Goal: Task Accomplishment & Management: Manage account settings

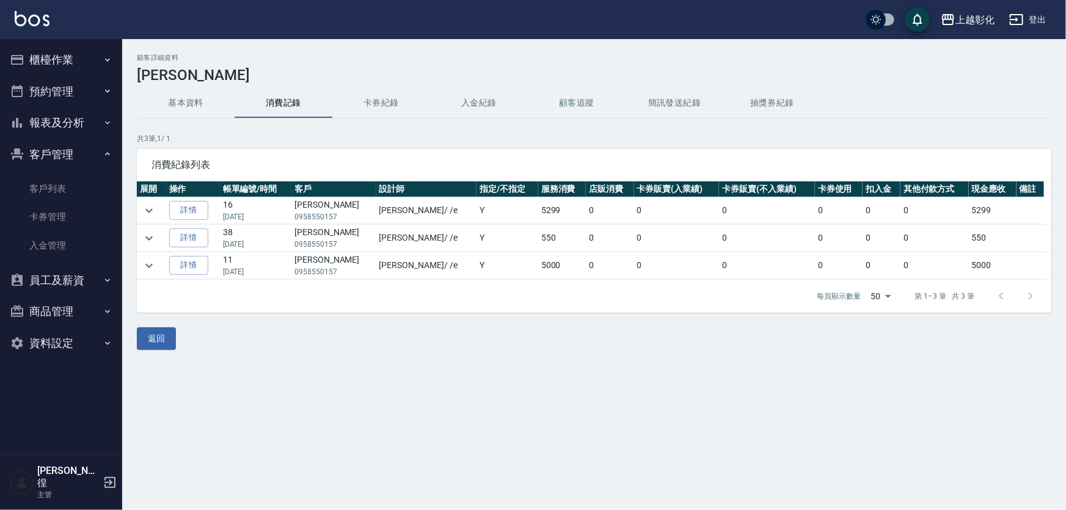
click at [79, 64] on button "櫃檯作業" at bounding box center [61, 60] width 112 height 32
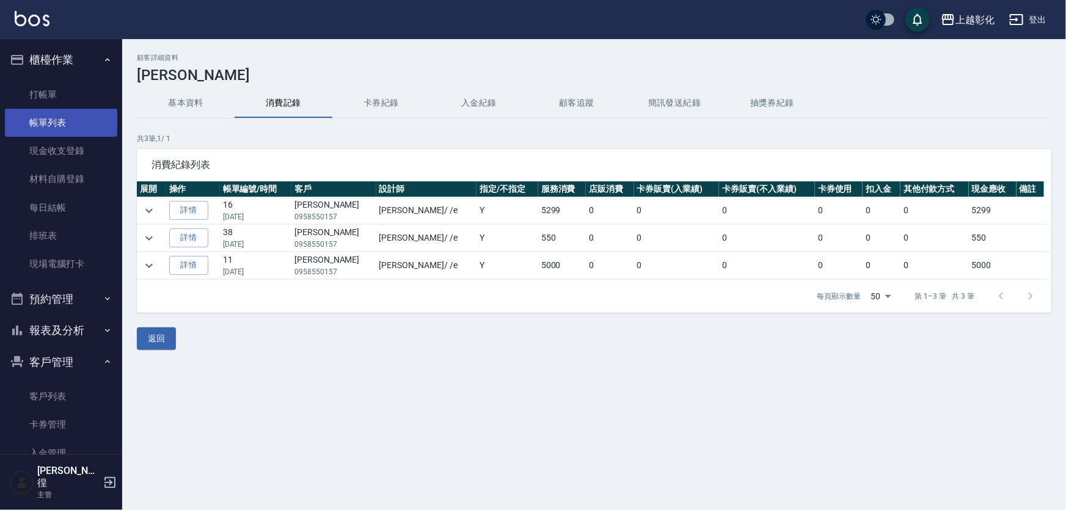
click at [65, 110] on link "帳單列表" at bounding box center [61, 123] width 112 height 28
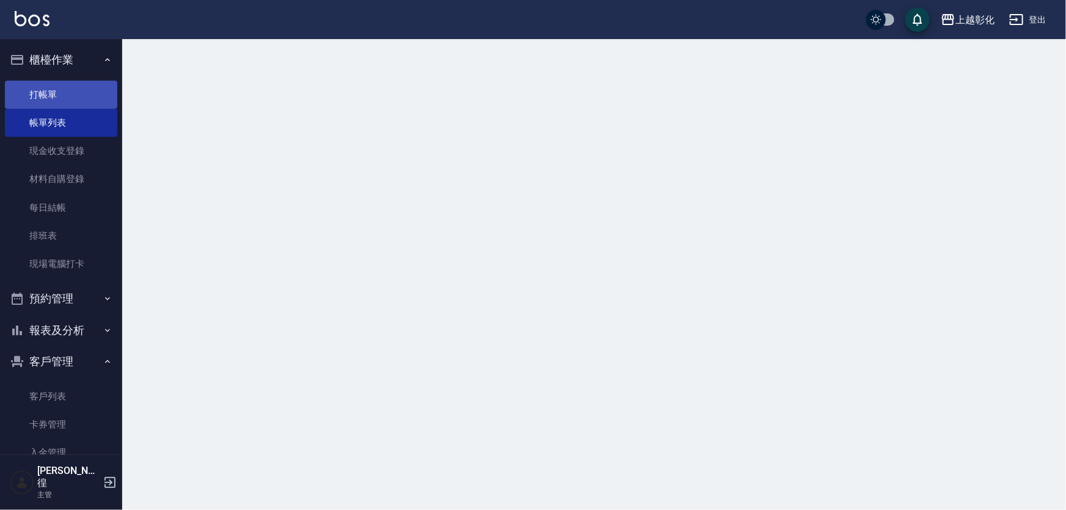
click at [67, 98] on link "打帳單" at bounding box center [61, 95] width 112 height 28
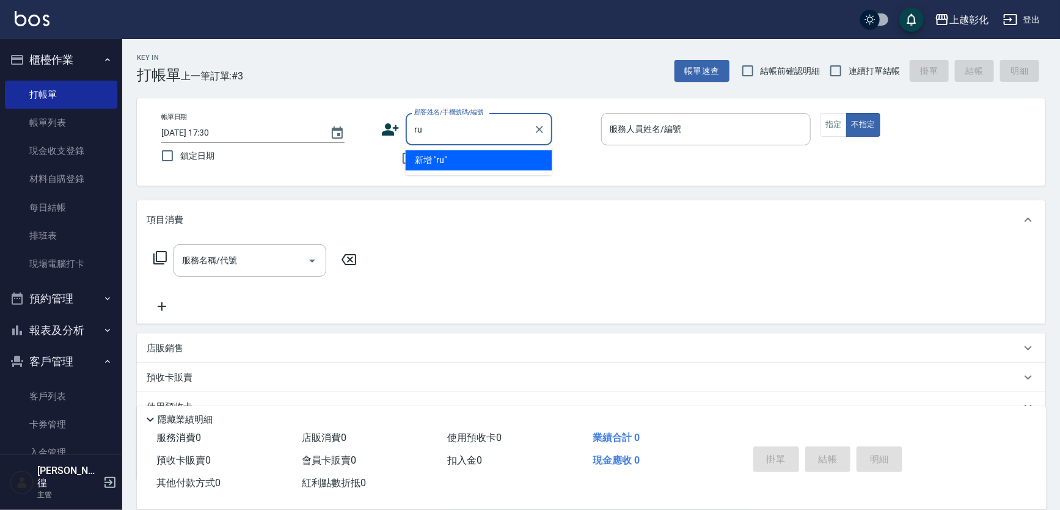
type input "r"
type input "居"
type input "噘"
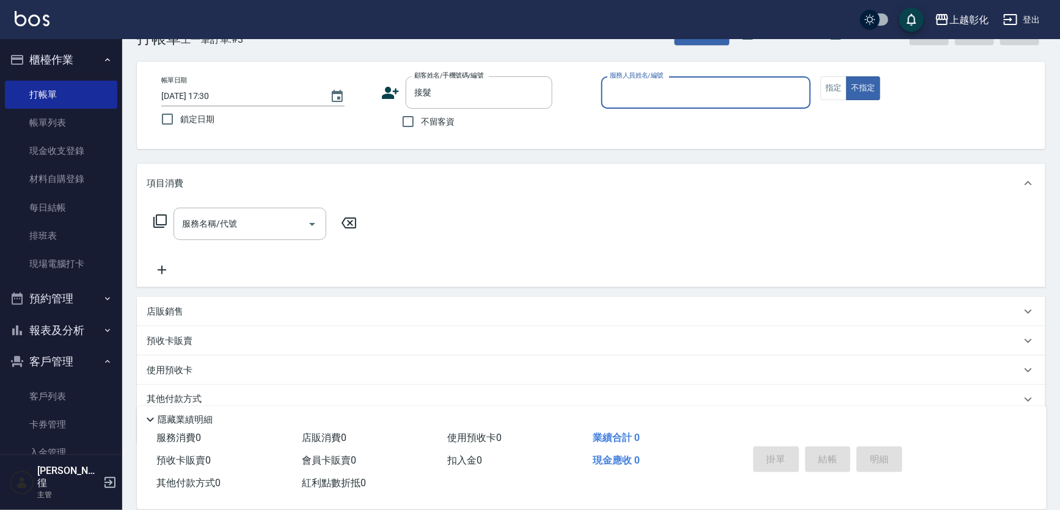
scroll to position [55, 0]
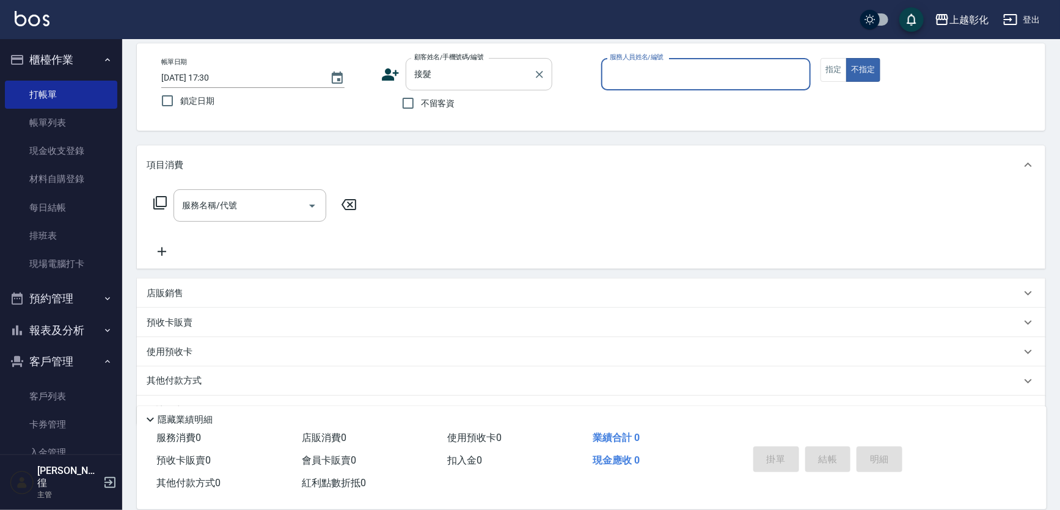
click at [524, 78] on input "接髮" at bounding box center [469, 74] width 117 height 21
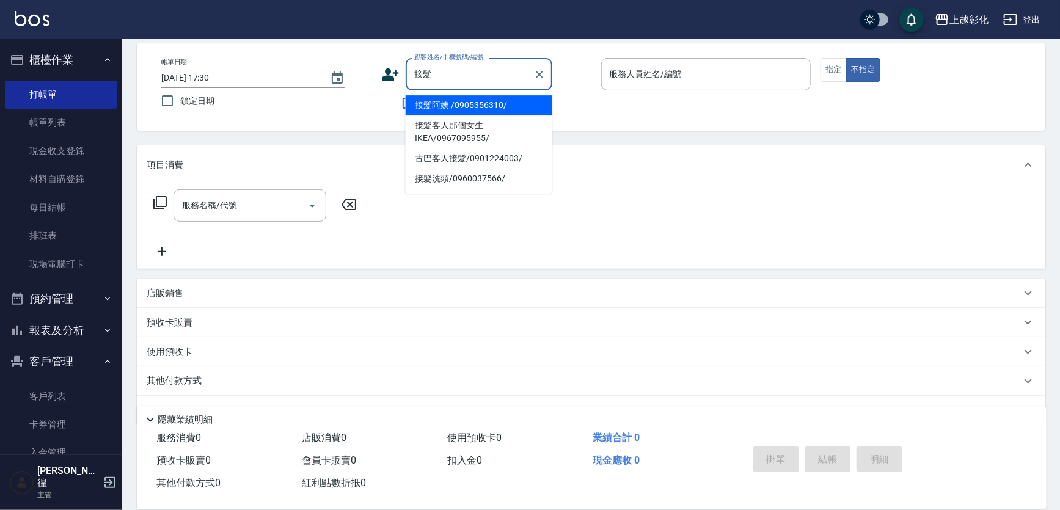
click at [497, 99] on li "接髮阿姨 /0905356310/" at bounding box center [479, 105] width 147 height 20
type input "接髮阿姨 /0905356310/"
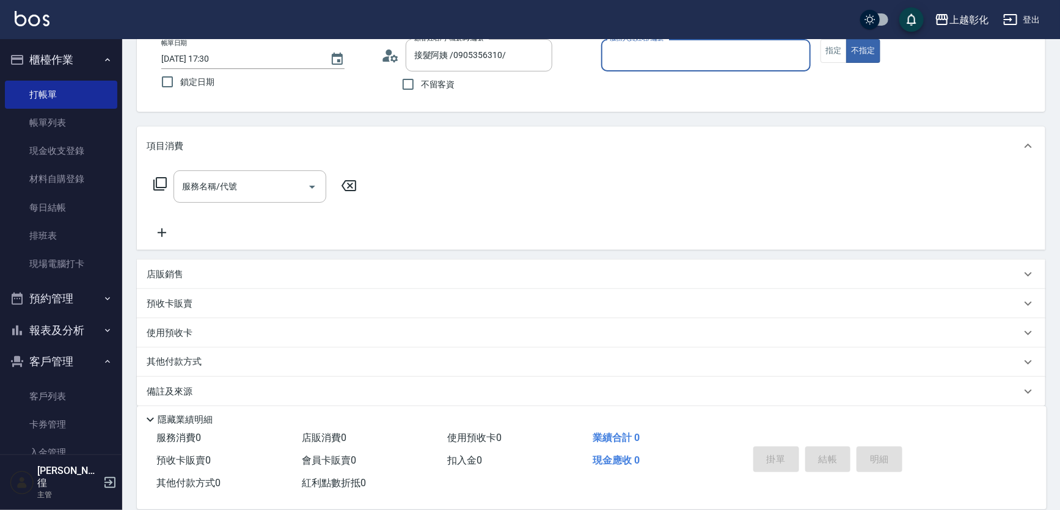
scroll to position [84, 0]
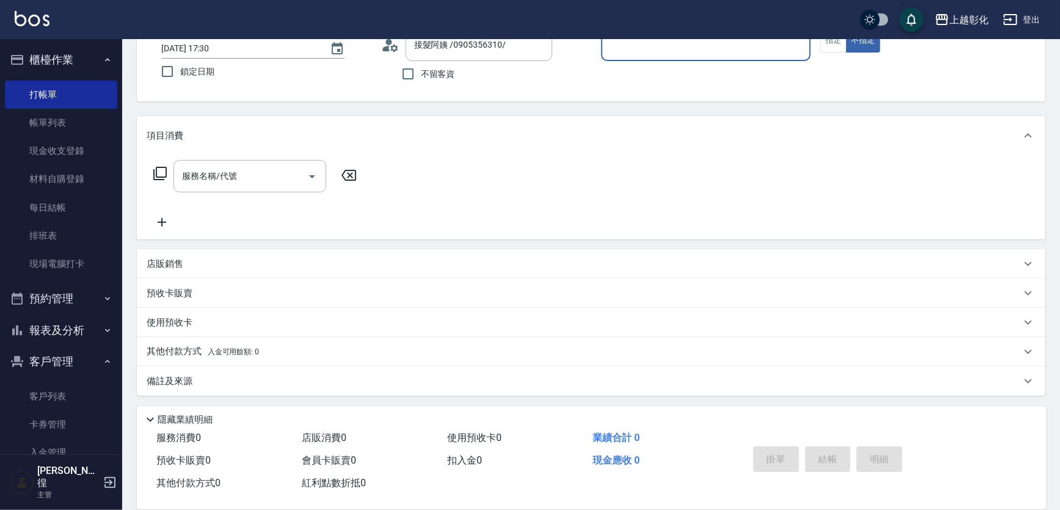
click at [237, 320] on div "使用預收卡" at bounding box center [584, 323] width 875 height 13
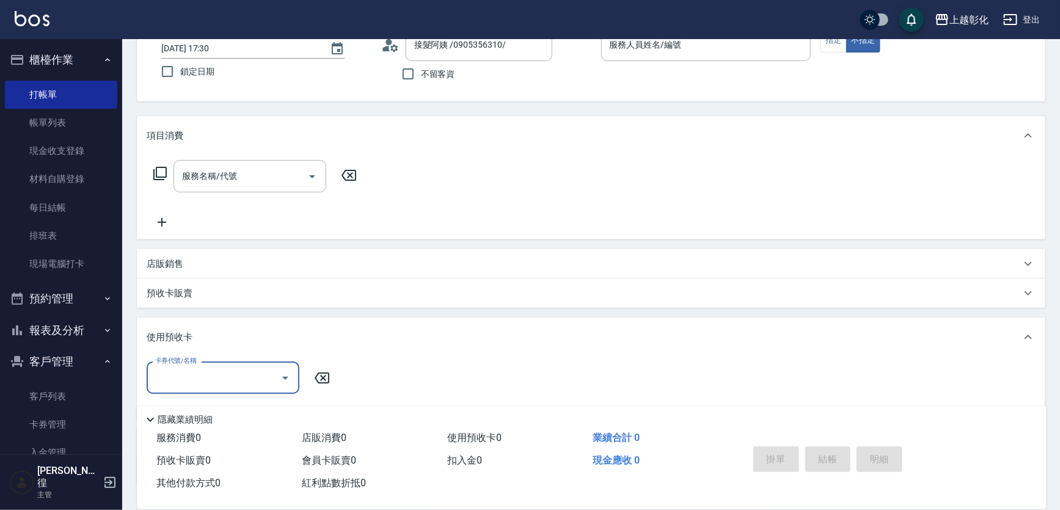
scroll to position [0, 0]
click at [255, 389] on div "卡券代號/名稱" at bounding box center [223, 378] width 153 height 32
click at [254, 379] on input "卡券代號/名稱" at bounding box center [213, 377] width 123 height 21
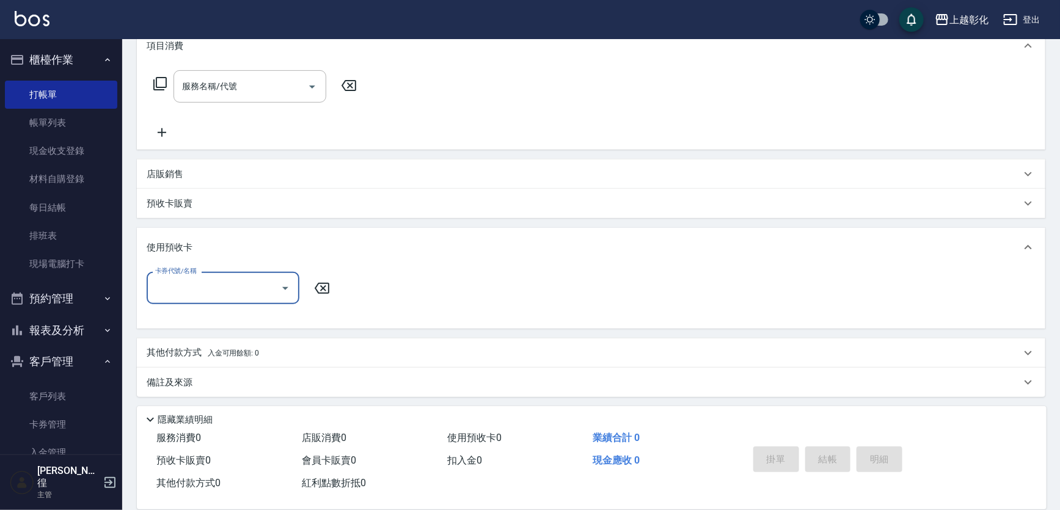
scroll to position [175, 0]
click at [241, 201] on div "預收卡販賣" at bounding box center [584, 202] width 875 height 13
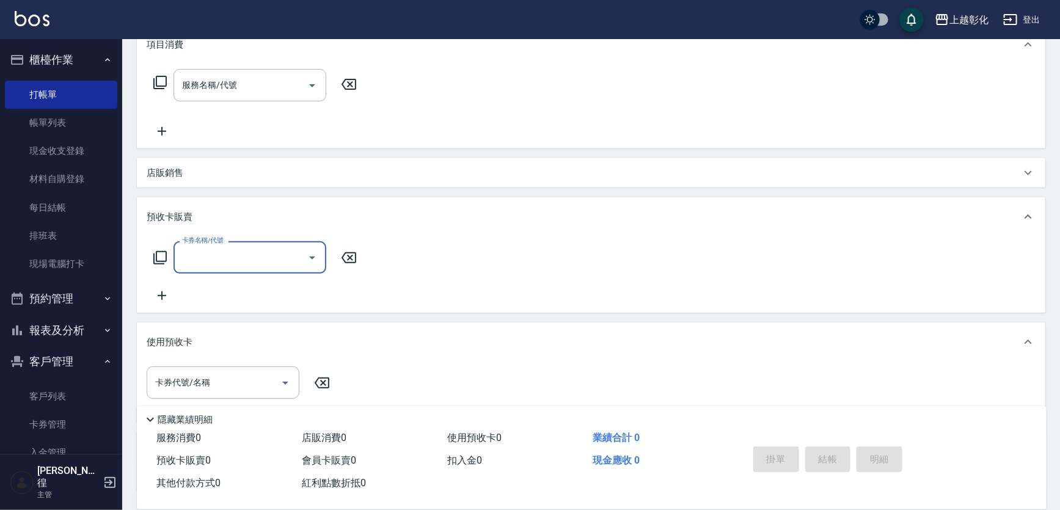
scroll to position [0, 0]
click at [230, 257] on input "卡券名稱/代號" at bounding box center [240, 257] width 123 height 21
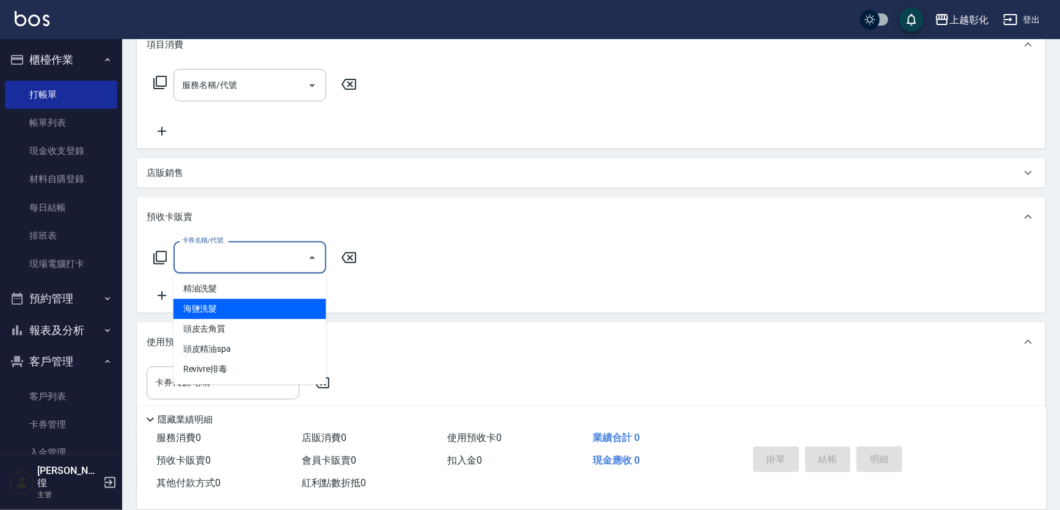
click at [229, 311] on span "海鹽洗髮" at bounding box center [250, 309] width 153 height 20
type input "海鹽洗髮"
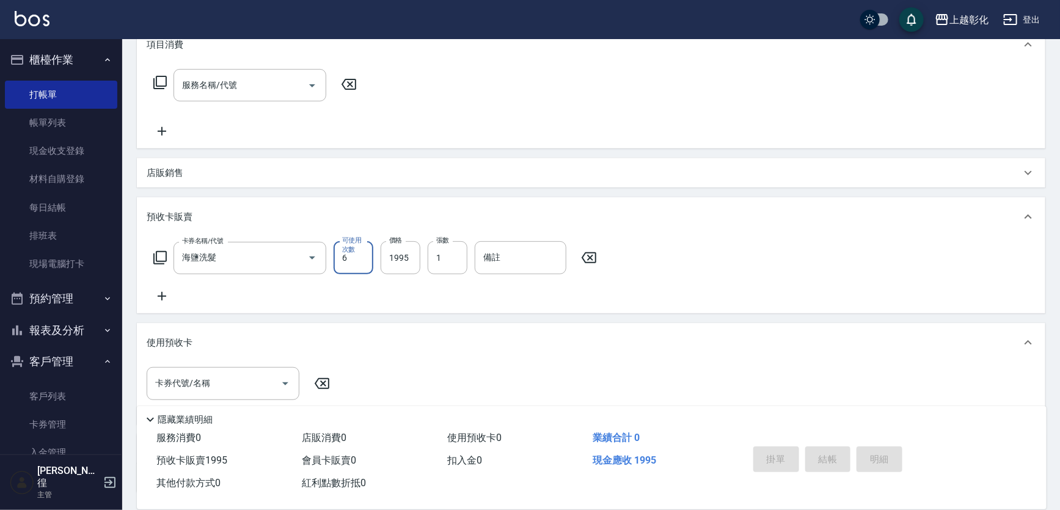
click at [160, 298] on icon at bounding box center [162, 296] width 31 height 15
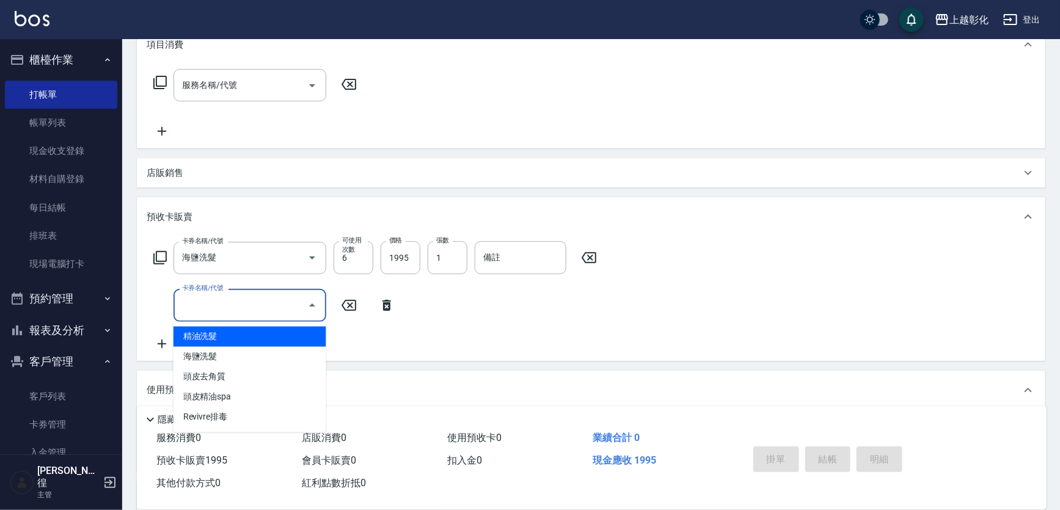
click at [226, 298] on input "卡券名稱/代號" at bounding box center [240, 305] width 123 height 21
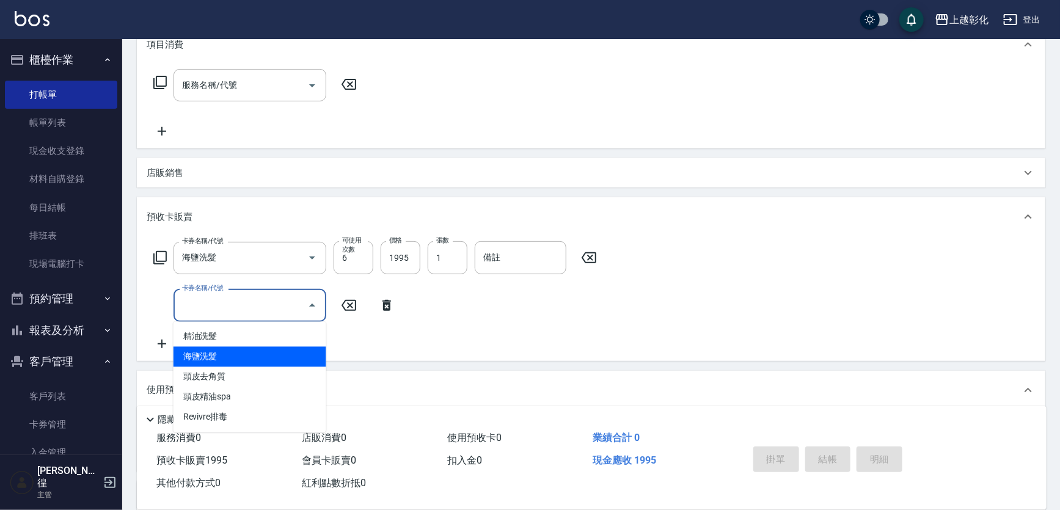
click at [232, 361] on span "海鹽洗髮" at bounding box center [250, 357] width 153 height 20
type input "海鹽洗髮"
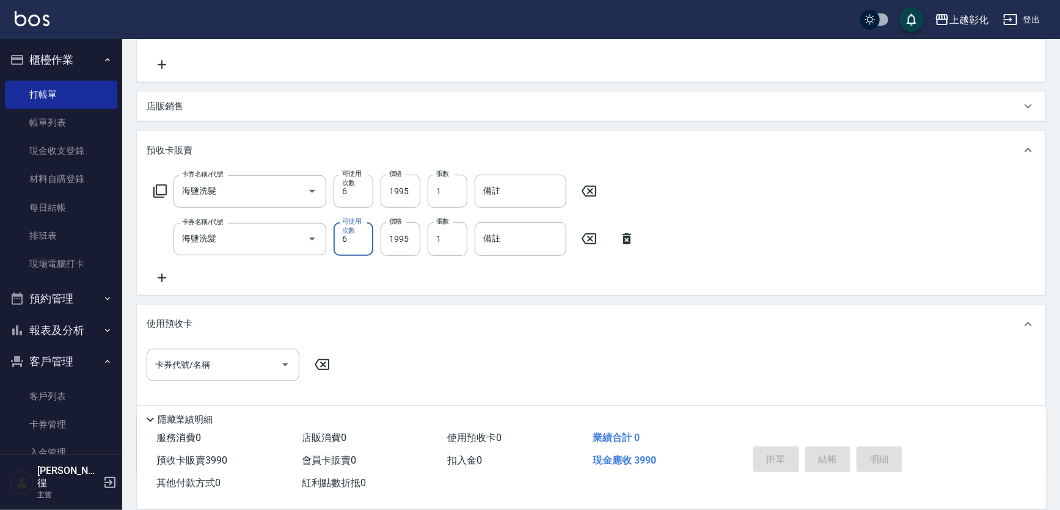
scroll to position [222, 0]
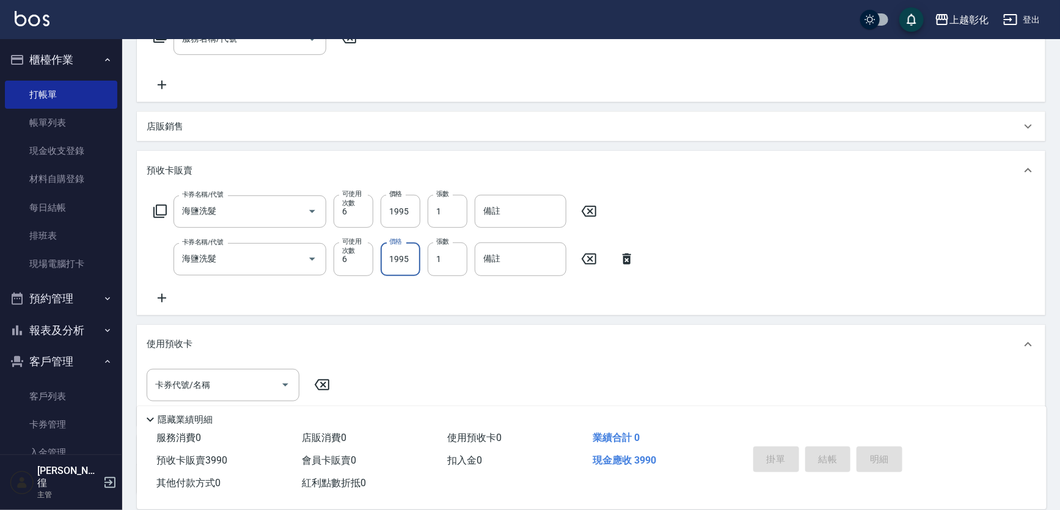
click at [396, 265] on input "1995" at bounding box center [401, 259] width 40 height 33
type input "2000"
click at [399, 210] on input "1995" at bounding box center [401, 211] width 40 height 33
type input "2000"
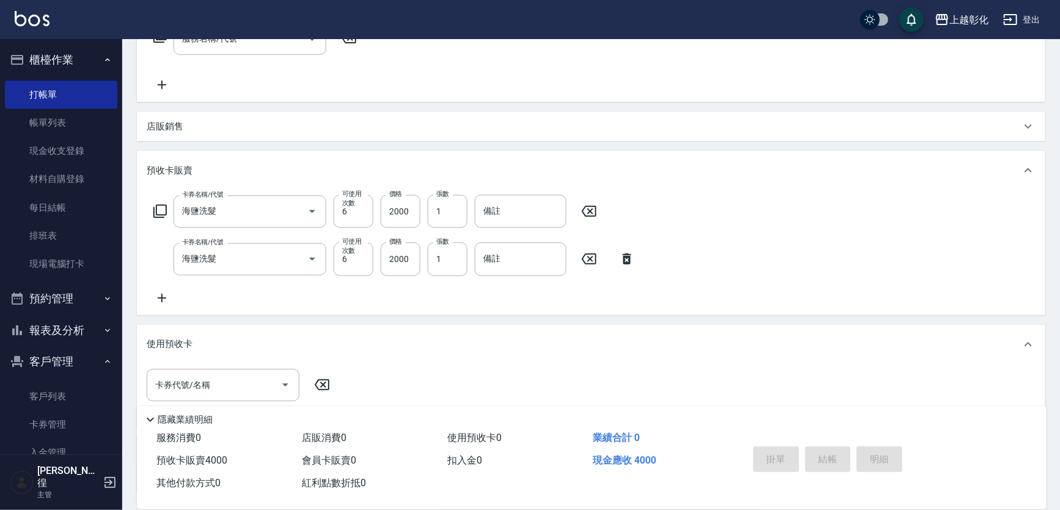
click at [497, 147] on div "項目消費 服務名稱/代號 服務名稱/代號 店販銷售 服務人員姓名/編號 服務人員姓名/編號 商品代號/名稱 商品代號/名稱 預收卡販賣 卡券名稱/代號 海鹽洗…" at bounding box center [591, 237] width 909 height 516
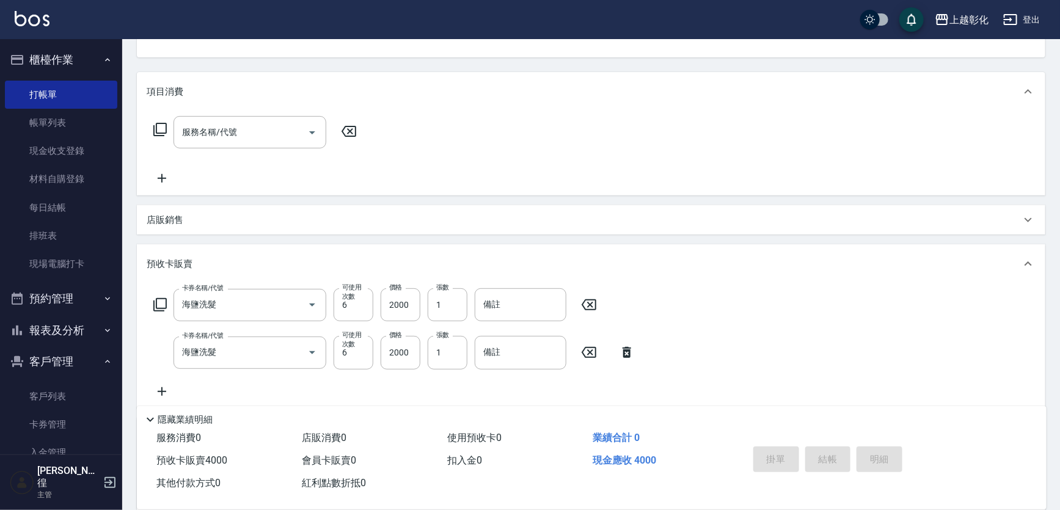
scroll to position [0, 0]
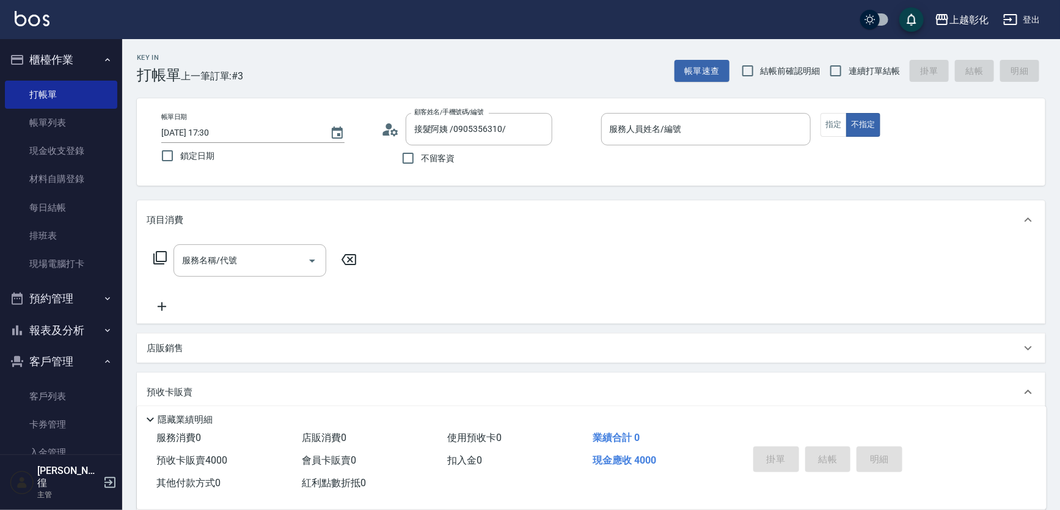
click at [713, 111] on div "帳單日期 2025/10/06 17:30 鎖定日期 顧客姓名/手機號碼/編號 接髮阿姨 /0905356310/ 顧客姓名/手機號碼/編號 不留客資 服務人…" at bounding box center [591, 141] width 909 height 87
click at [716, 124] on input "服務人員姓名/編號" at bounding box center [706, 129] width 199 height 21
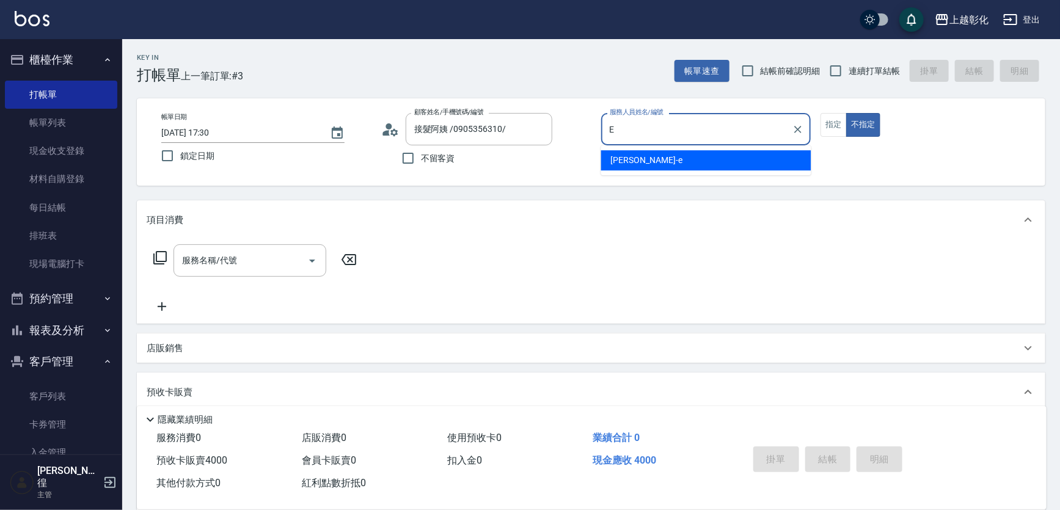
type input "allen-e"
type button "false"
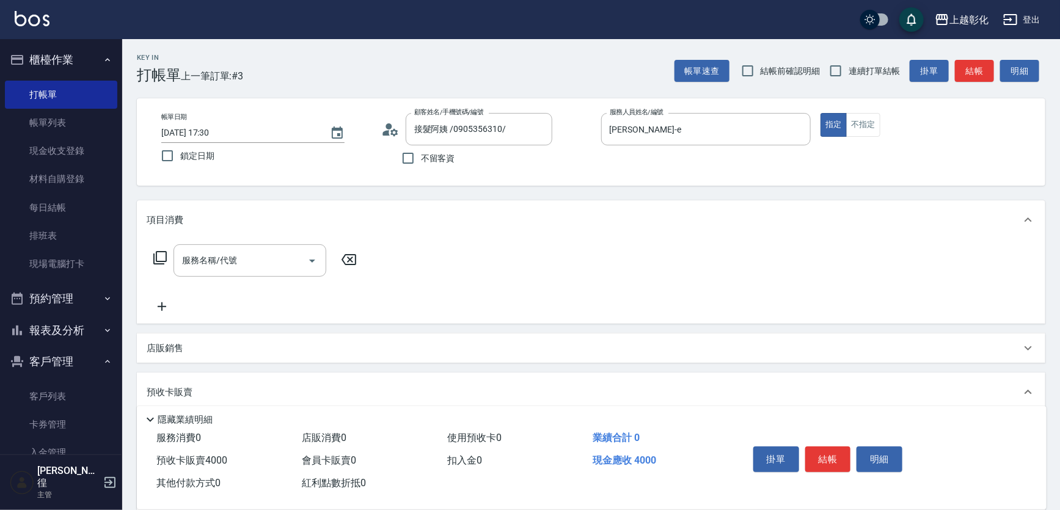
click at [852, 62] on label "連續打單結帳" at bounding box center [861, 71] width 77 height 26
click at [849, 62] on input "連續打單結帳" at bounding box center [836, 71] width 26 height 26
checkbox input "true"
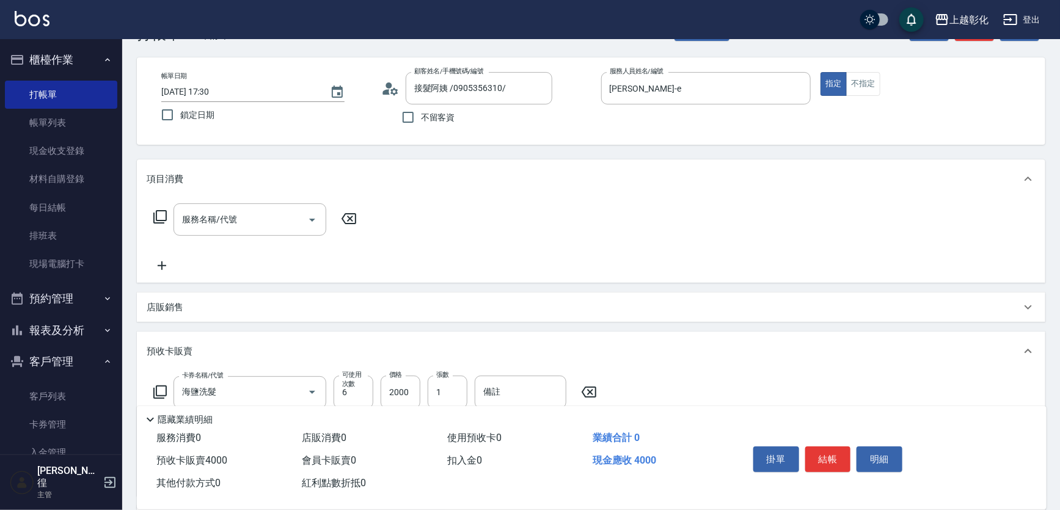
scroll to position [111, 0]
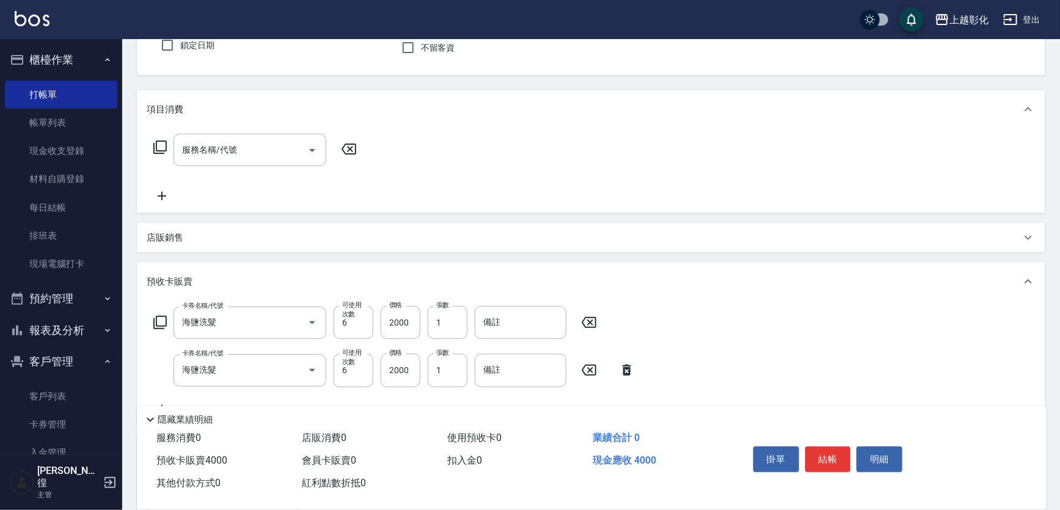
click at [277, 166] on div "服務名稱/代號 服務名稱/代號" at bounding box center [256, 169] width 218 height 70
click at [277, 150] on input "服務名稱/代號" at bounding box center [240, 149] width 123 height 21
click at [723, 244] on div "店販銷售" at bounding box center [591, 237] width 909 height 29
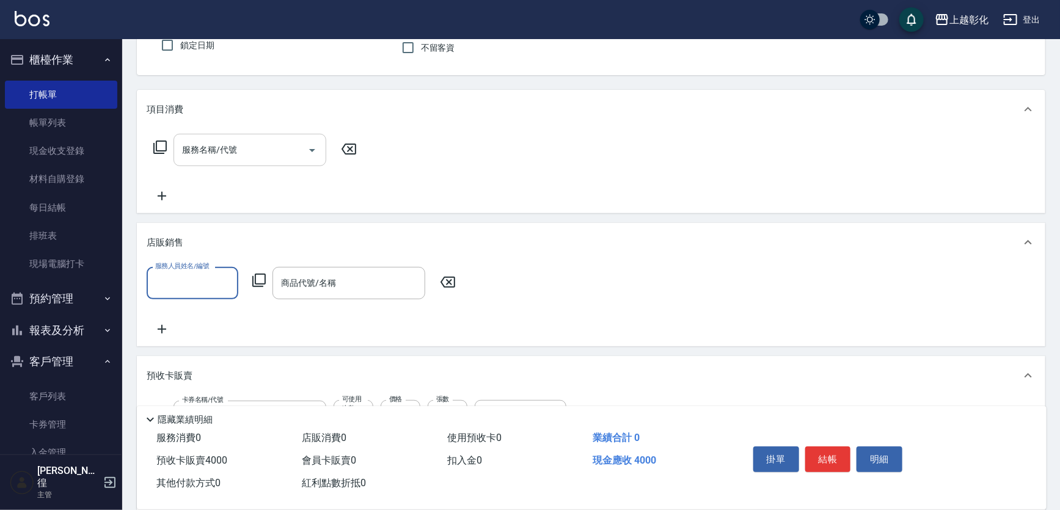
click at [272, 155] on input "服務名稱/代號" at bounding box center [240, 149] width 123 height 21
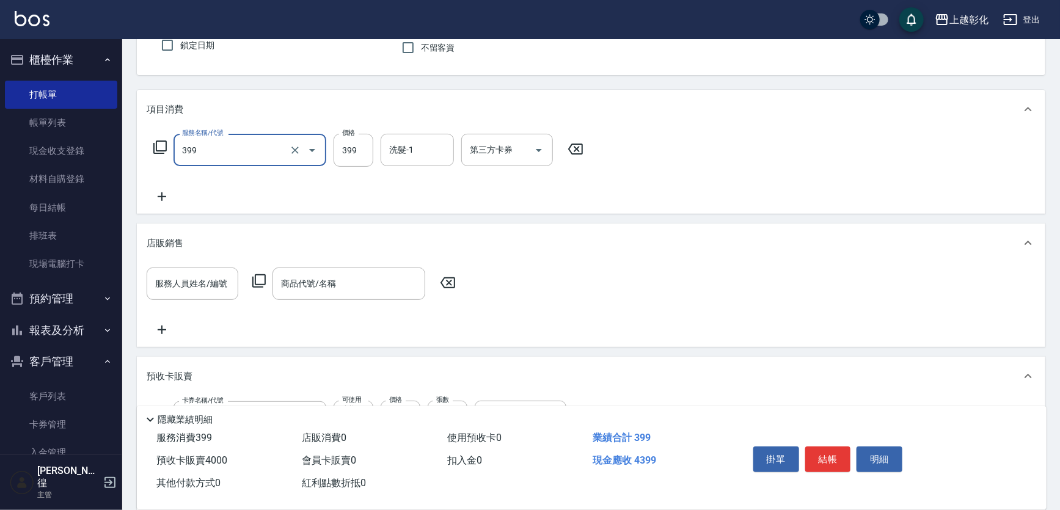
type input "貼片洗髮(399)"
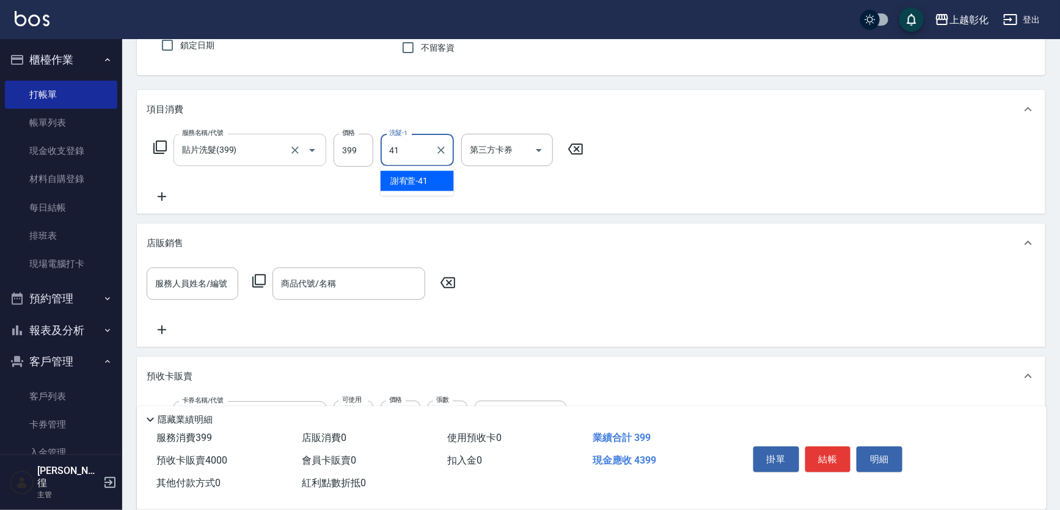
type input "謝宥萱-41"
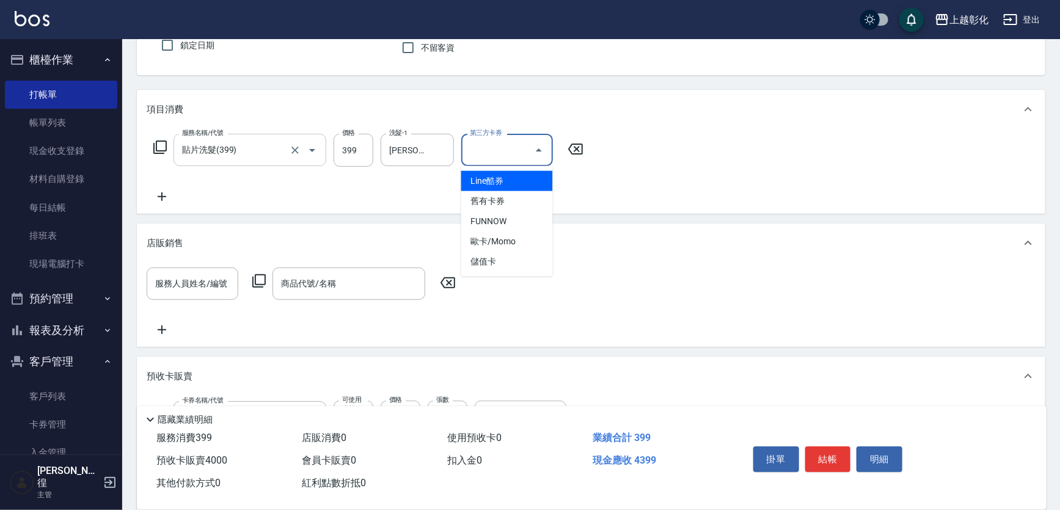
type input "儲值卡"
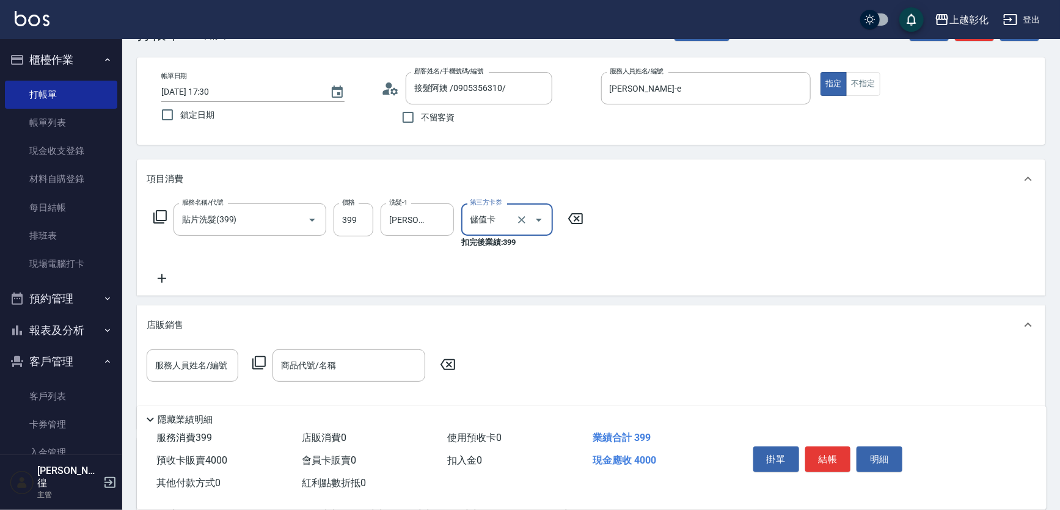
scroll to position [0, 0]
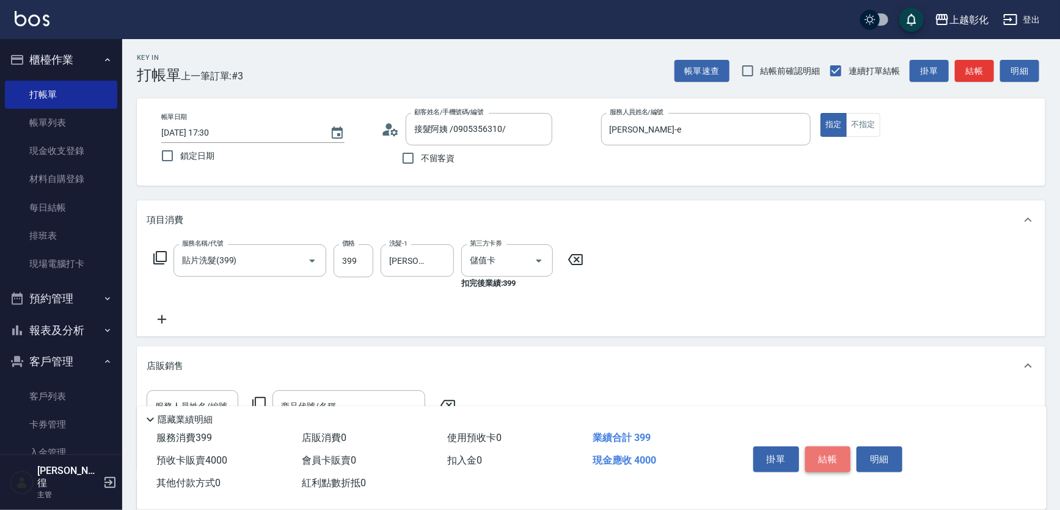
click at [829, 459] on button "結帳" at bounding box center [828, 460] width 46 height 26
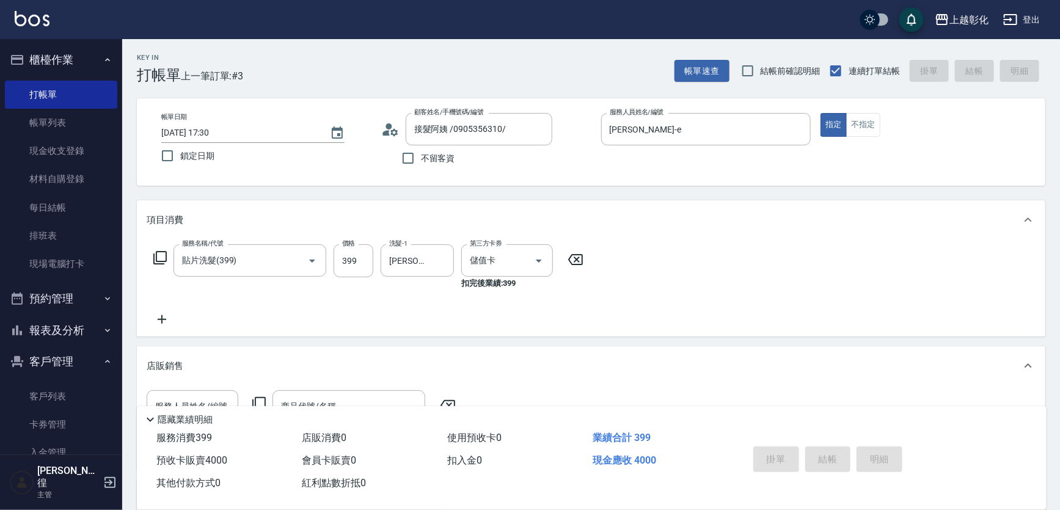
type input "2025/10/06 17:31"
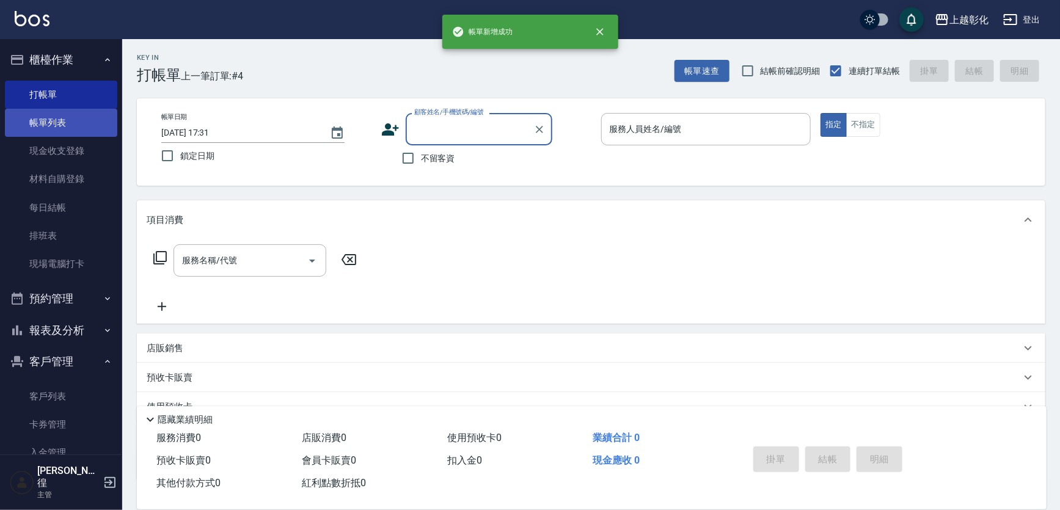
click at [95, 111] on link "帳單列表" at bounding box center [61, 123] width 112 height 28
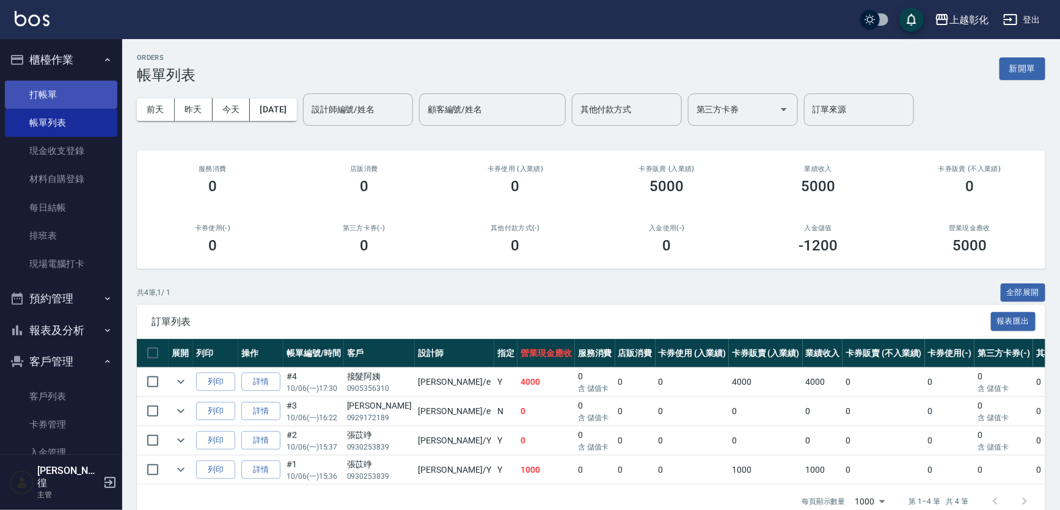
click at [51, 97] on link "打帳單" at bounding box center [61, 95] width 112 height 28
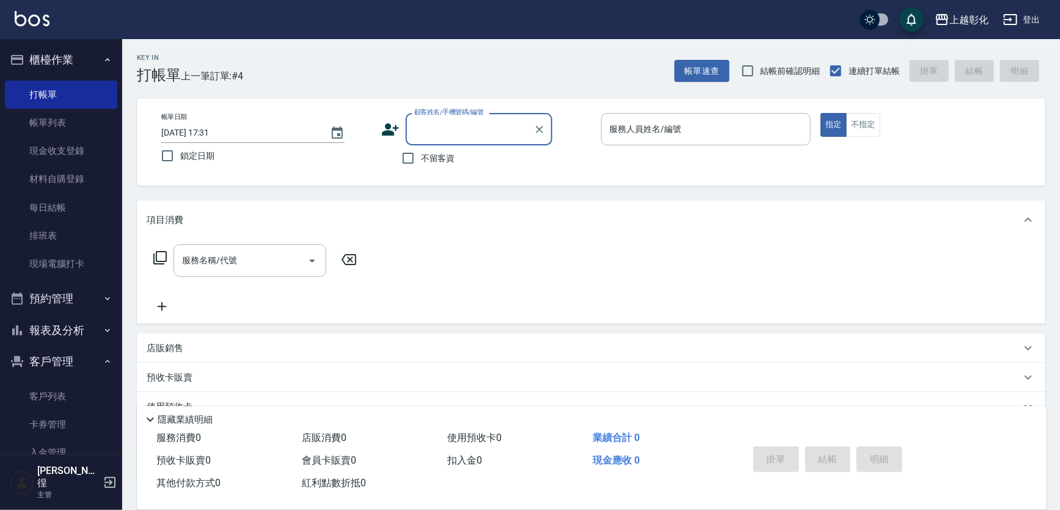
type input "ㄐ"
type input "居"
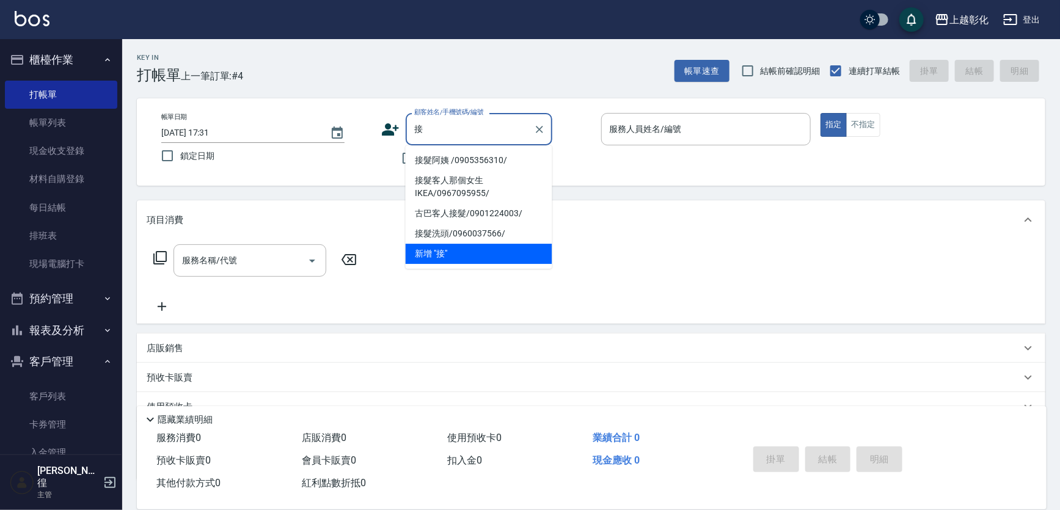
type input "接髮阿姨 /0905356310/"
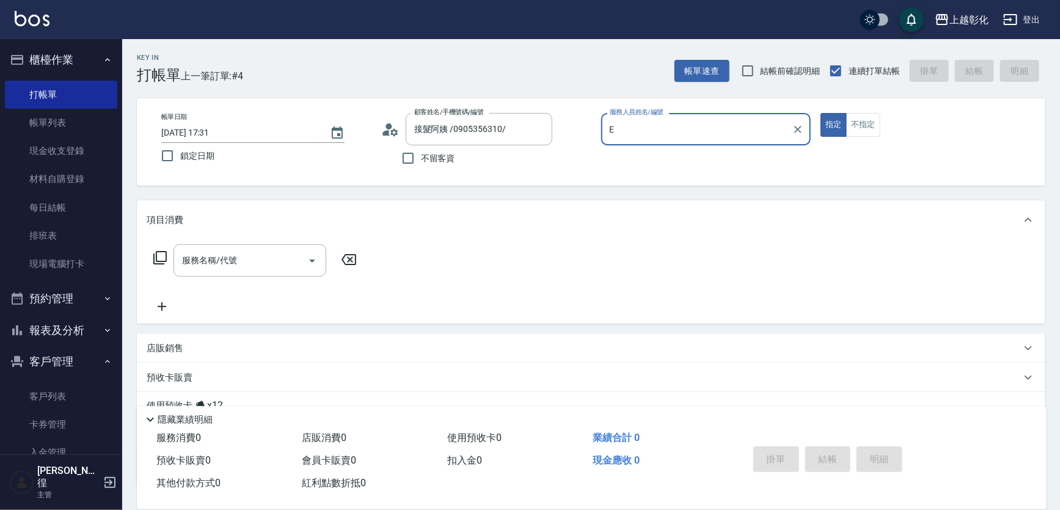
type input "E"
type button "true"
type input "allen-e"
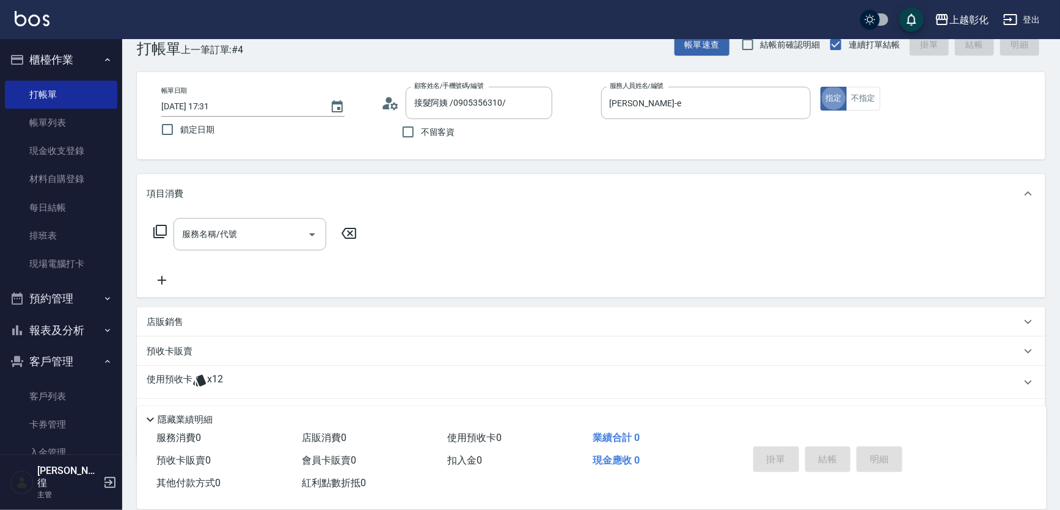
scroll to position [88, 0]
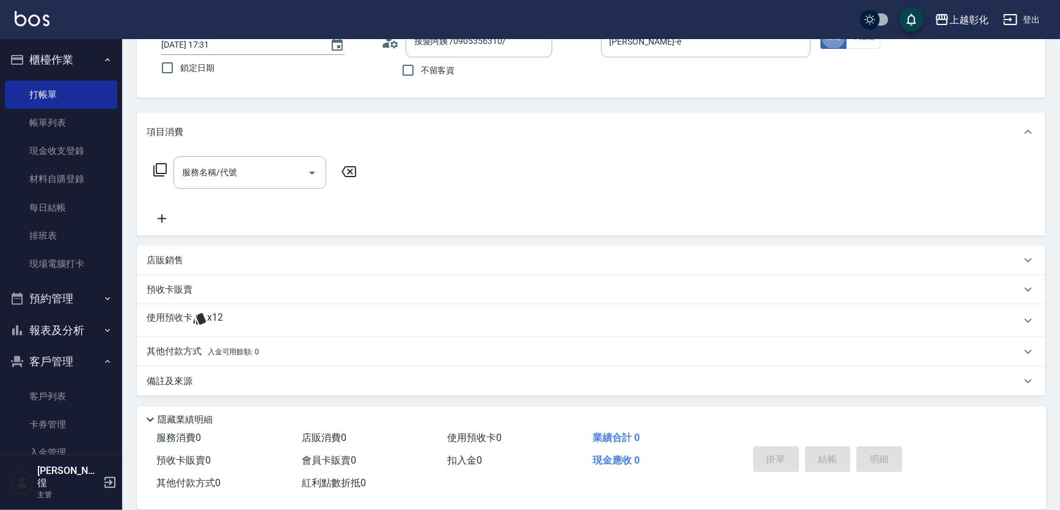
click at [227, 315] on div "使用預收卡 x12" at bounding box center [584, 321] width 875 height 18
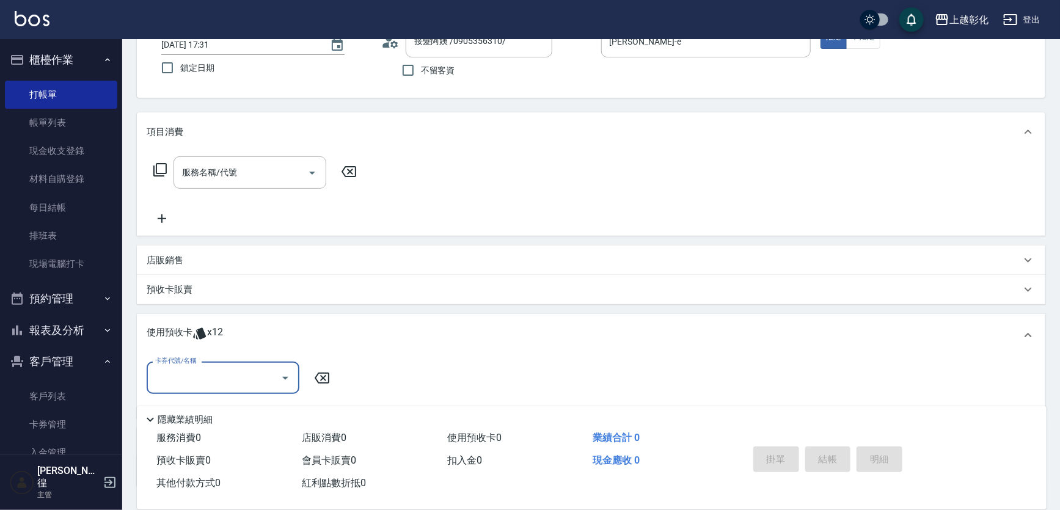
scroll to position [0, 0]
click at [219, 369] on input "卡券代號/名稱" at bounding box center [213, 377] width 123 height 21
click at [208, 411] on div "海鹽洗髮 剩餘6張" at bounding box center [223, 409] width 153 height 20
type input "海鹽洗髮"
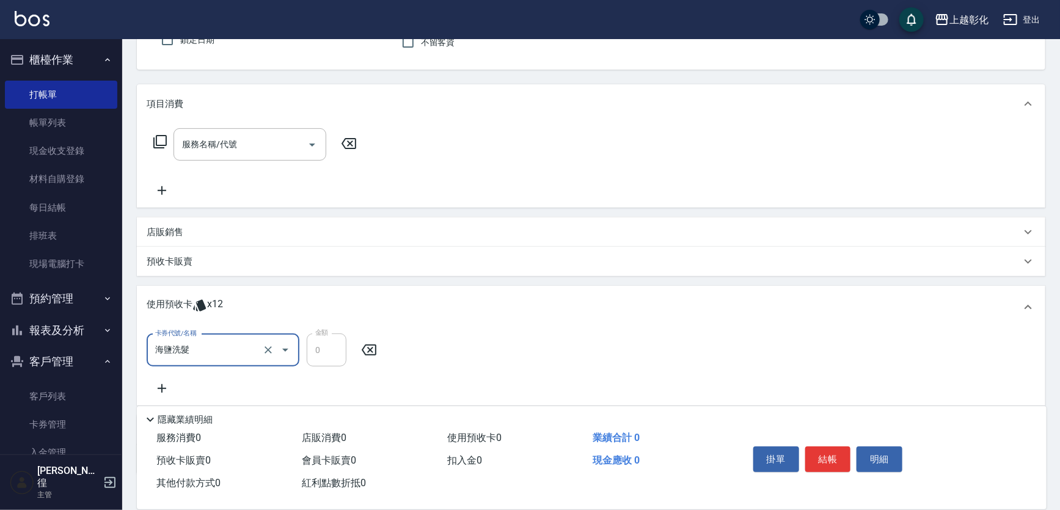
scroll to position [144, 0]
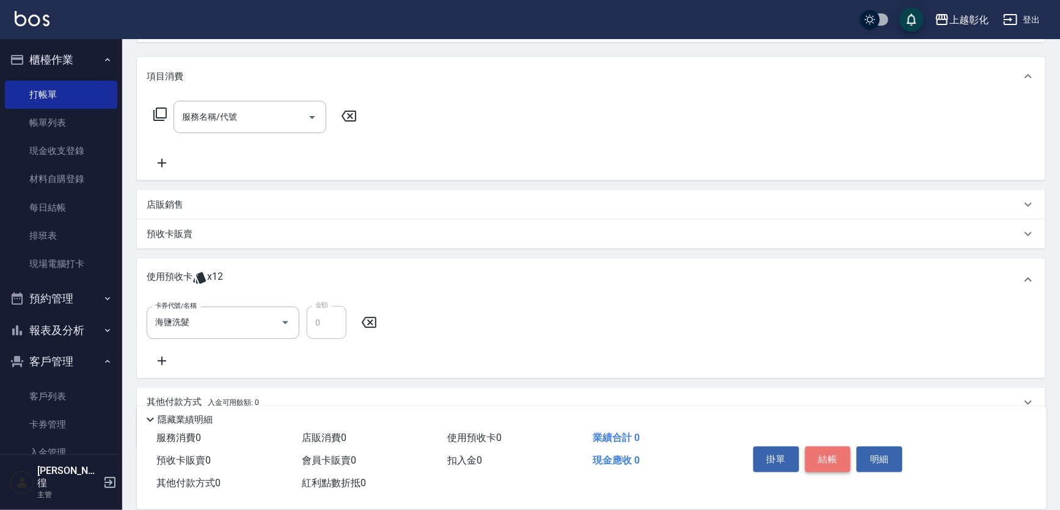
click at [813, 460] on button "結帳" at bounding box center [828, 460] width 46 height 26
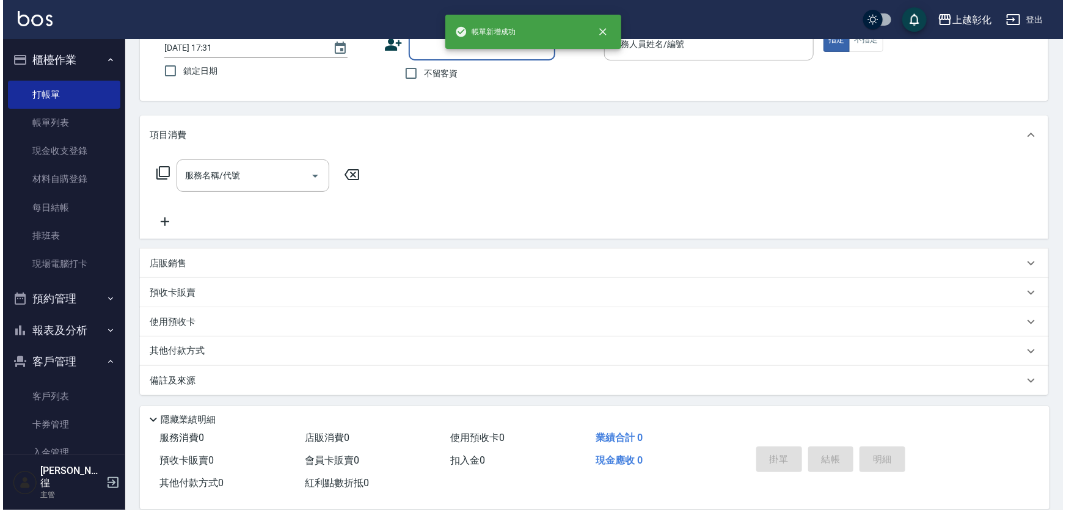
scroll to position [0, 0]
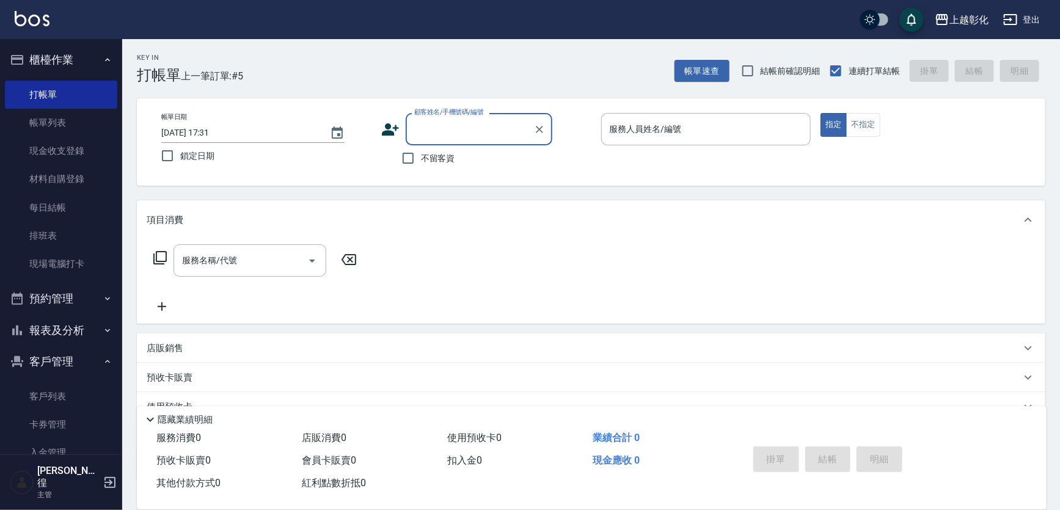
click at [27, 378] on ul "客戶列表 卡券管理 入金管理" at bounding box center [61, 425] width 112 height 95
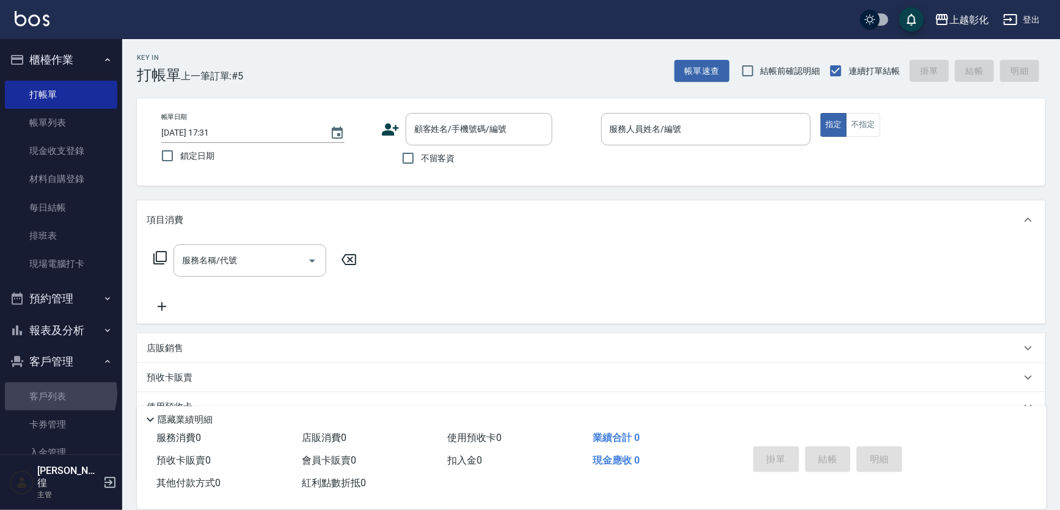
drag, startPoint x: 59, startPoint y: 394, endPoint x: 82, endPoint y: 331, distance: 66.9
click at [60, 394] on link "客戶列表" at bounding box center [61, 397] width 112 height 28
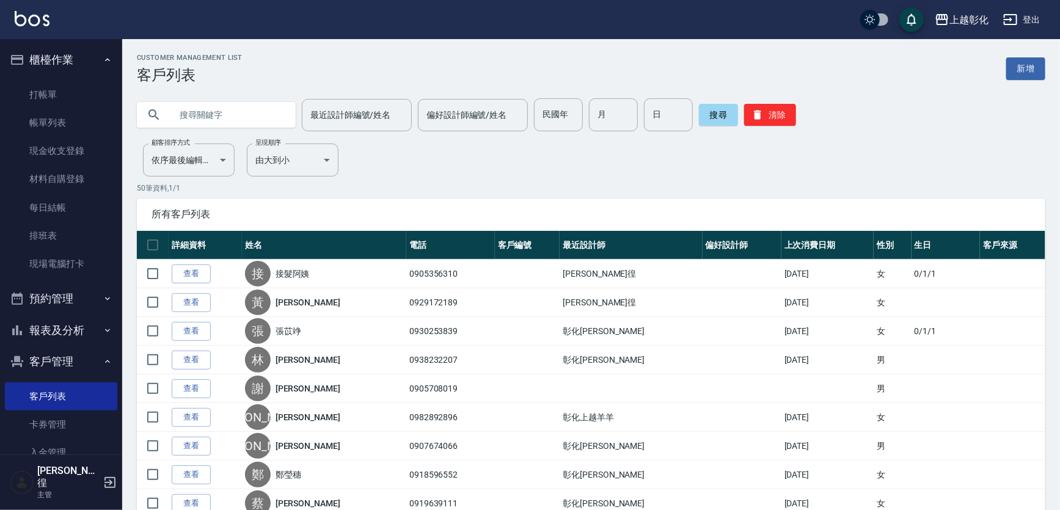
click at [197, 110] on input "text" at bounding box center [228, 114] width 115 height 33
type input "0970590598"
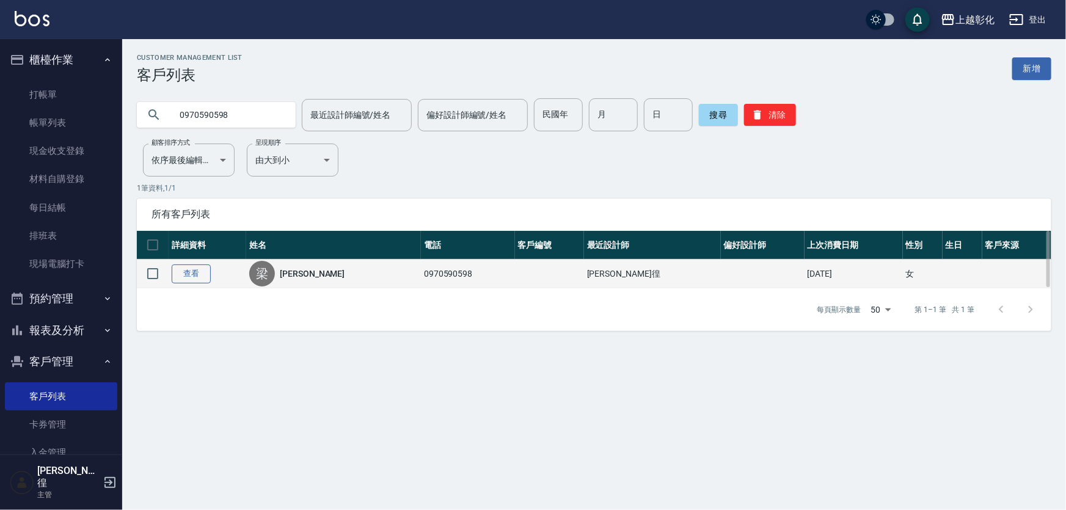
click at [196, 280] on link "查看" at bounding box center [191, 274] width 39 height 19
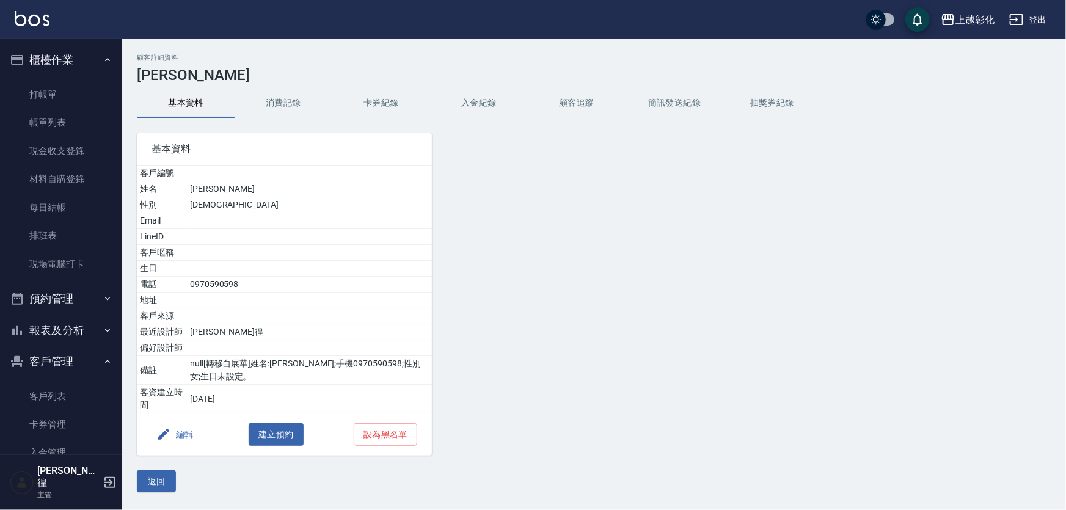
click at [457, 98] on button "入金紀錄" at bounding box center [479, 103] width 98 height 29
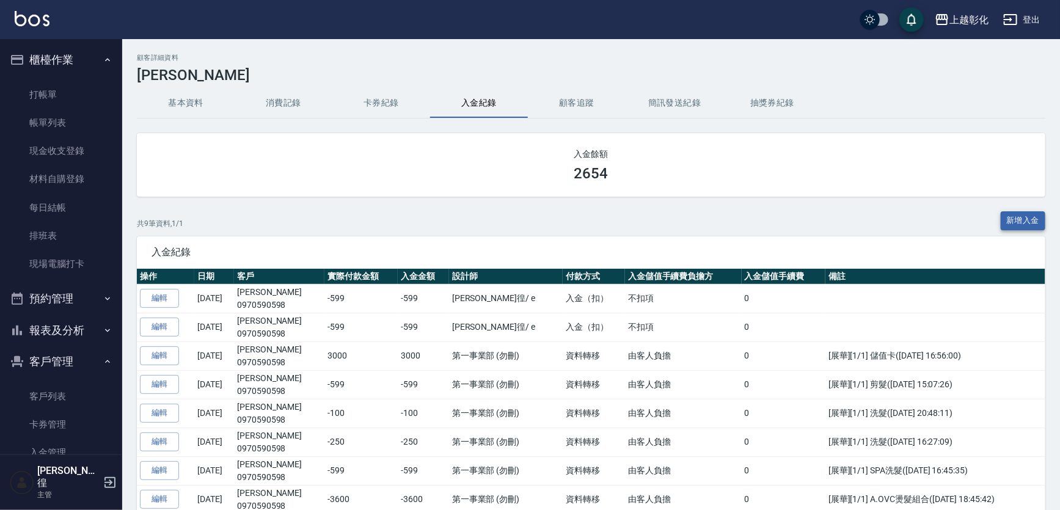
click at [1010, 212] on button "新增入金" at bounding box center [1023, 220] width 45 height 19
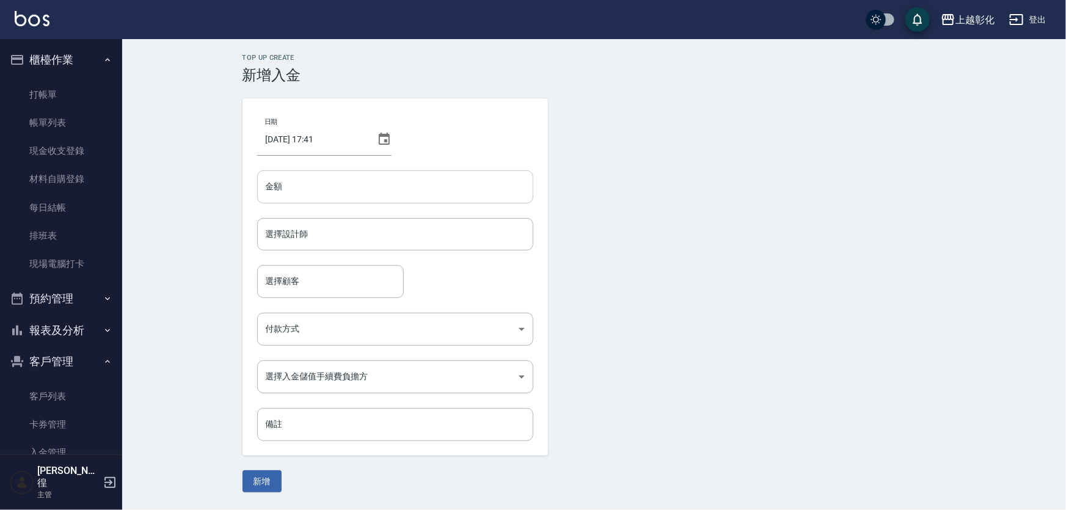
click at [380, 175] on input "金額" at bounding box center [395, 187] width 276 height 33
type input "-599"
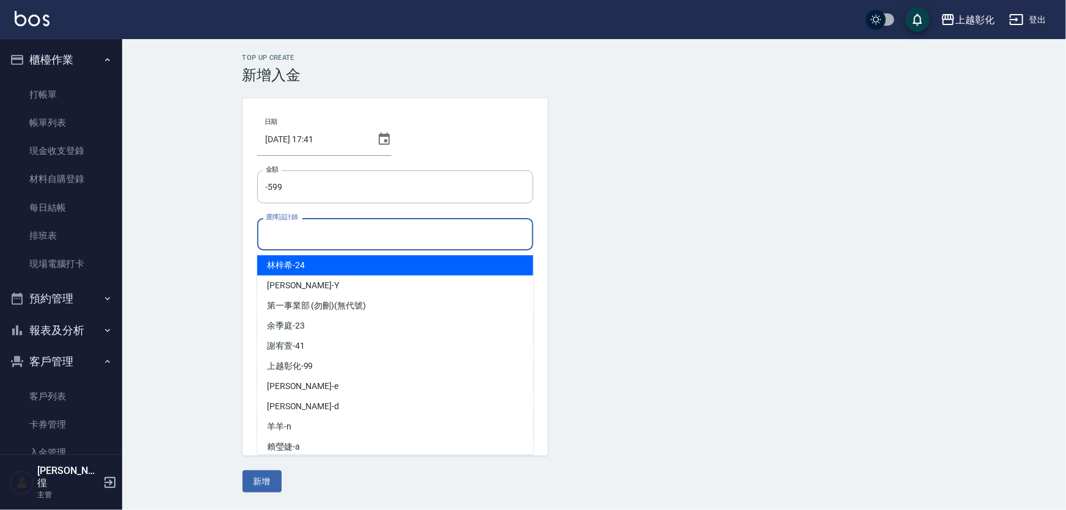
click at [357, 230] on input "選擇設計師" at bounding box center [395, 234] width 265 height 21
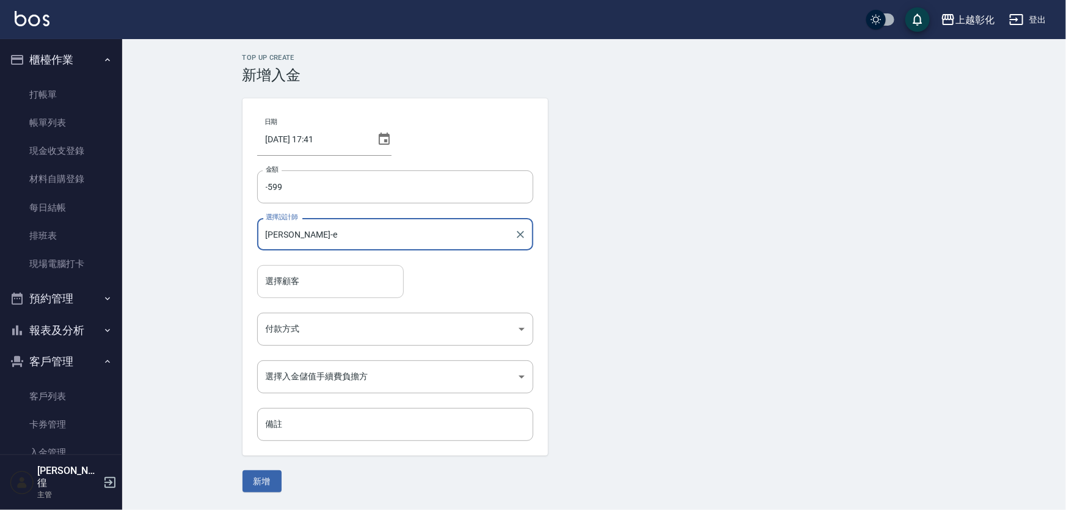
type input "allen-e"
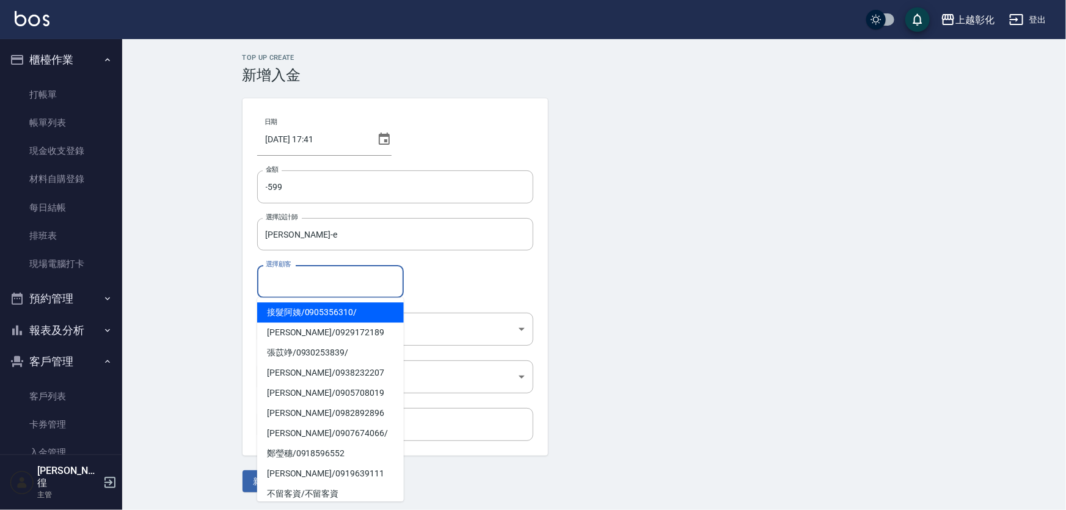
click at [351, 277] on input "選擇顧客" at bounding box center [331, 281] width 136 height 21
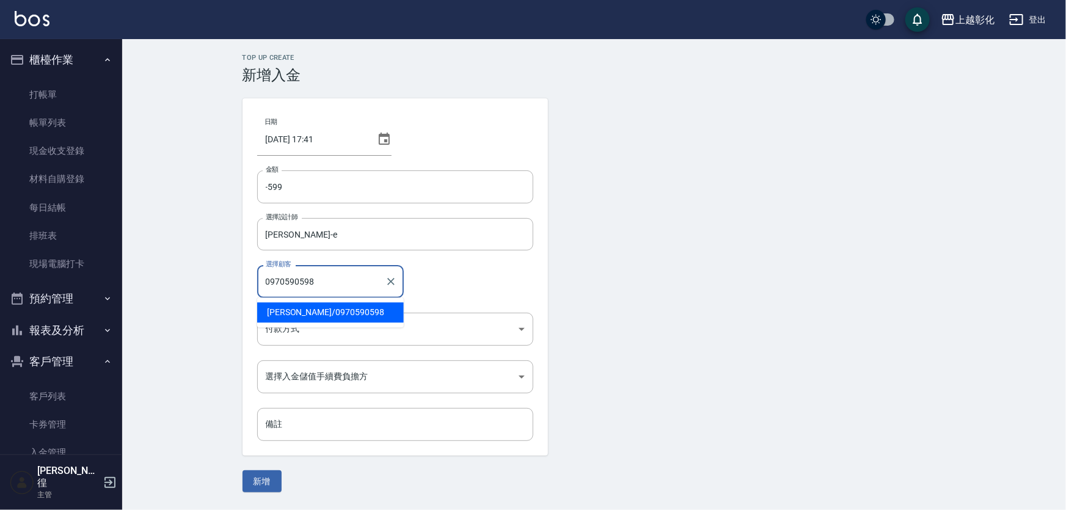
click at [320, 309] on span "梁紋菁 / 0970590598" at bounding box center [330, 313] width 147 height 20
type input "梁紋菁/0970590598"
click at [315, 320] on body "上越彰化 登出 櫃檯作業 打帳單 帳單列表 現金收支登錄 材料自購登錄 每日結帳 排班表 現場電腦打卡 預約管理 預約管理 單日預約紀錄 單週預約紀錄 報表及…" at bounding box center [533, 255] width 1066 height 510
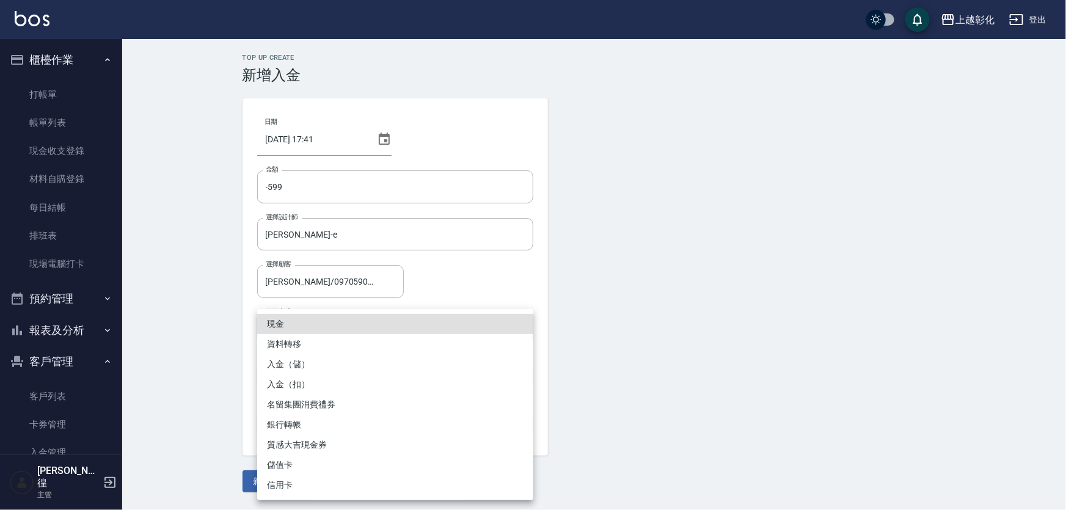
click at [312, 389] on li "入金（扣）" at bounding box center [395, 385] width 276 height 20
type input "入金（扣）"
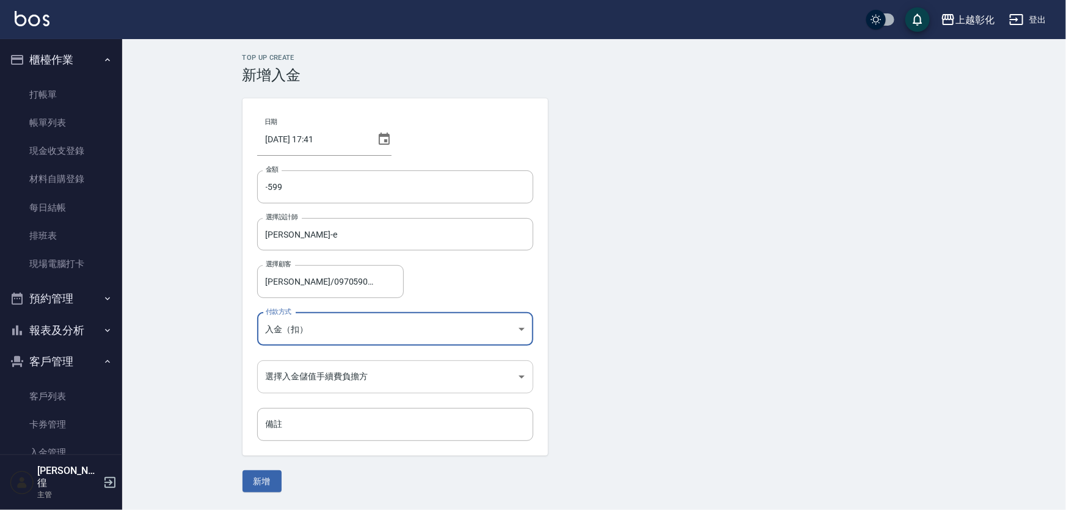
click at [309, 381] on body "上越彰化 登出 櫃檯作業 打帳單 帳單列表 現金收支登錄 材料自購登錄 每日結帳 排班表 現場電腦打卡 預約管理 預約管理 單日預約紀錄 單週預約紀錄 報表及…" at bounding box center [533, 255] width 1066 height 510
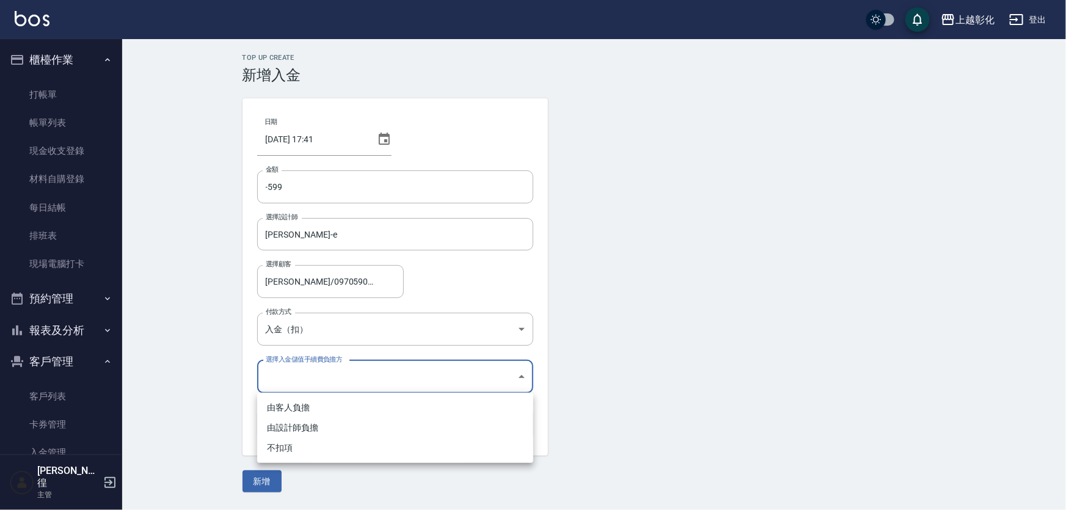
drag, startPoint x: 299, startPoint y: 438, endPoint x: 252, endPoint y: 475, distance: 60.5
click at [299, 438] on li "不扣項" at bounding box center [395, 448] width 276 height 20
type input "WITHOUTHANDLINGFEE"
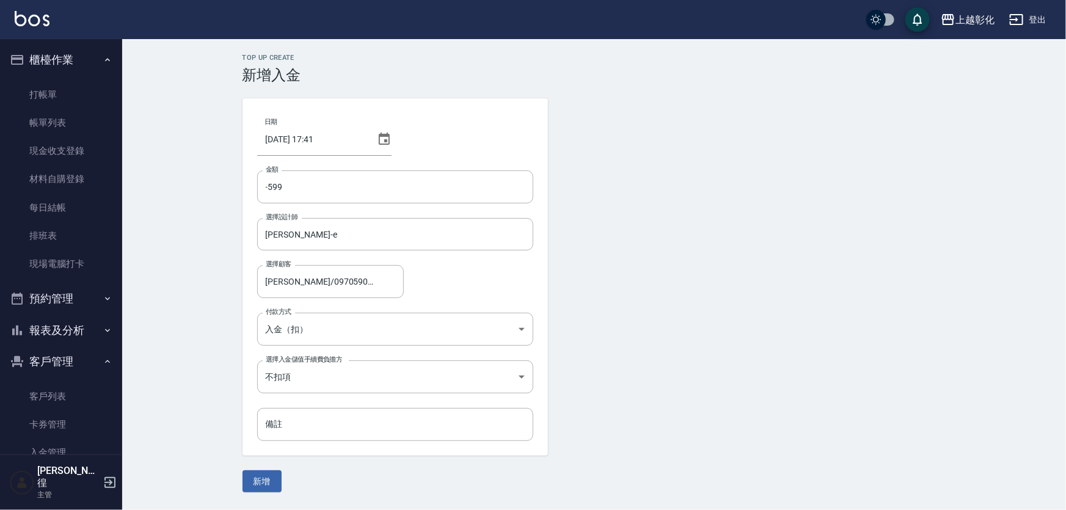
click at [238, 491] on div "Top Up Create 新增入金 日期 2025/10/06 17:41 金額 -599 金額 選擇設計師 allen-e 選擇設計師 選擇顧客 梁紋菁/…" at bounding box center [594, 273] width 733 height 439
click at [243, 491] on button "新增" at bounding box center [262, 482] width 39 height 23
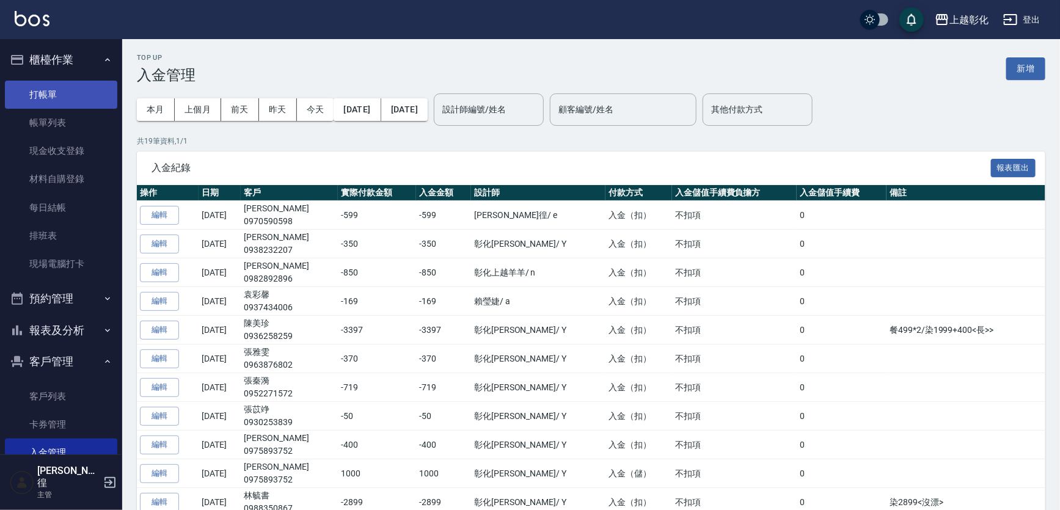
click at [28, 92] on link "打帳單" at bounding box center [61, 95] width 112 height 28
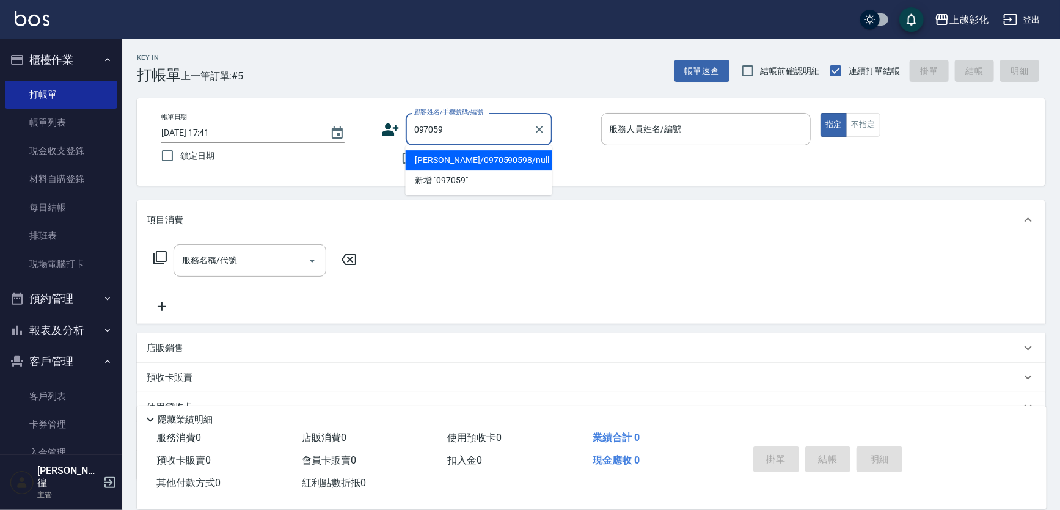
type input "梁紋菁/0970590598/null"
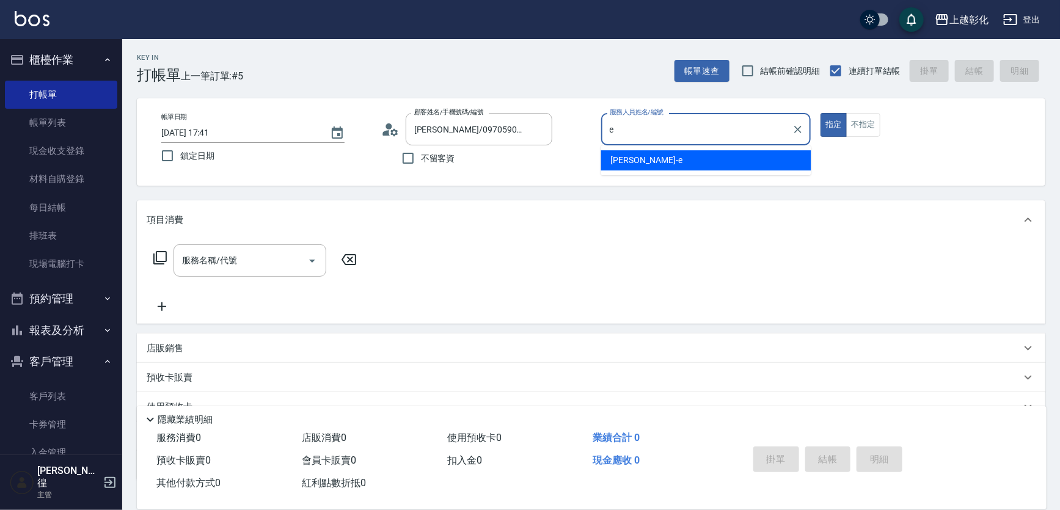
type input "allen-e"
type button "true"
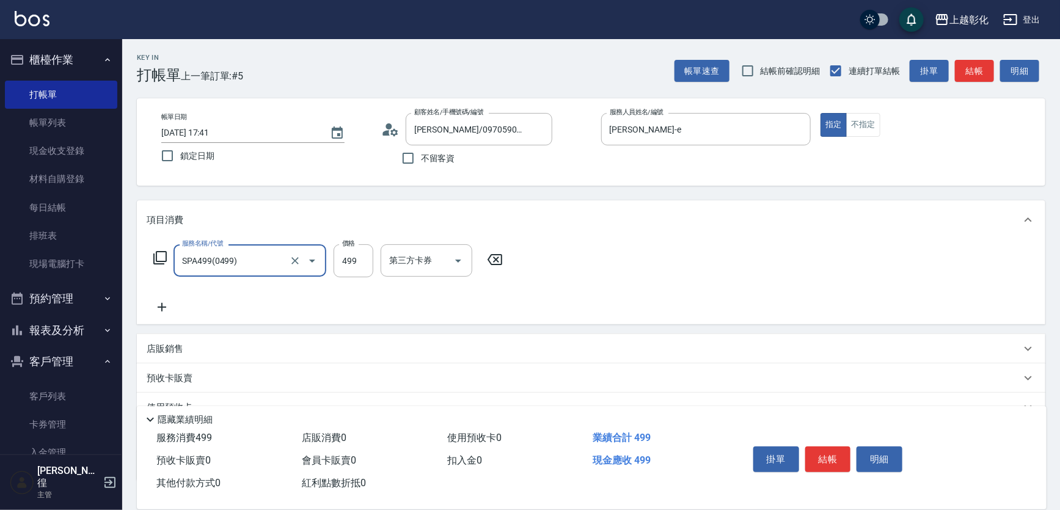
type input "SPA499(0499)"
type input "599"
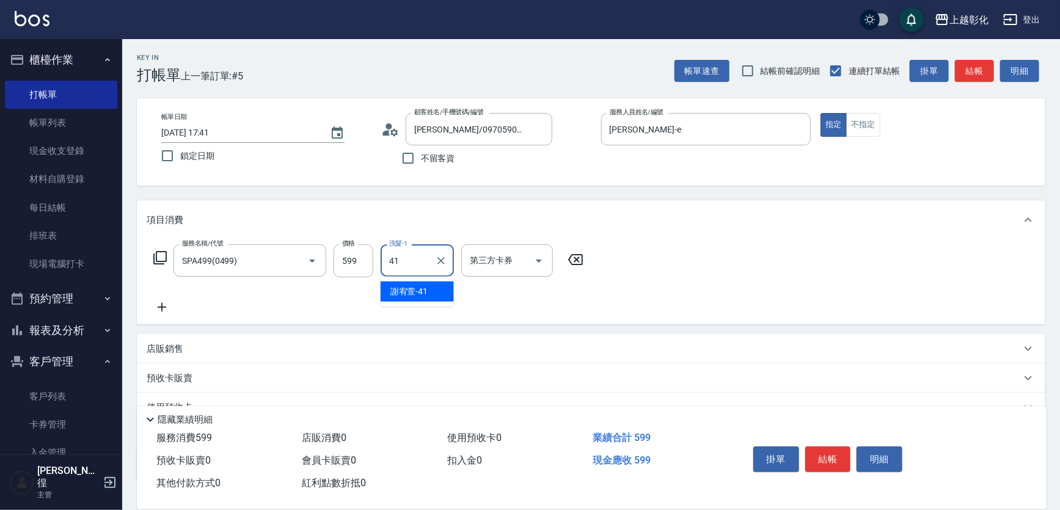
type input "謝宥萱-41"
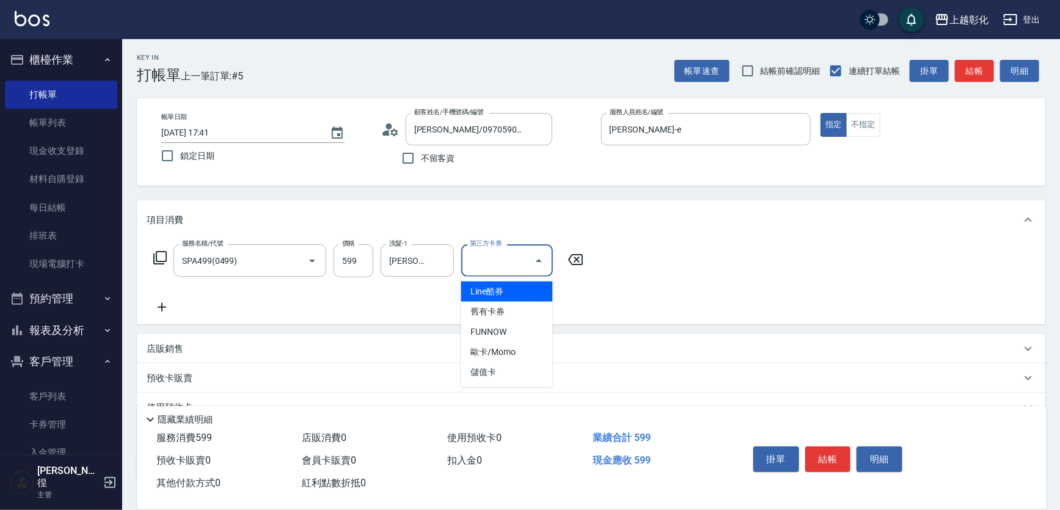
type input "儲值卡"
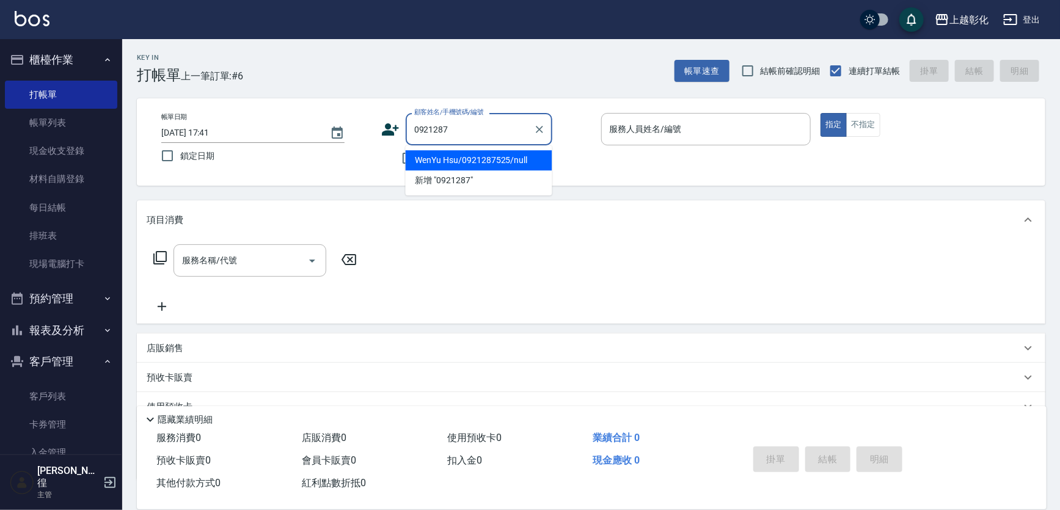
type input "WenYu Hsu/0921287525/null"
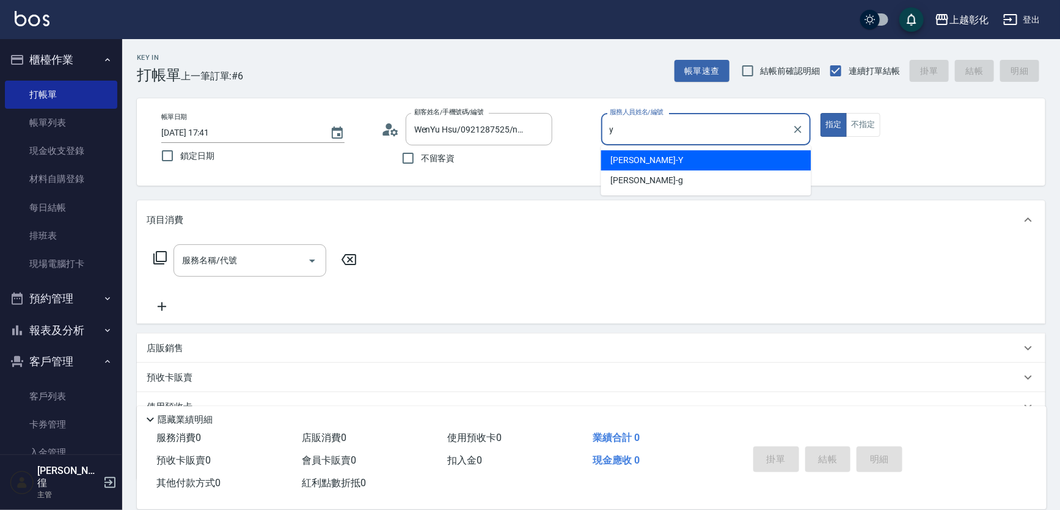
type input "YURI-Y"
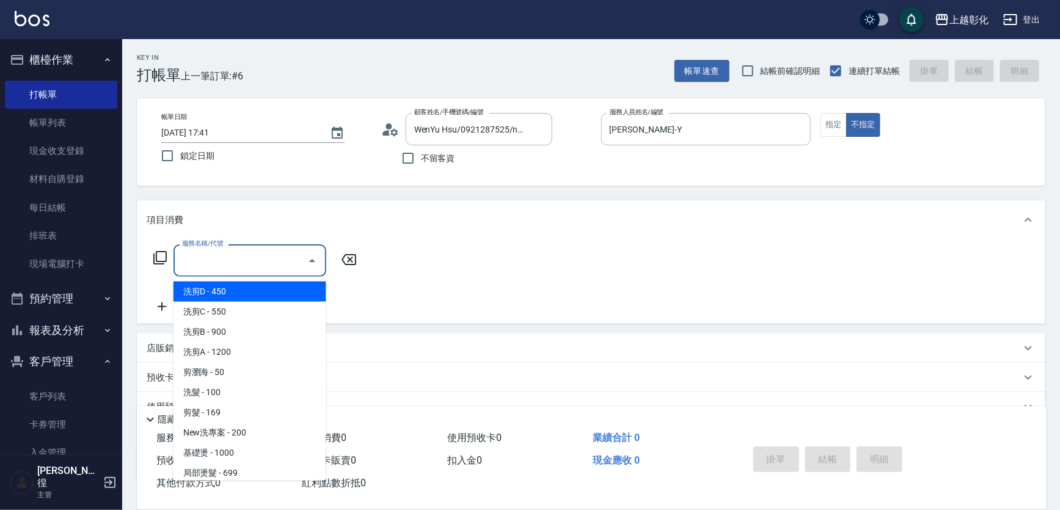
click at [189, 262] on input "服務名稱/代號" at bounding box center [240, 260] width 123 height 21
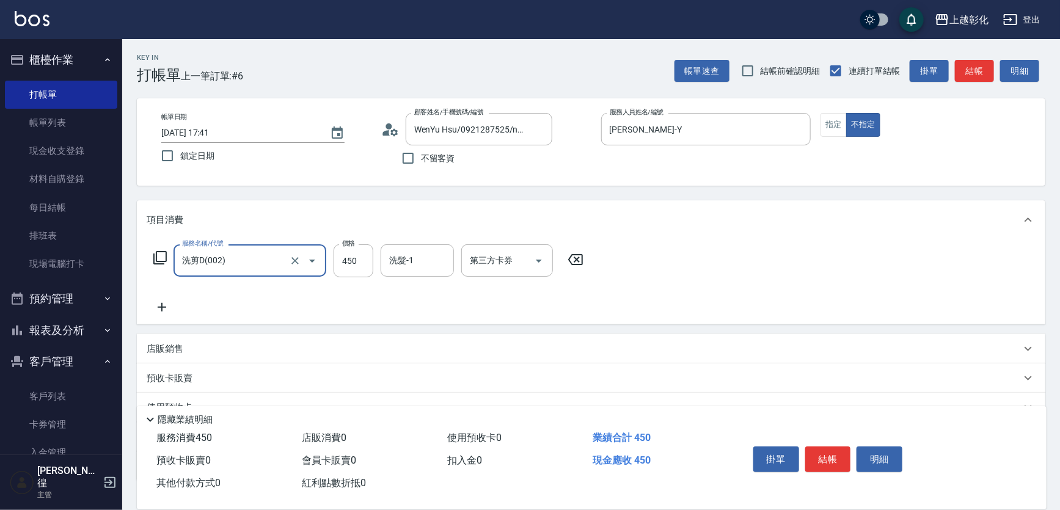
type input "洗剪D(002)"
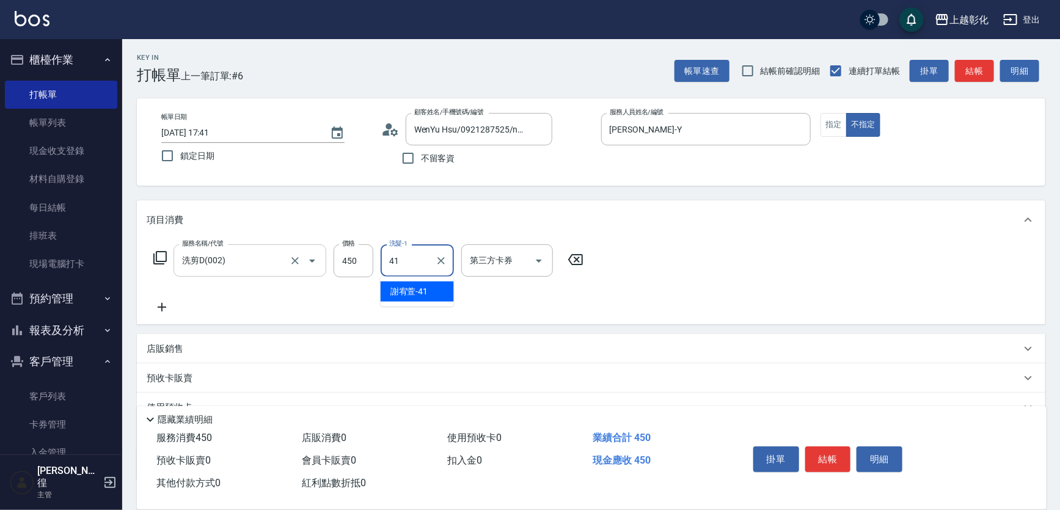
type input "謝宥萱-41"
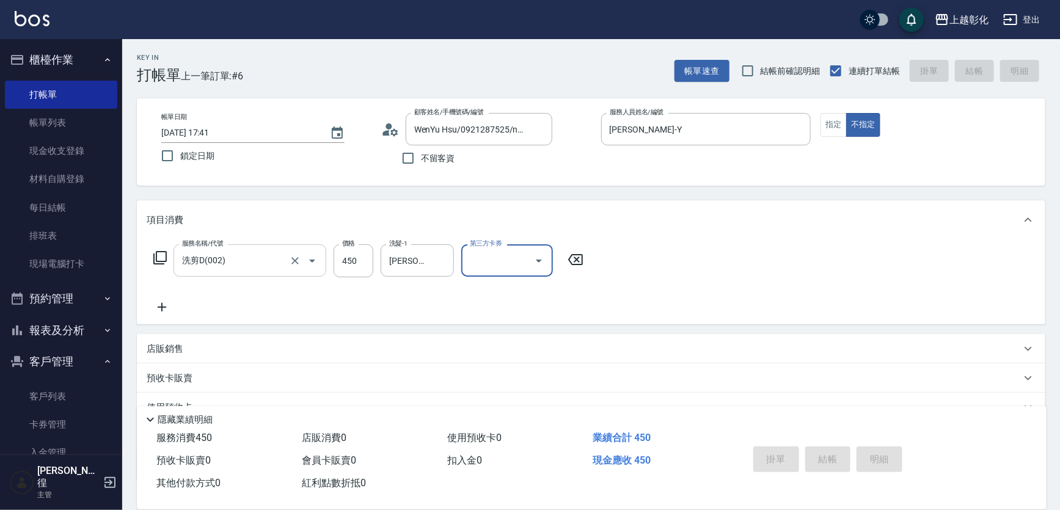
type input "2025/10/06 17:42"
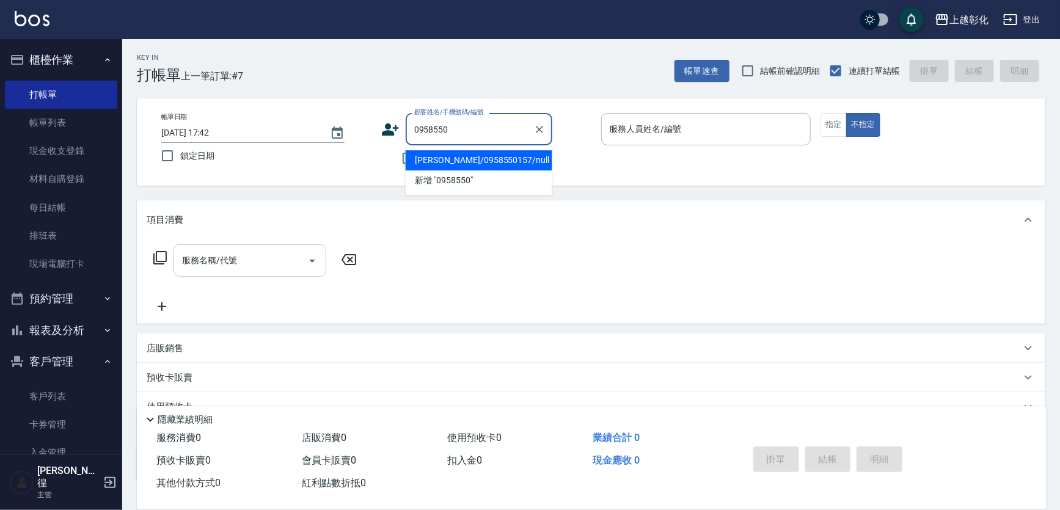
type input "陳宜瑩/0958550157/null"
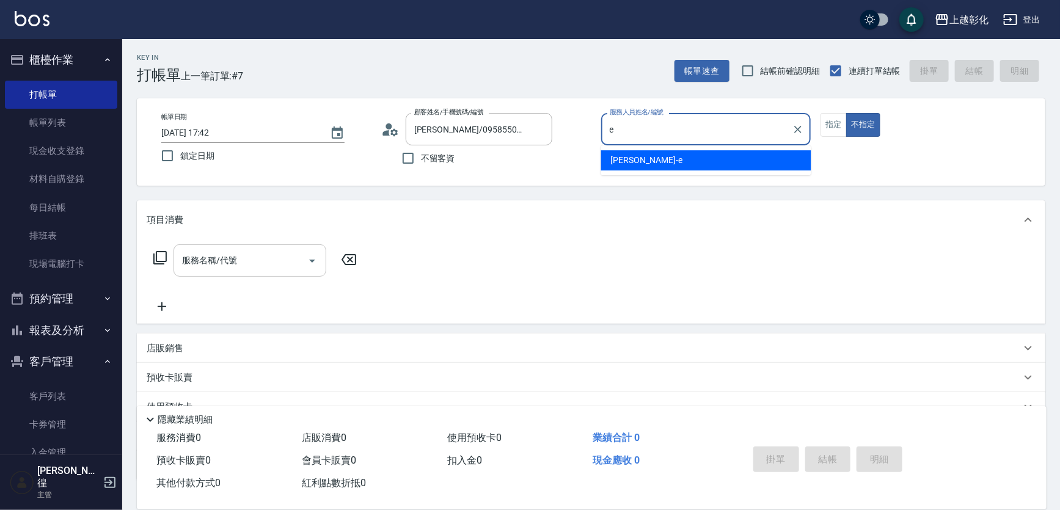
type input "allen-e"
type button "false"
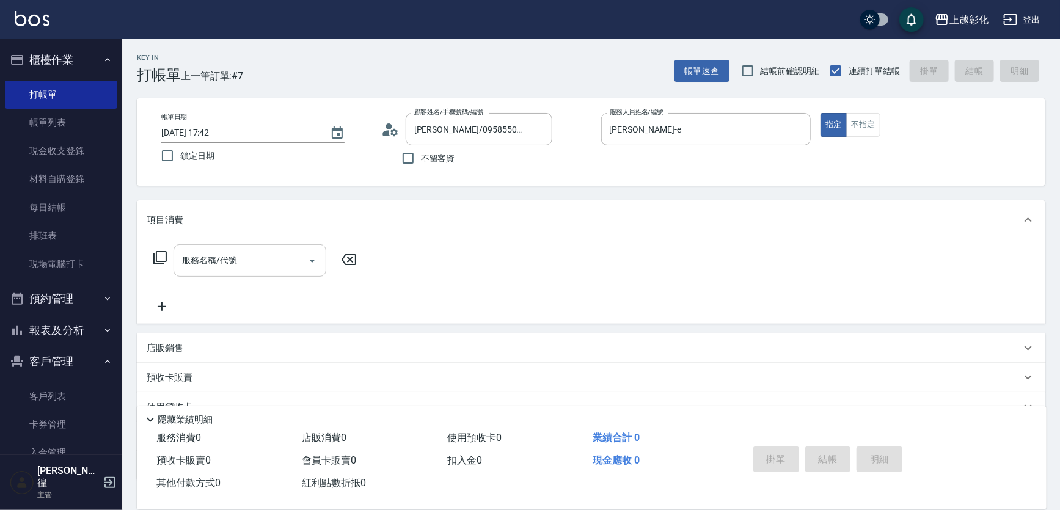
click at [189, 263] on input "服務名稱/代號" at bounding box center [240, 260] width 123 height 21
type input "f"
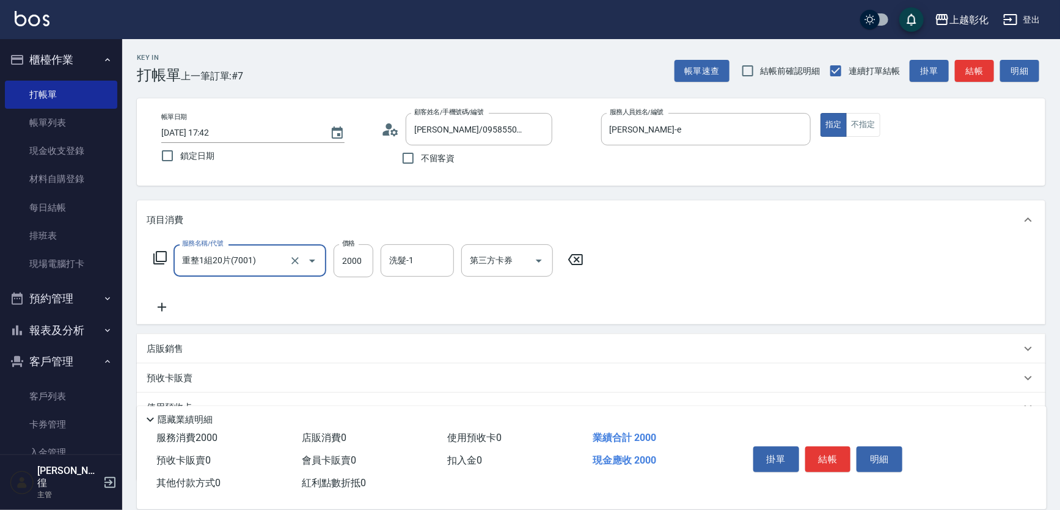
type input "重整1組20片(7001)"
type input "4800"
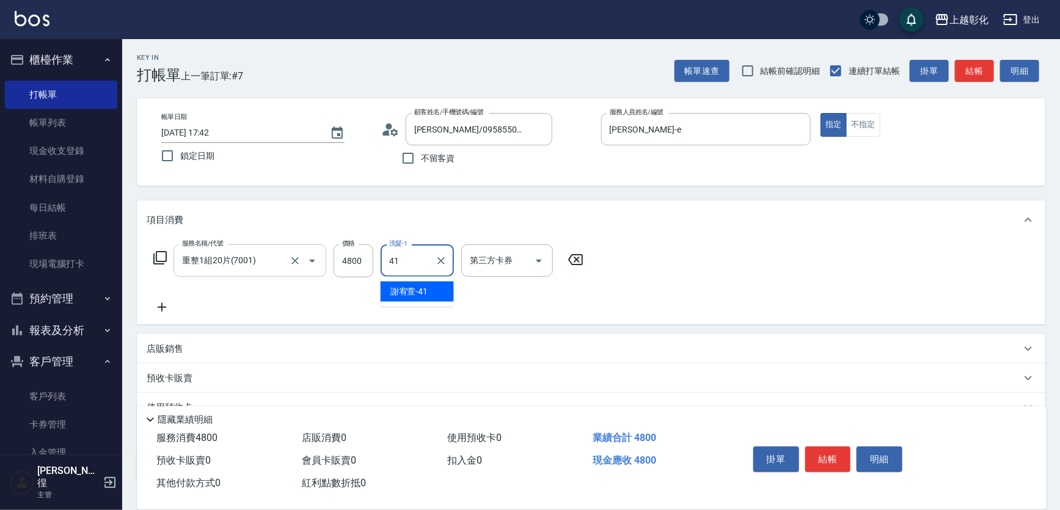
type input "謝宥萱-41"
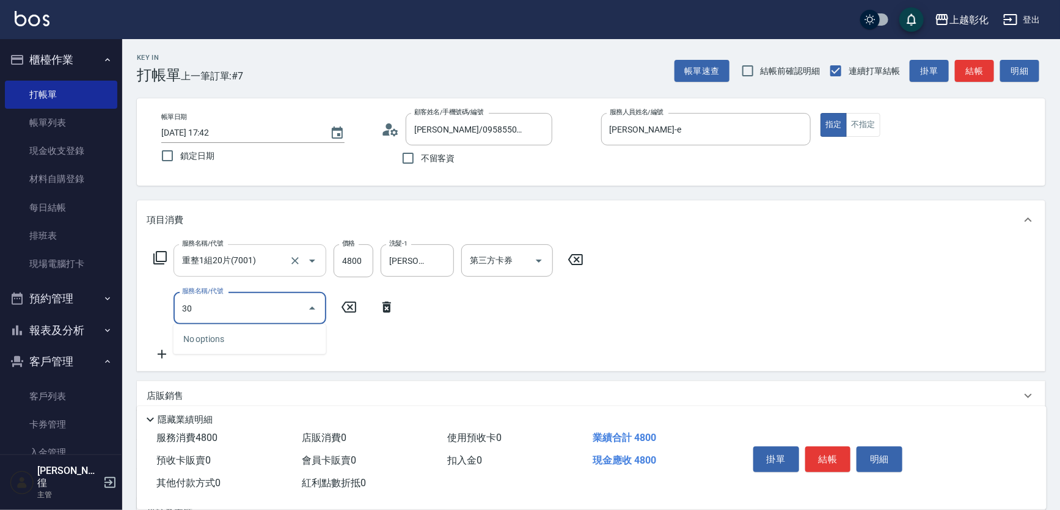
type input "3"
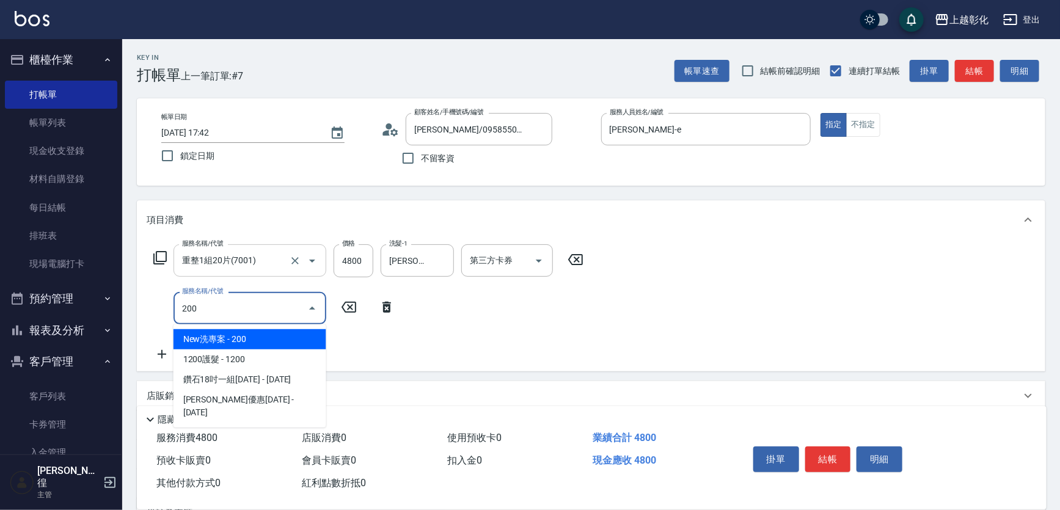
type input "New洗專案(200)"
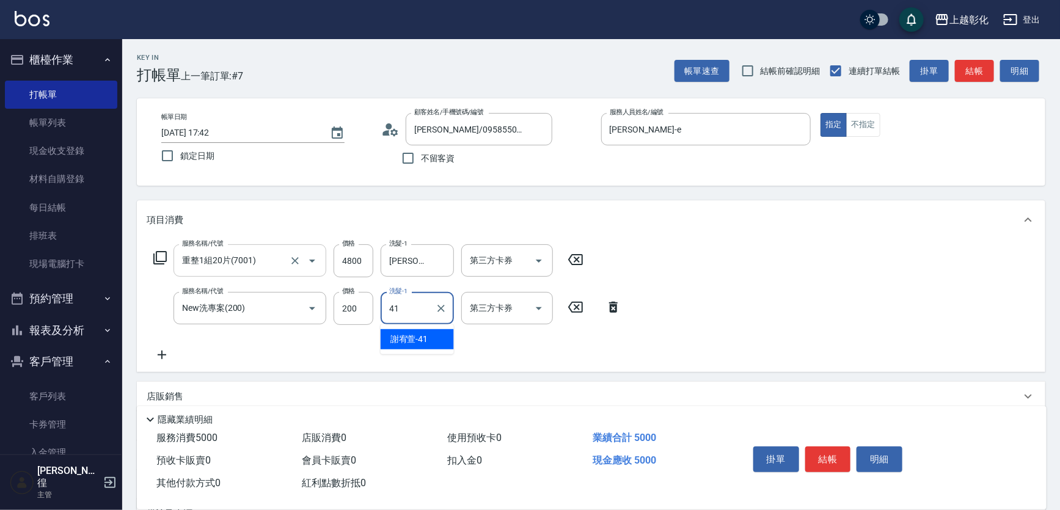
type input "謝宥萱-41"
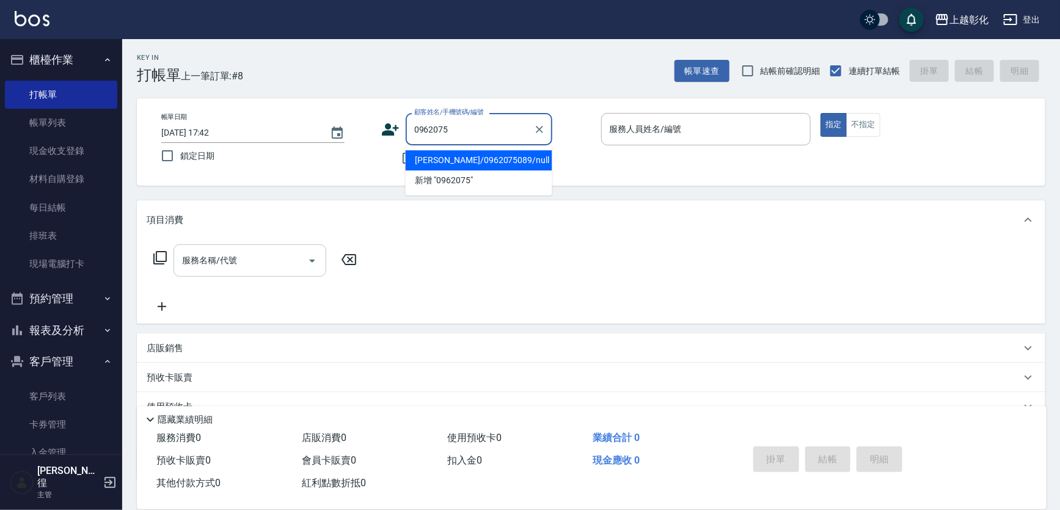
type input "賴宜莉/0962075089/null"
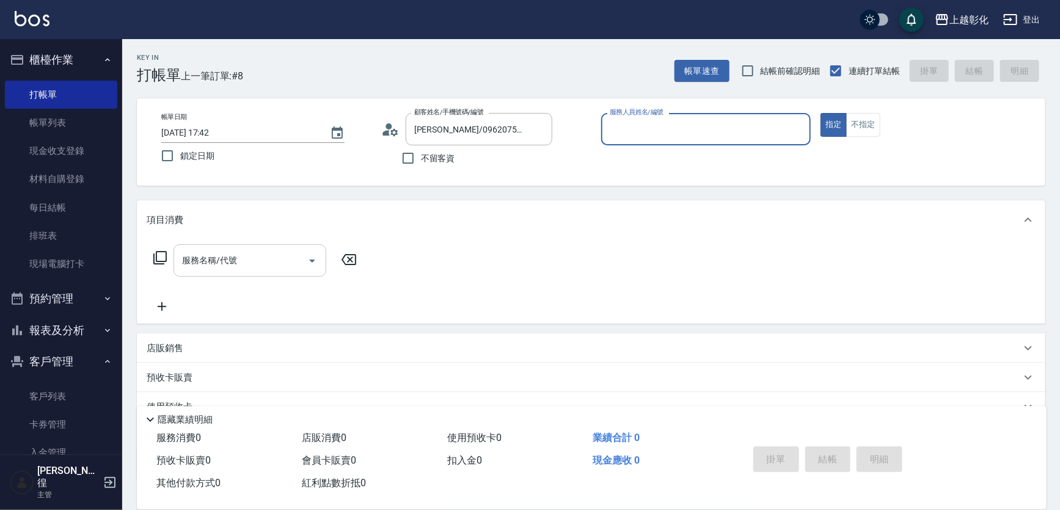
type input "ㄗ"
type input "YURI-Y"
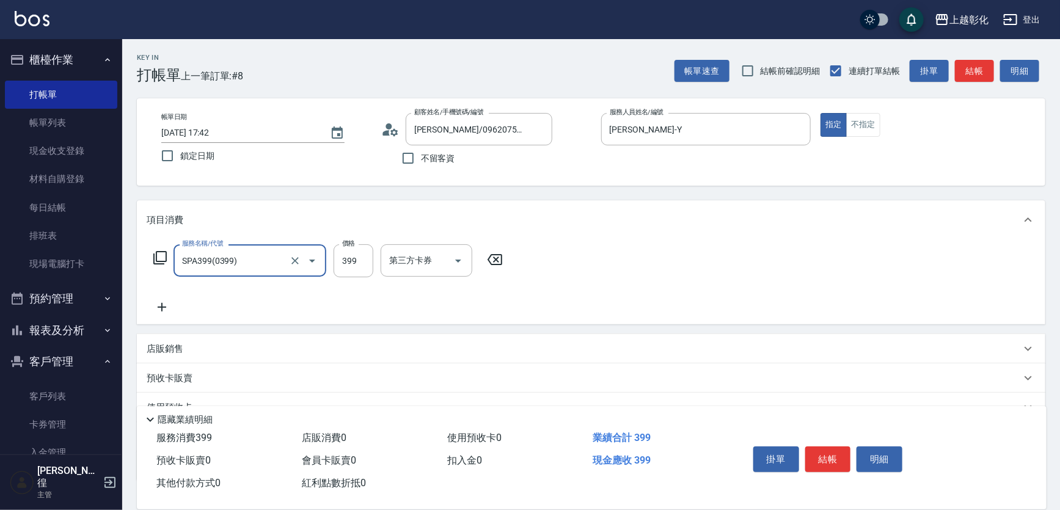
type input "SPA399(0399)"
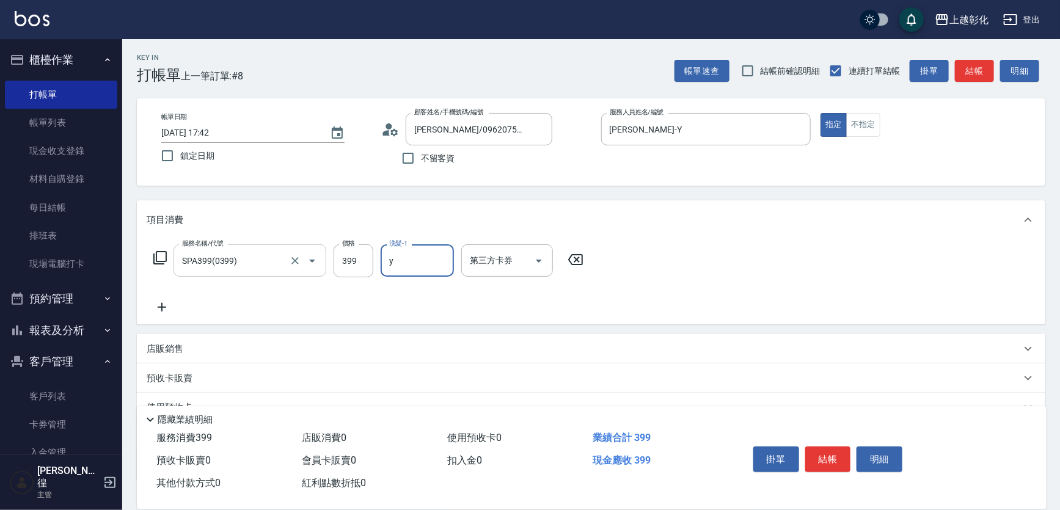
type input "YURI-Y"
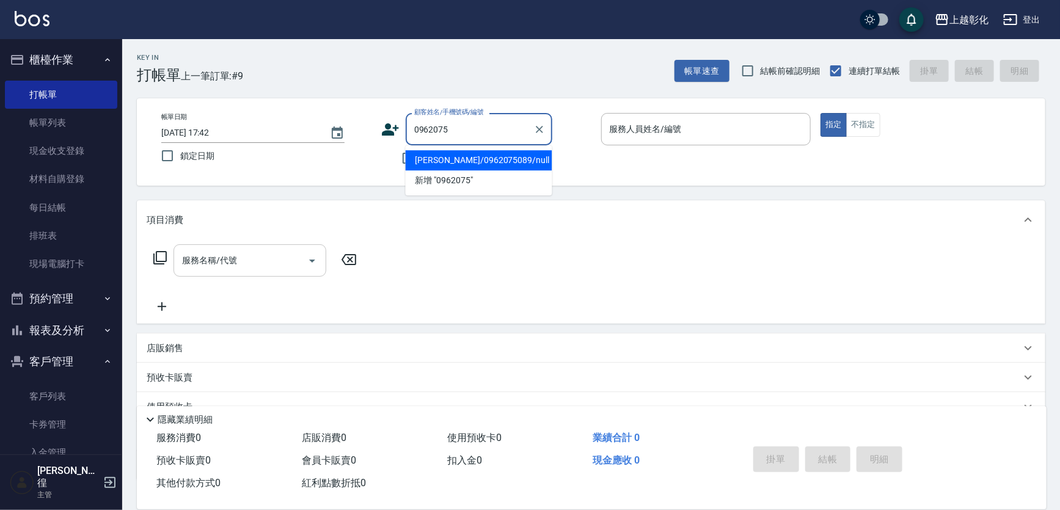
type input "賴宜莉/0962075089/null"
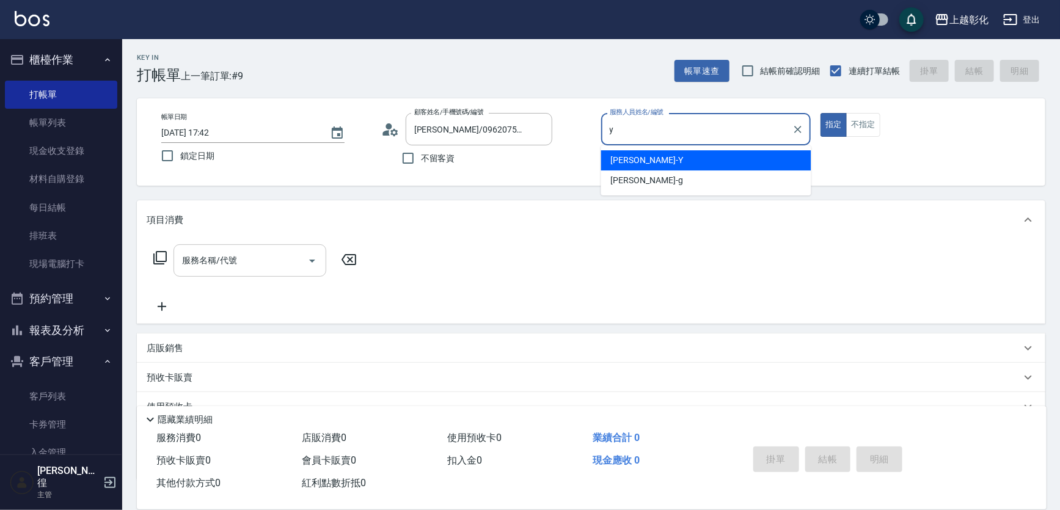
type input "YURI-Y"
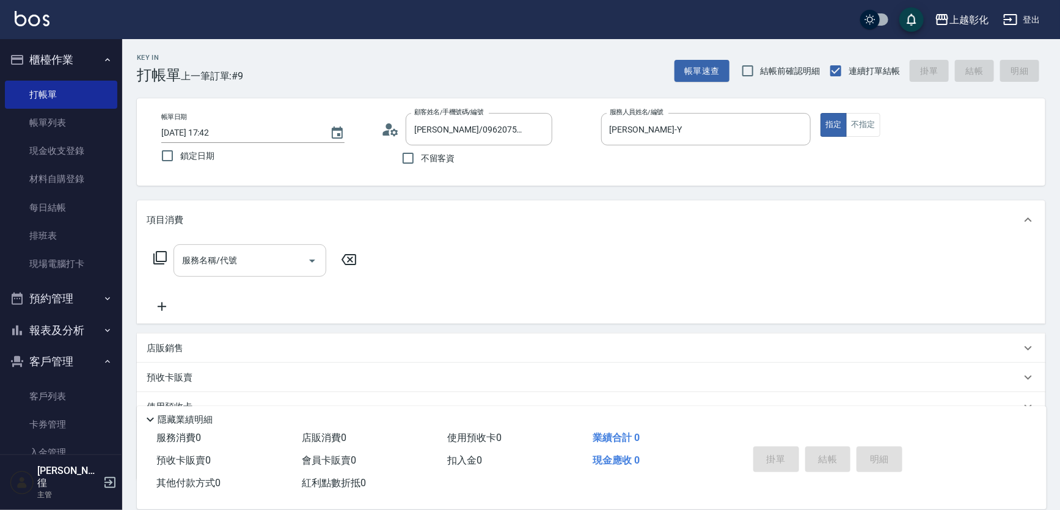
click at [189, 263] on input "服務名稱/代號" at bounding box center [240, 260] width 123 height 21
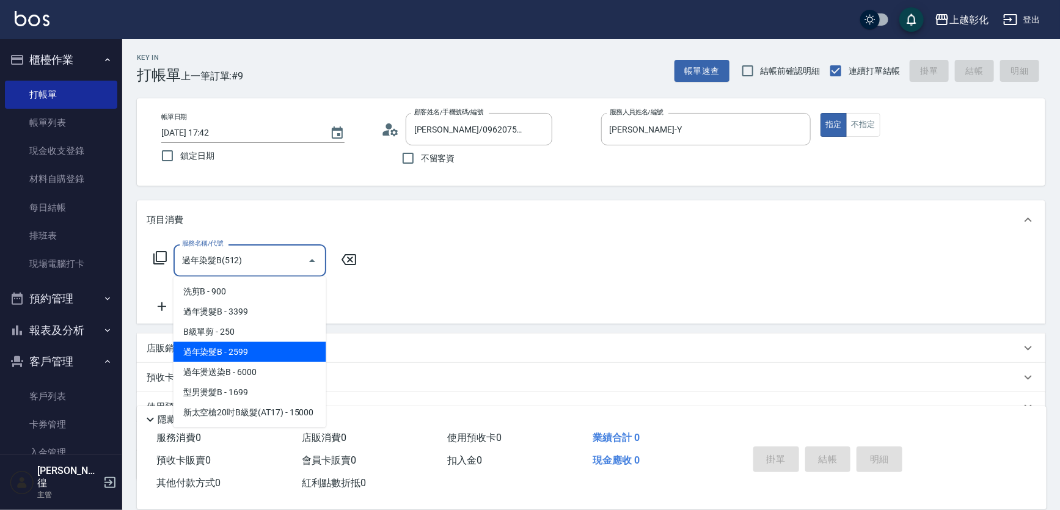
type input "過年染髮B(512)"
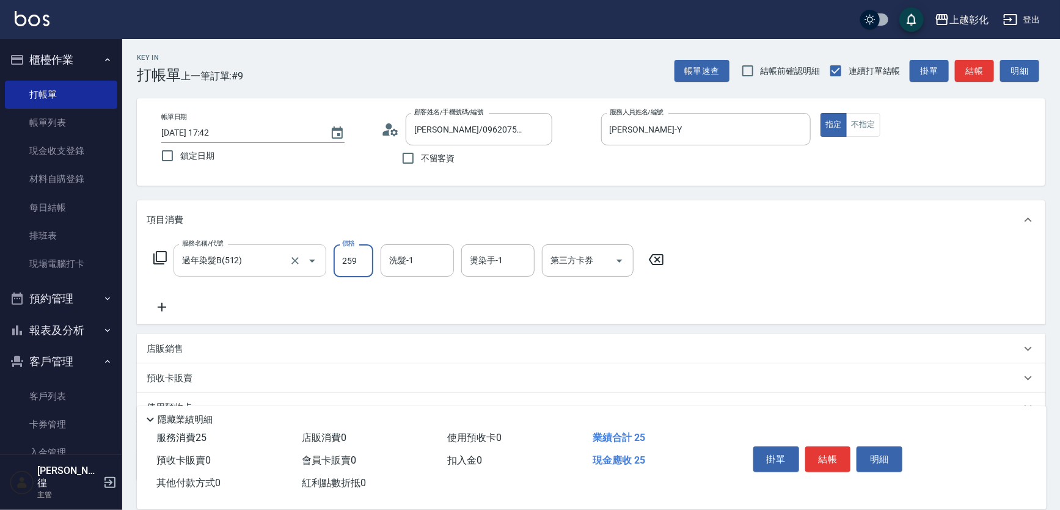
type input "2599"
type input "謝宥萱-41"
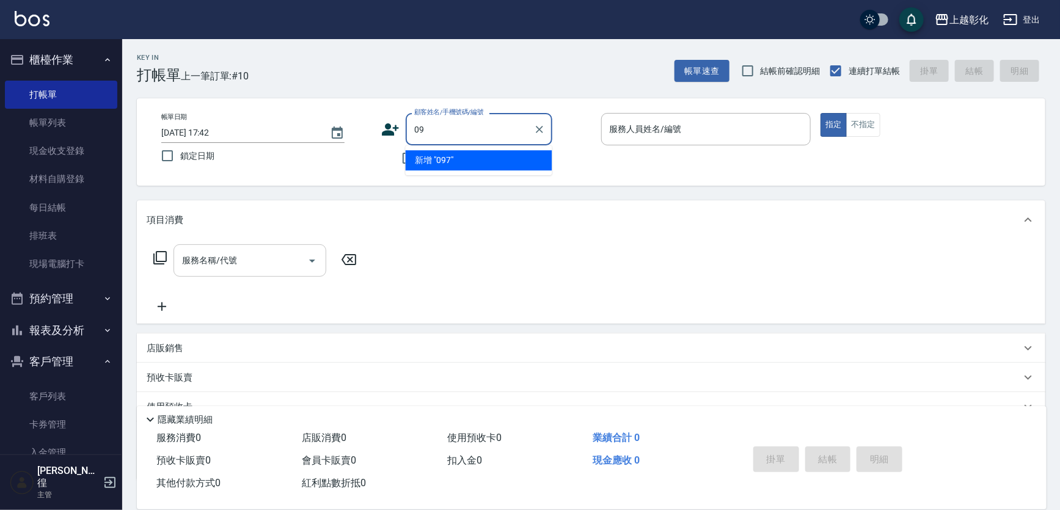
type input "0"
type input "395299"
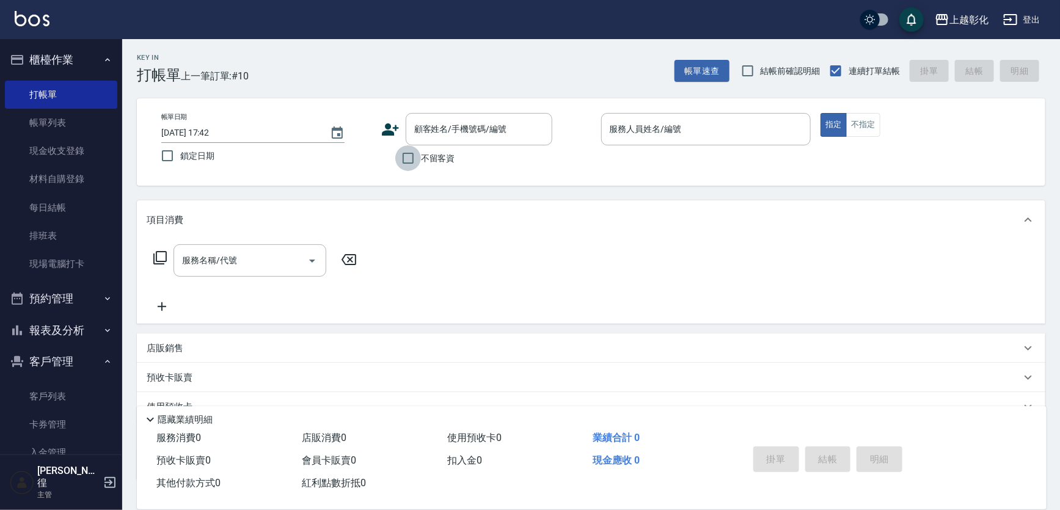
click at [402, 153] on input "不留客資" at bounding box center [408, 158] width 26 height 26
checkbox input "true"
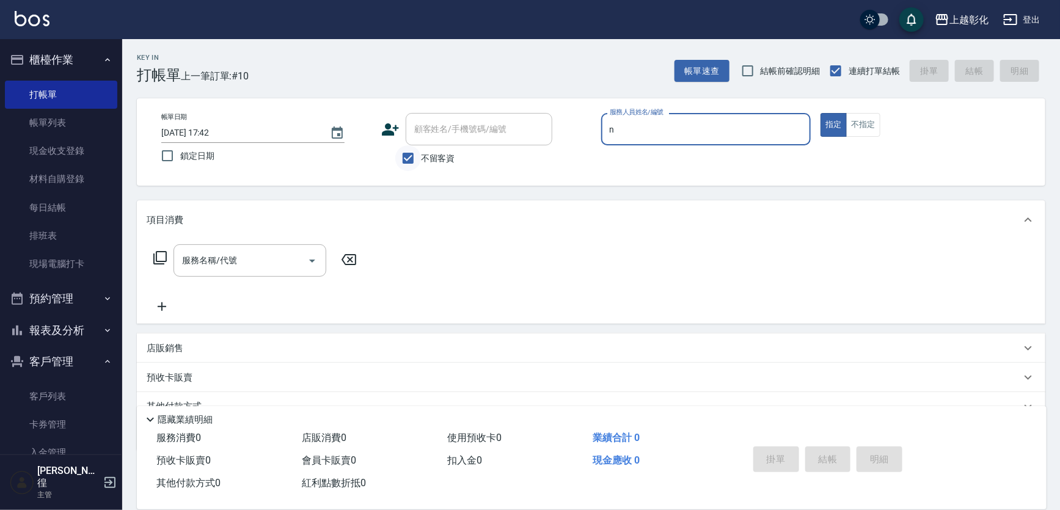
type input "羊羊-n"
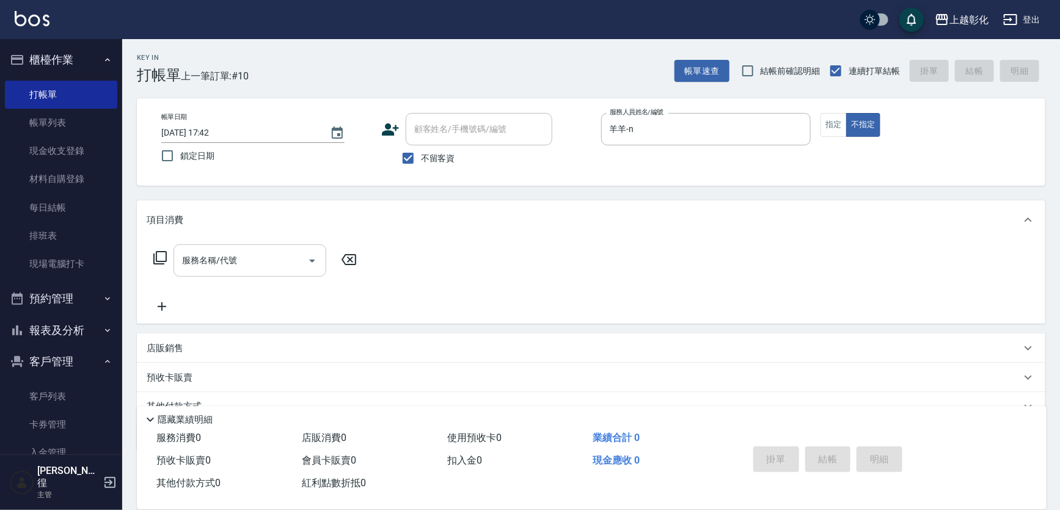
click at [270, 251] on input "服務名稱/代號" at bounding box center [240, 260] width 123 height 21
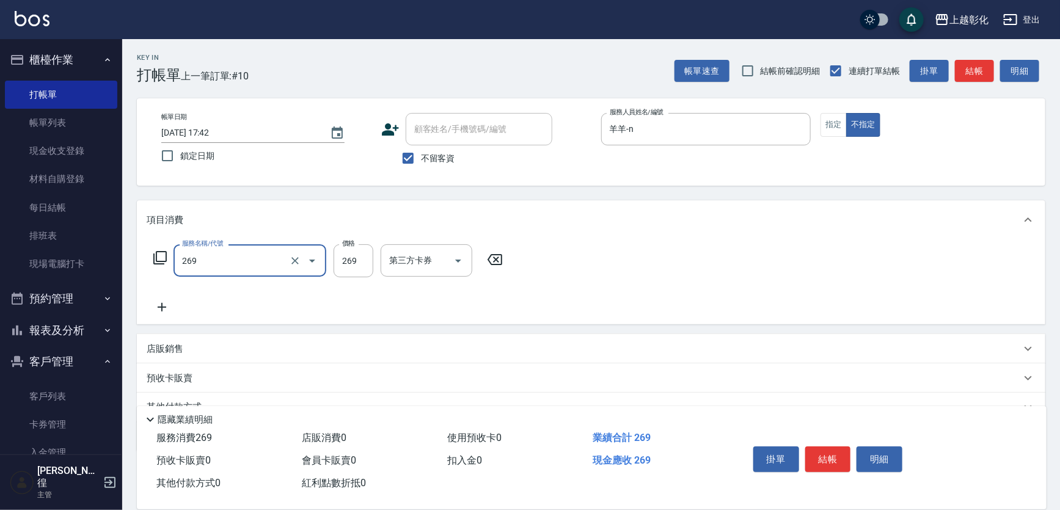
type input "一般洗剪(269)"
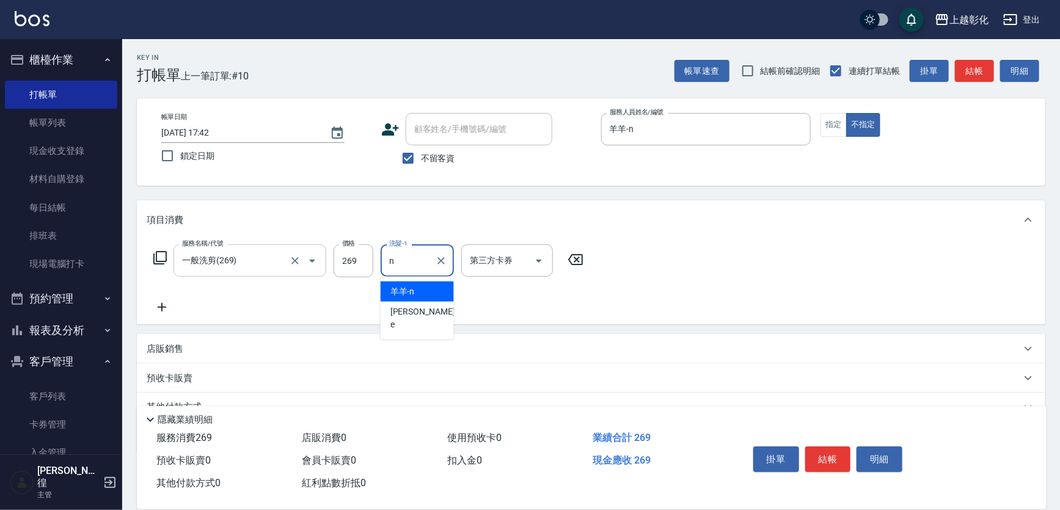
type input "羊羊-n"
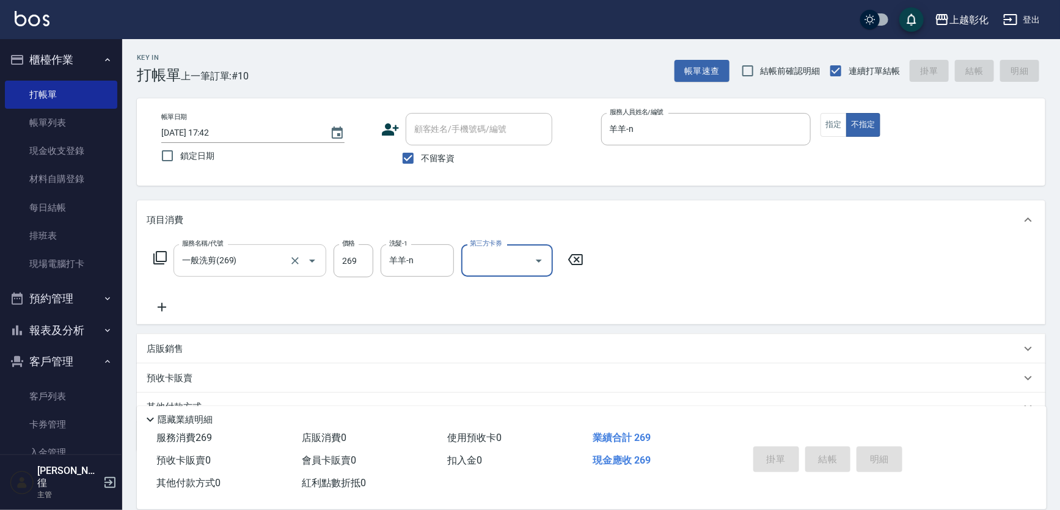
type input "2025/10/06 17:43"
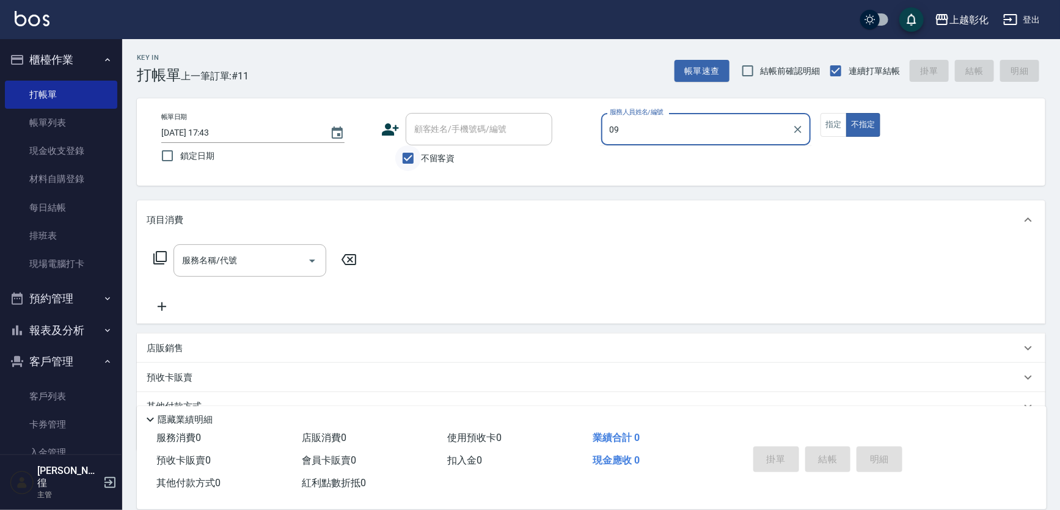
type input "09"
click at [416, 154] on input "不留客資" at bounding box center [408, 158] width 26 height 26
checkbox input "false"
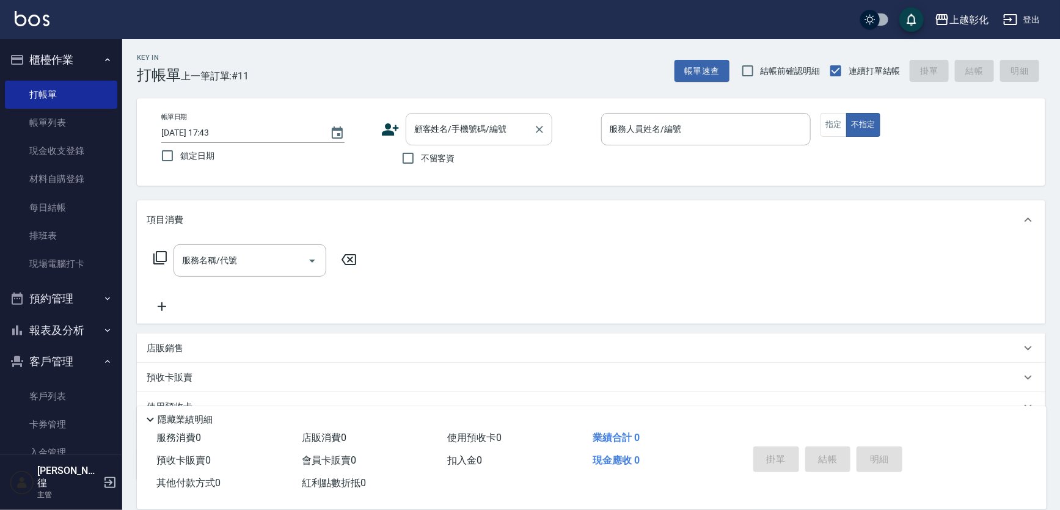
click at [424, 130] on input "顧客姓名/手機號碼/編號" at bounding box center [469, 129] width 117 height 21
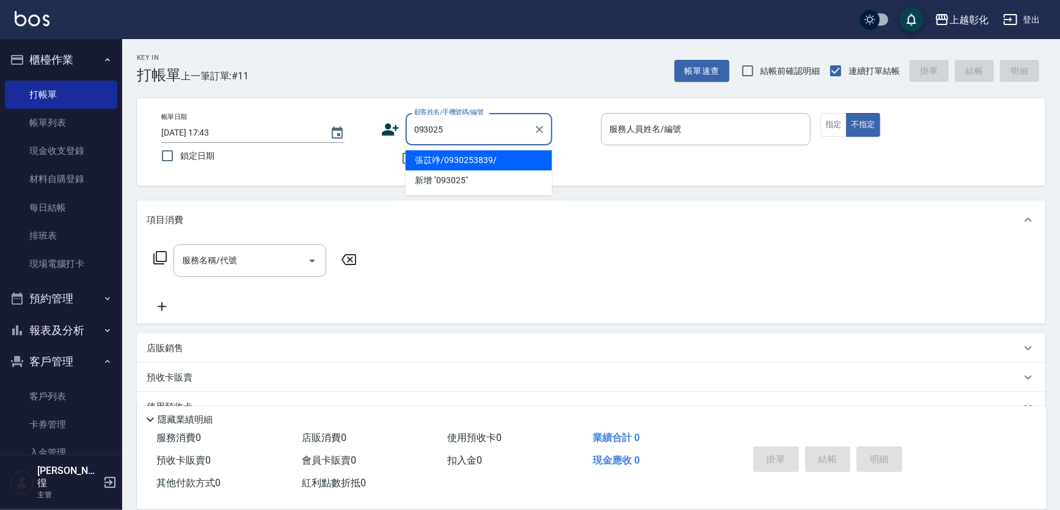
type input "張苡竫/0930253839/"
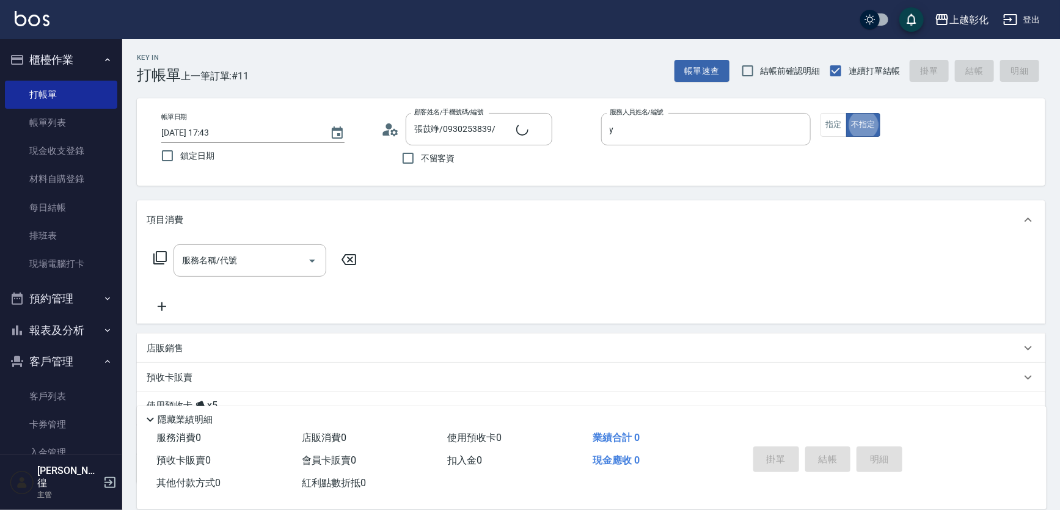
type input "YURI-Y"
click at [228, 261] on input "服務名稱/代號" at bounding box center [240, 260] width 123 height 21
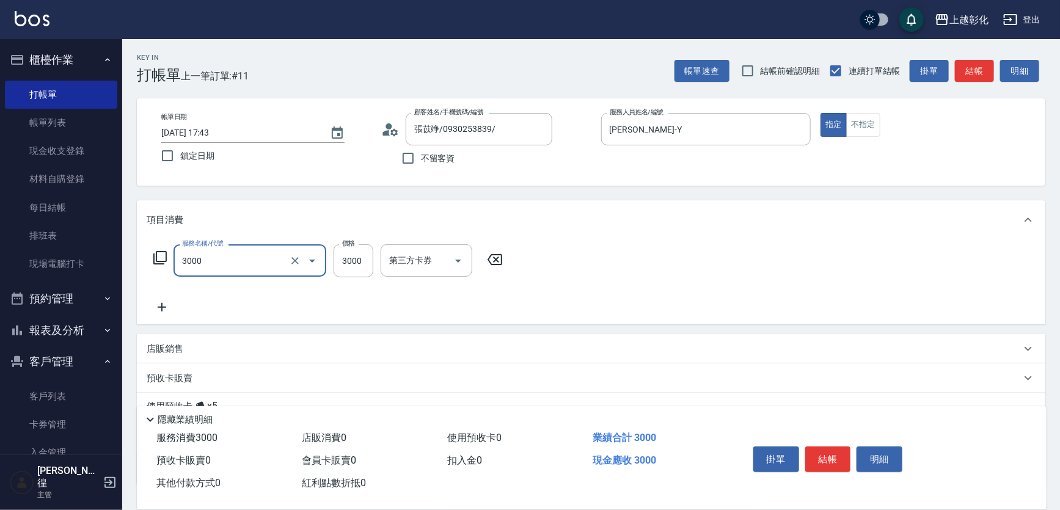
type input "頂級豪華OVC3(3000)"
type input "1000"
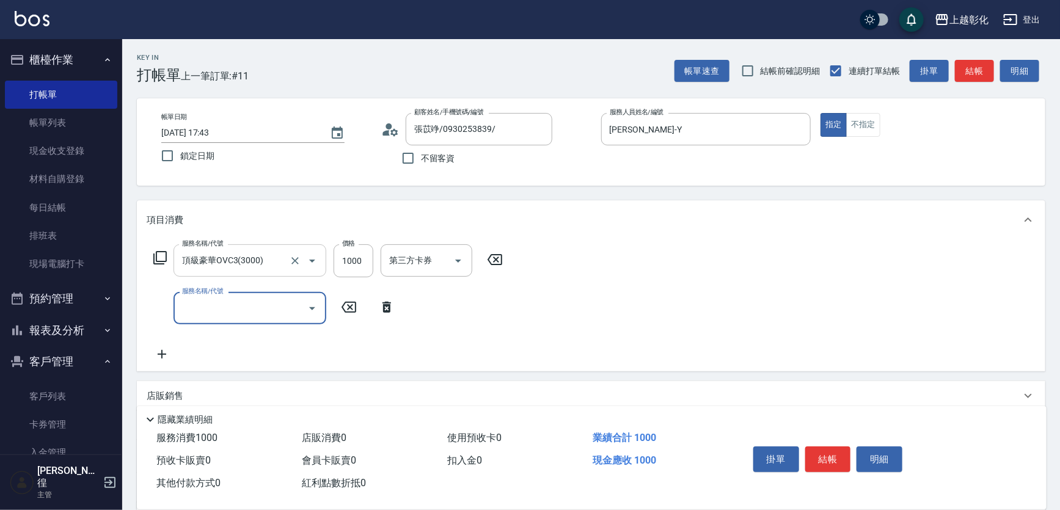
type input "."
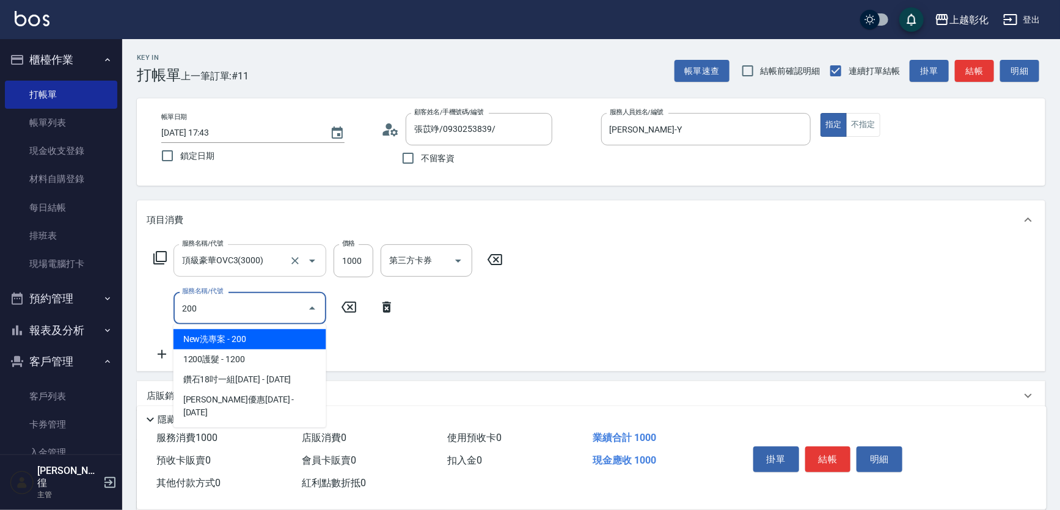
type input "New洗專案(200)"
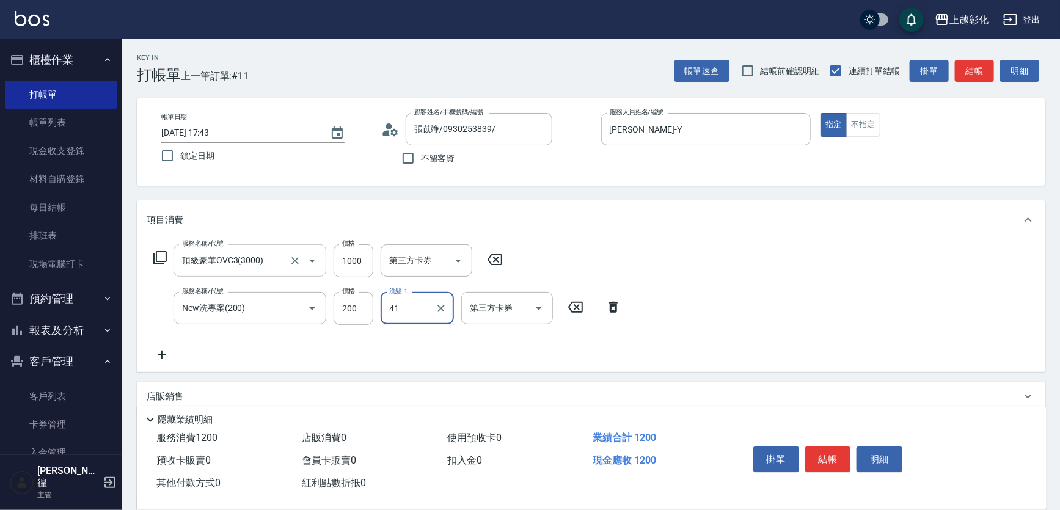
type input "謝宥萱-41"
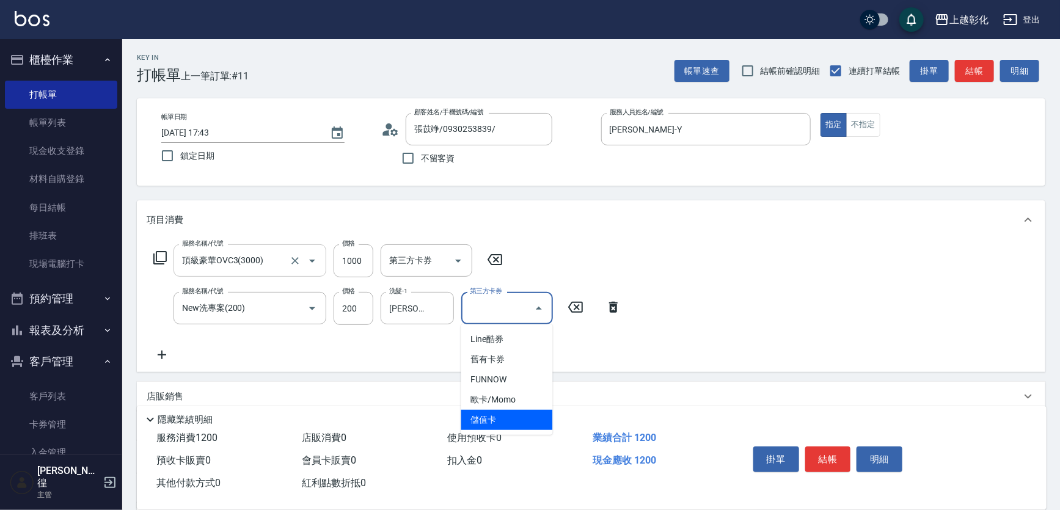
type input "儲值卡"
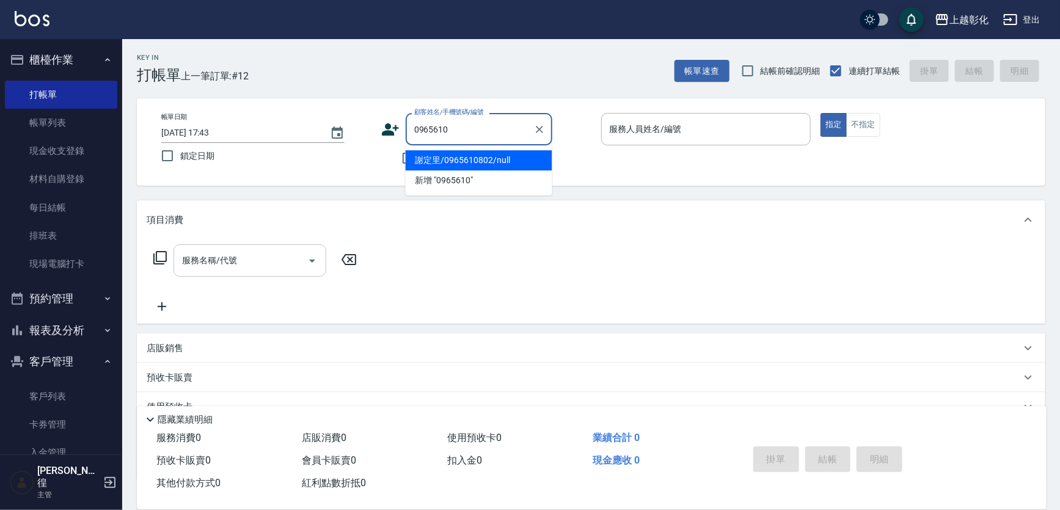
type input "謝定里/0965610802/null"
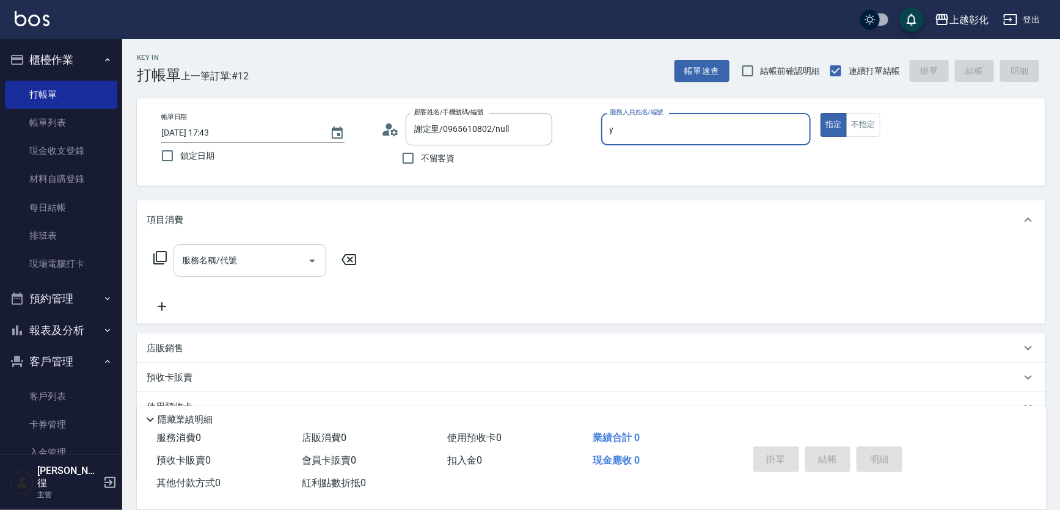
type input "YURI-Y"
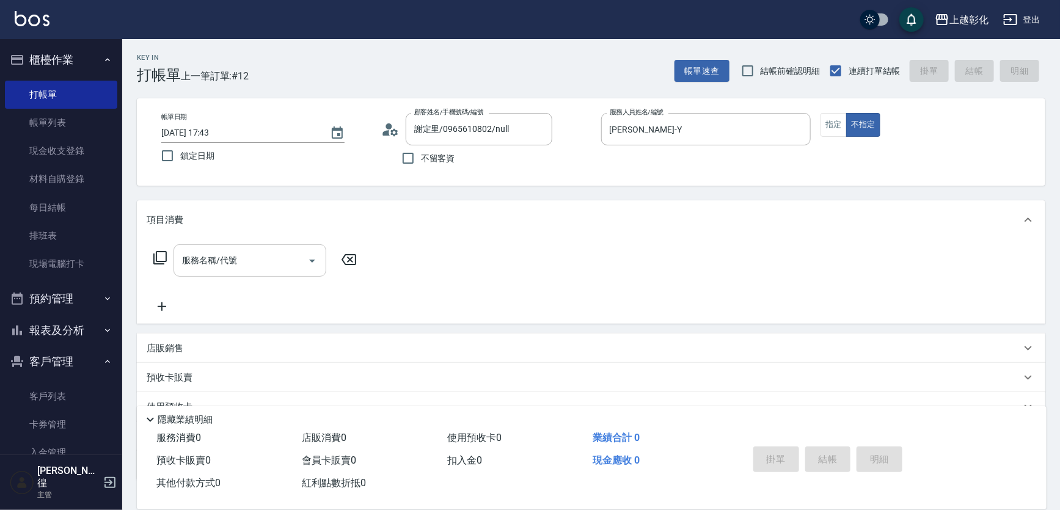
click at [227, 262] on input "服務名稱/代號" at bounding box center [240, 260] width 123 height 21
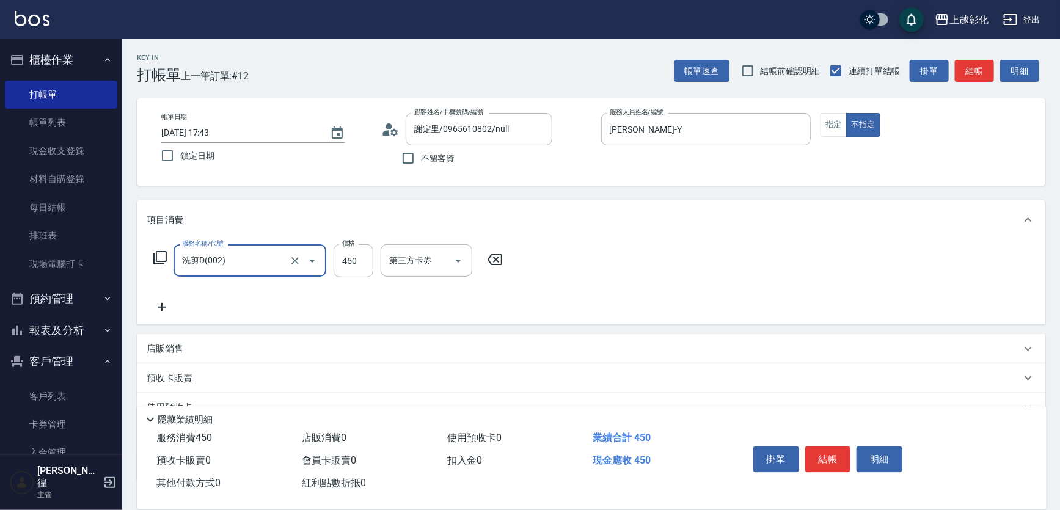
type input "洗剪D(002)"
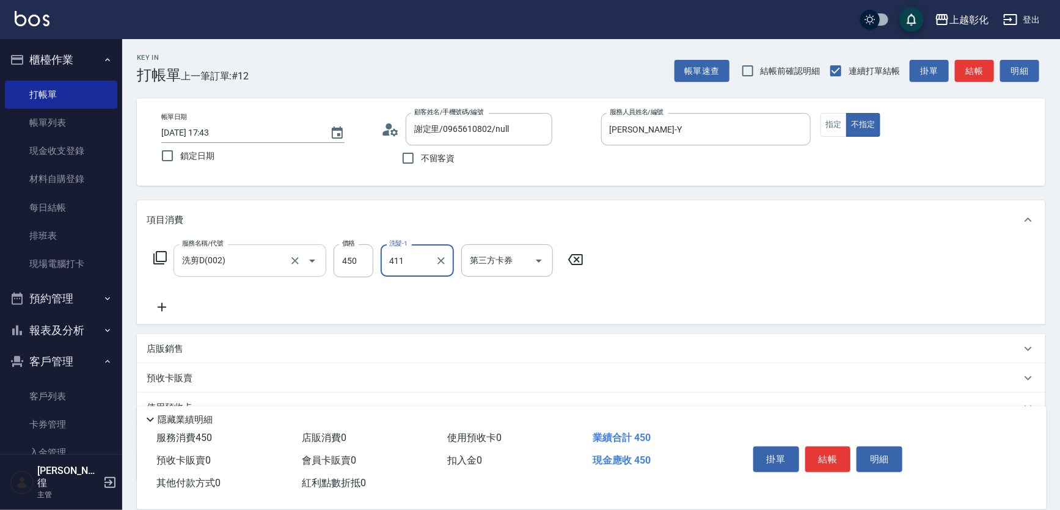
type input "411"
click at [402, 252] on div "洗髮-1 洗髮-1" at bounding box center [417, 260] width 73 height 32
type input "謝宥萱-41"
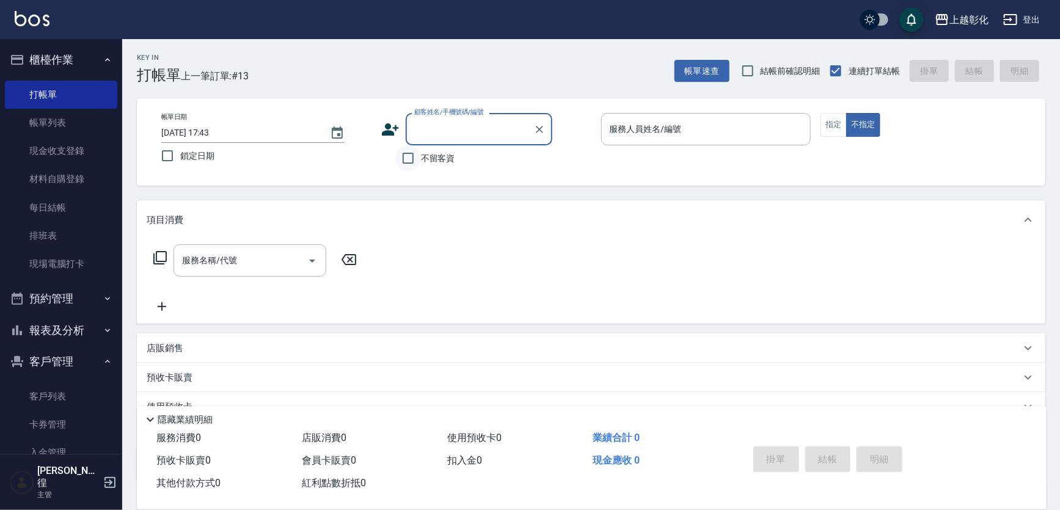
click at [410, 152] on input "不留客資" at bounding box center [408, 158] width 26 height 26
checkbox input "true"
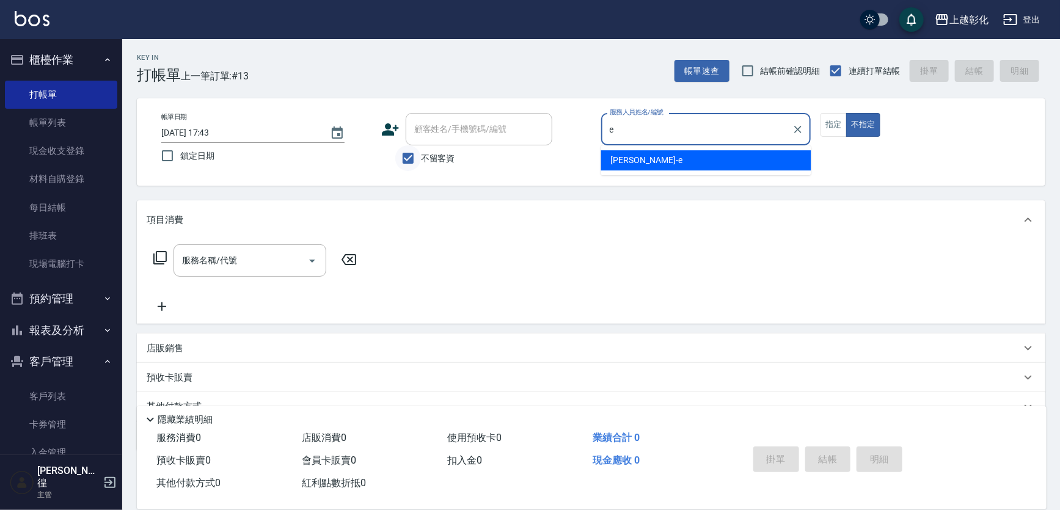
type input "allen-e"
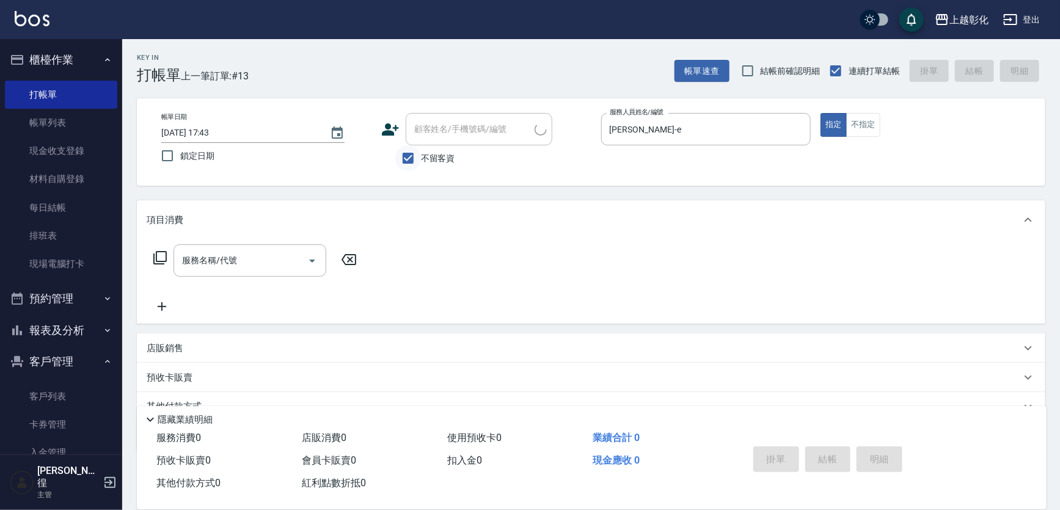
type input "楊先生/0907674066/"
drag, startPoint x: 301, startPoint y: 231, endPoint x: 279, endPoint y: 247, distance: 27.6
click at [301, 232] on div "項目消費" at bounding box center [591, 219] width 909 height 39
click at [279, 247] on div "項目消費 服務名稱/代號 服務名稱/代號 店販銷售 服務人員姓名/編號 服務人員姓名/編號 商品代號/名稱 商品代號/名稱 預收卡販賣 卡券名稱/代號 卡券名…" at bounding box center [591, 325] width 909 height 251
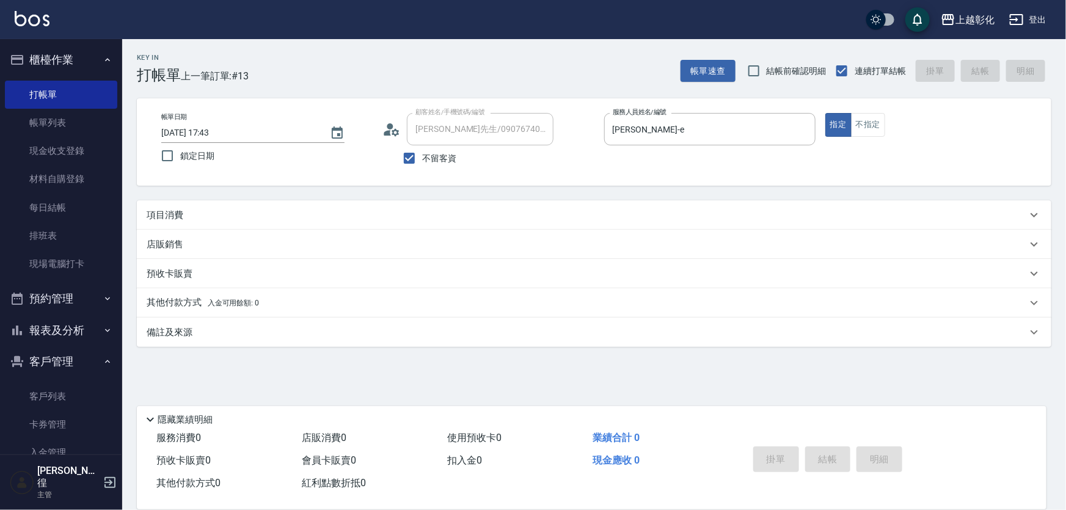
click at [272, 219] on div "項目消費" at bounding box center [587, 215] width 881 height 13
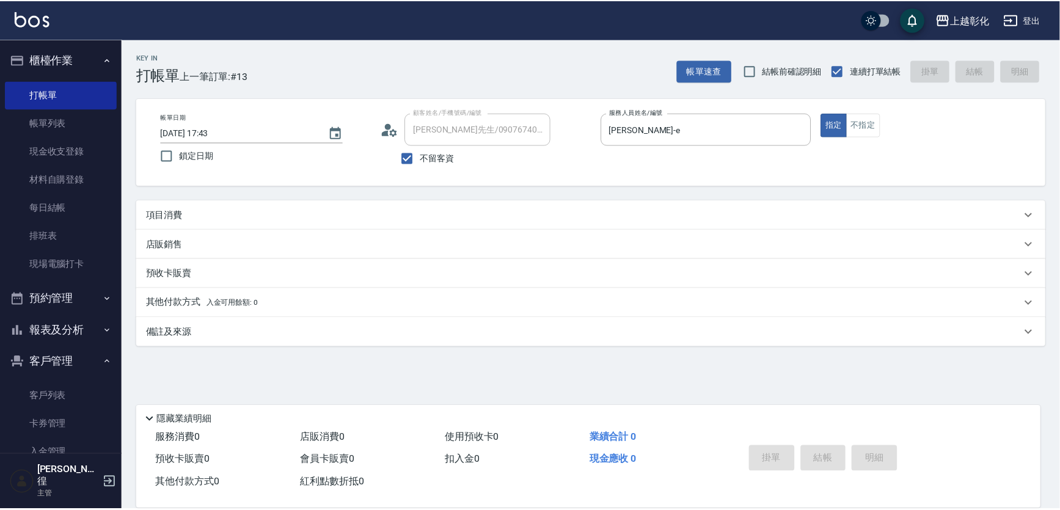
scroll to position [21, 0]
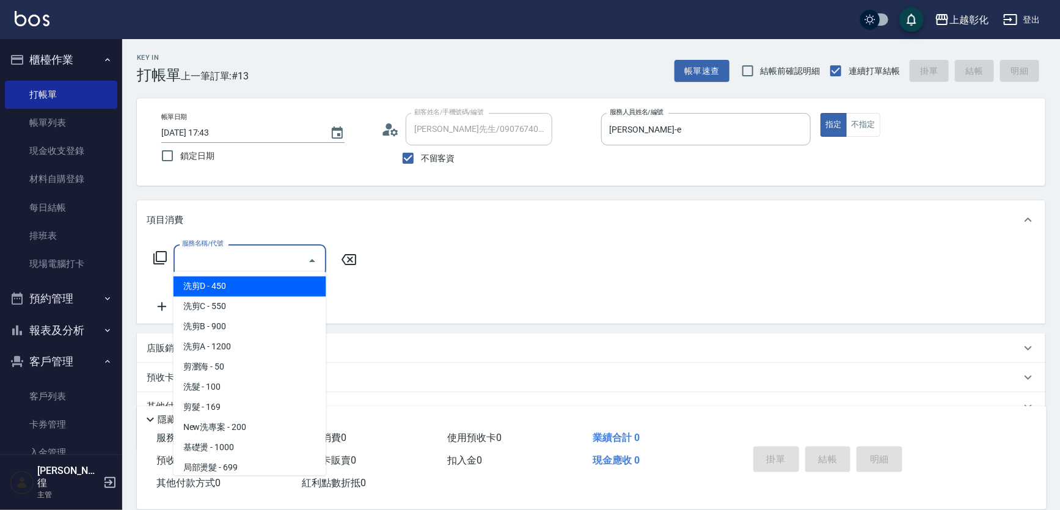
click at [262, 240] on div "服務名稱/代號 服務名稱/代號" at bounding box center [591, 282] width 909 height 84
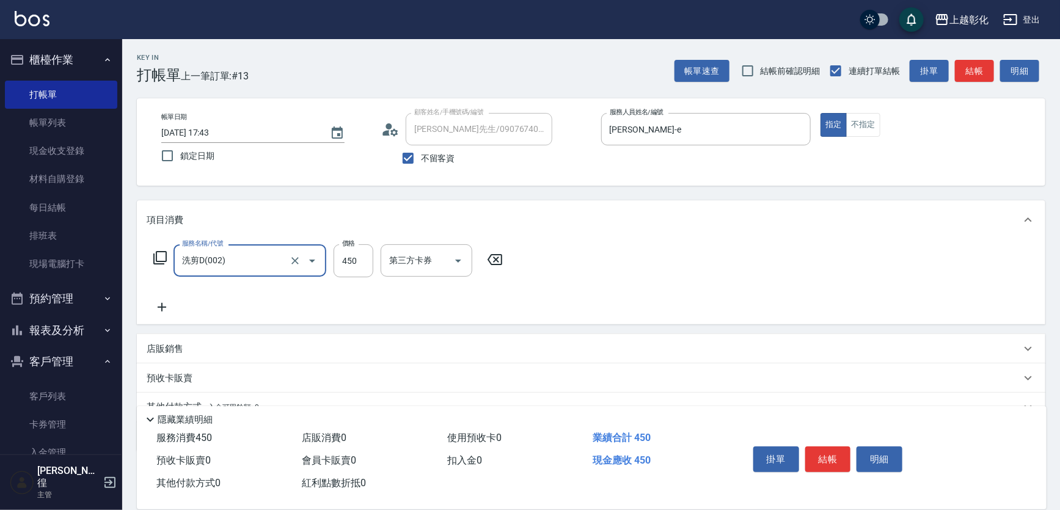
type input "洗剪D(002)"
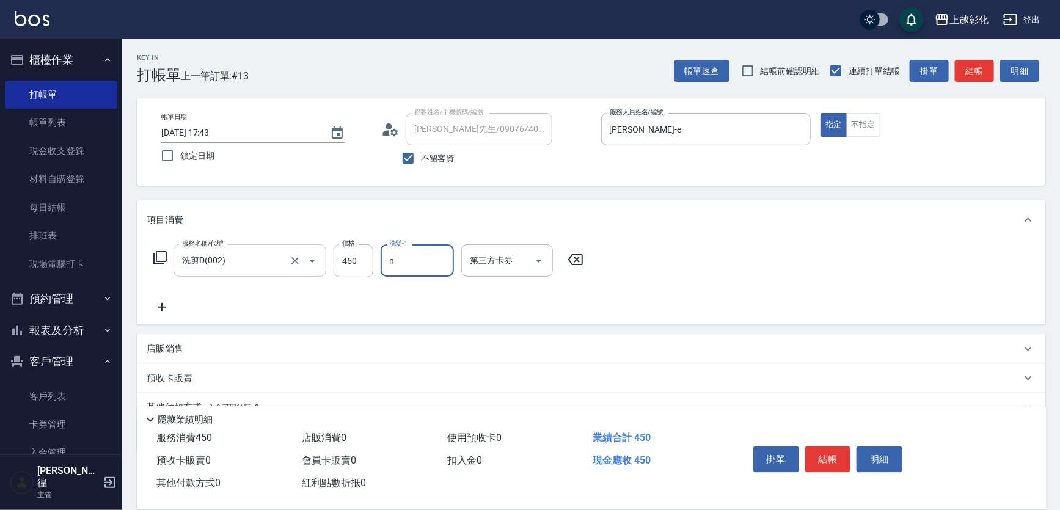
type input "羊羊-n"
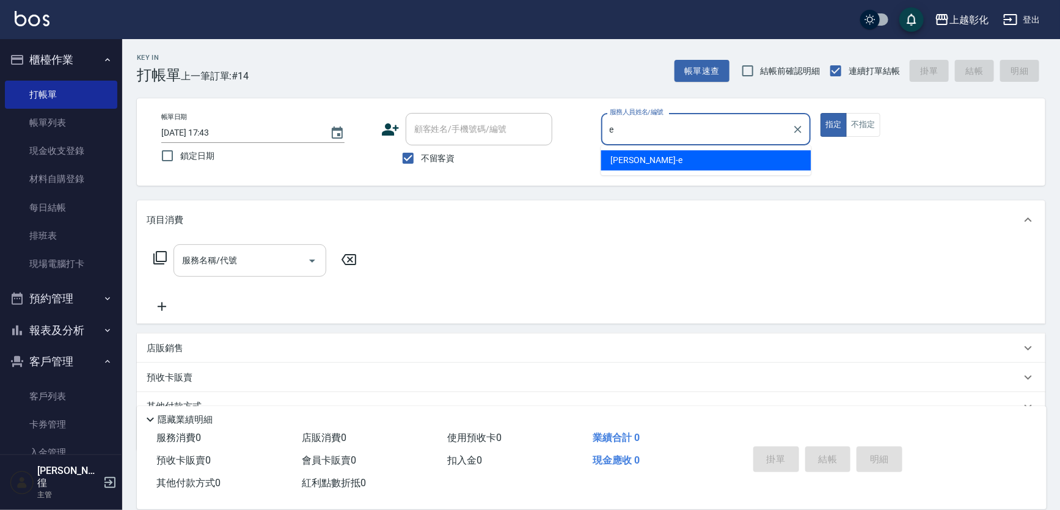
type input "allen-e"
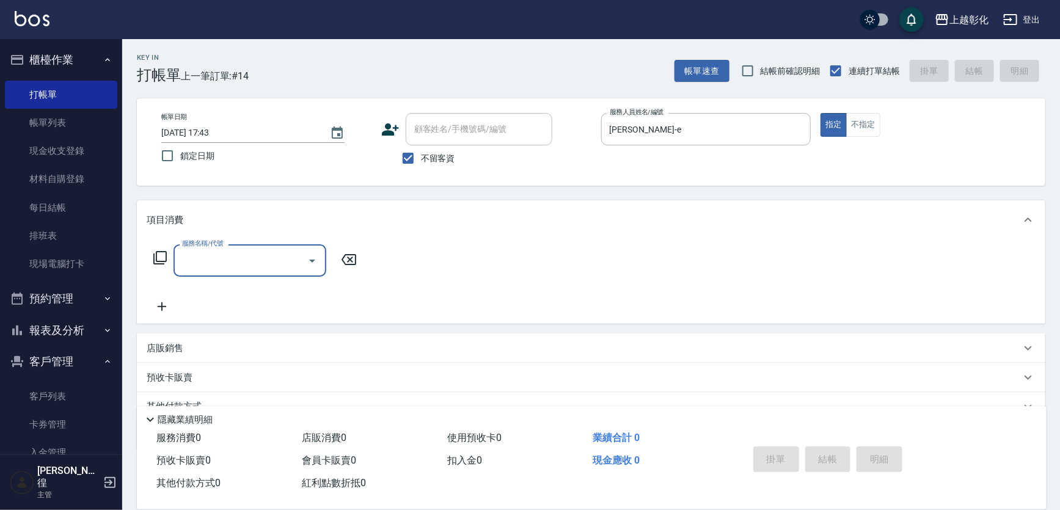
click at [257, 259] on input "服務名稱/代號" at bounding box center [240, 260] width 123 height 21
type input "A級剪髮(300)"
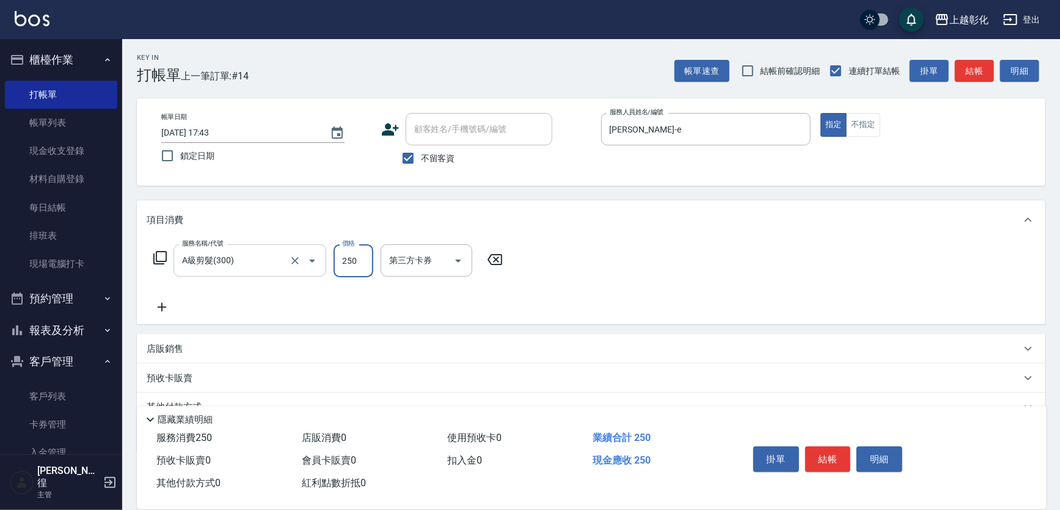
type input "250"
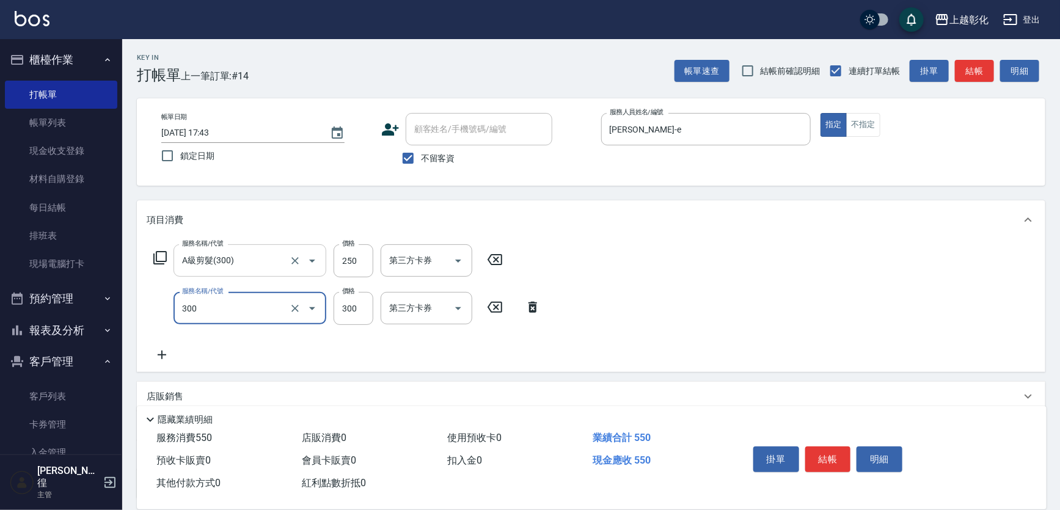
type input "A級剪髮(300)"
type input "250"
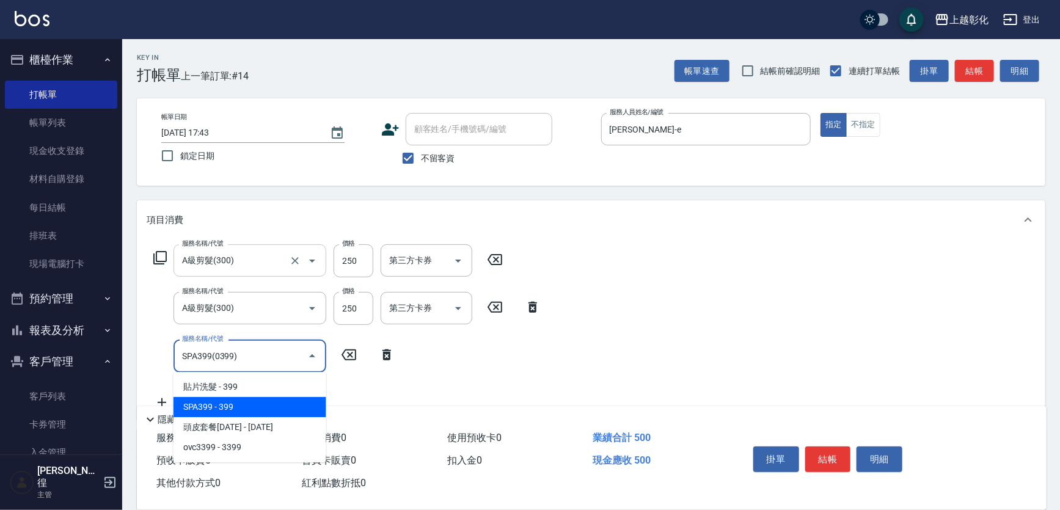
type input "SPA399(0399)"
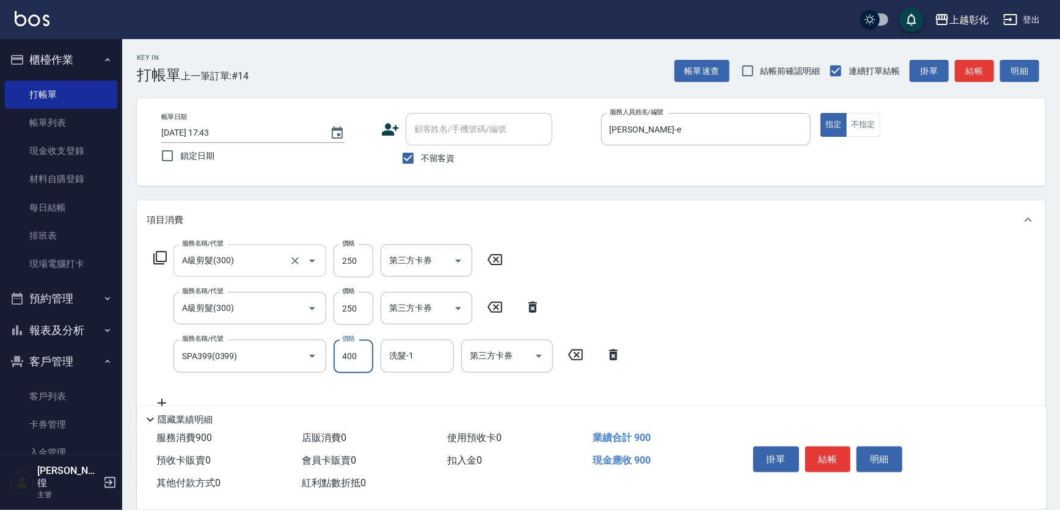
type input "400"
type input "羊羊-n"
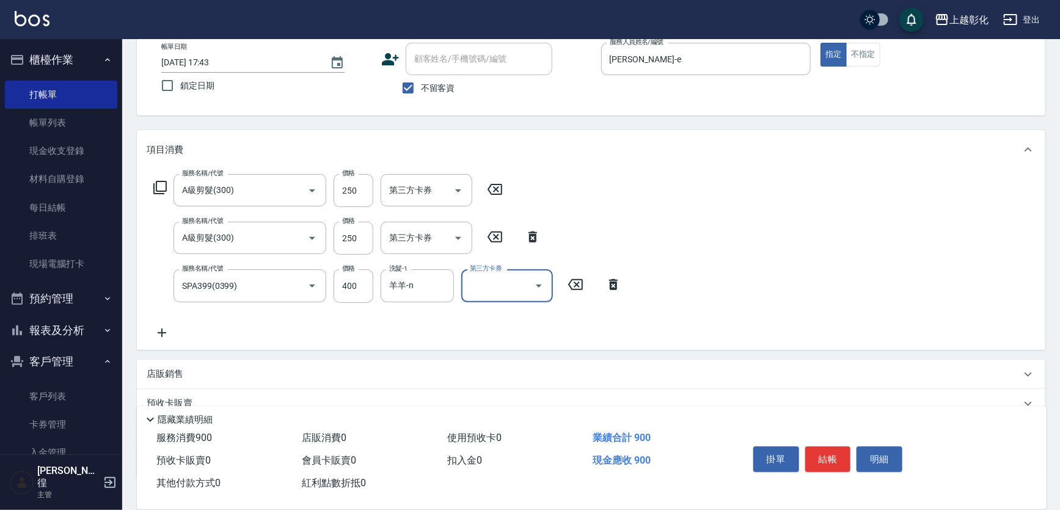
scroll to position [152, 0]
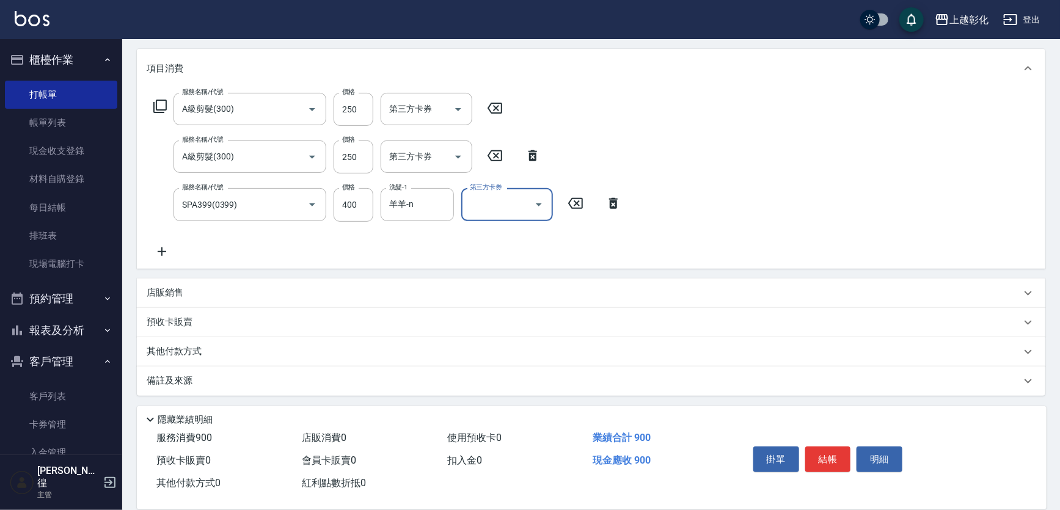
click at [199, 298] on div "店販銷售" at bounding box center [584, 293] width 875 height 13
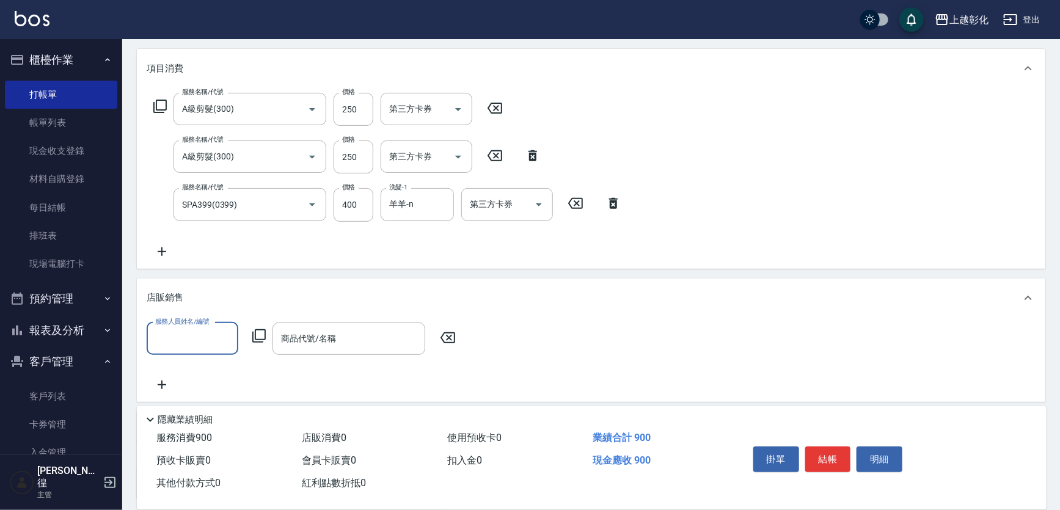
scroll to position [0, 0]
type input "allen-e"
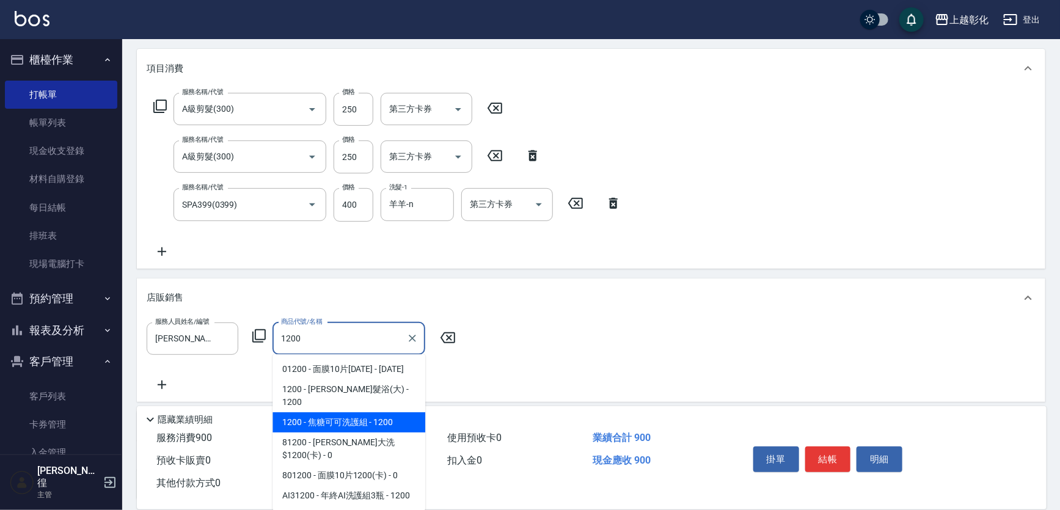
type input "焦糖可可洗護組"
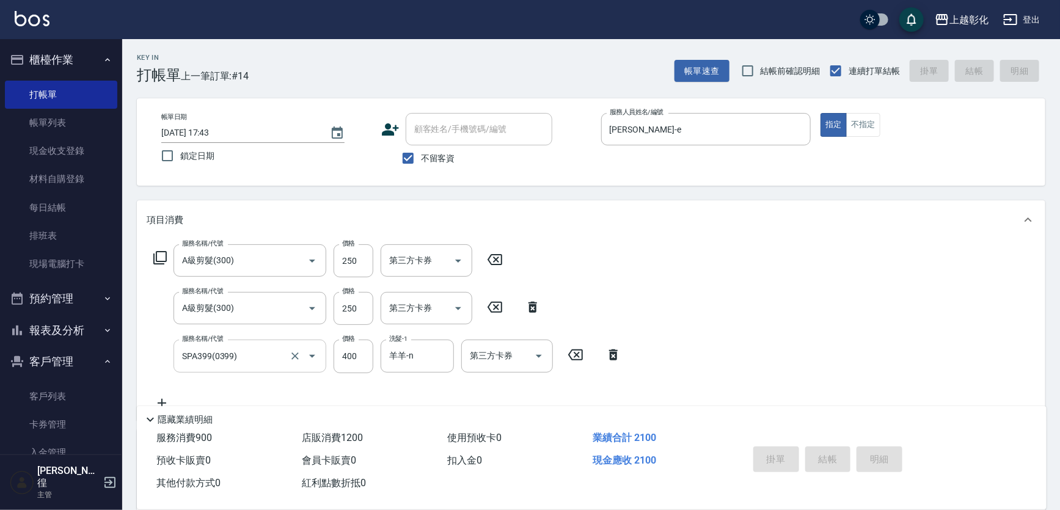
type input "2025/10/06 17:44"
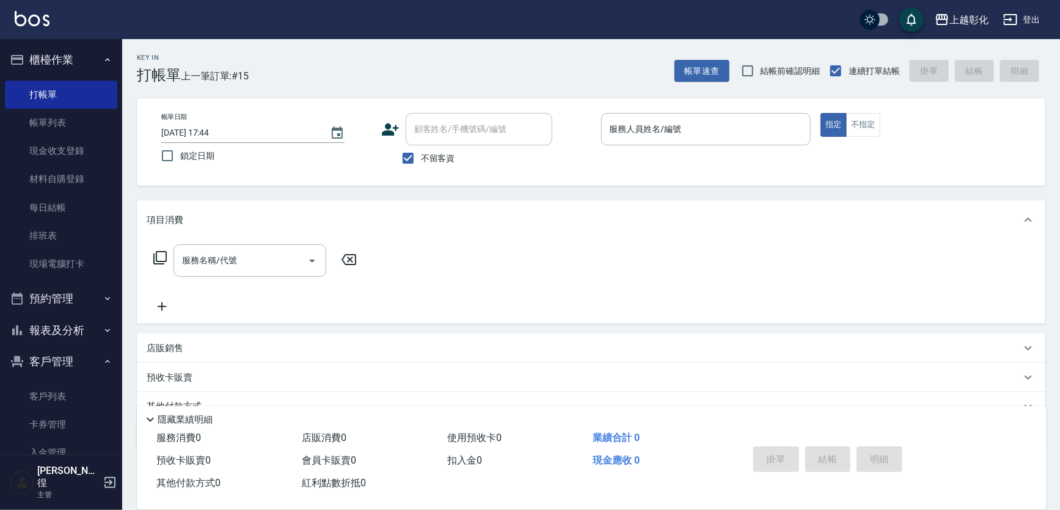
click at [428, 154] on span "不留客資" at bounding box center [438, 158] width 34 height 13
click at [421, 154] on input "不留客資" at bounding box center [408, 158] width 26 height 26
checkbox input "false"
click at [432, 127] on div "顧客姓名/手機號碼/編號 顧客姓名/手機號碼/編號" at bounding box center [479, 129] width 147 height 32
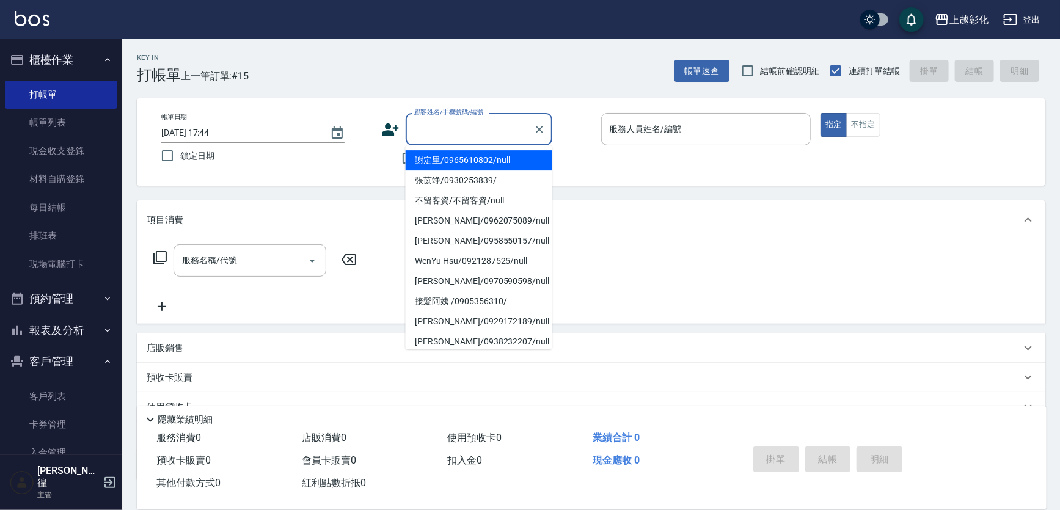
click at [406, 160] on li "謝定里/0965610802/null" at bounding box center [479, 160] width 147 height 20
type input "謝定里/0965610802/null"
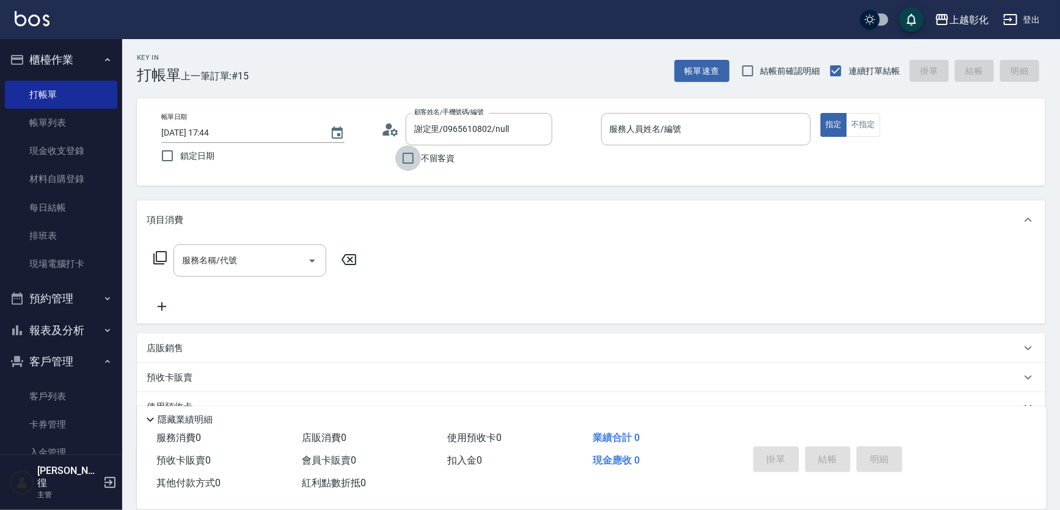
click at [406, 160] on input "不留客資" at bounding box center [408, 158] width 26 height 26
checkbox input "true"
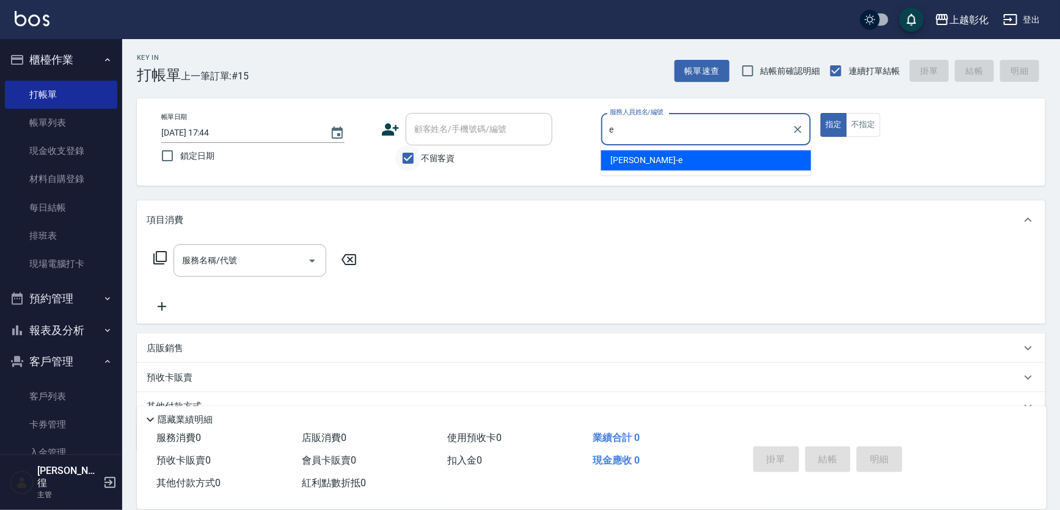
type input "allen-e"
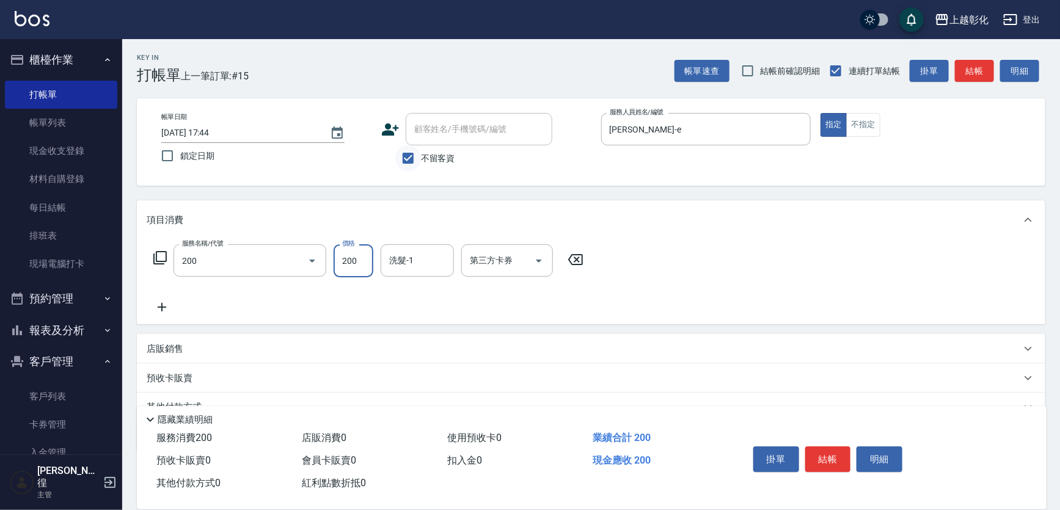
type input "New洗專案(200)"
type input "謝宥萱-41"
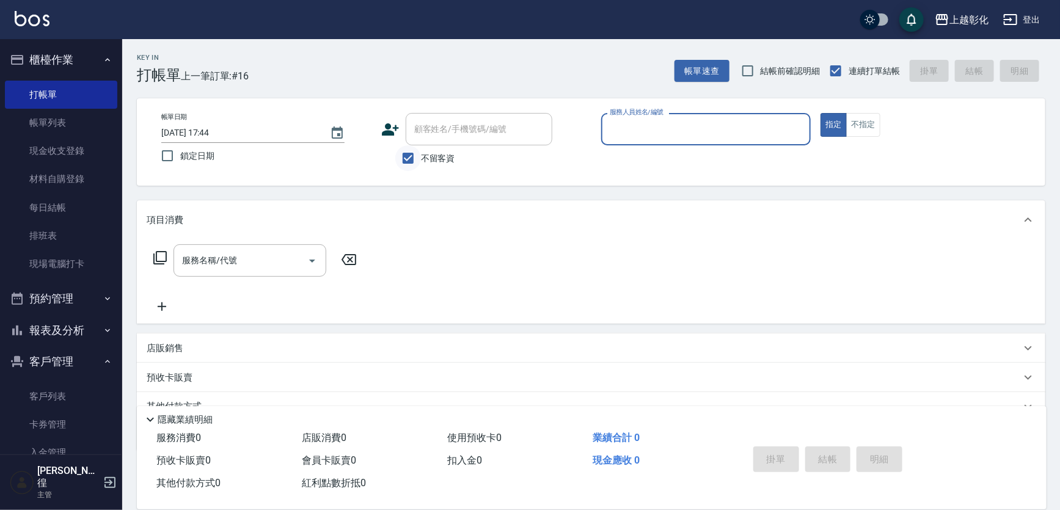
drag, startPoint x: 406, startPoint y: 160, endPoint x: 413, endPoint y: 161, distance: 6.7
click at [413, 161] on input "不留客資" at bounding box center [408, 158] width 26 height 26
checkbox input "false"
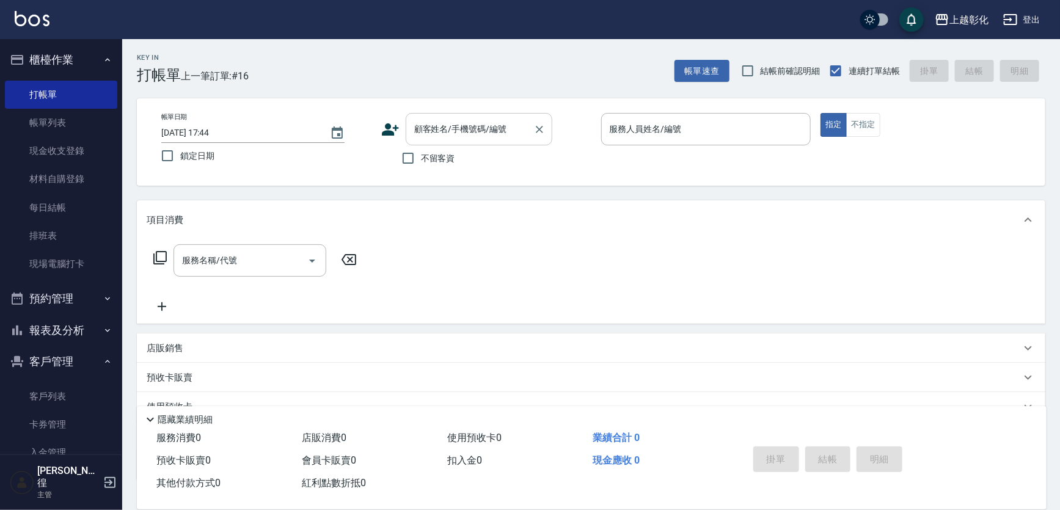
click at [453, 134] on input "顧客姓名/手機號碼/編號" at bounding box center [469, 129] width 117 height 21
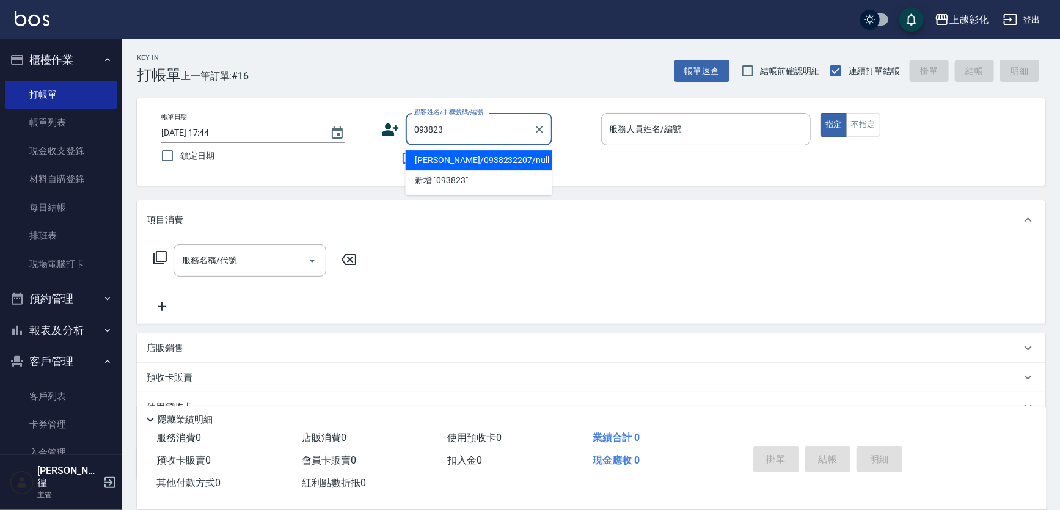
type input "林建穎/0938232207/null"
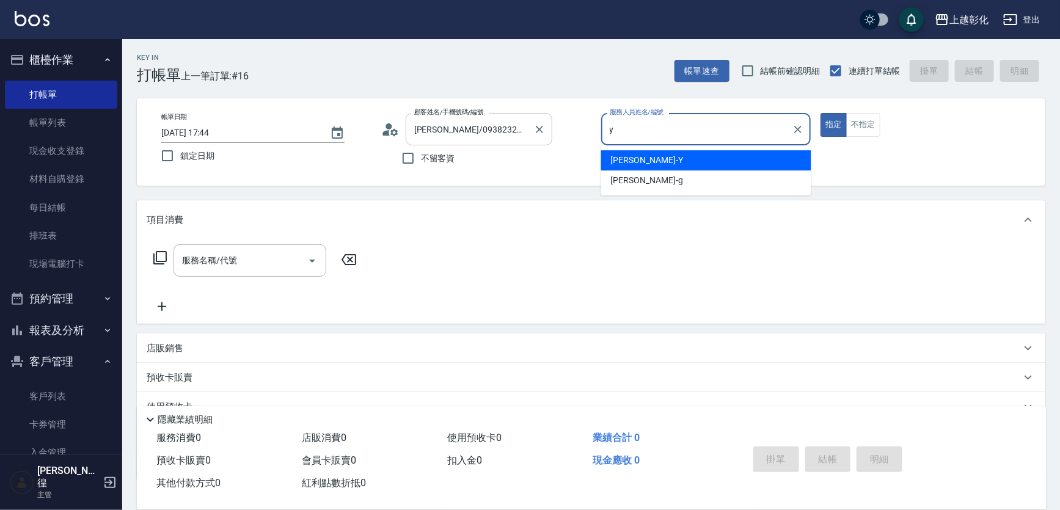
type input "YURI-Y"
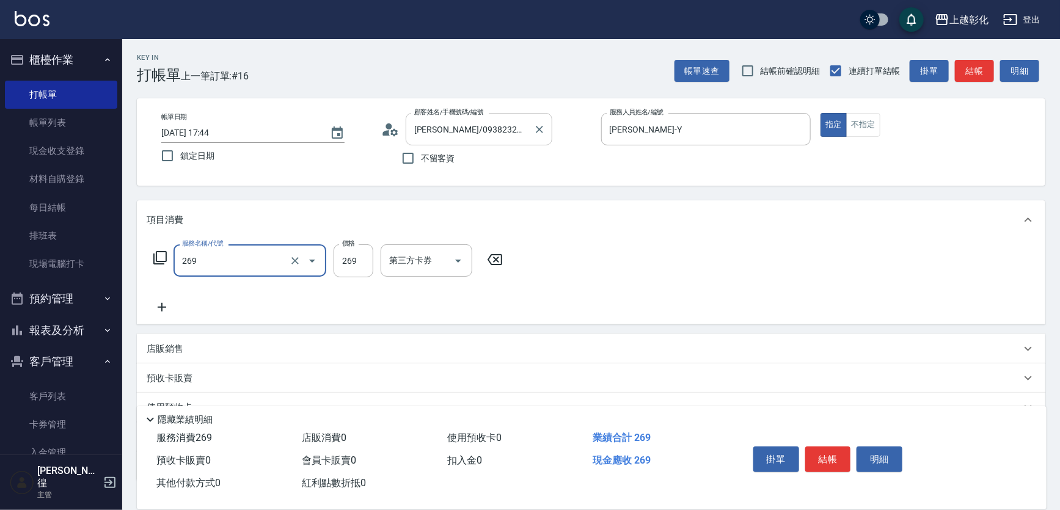
type input "一般洗剪(269)"
type input "350"
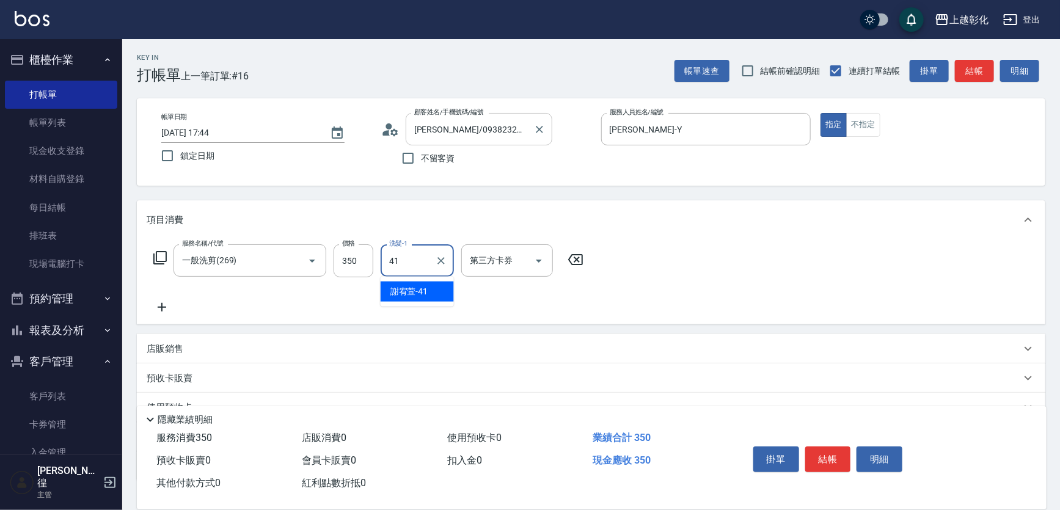
type input "謝宥萱-41"
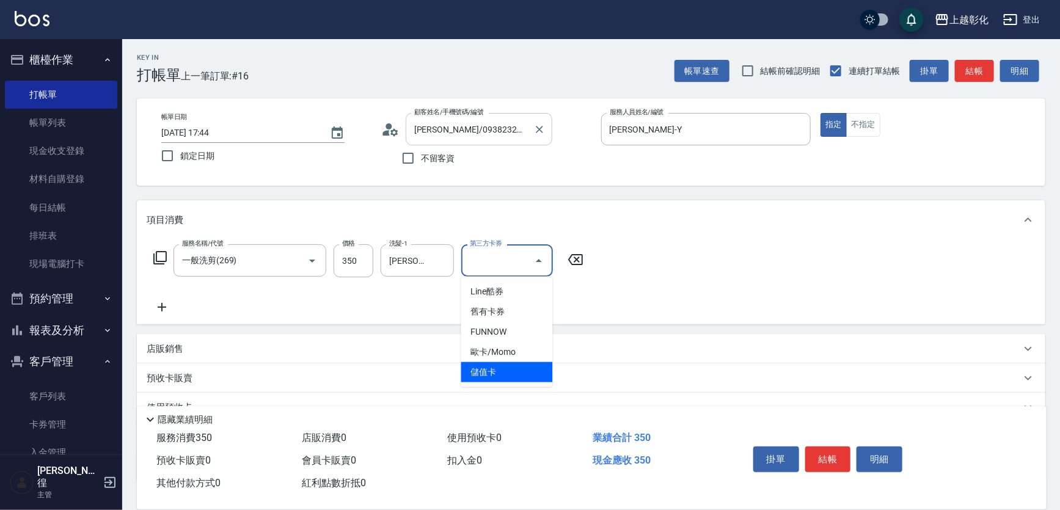
type input "儲值卡"
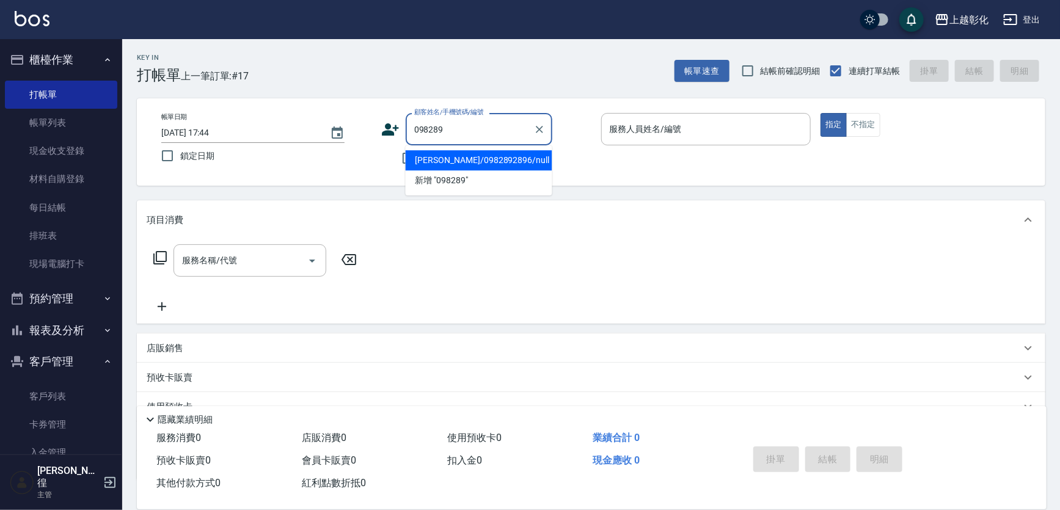
type input "楊亞眞/0982892896/null"
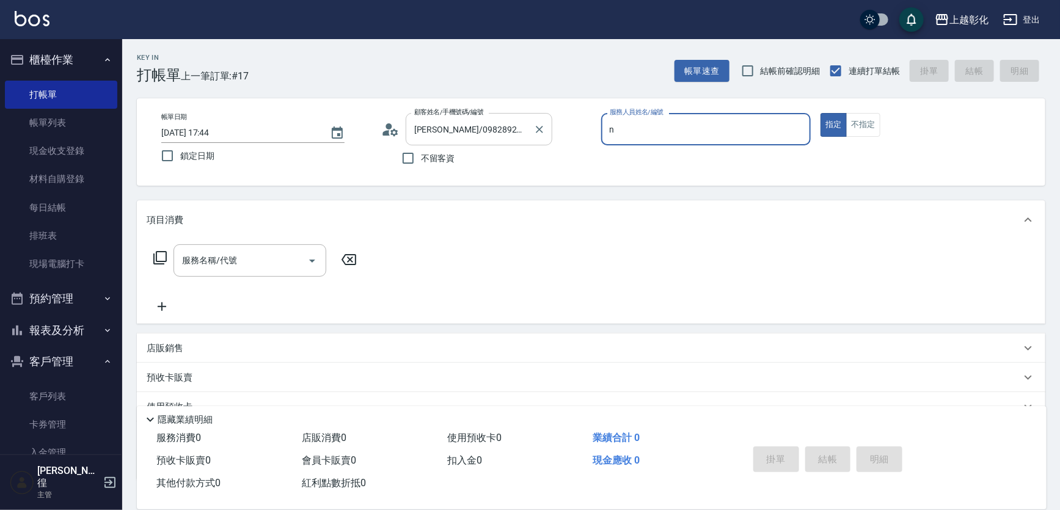
type input "羊羊-n"
click at [226, 263] on input "服務名稱/代號" at bounding box center [240, 260] width 123 height 21
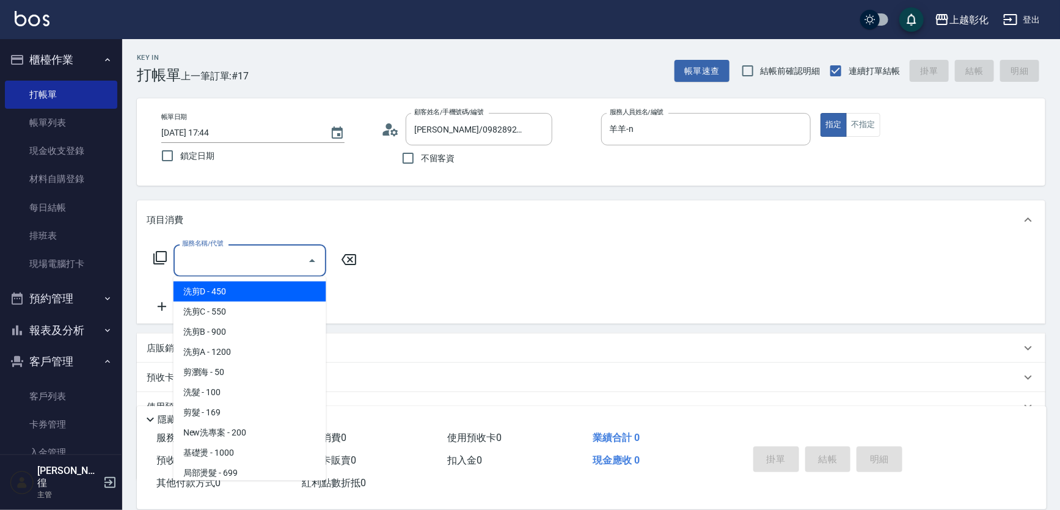
type input "n"
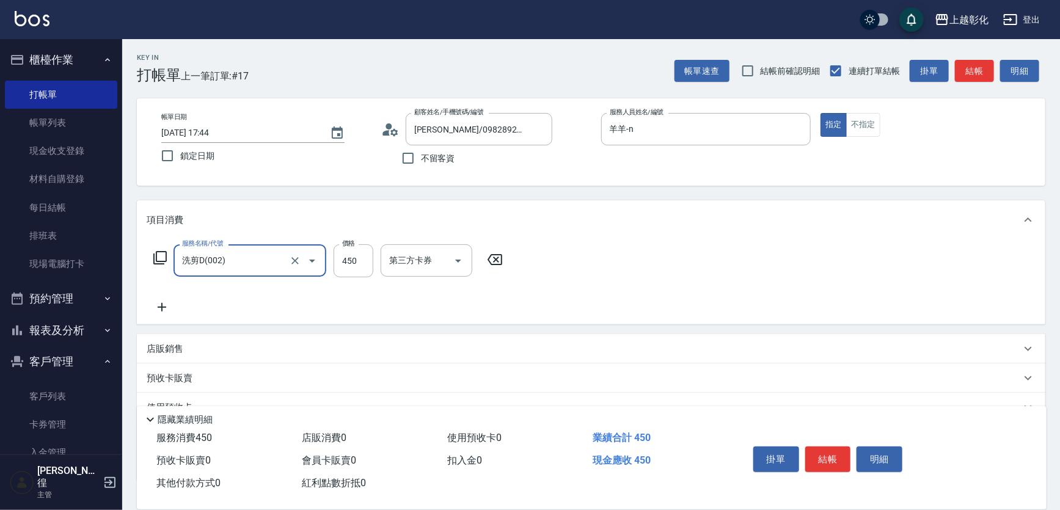
type input "洗剪D(002)"
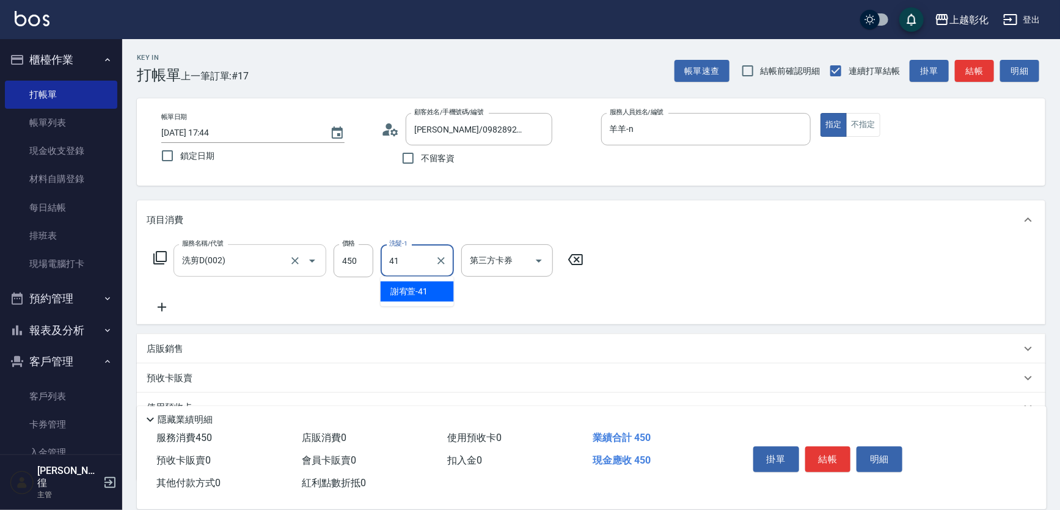
type input "謝宥萱-41"
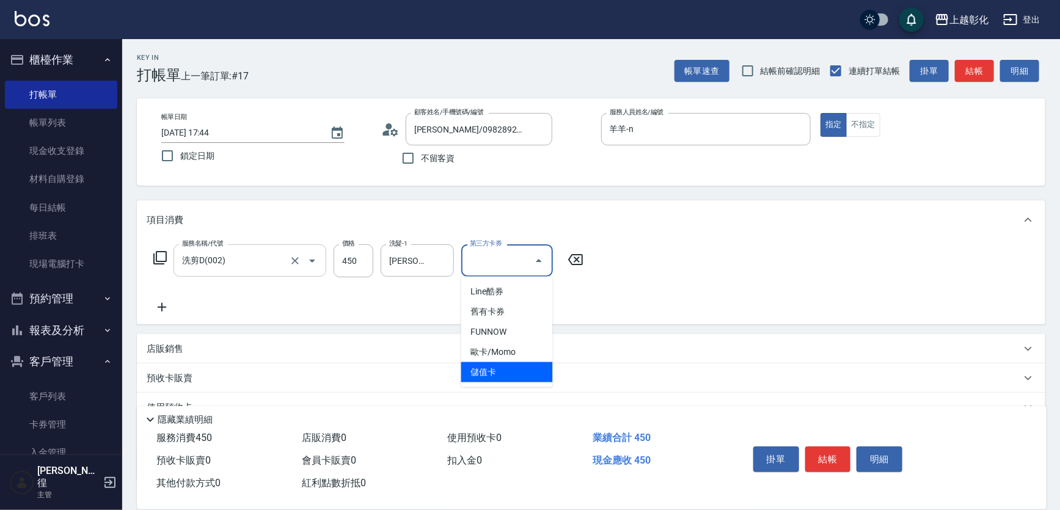
type input "儲值卡"
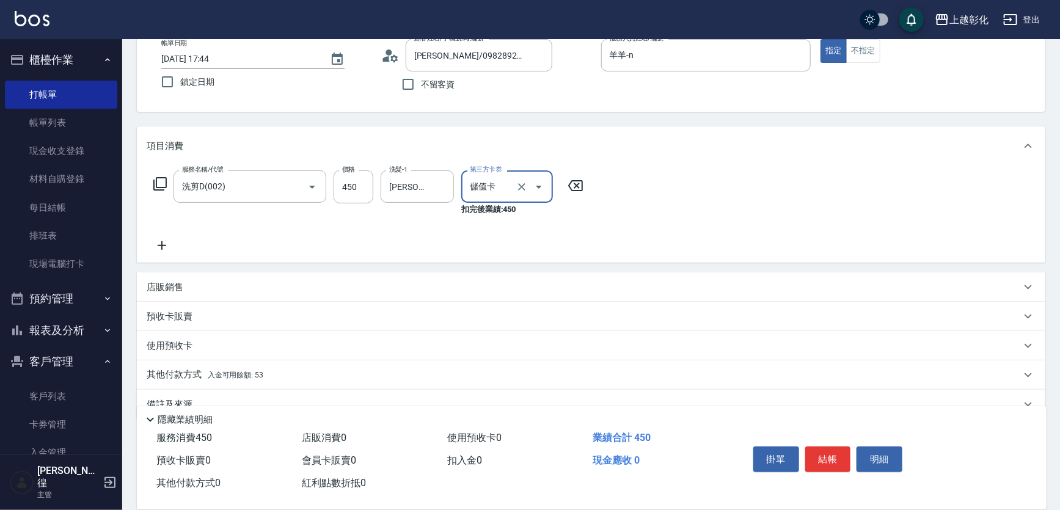
scroll to position [98, 0]
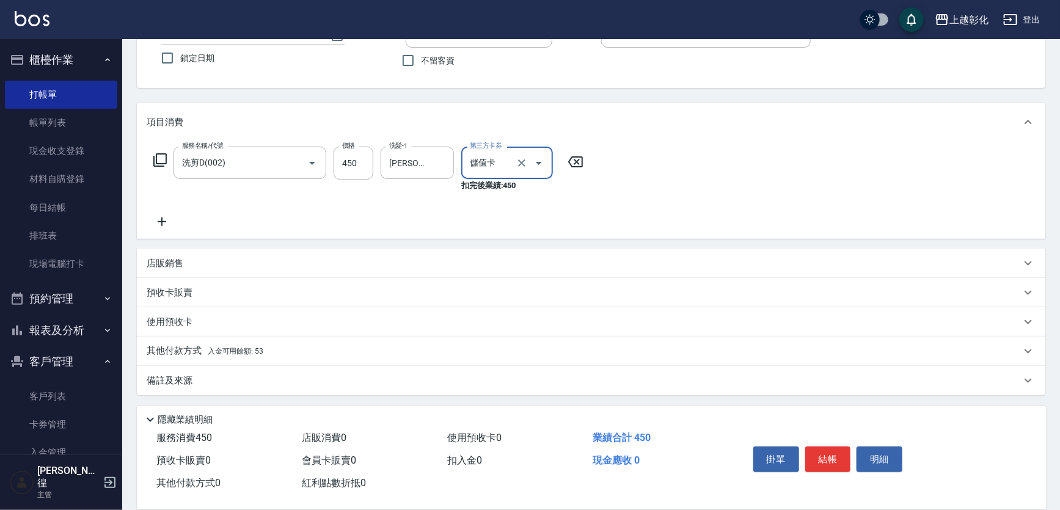
click at [213, 257] on div "店販銷售" at bounding box center [584, 263] width 875 height 13
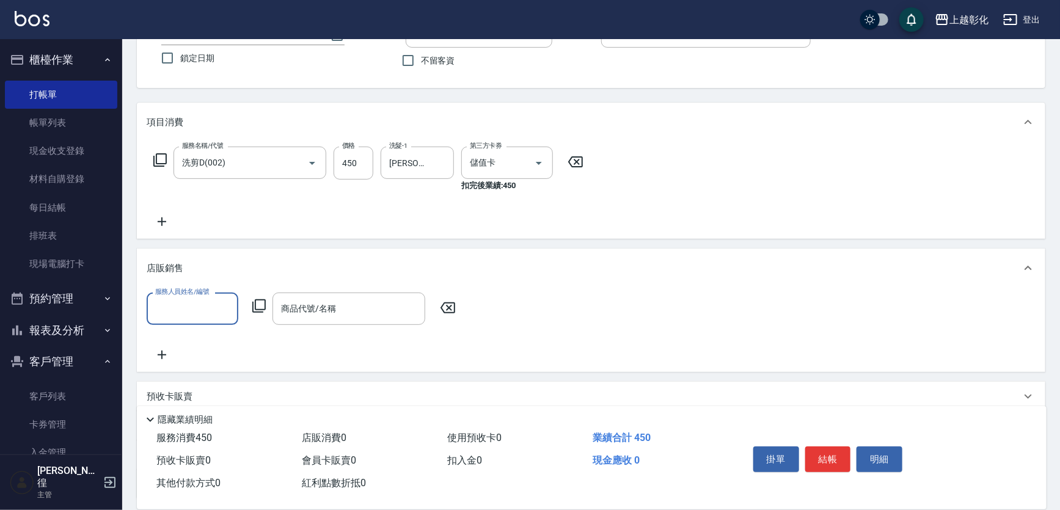
scroll to position [0, 0]
type input "羊羊-n"
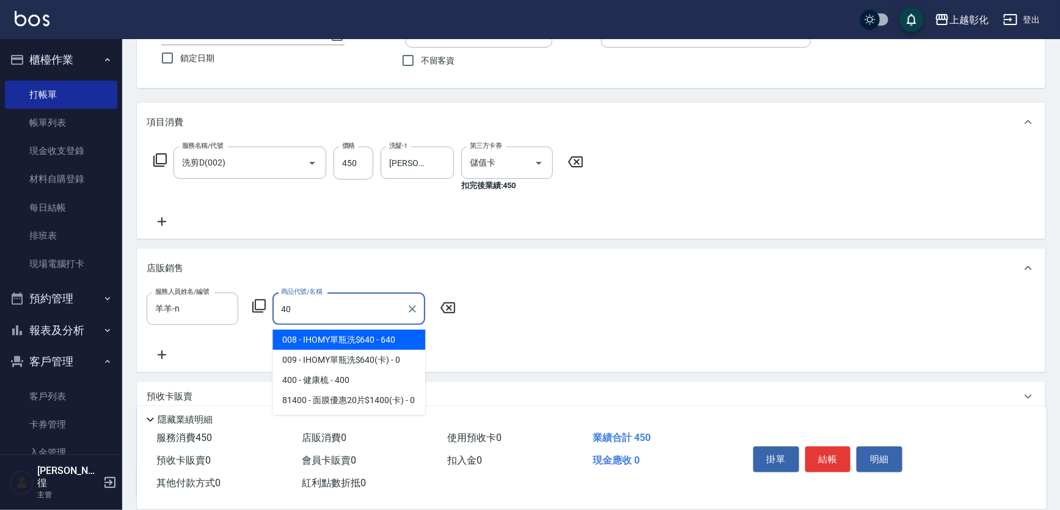
type input "4"
type input "啞光霜$399"
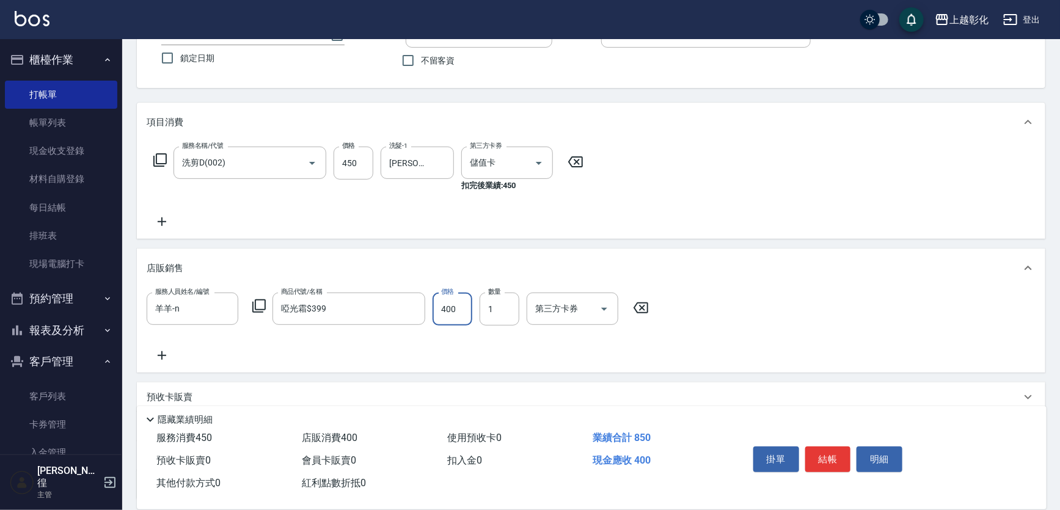
type input "400"
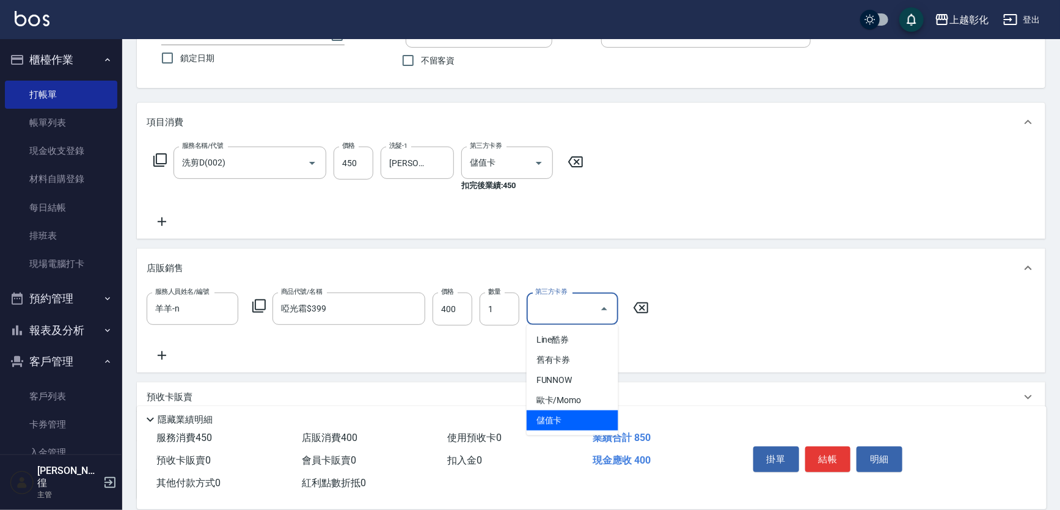
type input "儲值卡"
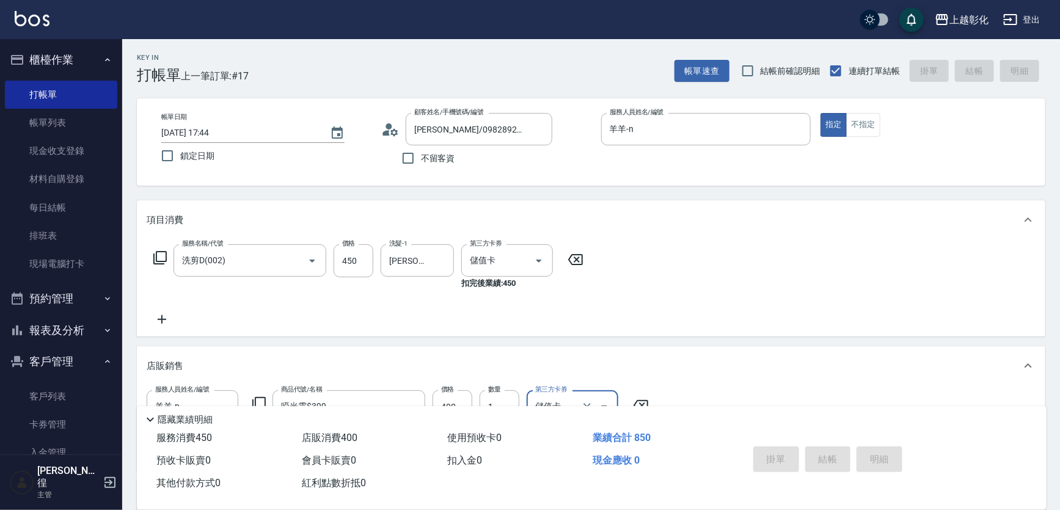
type input "2025/10/06 17:45"
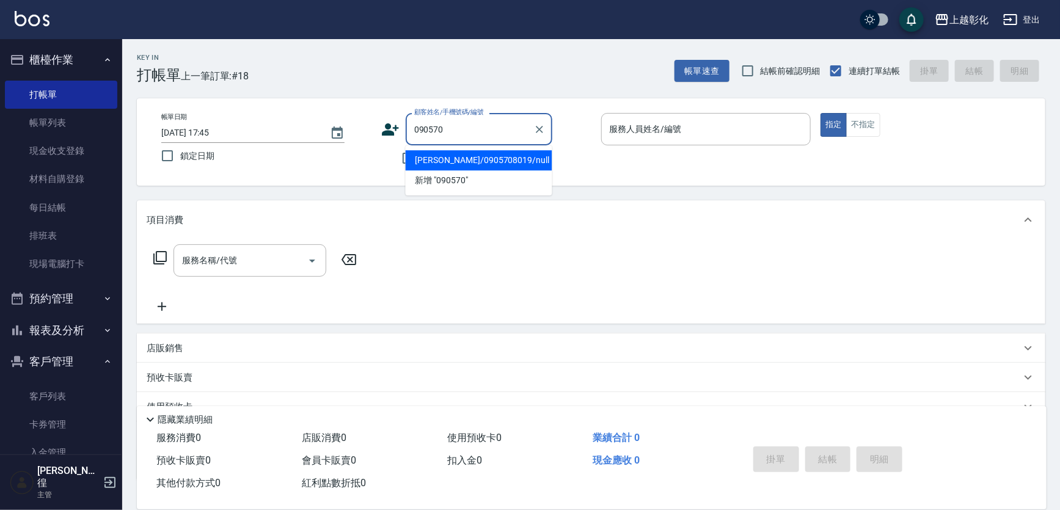
type input "謝富丞/0905708019/null"
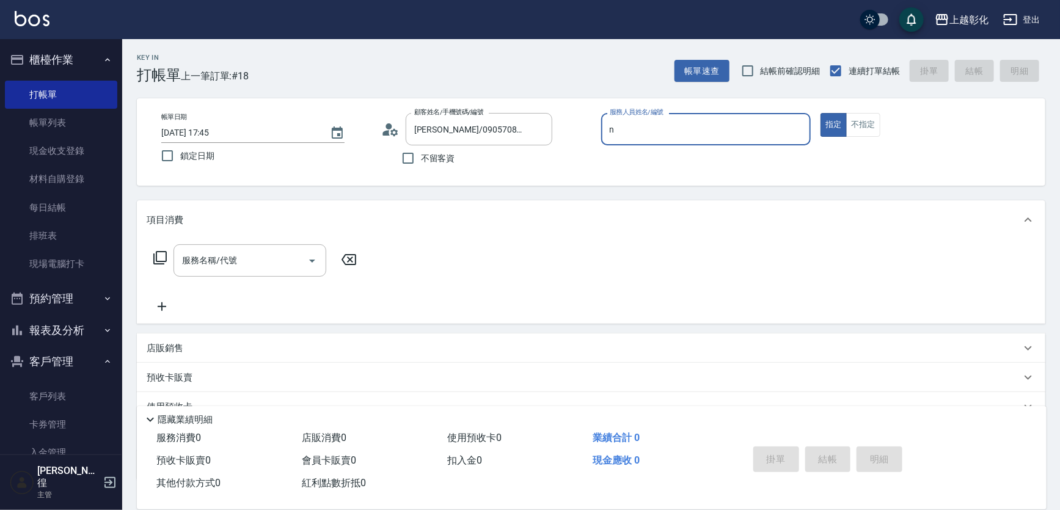
type input "羊羊-n"
click at [235, 245] on div "服務名稱/代號" at bounding box center [250, 260] width 153 height 32
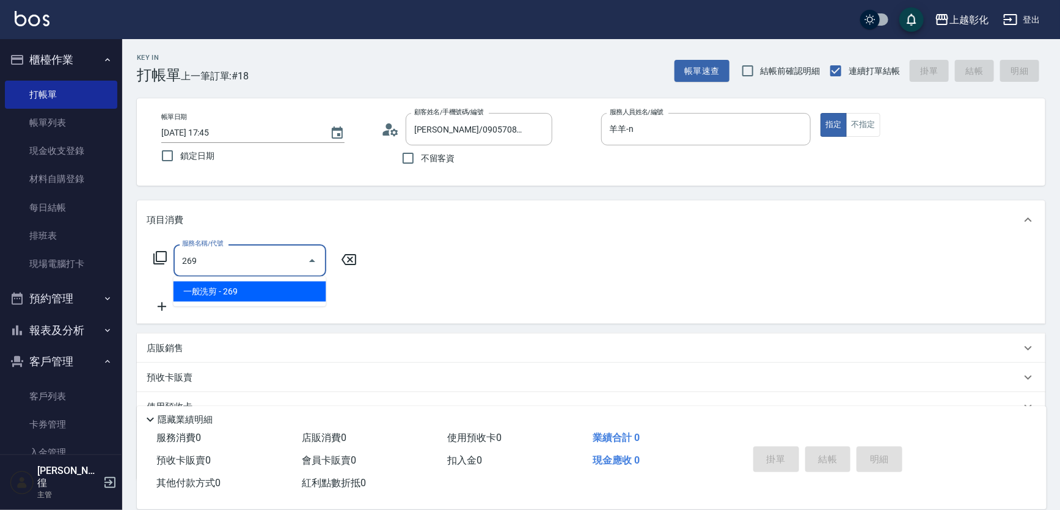
type input "一般洗剪(269)"
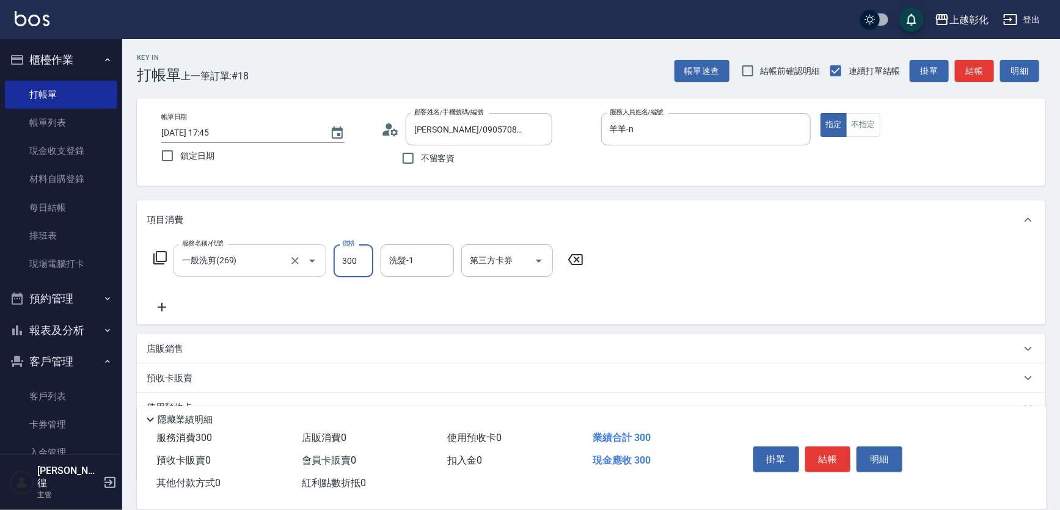
type input "300"
type input "羊羊-n"
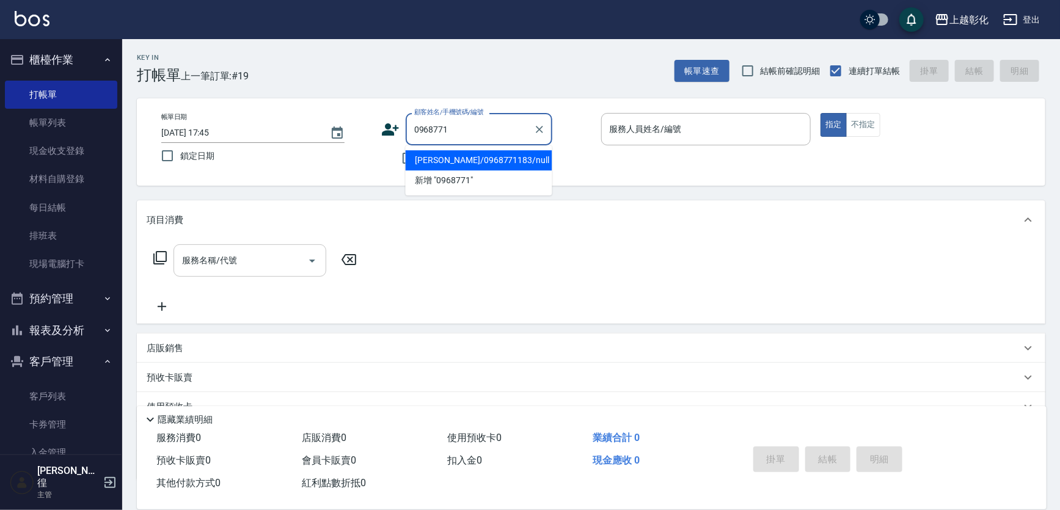
type input "陳亮惟/0968771183/null"
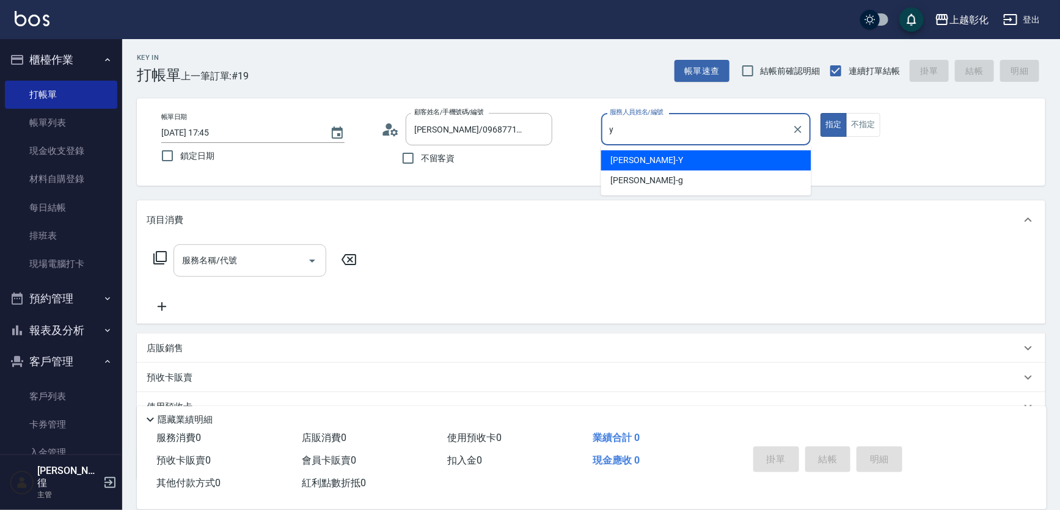
type input "YURI-Y"
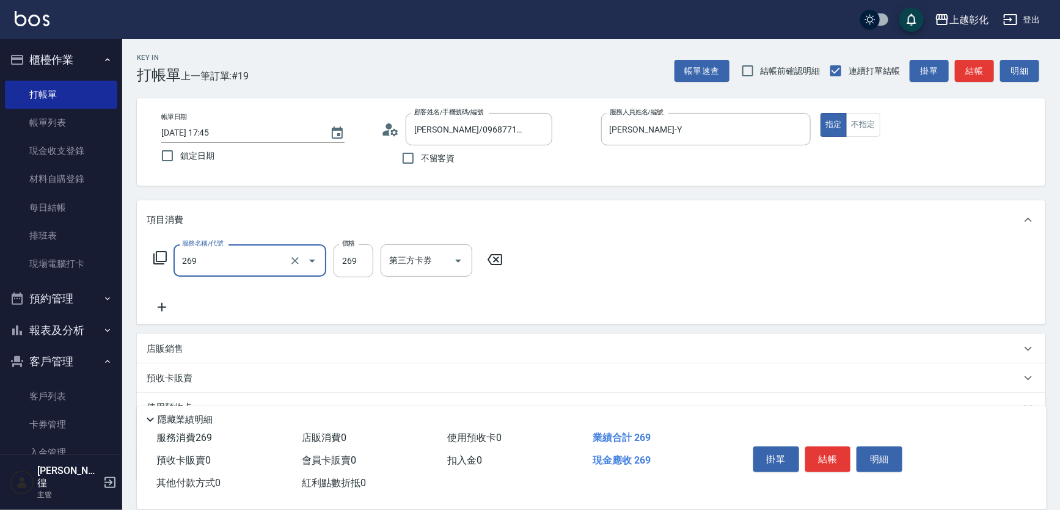
type input "一般洗剪(269)"
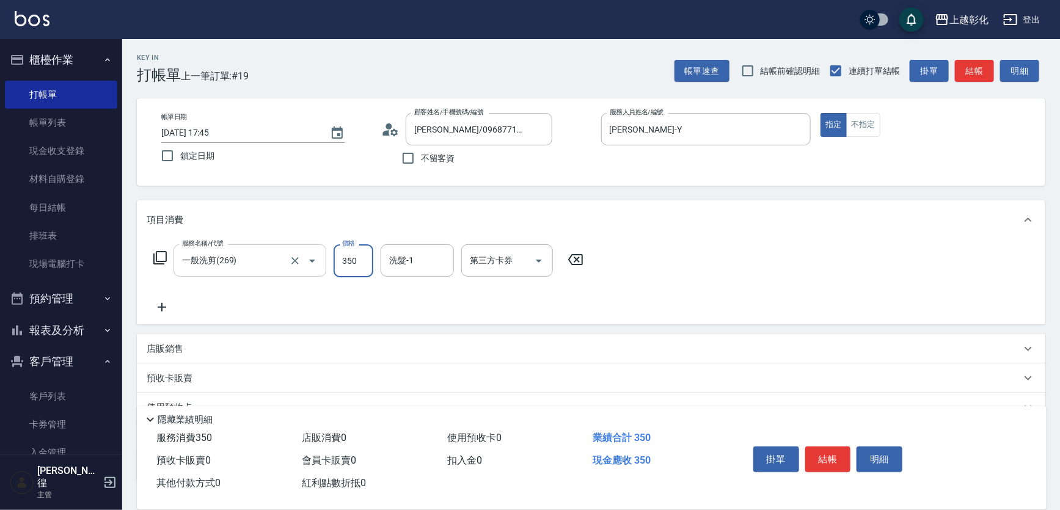
type input "350"
type input "YURI-Y"
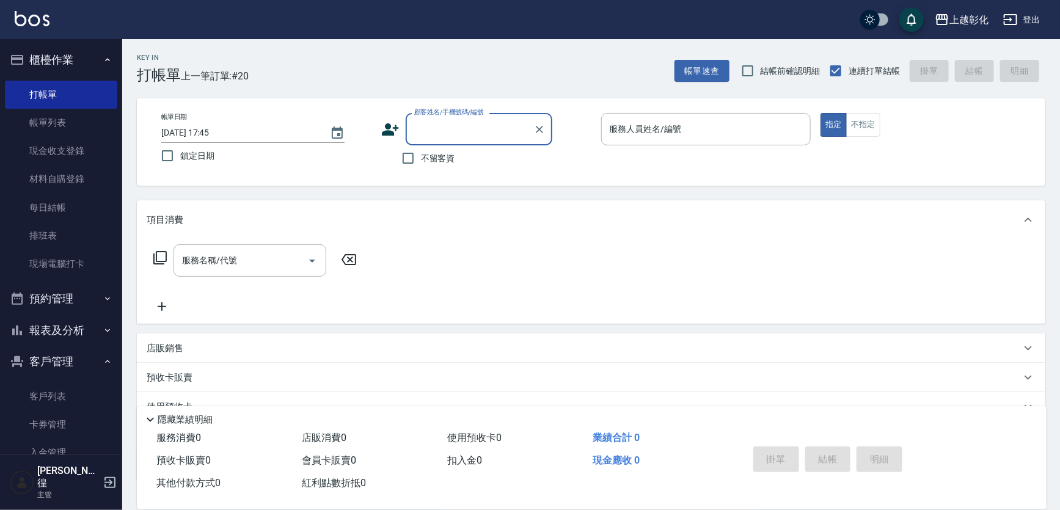
click at [408, 172] on div "帳單日期 2025/10/06 17:45 鎖定日期 顧客姓名/手機號碼/編號 顧客姓名/手機號碼/編號 不留客資 服務人員姓名/編號 服務人員姓名/編號 指…" at bounding box center [591, 141] width 909 height 87
drag, startPoint x: 408, startPoint y: 172, endPoint x: 405, endPoint y: 165, distance: 7.9
click at [405, 165] on div "帳單日期 2025/10/06 17:45 鎖定日期 顧客姓名/手機號碼/編號 顧客姓名/手機號碼/編號 不留客資 服務人員姓名/編號 服務人員姓名/編號 指…" at bounding box center [591, 141] width 909 height 87
click at [405, 158] on input "不留客資" at bounding box center [408, 158] width 26 height 26
checkbox input "true"
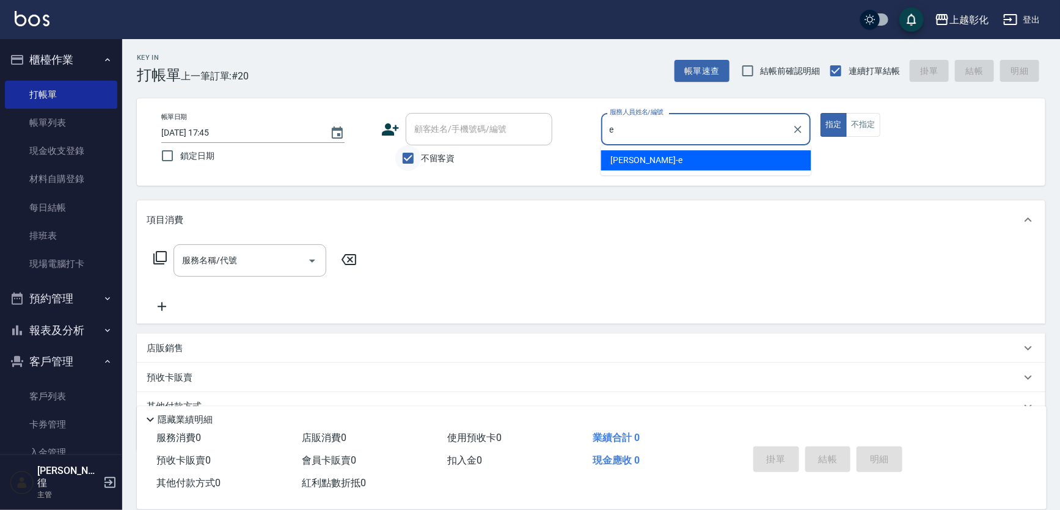
type input "allen-e"
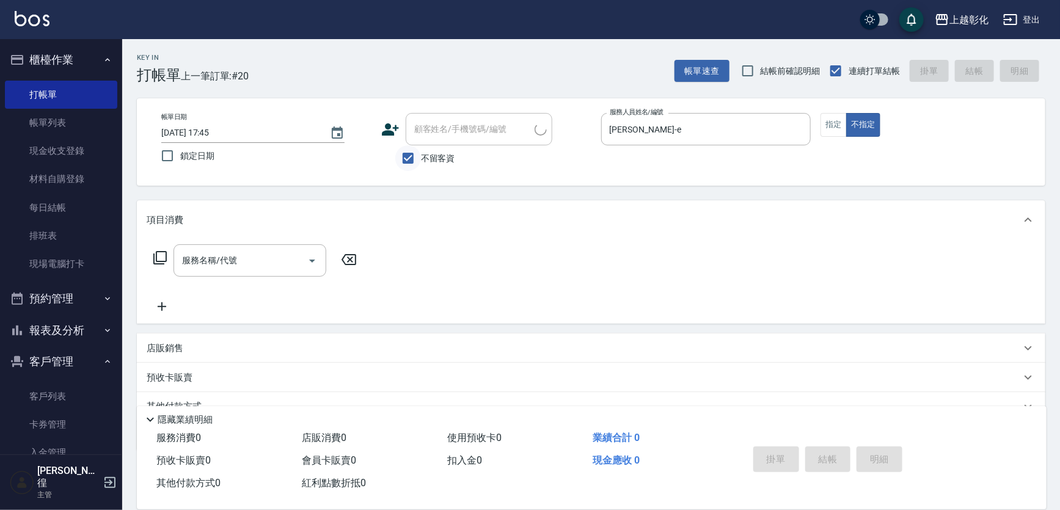
type input "楊先生/0907674066/"
click at [276, 257] on input "服務名稱/代號" at bounding box center [240, 260] width 123 height 21
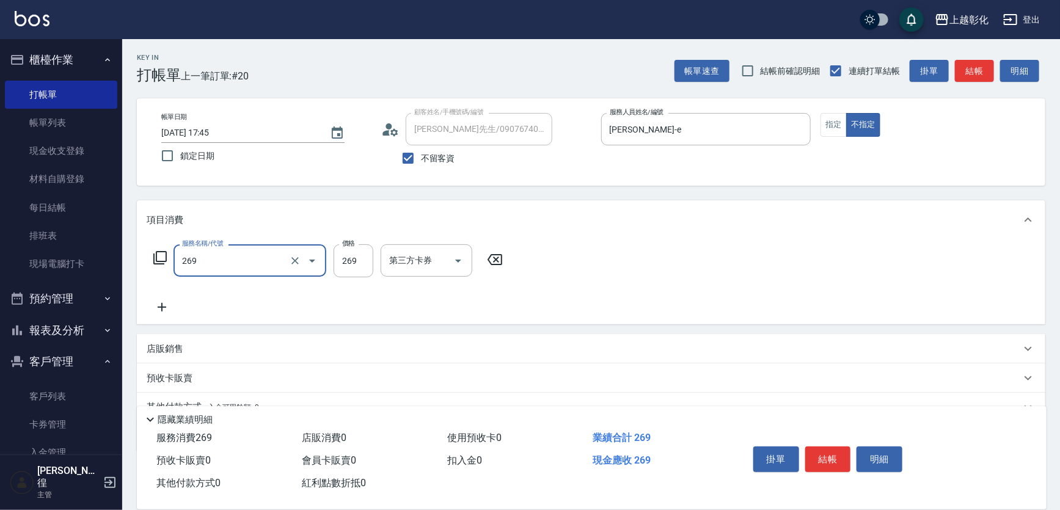
type input "一般洗剪(269)"
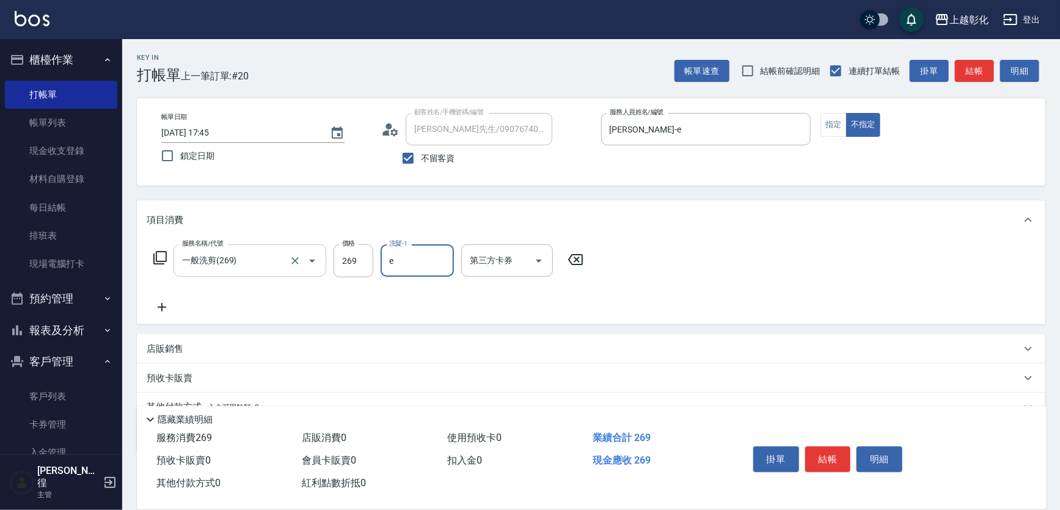
type input "allen-e"
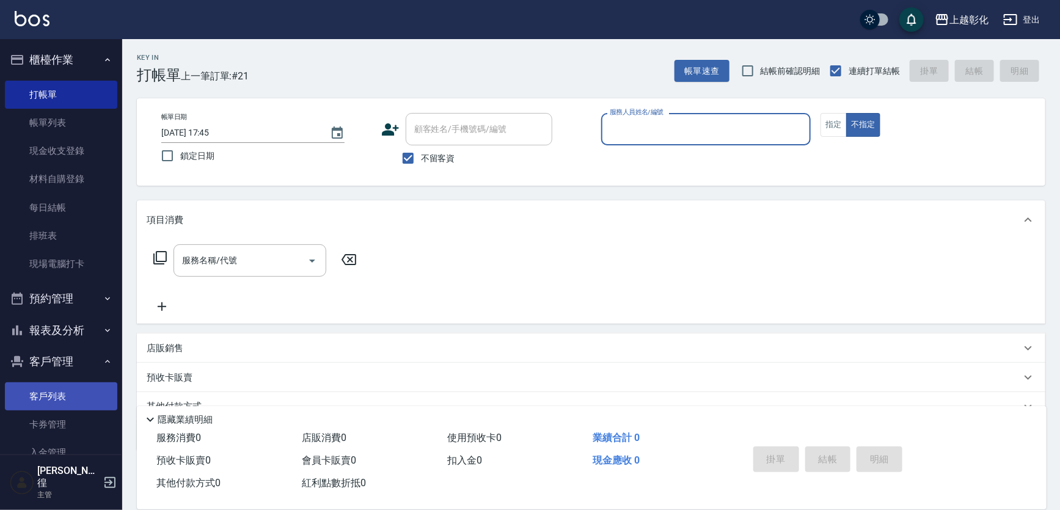
click at [51, 396] on link "客戶列表" at bounding box center [61, 397] width 112 height 28
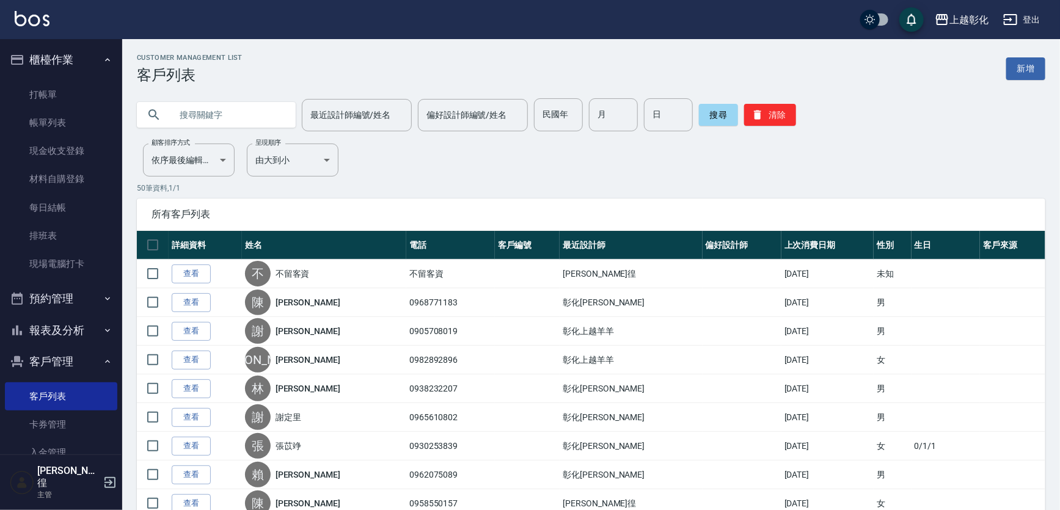
click at [207, 109] on input "text" at bounding box center [228, 114] width 115 height 33
type input "j"
type input "吳博"
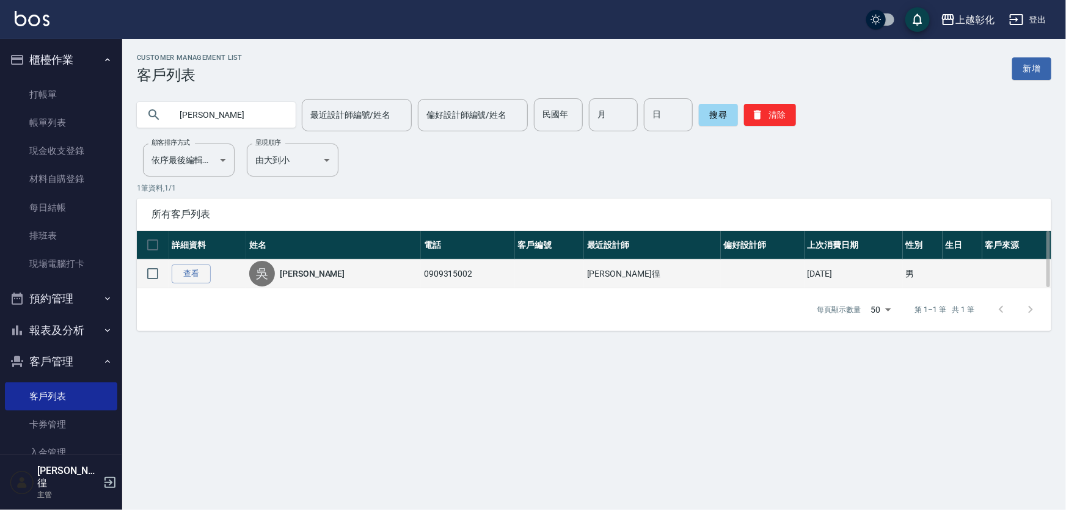
click at [342, 270] on div "吳 吳博穎" at bounding box center [333, 274] width 169 height 26
click at [186, 275] on link "查看" at bounding box center [191, 274] width 39 height 19
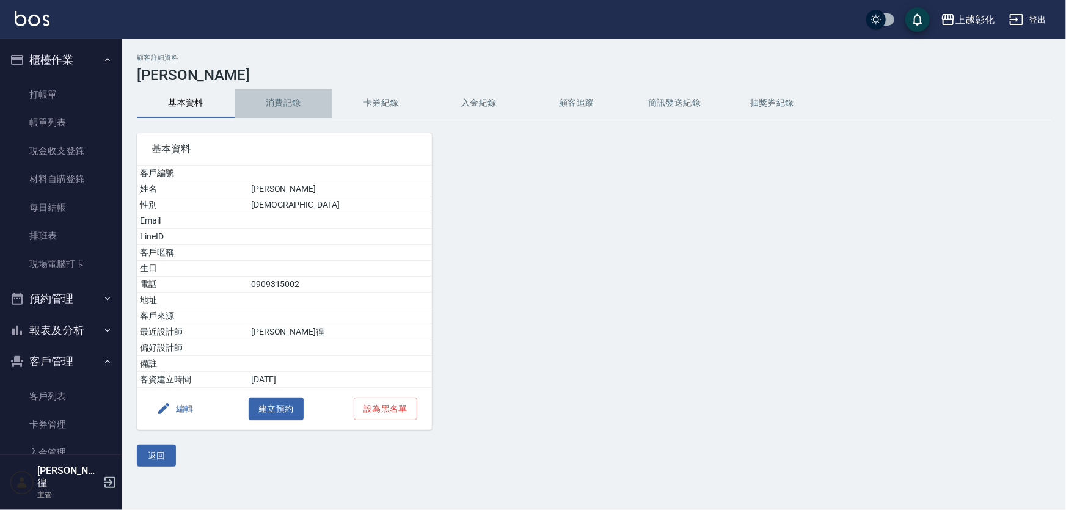
click at [281, 100] on button "消費記錄" at bounding box center [284, 103] width 98 height 29
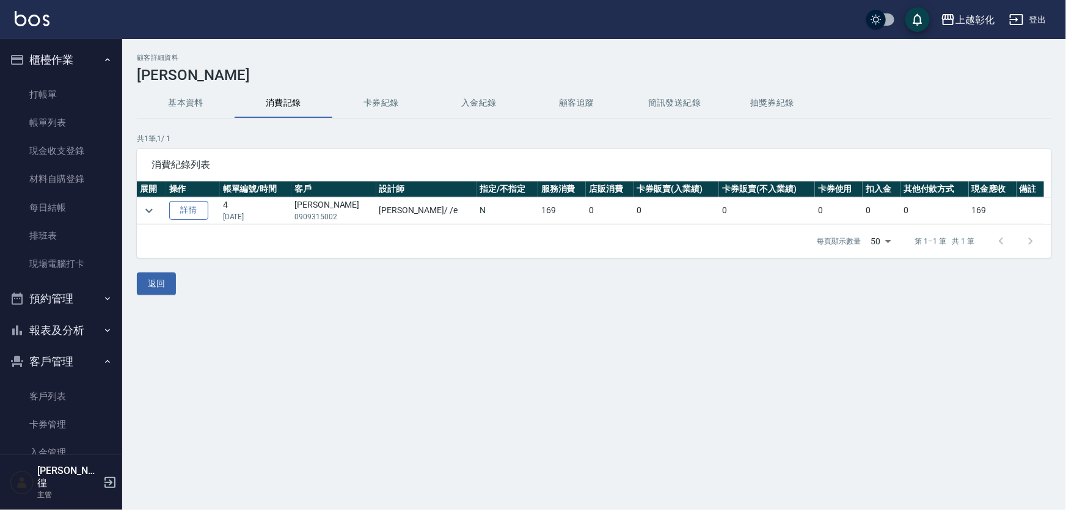
click at [190, 213] on link "詳情" at bounding box center [188, 210] width 39 height 19
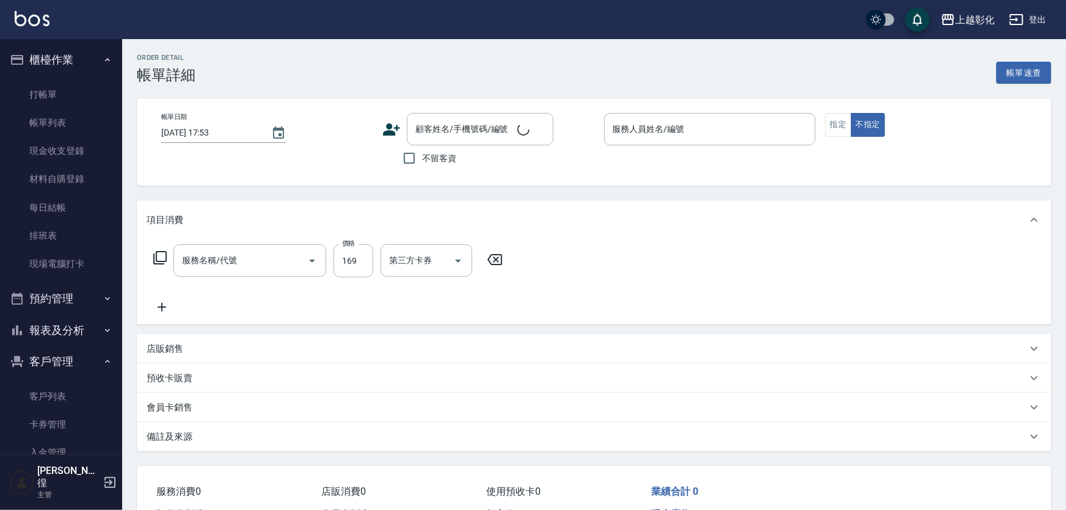
type input "2025/09/25 17:29"
type input "allen-e"
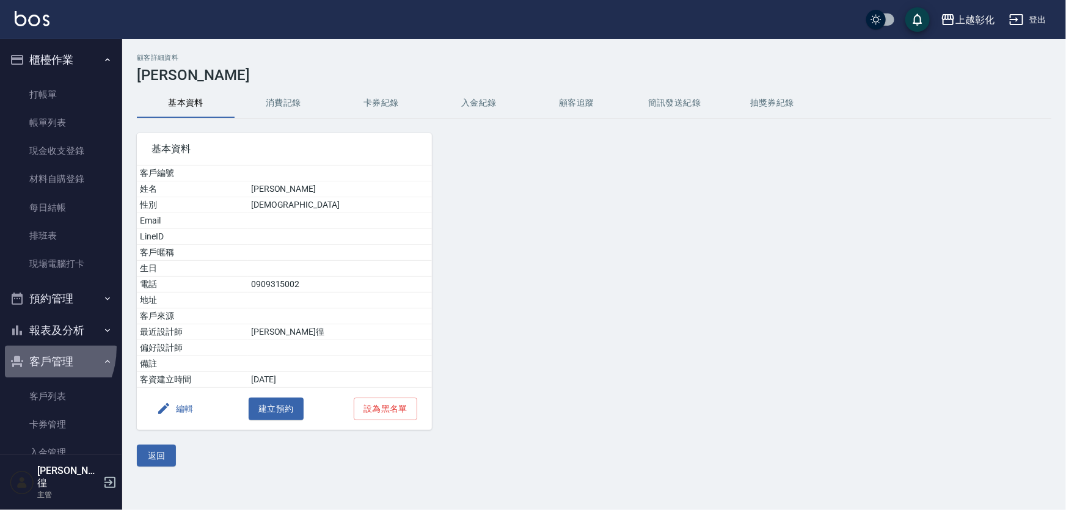
click at [26, 351] on button "客戶管理" at bounding box center [61, 362] width 112 height 32
click at [31, 351] on button "客戶管理" at bounding box center [61, 362] width 112 height 32
click at [67, 283] on button "預約管理" at bounding box center [61, 299] width 112 height 32
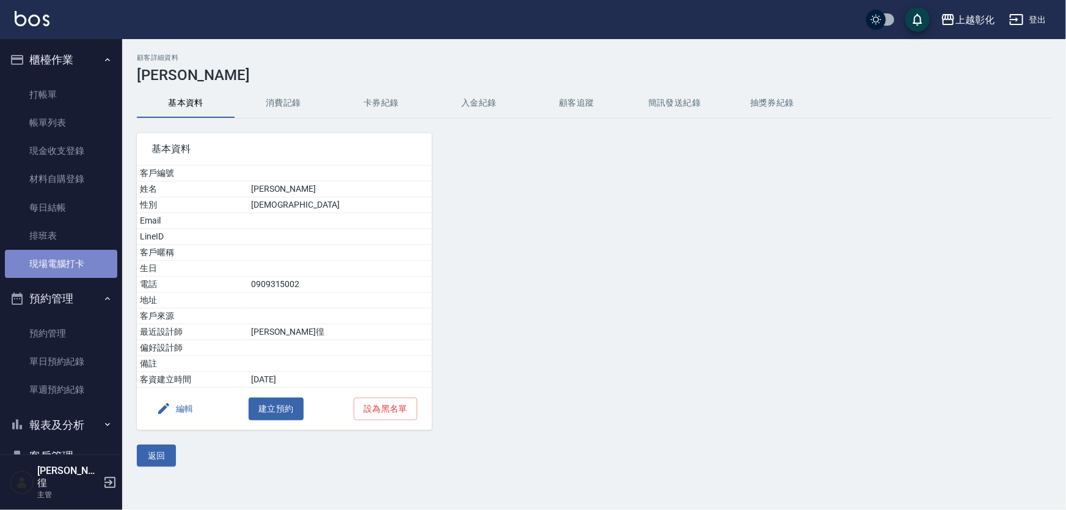
click at [70, 259] on link "現場電腦打卡" at bounding box center [61, 264] width 112 height 28
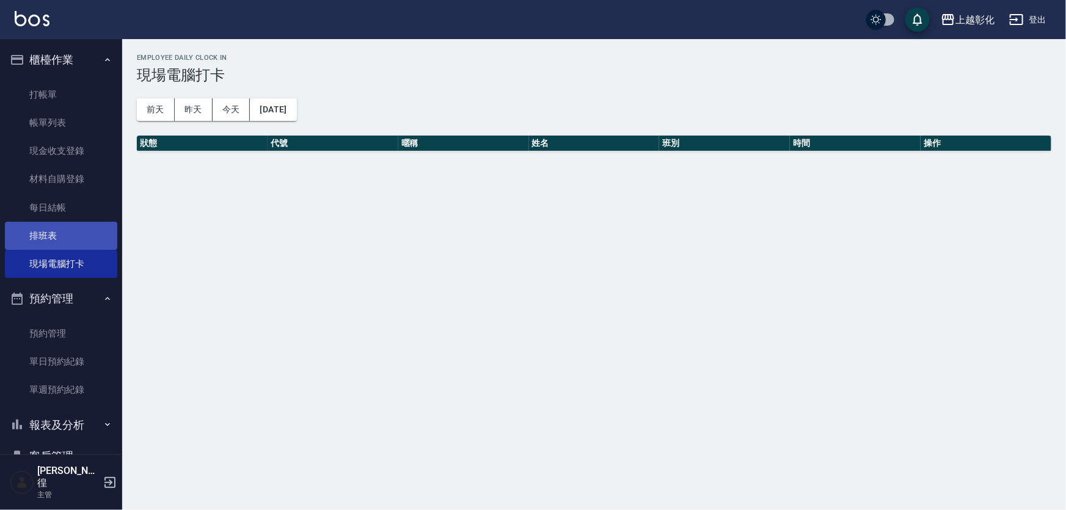
click at [79, 222] on link "排班表" at bounding box center [61, 236] width 112 height 28
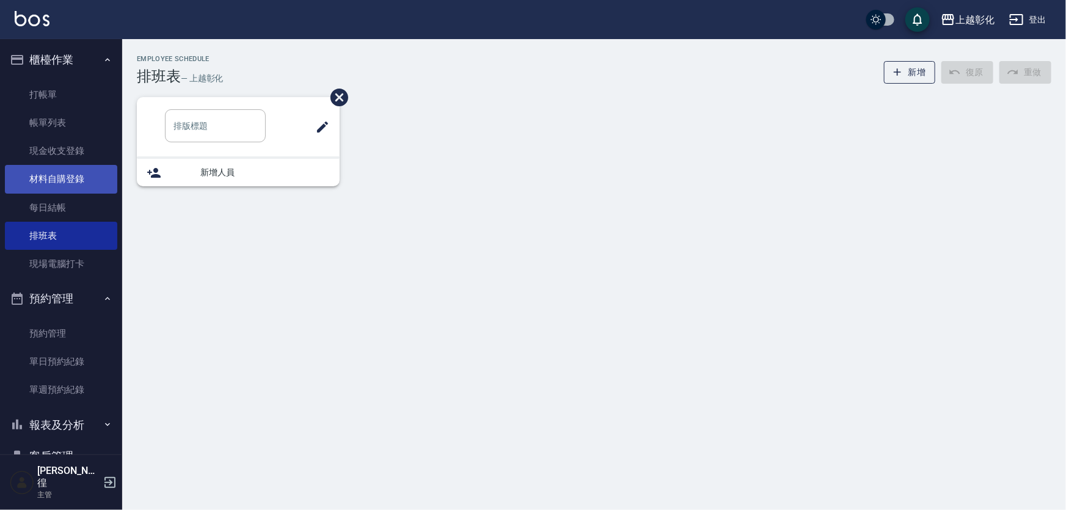
click at [83, 186] on link "材料自購登錄" at bounding box center [61, 179] width 112 height 28
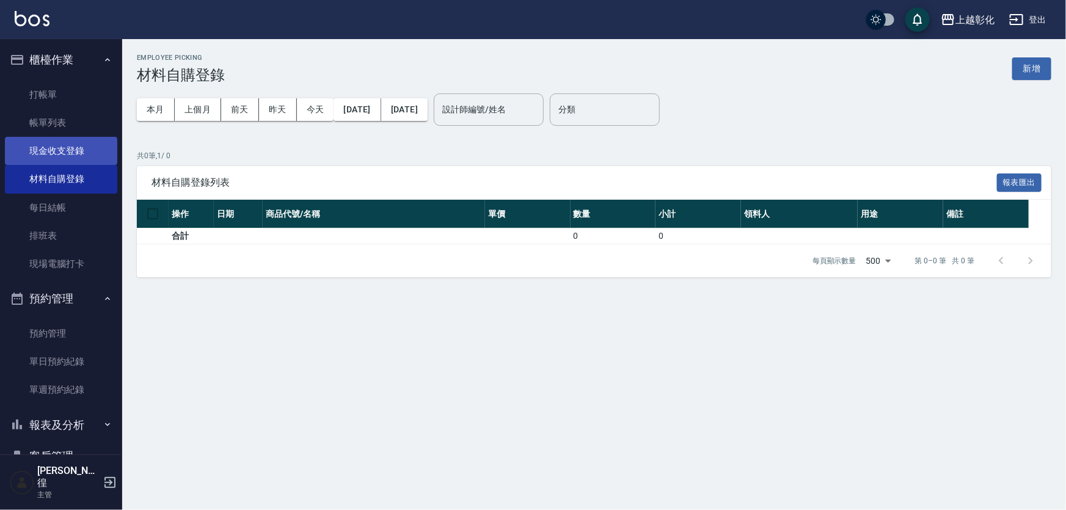
click at [64, 145] on link "現金收支登錄" at bounding box center [61, 151] width 112 height 28
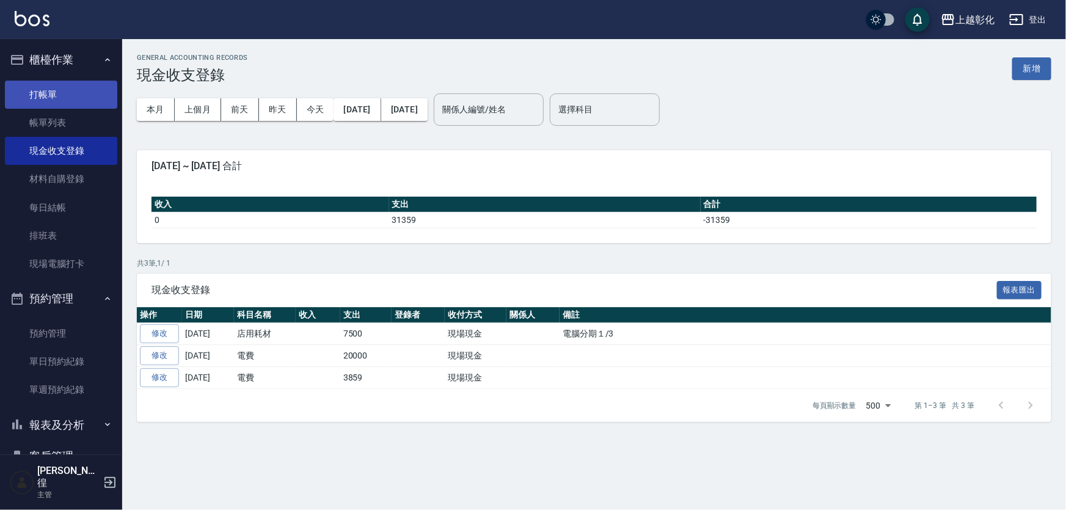
click at [65, 104] on link "打帳單" at bounding box center [61, 95] width 112 height 28
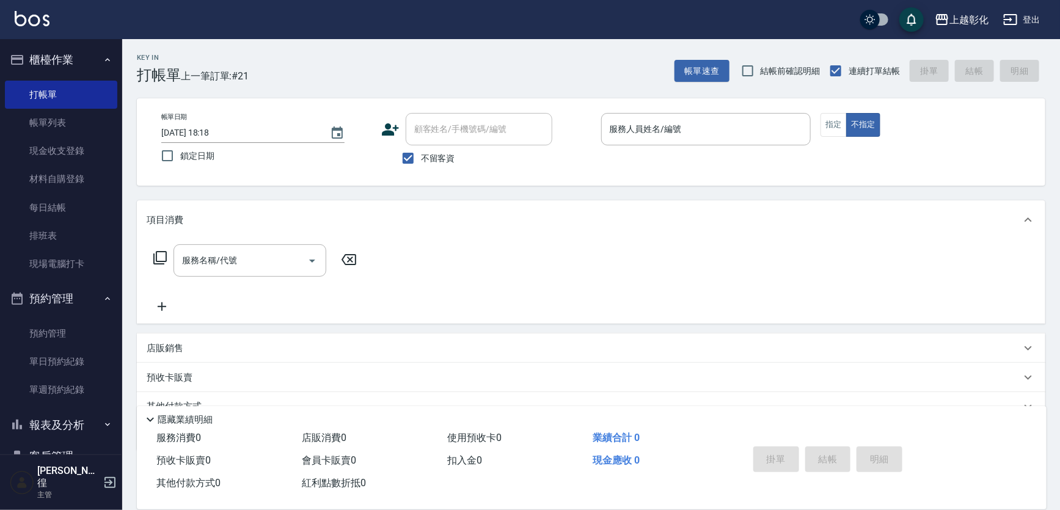
click at [389, 130] on icon at bounding box center [390, 129] width 17 height 12
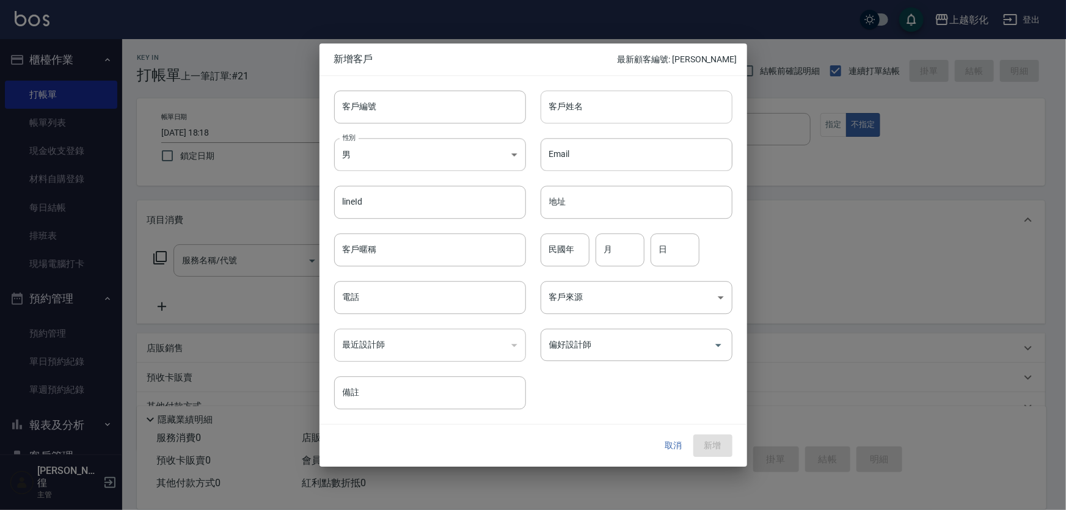
click at [558, 98] on input "客戶姓名" at bounding box center [637, 106] width 192 height 33
click at [420, 296] on input "電話" at bounding box center [430, 297] width 192 height 33
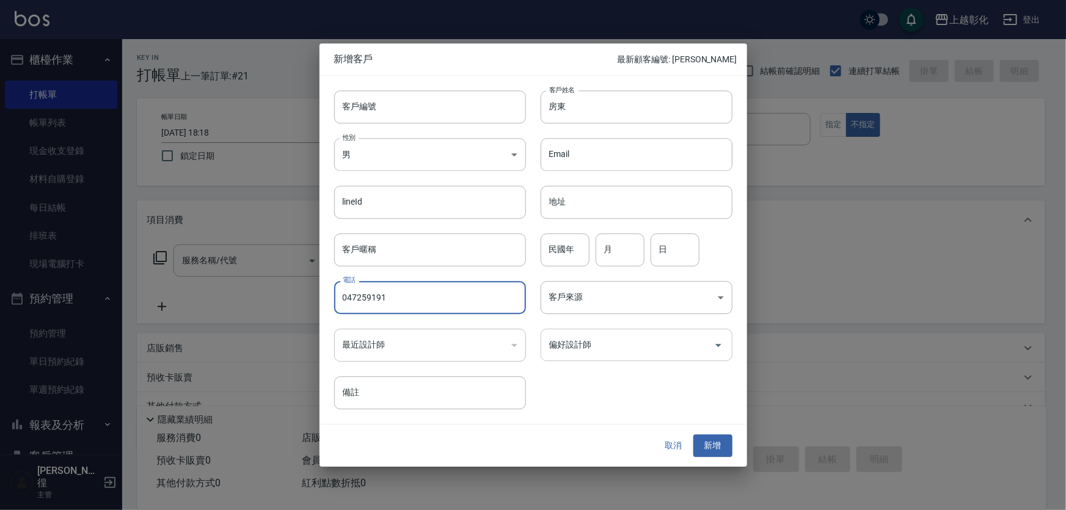
click at [546, 336] on input "偏好設計師" at bounding box center [627, 344] width 163 height 21
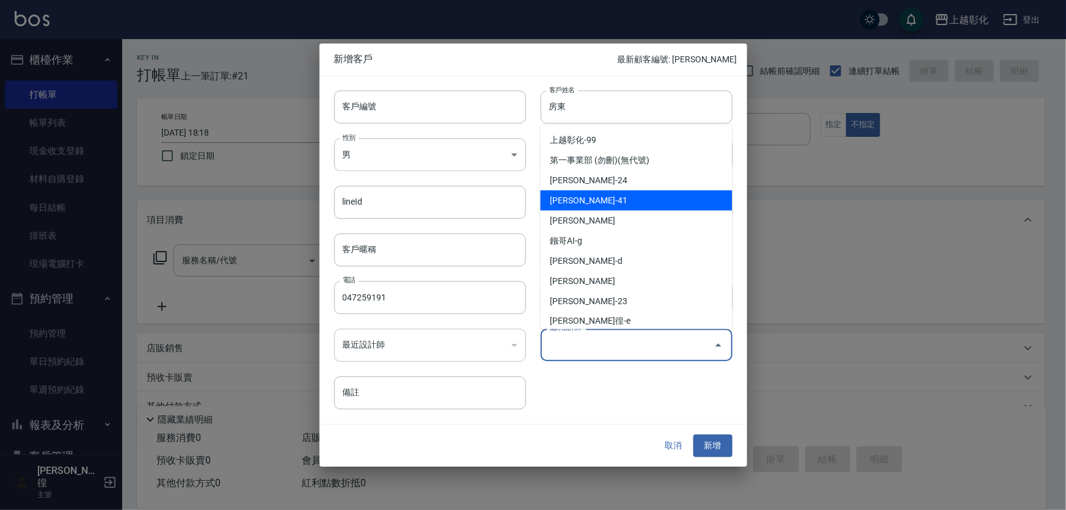
click at [635, 202] on li "謝宥萱-41" at bounding box center [637, 201] width 192 height 20
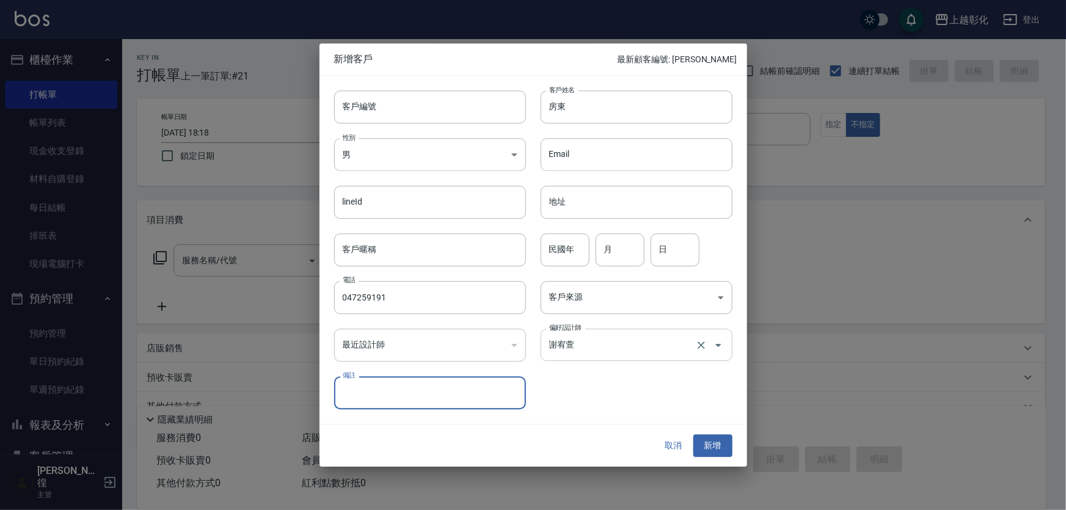
click at [614, 358] on div "謝宥萱 偏好設計師" at bounding box center [637, 345] width 192 height 32
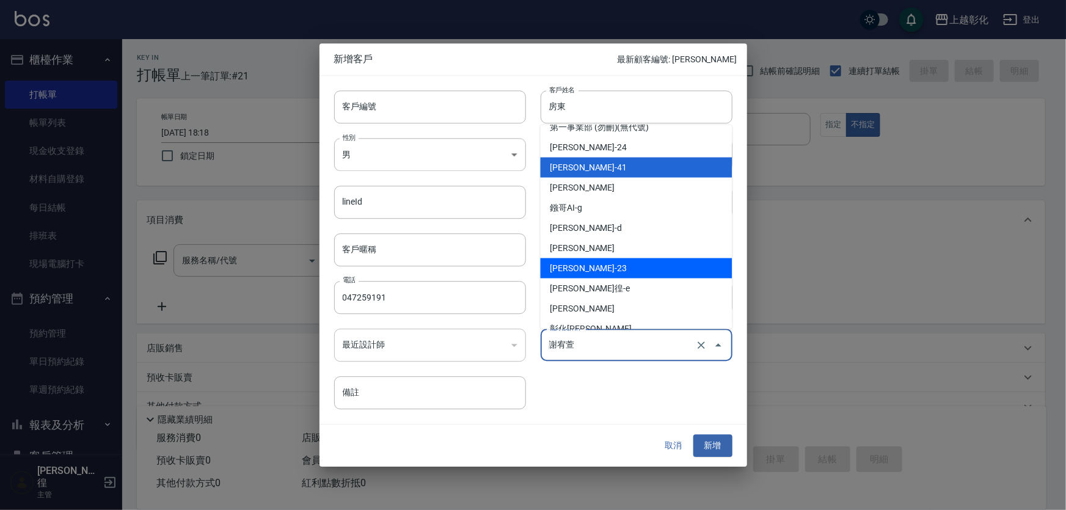
scroll to position [67, 0]
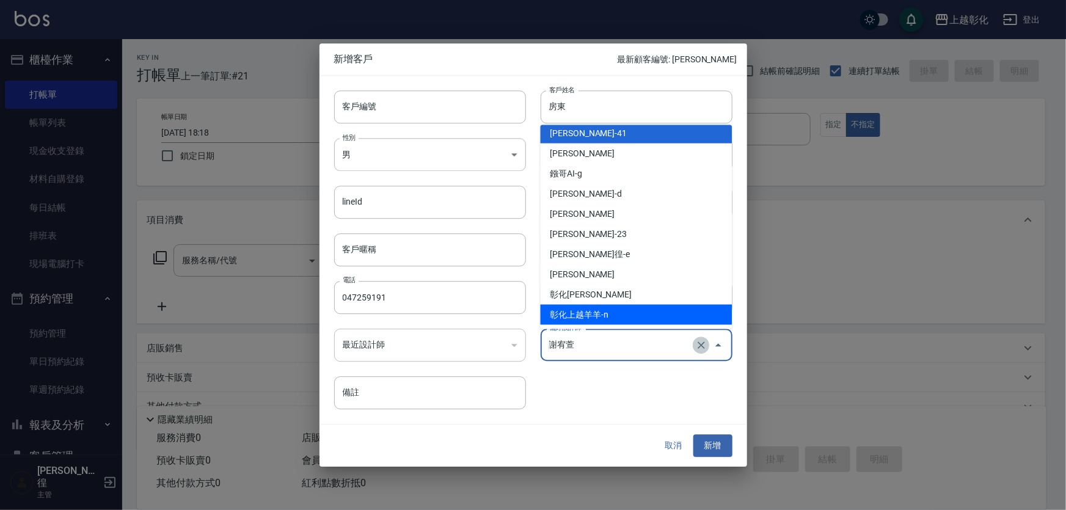
click at [699, 352] on button "Clear" at bounding box center [701, 345] width 17 height 17
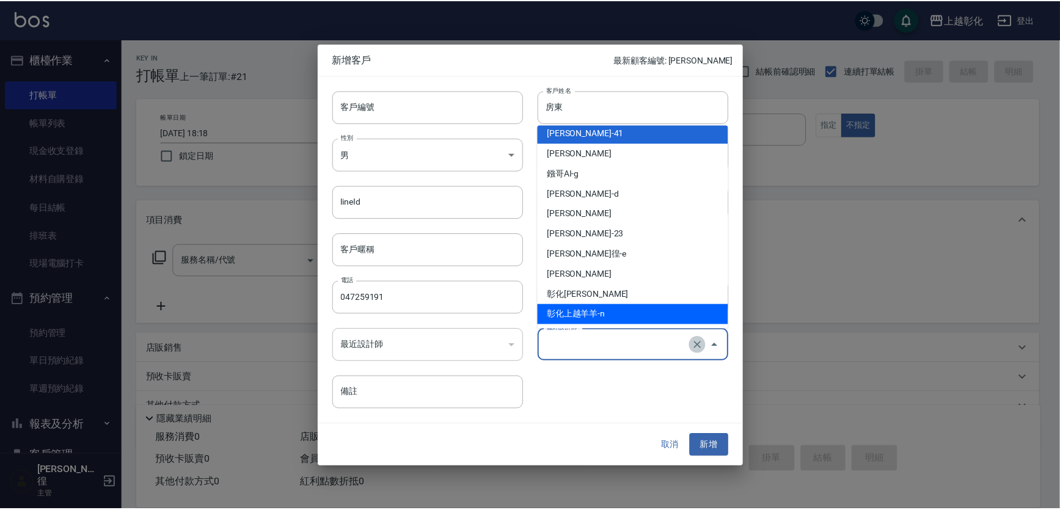
scroll to position [5, 0]
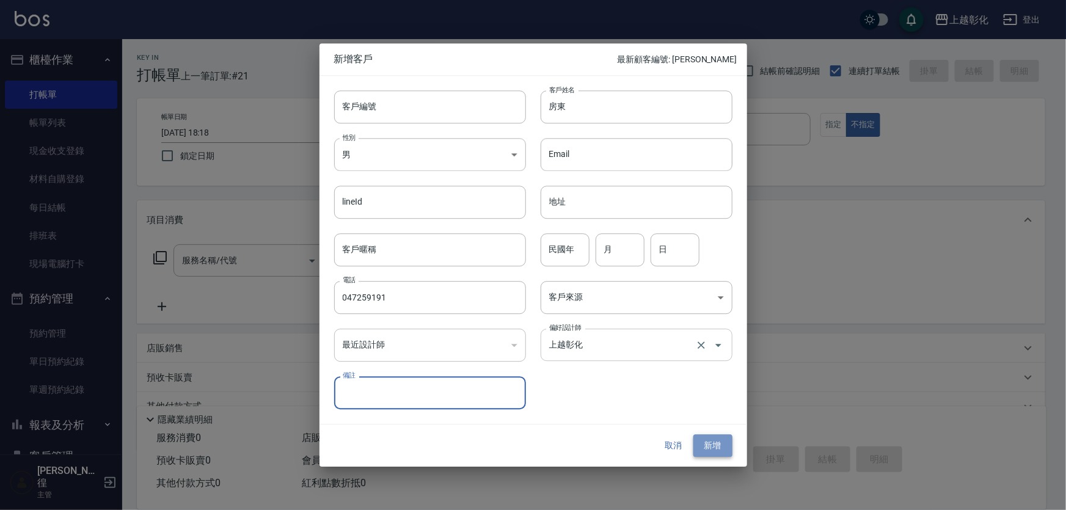
click at [715, 450] on button "新增" at bounding box center [713, 446] width 39 height 23
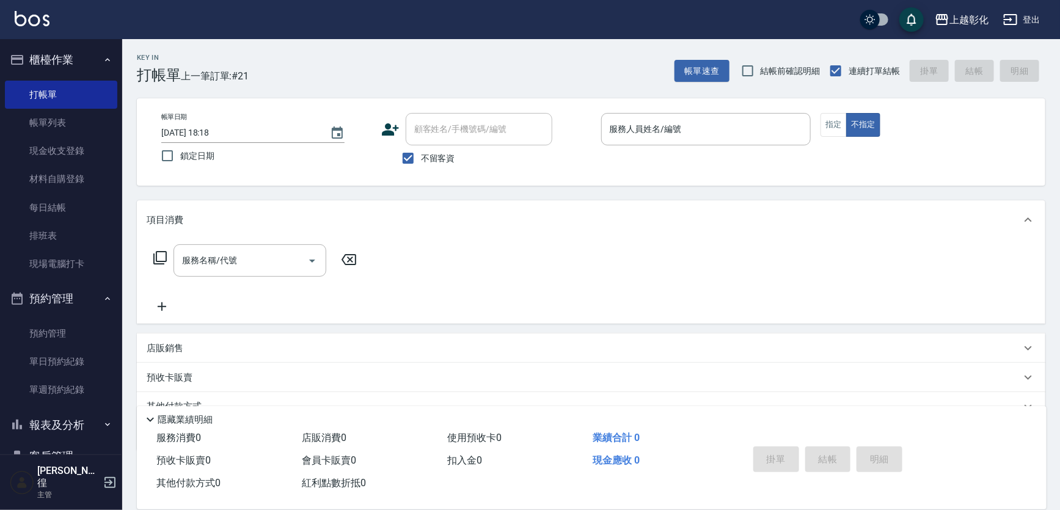
drag, startPoint x: 501, startPoint y: 126, endPoint x: 409, endPoint y: 117, distance: 92.1
click at [409, 117] on div "顧客姓名/手機號碼/編號" at bounding box center [479, 129] width 147 height 32
click at [406, 103] on div "帳單日期 2025/10/06 18:18 鎖定日期 顧客姓名/手機號碼/編號 顧客姓名/手機號碼/編號 不留客資 服務人員姓名/編號 服務人員姓名/編號 指…" at bounding box center [591, 141] width 909 height 87
click at [413, 109] on div "帳單日期 2025/10/06 18:18 鎖定日期 顧客姓名/手機號碼/編號 顧客姓名/手機號碼/編號 不留客資 服務人員姓名/編號 服務人員姓名/編號 指…" at bounding box center [591, 141] width 909 height 87
click at [403, 158] on input "不留客資" at bounding box center [408, 158] width 26 height 26
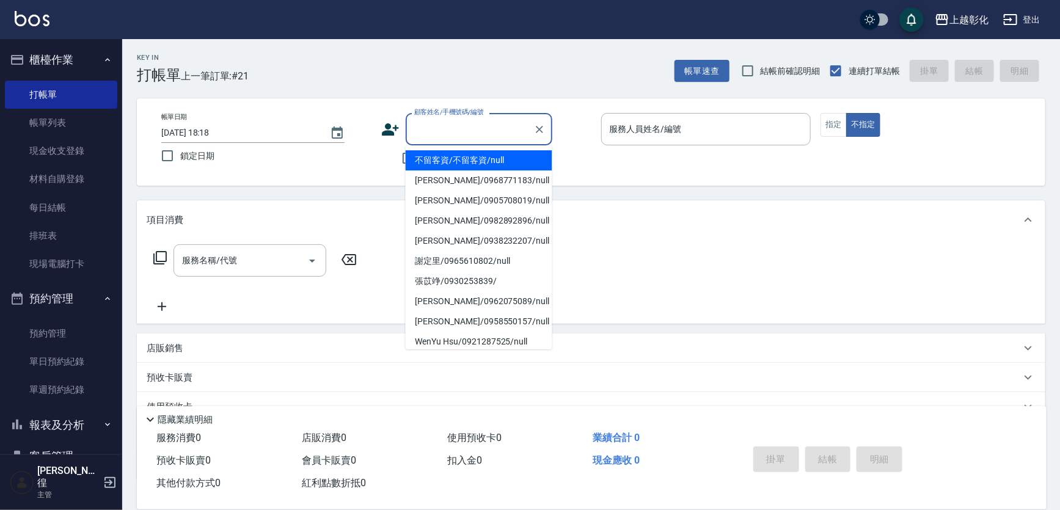
click at [435, 136] on input "顧客姓名/手機號碼/編號" at bounding box center [469, 129] width 117 height 21
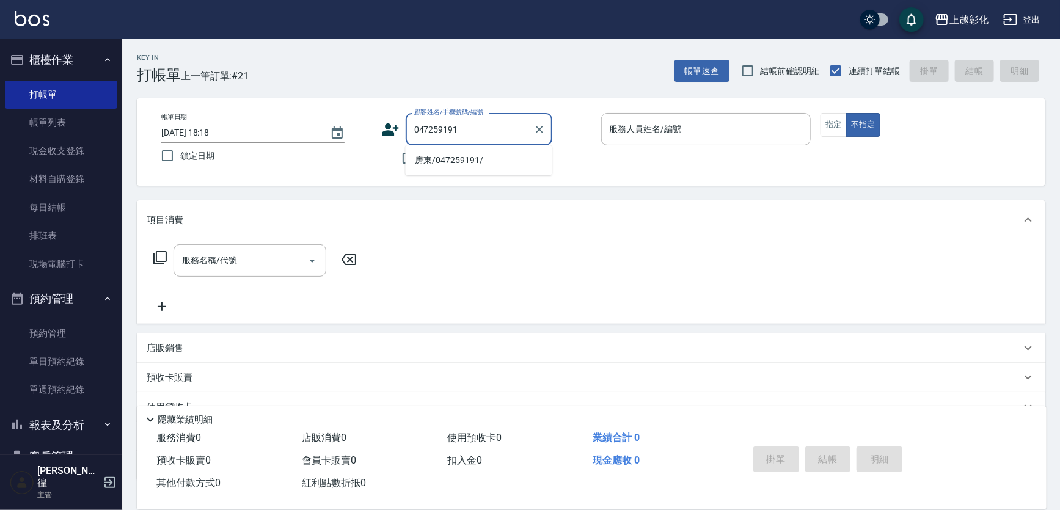
click at [466, 155] on li "房東/047259191/" at bounding box center [479, 160] width 147 height 20
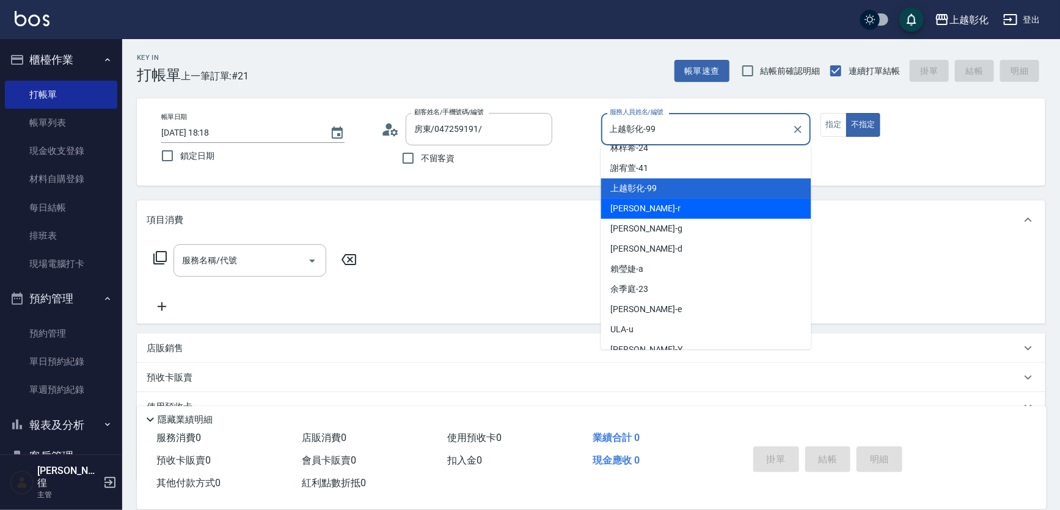
scroll to position [67, 0]
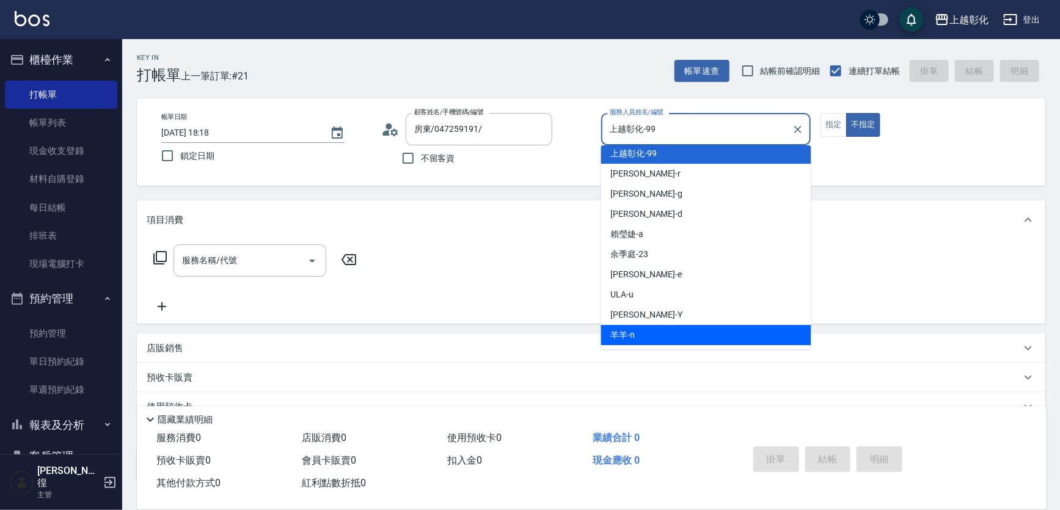
click at [635, 337] on div "羊羊 -n" at bounding box center [706, 335] width 210 height 20
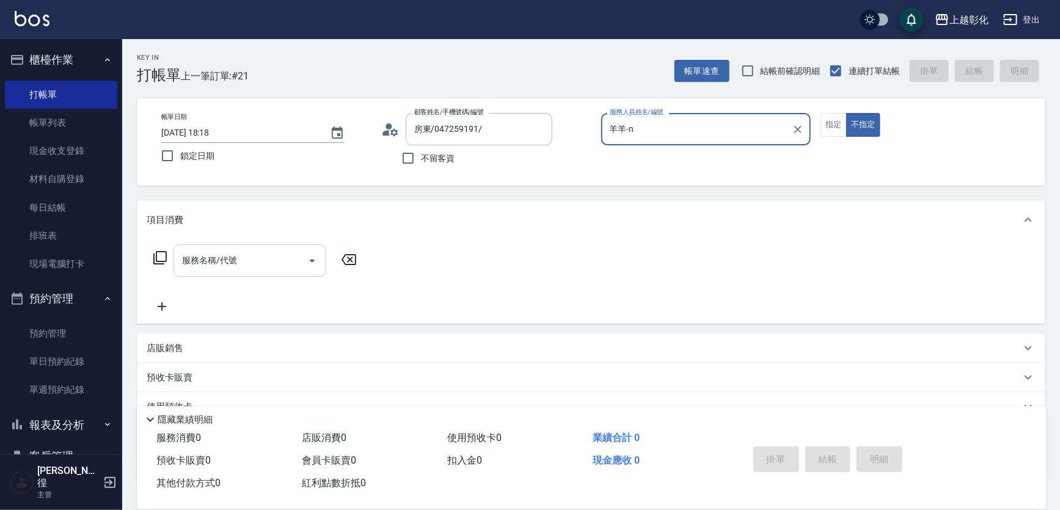
click at [225, 261] on div "服務名稱/代號 服務名稱/代號" at bounding box center [250, 260] width 153 height 32
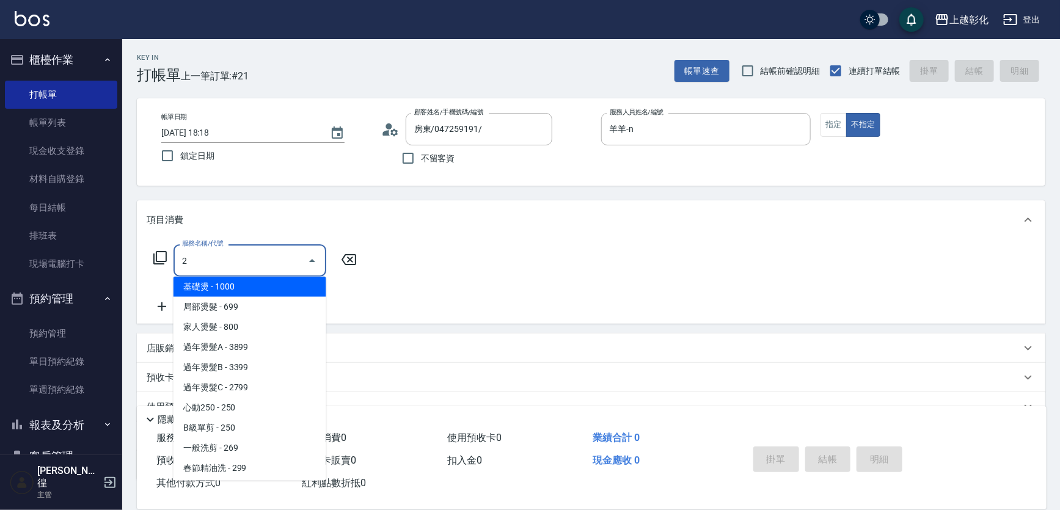
scroll to position [0, 0]
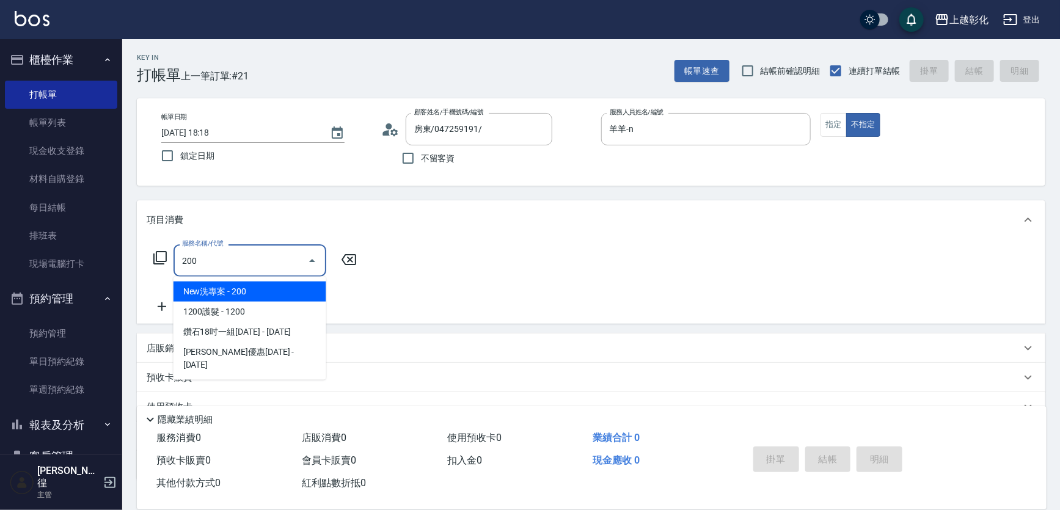
click at [268, 285] on span "New洗專案 - 200" at bounding box center [250, 292] width 153 height 20
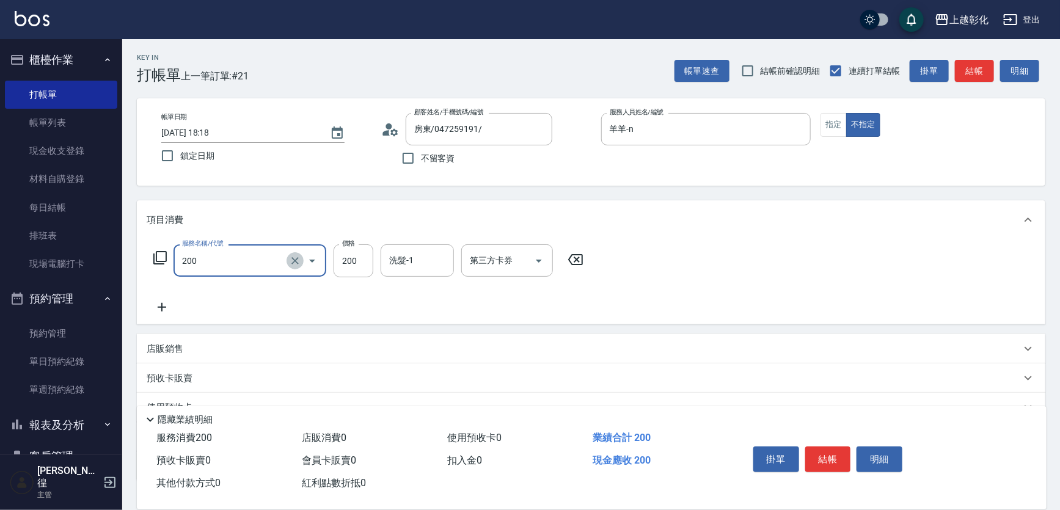
click at [301, 262] on button "Clear" at bounding box center [295, 260] width 17 height 17
click at [293, 264] on icon "Clear" at bounding box center [295, 261] width 12 height 12
click at [293, 256] on icon "Clear" at bounding box center [295, 261] width 12 height 12
click at [293, 257] on icon "Clear" at bounding box center [295, 261] width 12 height 12
click at [574, 258] on icon at bounding box center [575, 259] width 31 height 15
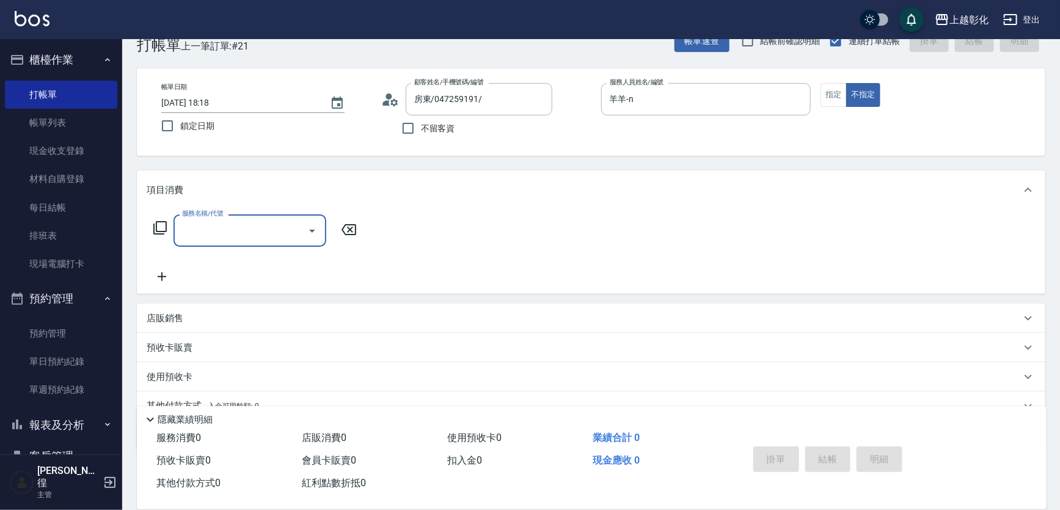
scroll to position [84, 0]
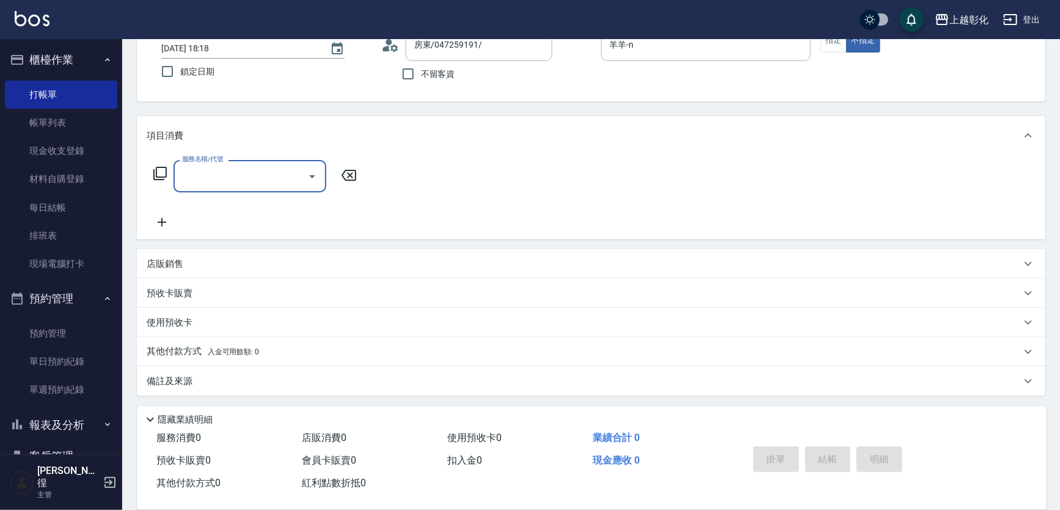
click at [165, 284] on div "預收卡販賣" at bounding box center [591, 293] width 909 height 29
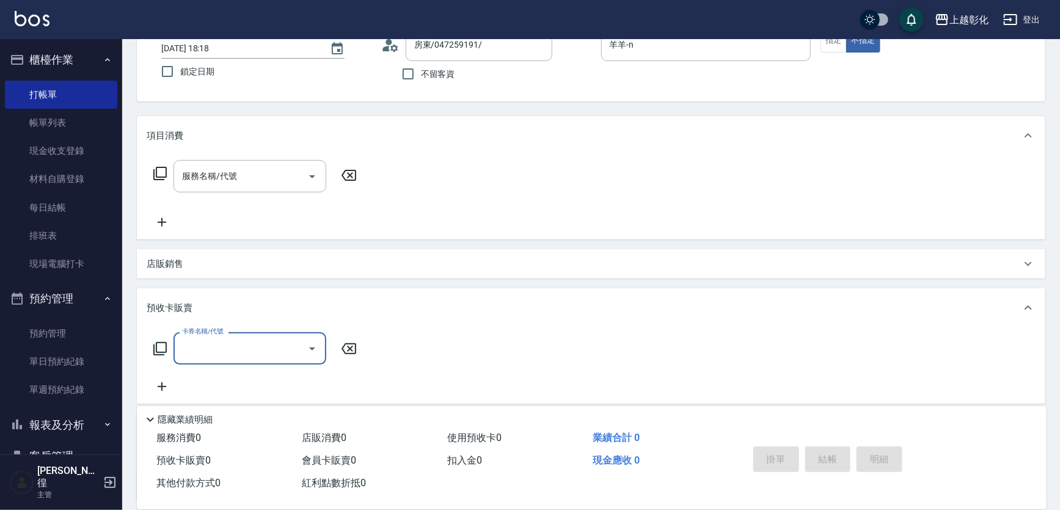
scroll to position [0, 0]
click at [228, 347] on input "卡券名稱/代號" at bounding box center [240, 348] width 123 height 21
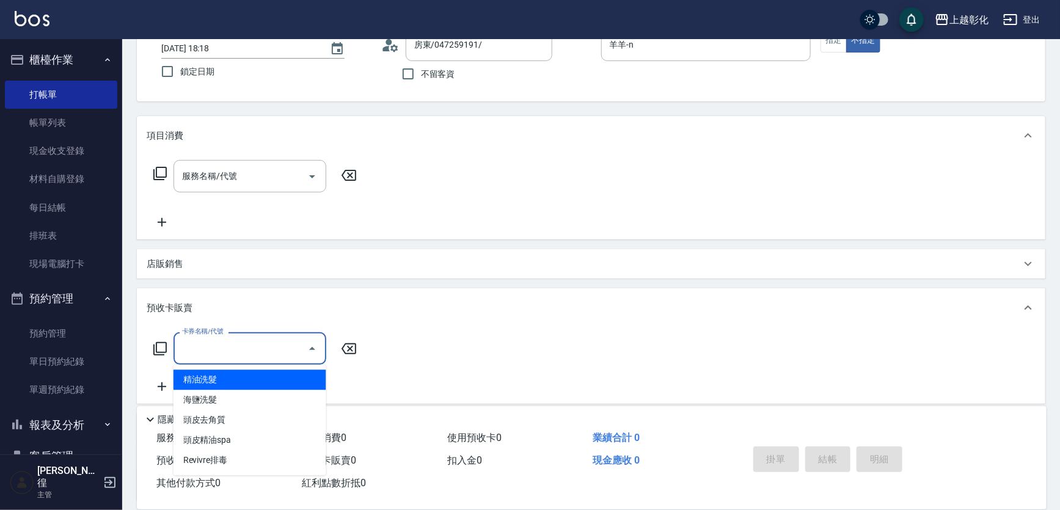
click at [218, 382] on span "精油洗髮" at bounding box center [250, 380] width 153 height 20
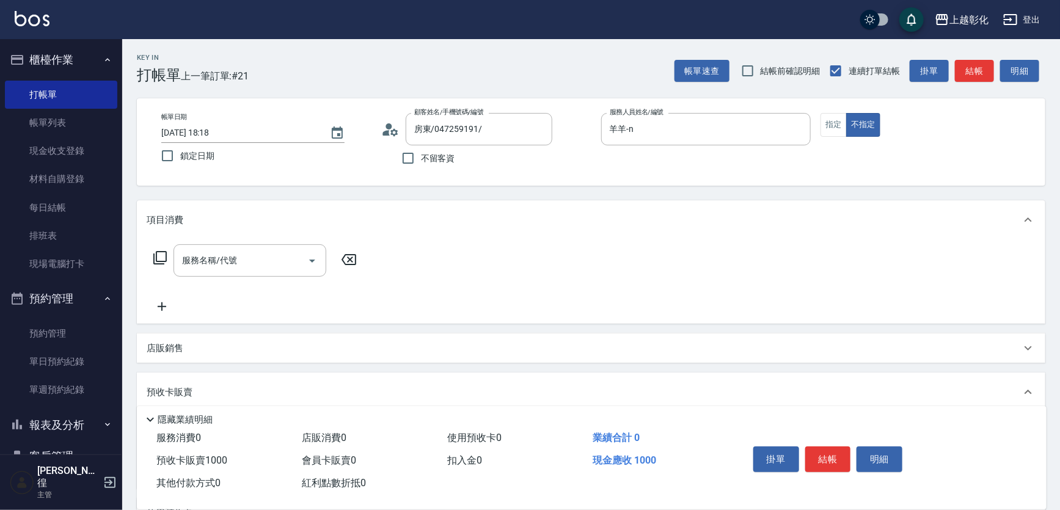
click at [842, 456] on button "結帳" at bounding box center [828, 460] width 46 height 26
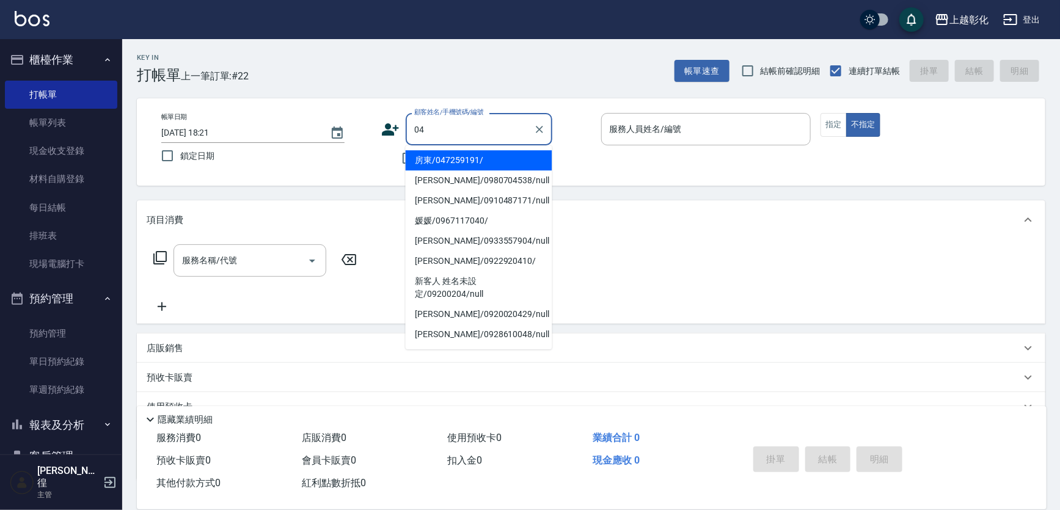
click at [419, 152] on li "房東/047259191/" at bounding box center [479, 160] width 147 height 20
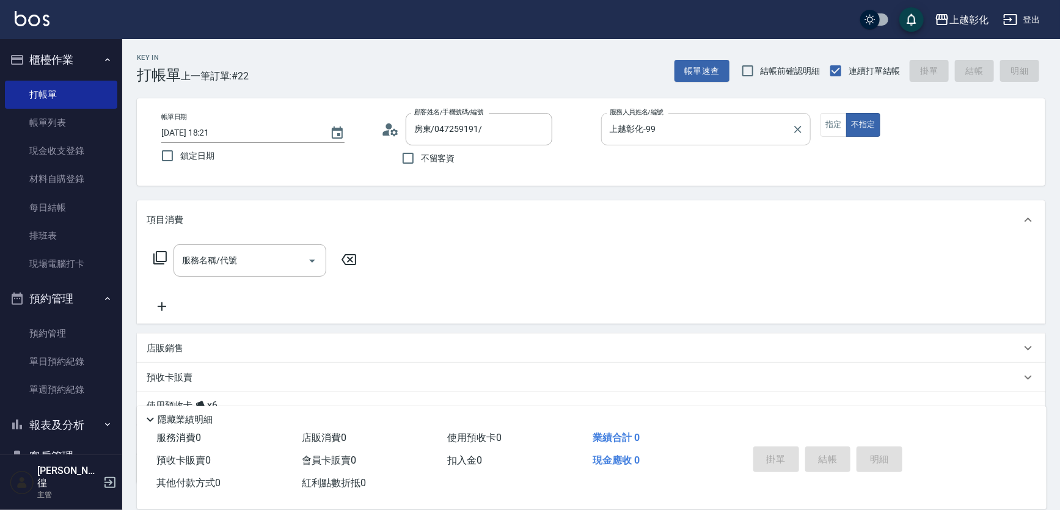
drag, startPoint x: 764, startPoint y: 140, endPoint x: 722, endPoint y: 145, distance: 41.8
drag, startPoint x: 722, startPoint y: 145, endPoint x: 686, endPoint y: 128, distance: 40.2
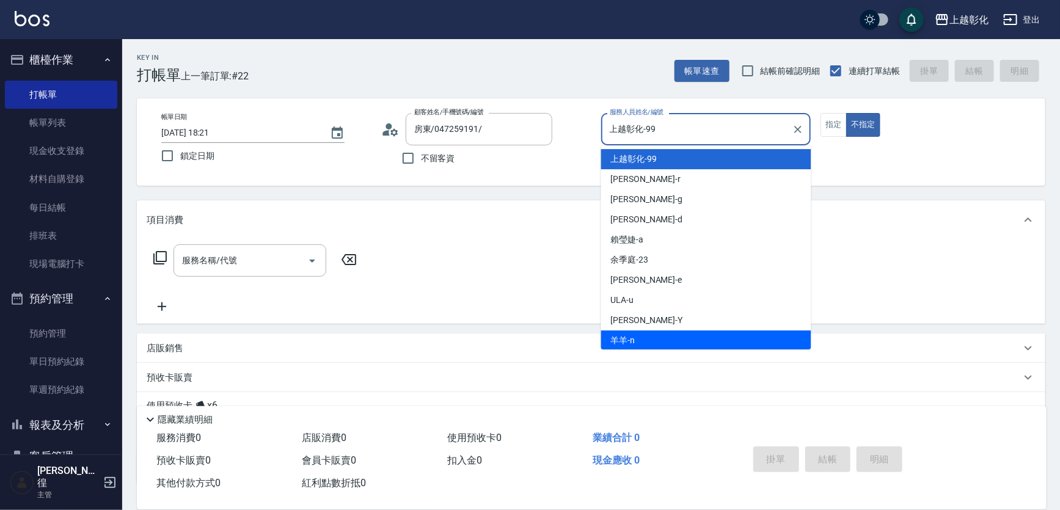
scroll to position [67, 0]
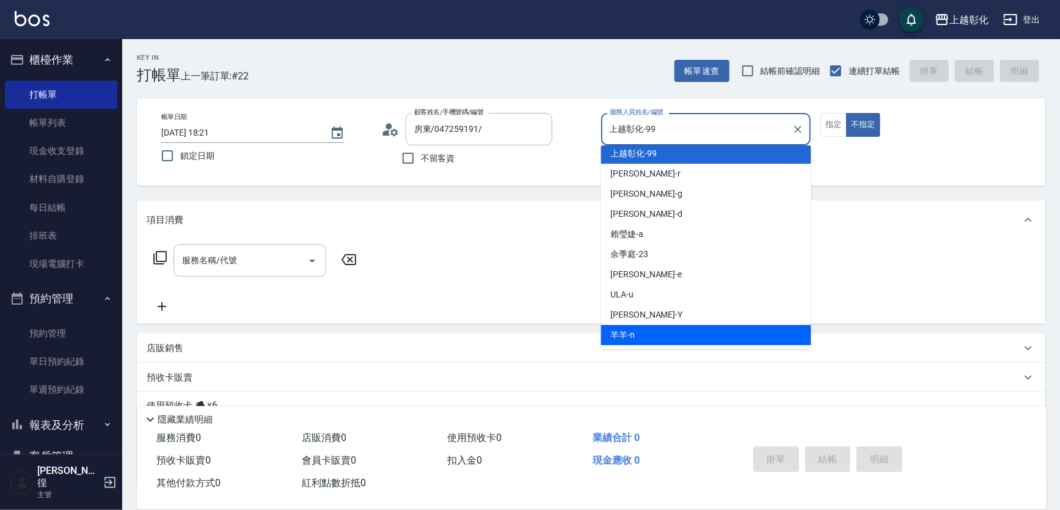
click at [637, 339] on div "羊羊 -n" at bounding box center [706, 335] width 210 height 20
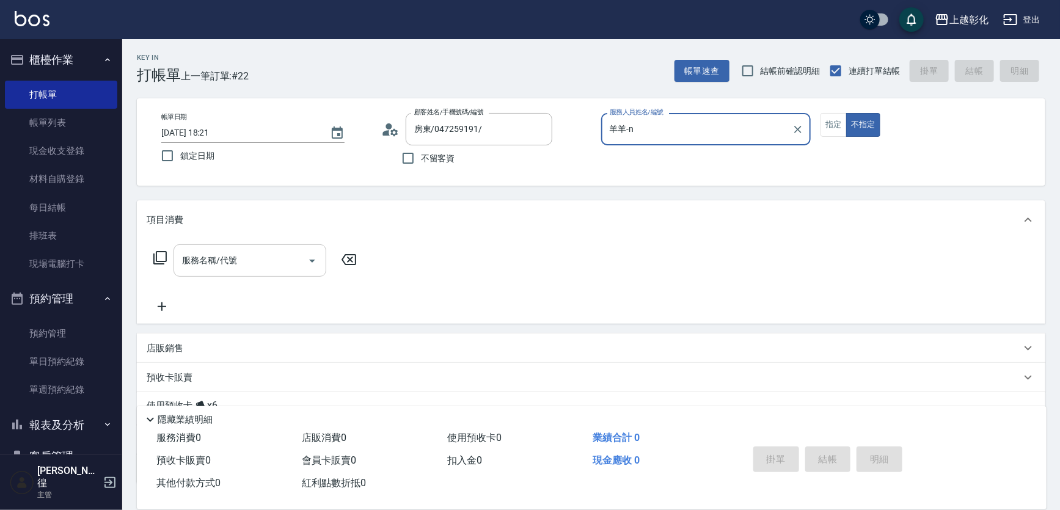
click at [277, 264] on input "服務名稱/代號" at bounding box center [240, 260] width 123 height 21
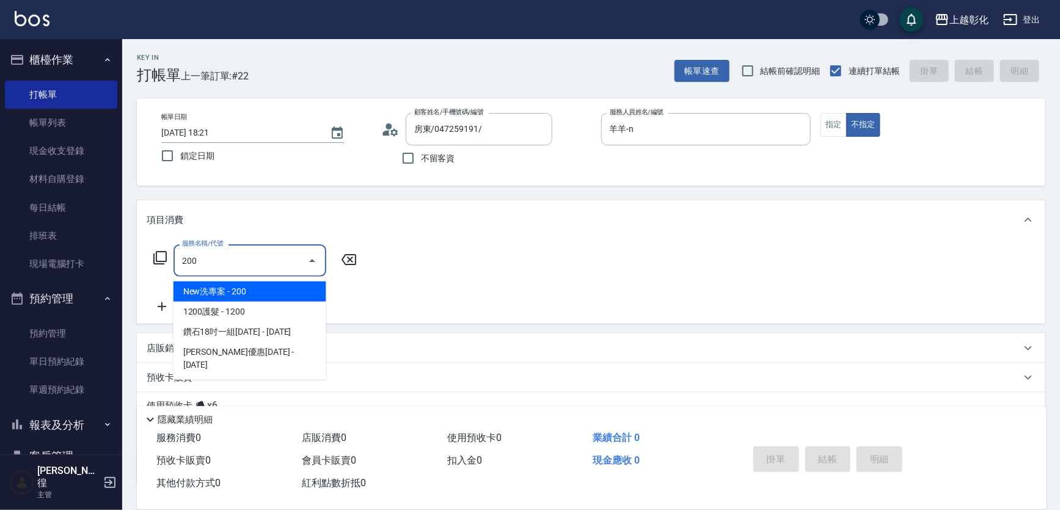
click at [183, 294] on span "New洗專案 - 200" at bounding box center [250, 292] width 153 height 20
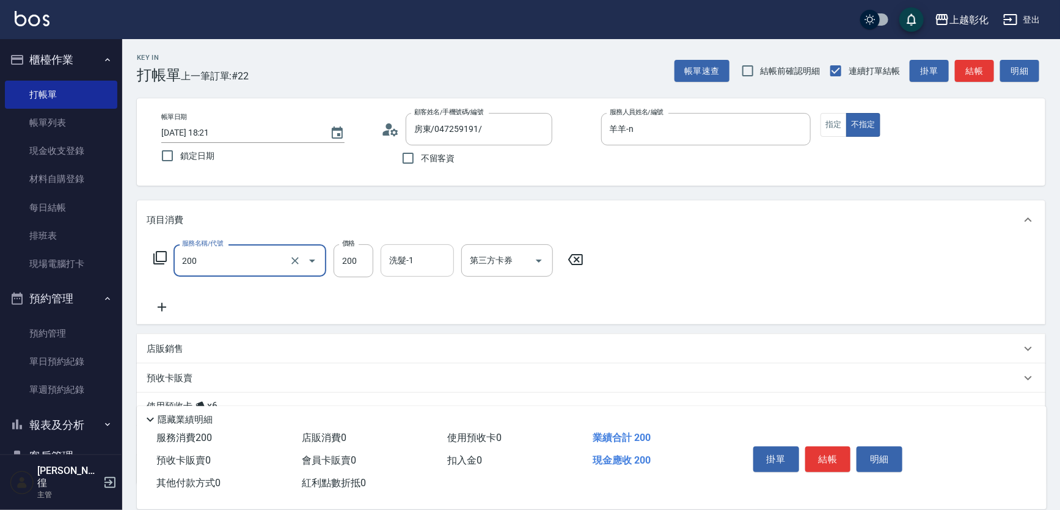
click at [412, 265] on div "洗髮-1 洗髮-1" at bounding box center [417, 260] width 73 height 32
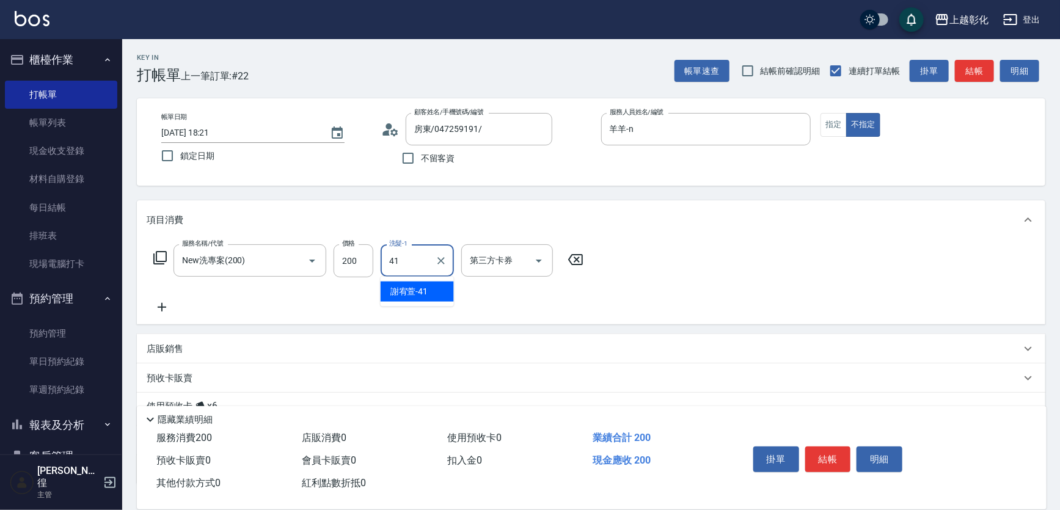
drag, startPoint x: 421, startPoint y: 301, endPoint x: 424, endPoint y: 296, distance: 6.3
click at [422, 301] on div "謝宥萱 -41" at bounding box center [417, 292] width 73 height 20
click at [483, 269] on input "第三方卡券" at bounding box center [498, 260] width 62 height 21
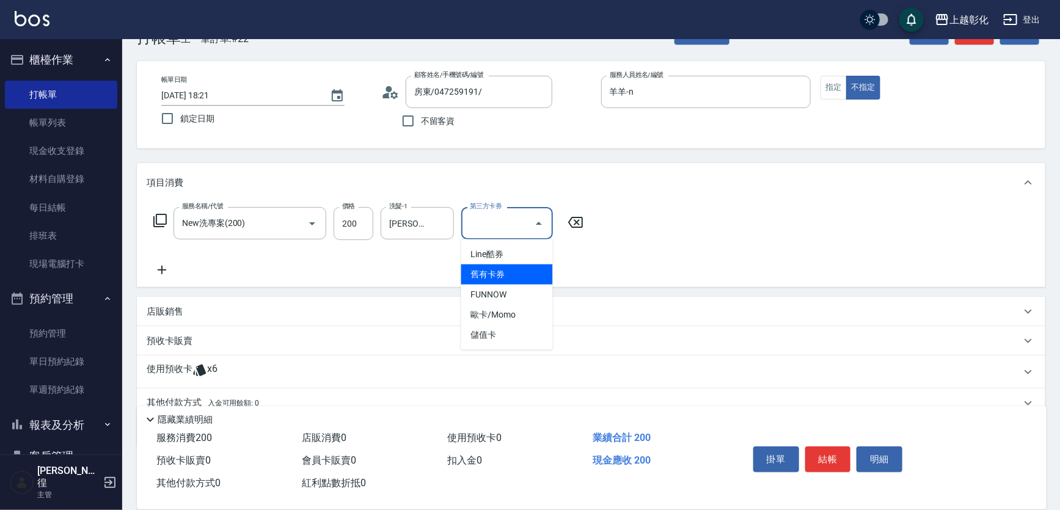
scroll to position [89, 0]
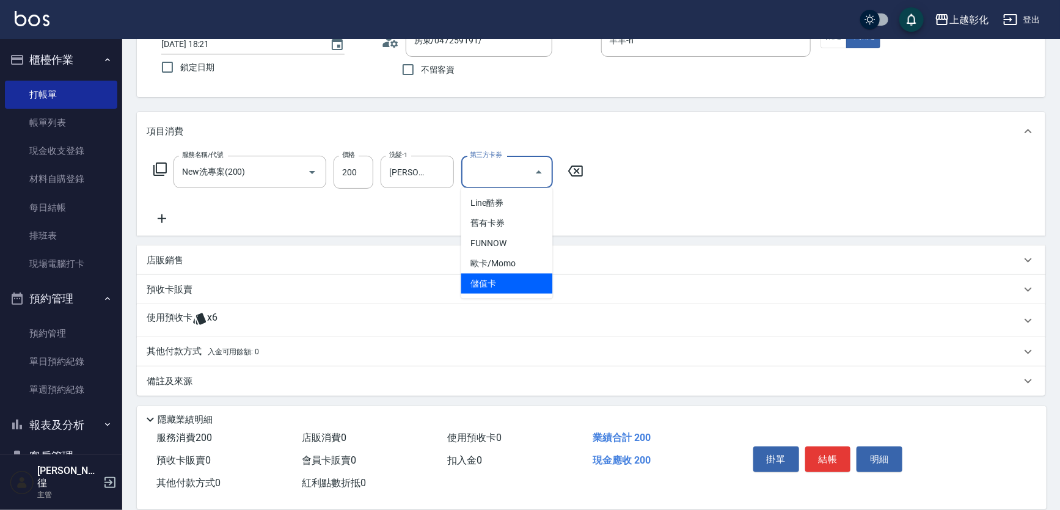
click at [489, 287] on span "儲值卡" at bounding box center [507, 284] width 92 height 20
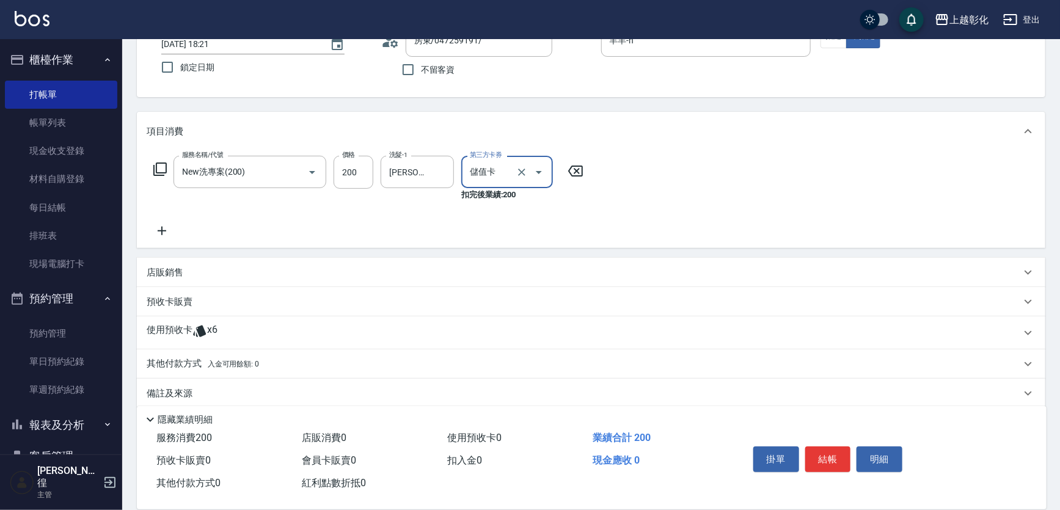
click at [176, 334] on p "使用預收卡" at bounding box center [170, 333] width 46 height 18
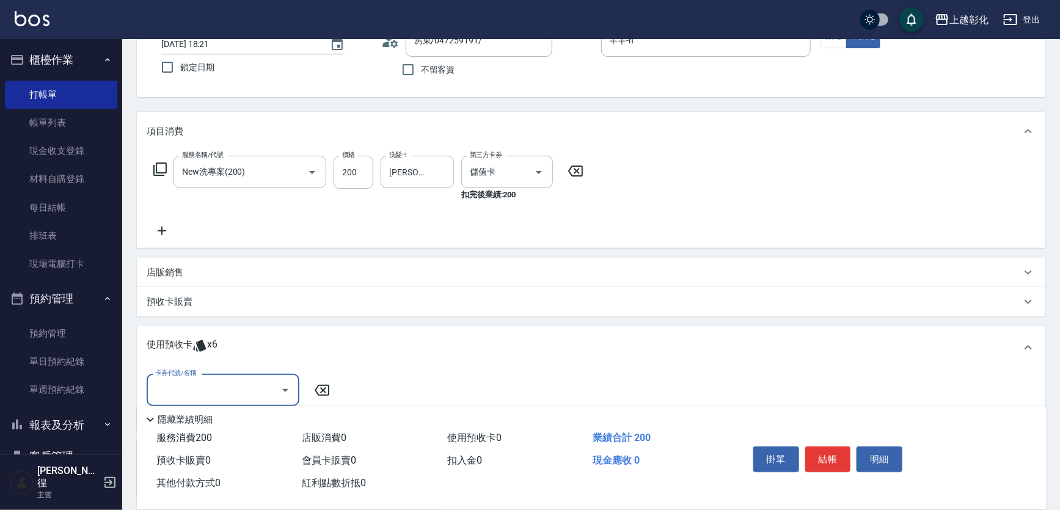
scroll to position [0, 0]
click at [188, 384] on input "卡券代號/名稱" at bounding box center [213, 390] width 123 height 21
click at [192, 414] on div "精油洗髮 剩餘6張" at bounding box center [223, 421] width 153 height 20
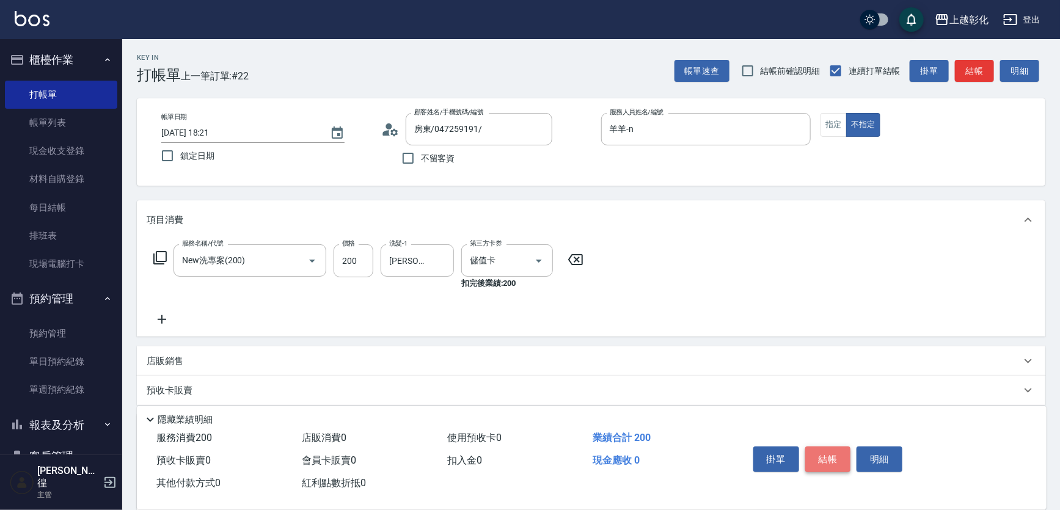
click at [815, 458] on button "結帳" at bounding box center [828, 460] width 46 height 26
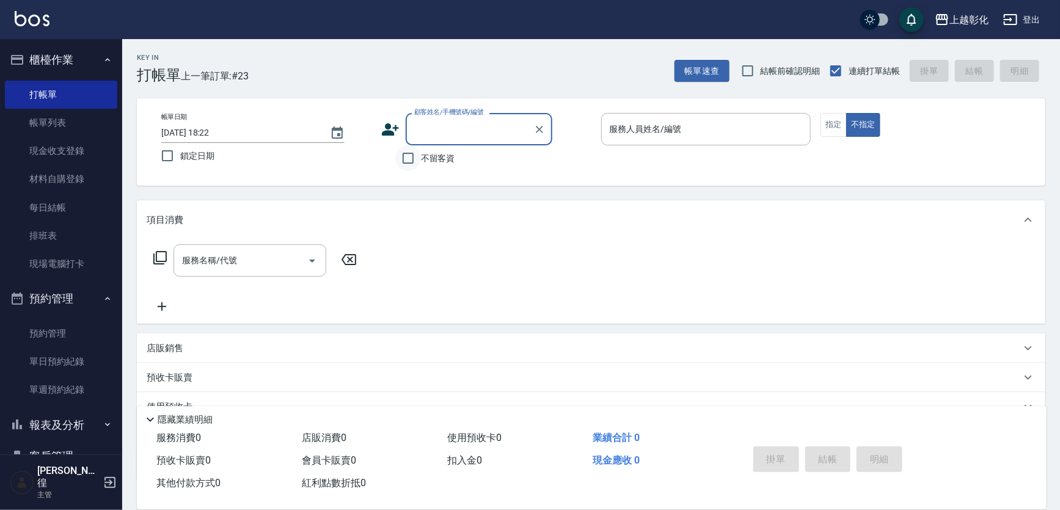
click at [419, 161] on input "不留客資" at bounding box center [408, 158] width 26 height 26
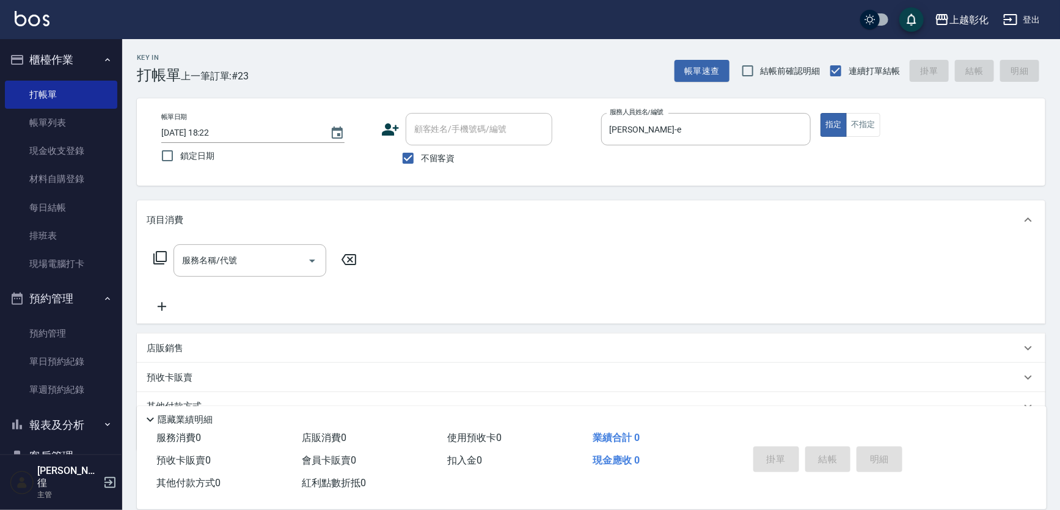
drag, startPoint x: 878, startPoint y: 104, endPoint x: 873, endPoint y: 110, distance: 7.5
click at [873, 110] on div "帳單日期 2025/10/06 18:22 鎖定日期 顧客姓名/手機號碼/編號 顧客姓名/手機號碼/編號 不留客資 服務人員姓名/編號 allen-e 服務人…" at bounding box center [591, 141] width 909 height 87
click at [868, 119] on button "不指定" at bounding box center [863, 125] width 34 height 24
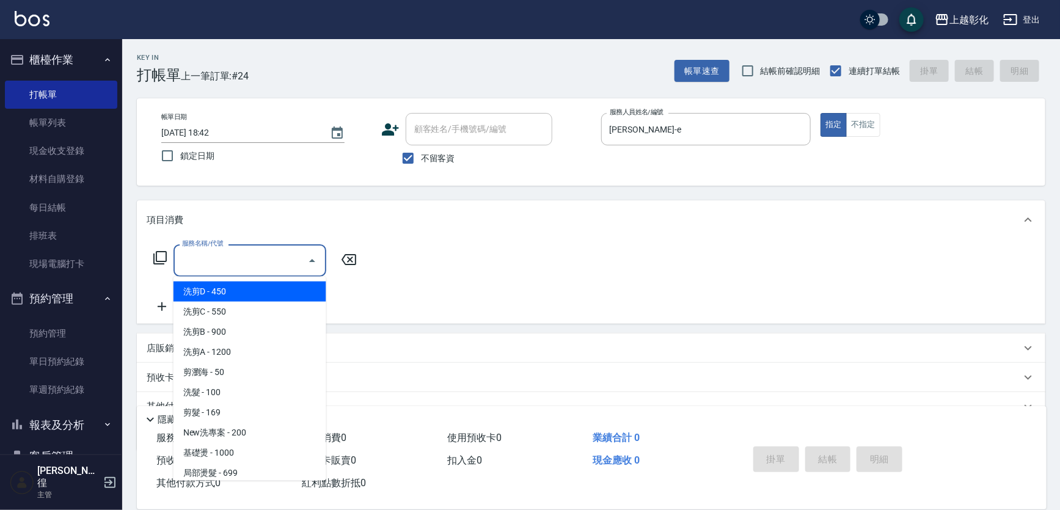
click at [214, 252] on div "服務名稱/代號 服務名稱/代號" at bounding box center [250, 260] width 153 height 32
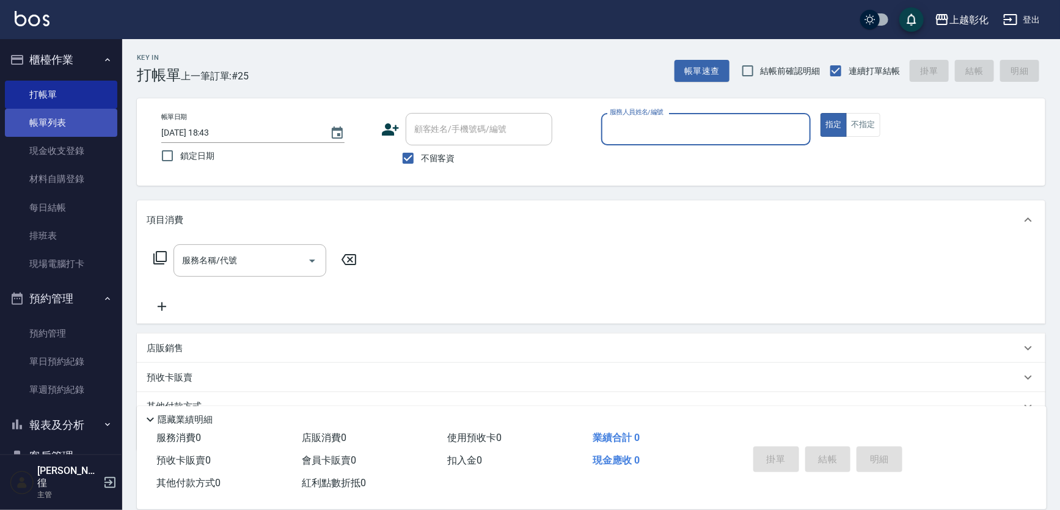
click at [80, 126] on link "帳單列表" at bounding box center [61, 123] width 112 height 28
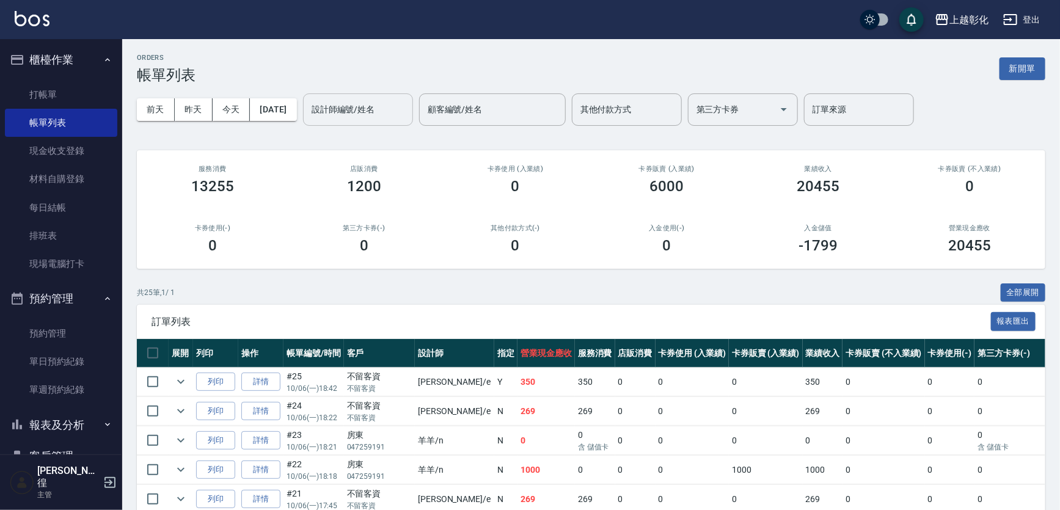
click at [338, 109] on input "設計師編號/姓名" at bounding box center [358, 109] width 99 height 21
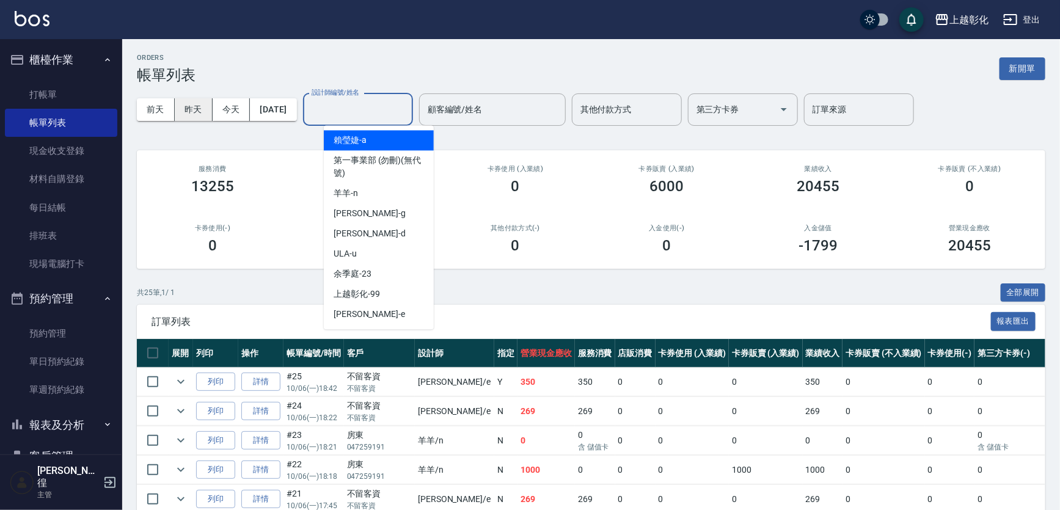
click at [178, 98] on button "昨天" at bounding box center [194, 109] width 38 height 23
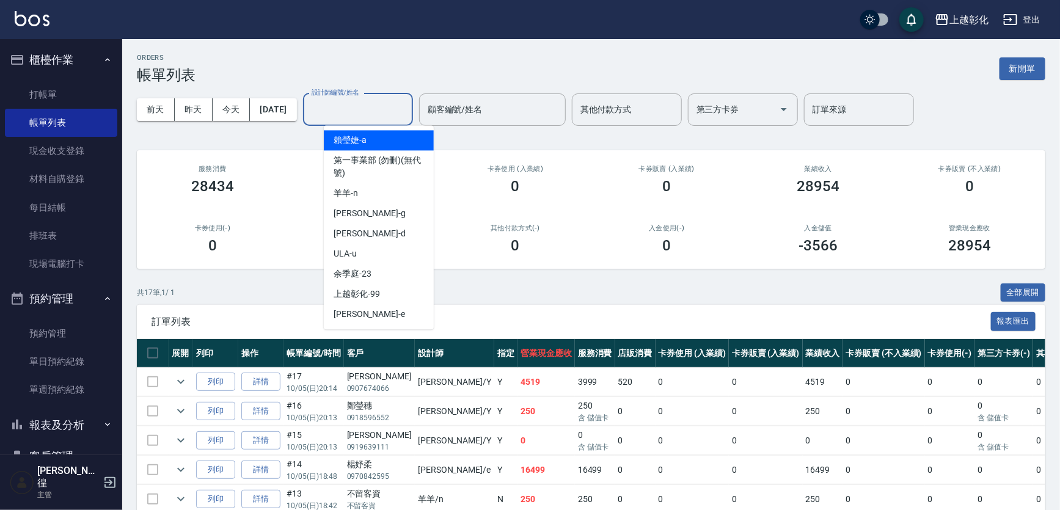
click at [362, 101] on input "設計師編號/姓名" at bounding box center [358, 109] width 99 height 21
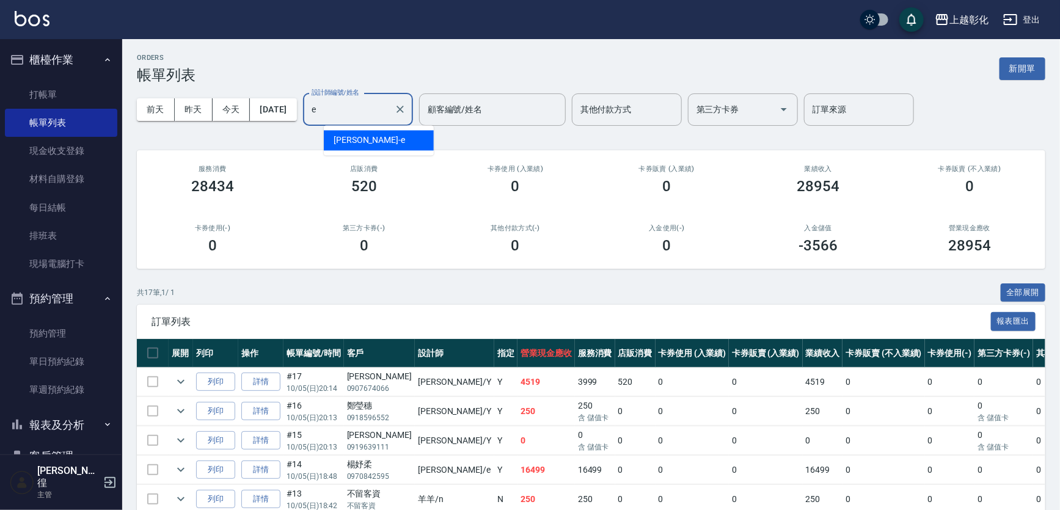
click at [391, 132] on div "allen -e" at bounding box center [379, 140] width 110 height 20
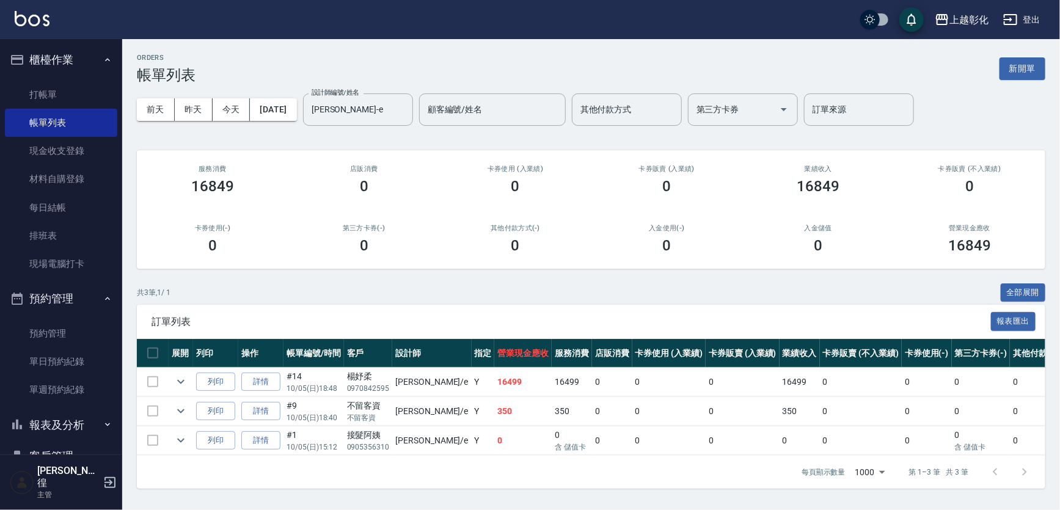
drag, startPoint x: 698, startPoint y: 353, endPoint x: 713, endPoint y: 496, distance: 143.8
click at [706, 353] on th "卡券販賣 (入業績)" at bounding box center [743, 353] width 74 height 29
click at [81, 211] on link "每日結帳" at bounding box center [61, 208] width 112 height 28
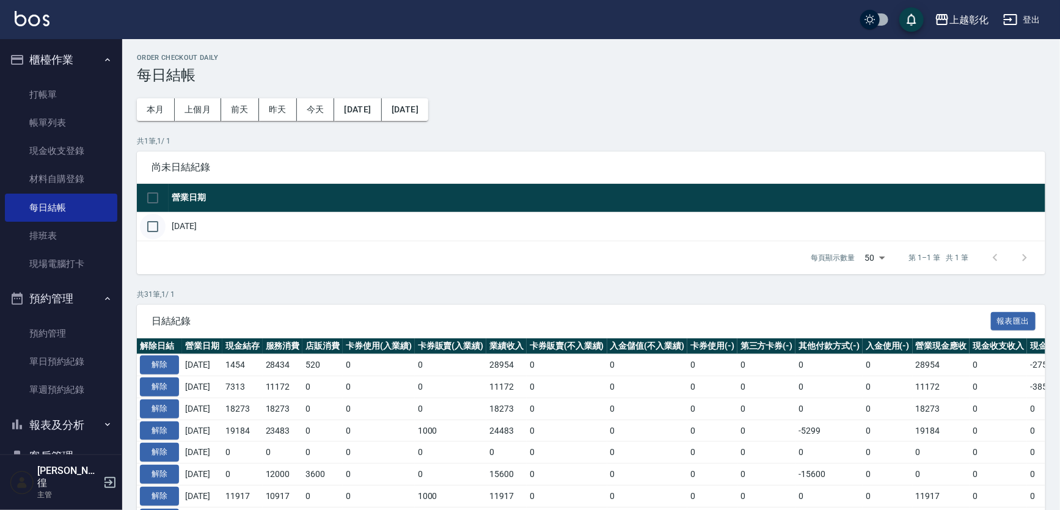
drag, startPoint x: 159, startPoint y: 235, endPoint x: 152, endPoint y: 235, distance: 6.7
click at [153, 235] on input "checkbox" at bounding box center [153, 227] width 26 height 26
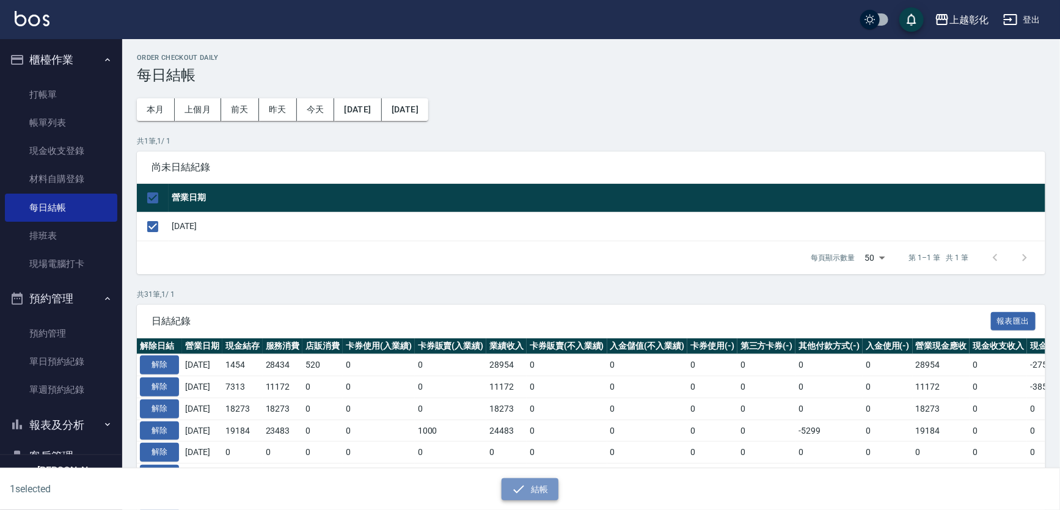
click at [502, 488] on button "結帳" at bounding box center [530, 490] width 57 height 23
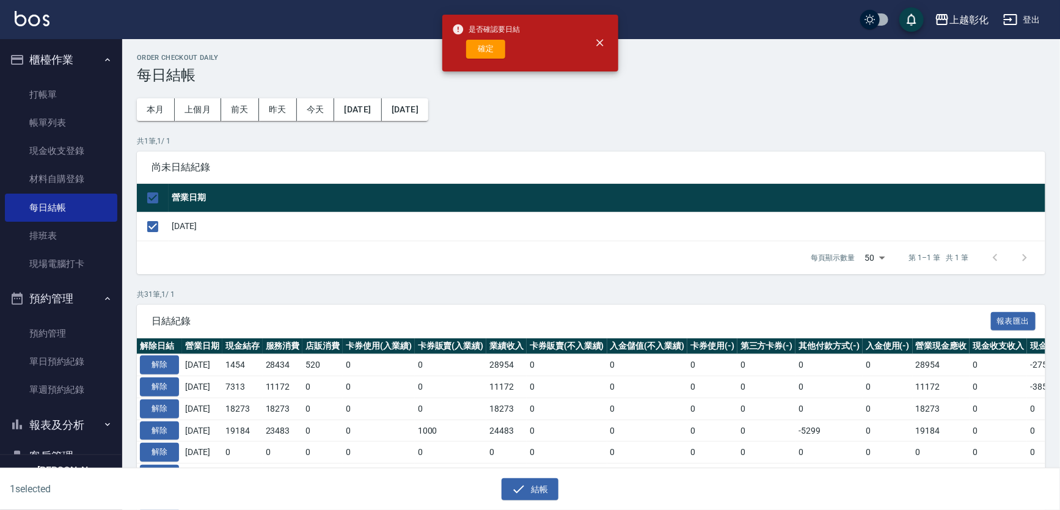
click at [468, 65] on div "是否確認要日結 確定" at bounding box center [486, 43] width 68 height 50
click at [482, 50] on button "確定" at bounding box center [485, 49] width 39 height 19
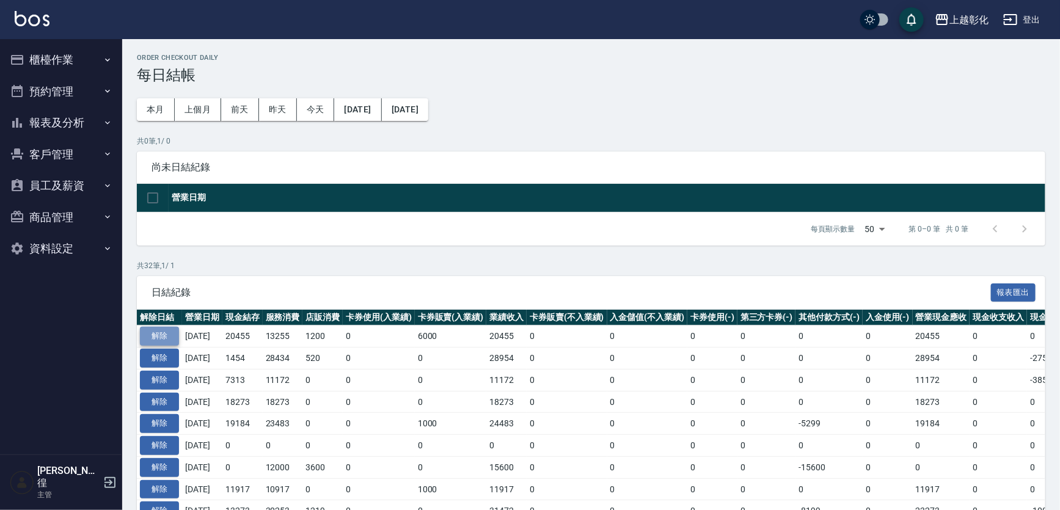
click at [160, 337] on button "解除" at bounding box center [159, 336] width 39 height 19
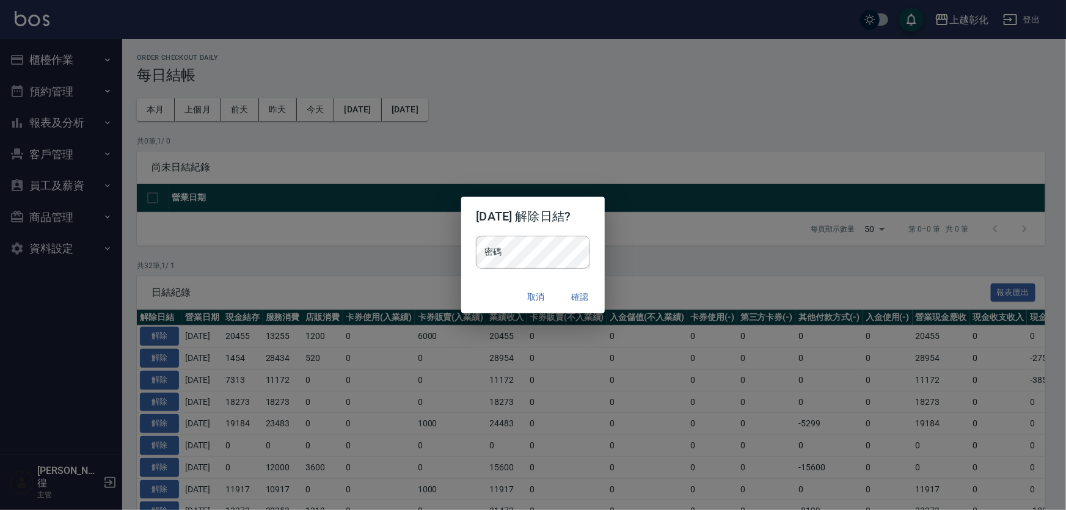
click at [545, 232] on h2 "2025/10/06 解除日結?" at bounding box center [532, 216] width 143 height 39
click at [495, 281] on div "取消 確認" at bounding box center [532, 297] width 143 height 32
click at [580, 299] on button "確認" at bounding box center [580, 297] width 39 height 23
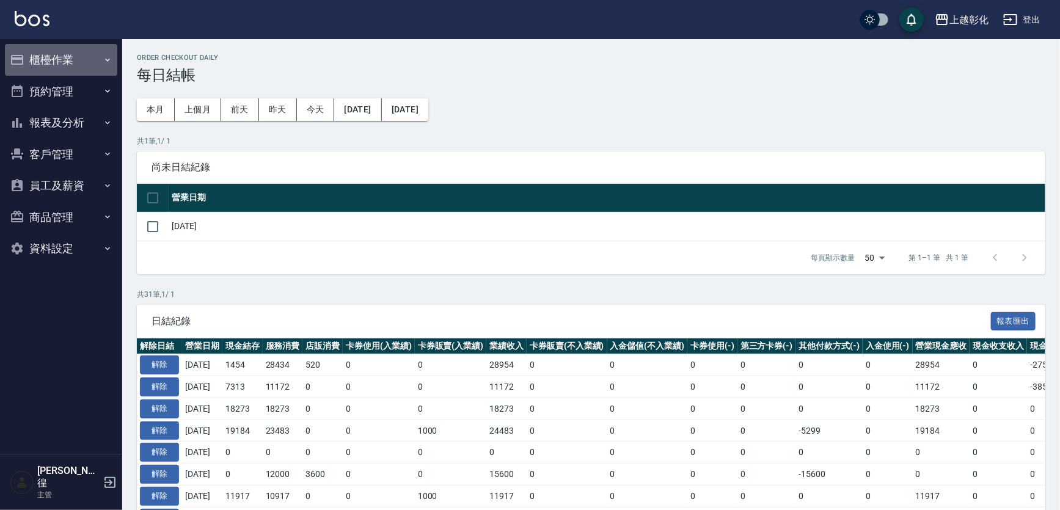
click at [64, 64] on button "櫃檯作業" at bounding box center [61, 60] width 112 height 32
click at [73, 109] on link "帳單列表" at bounding box center [61, 123] width 112 height 28
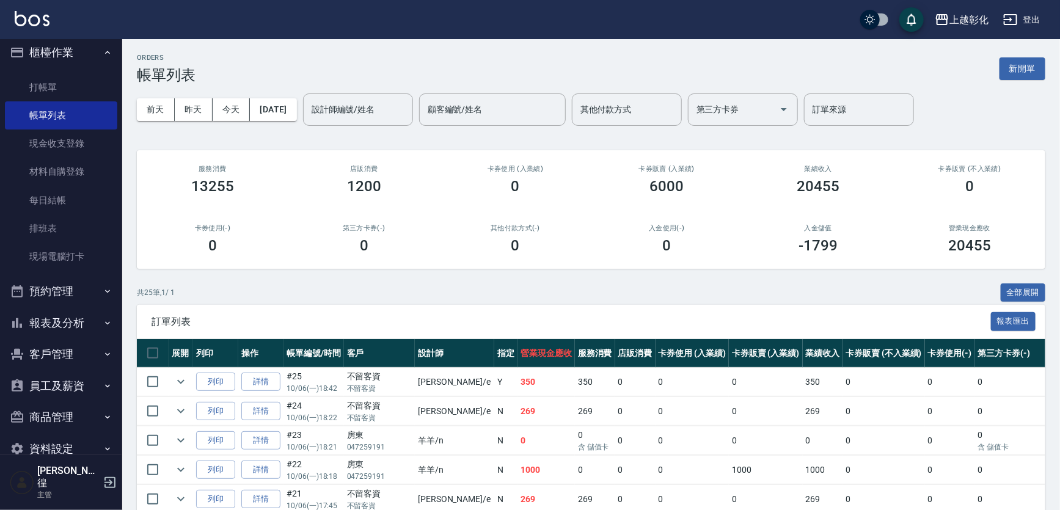
scroll to position [20, 0]
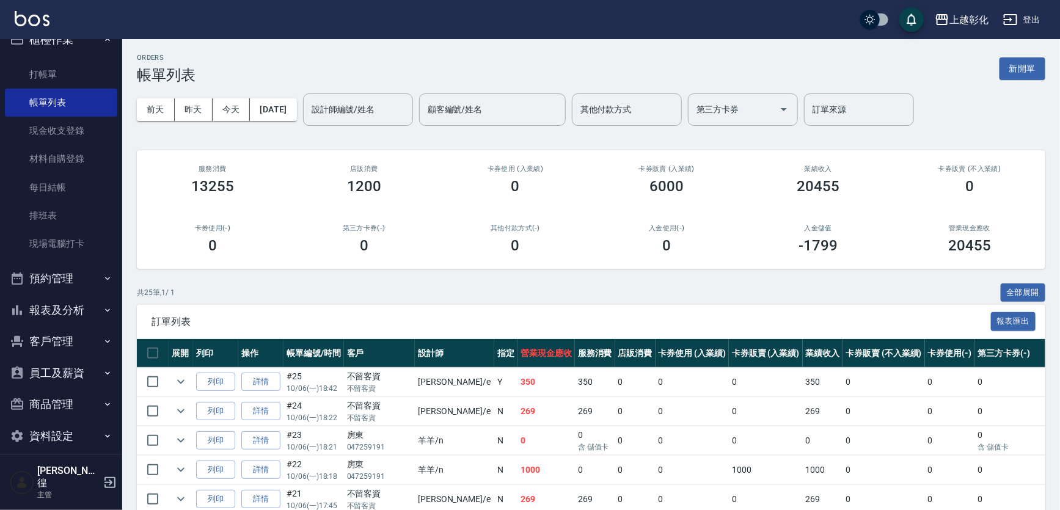
click at [71, 347] on button "客戶管理" at bounding box center [61, 342] width 112 height 32
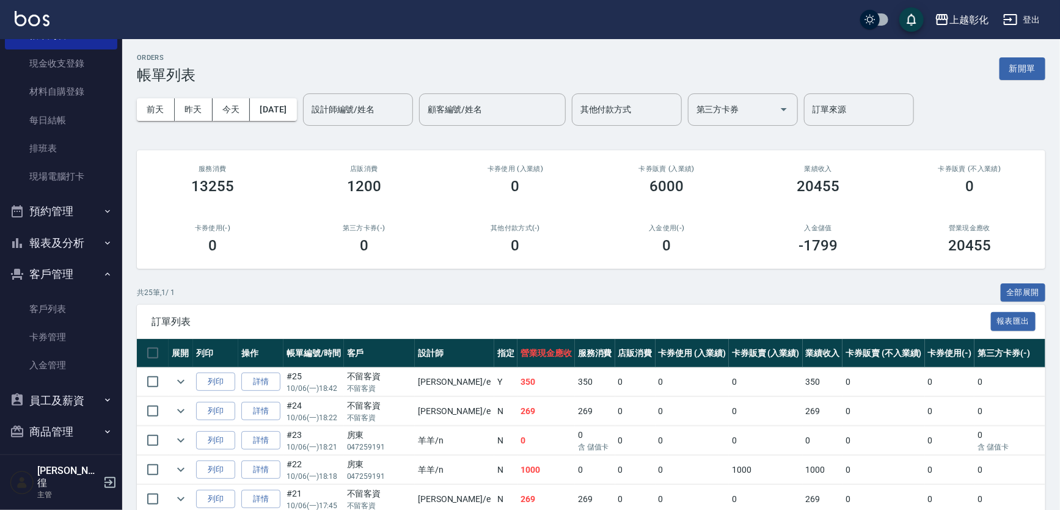
scroll to position [115, 0]
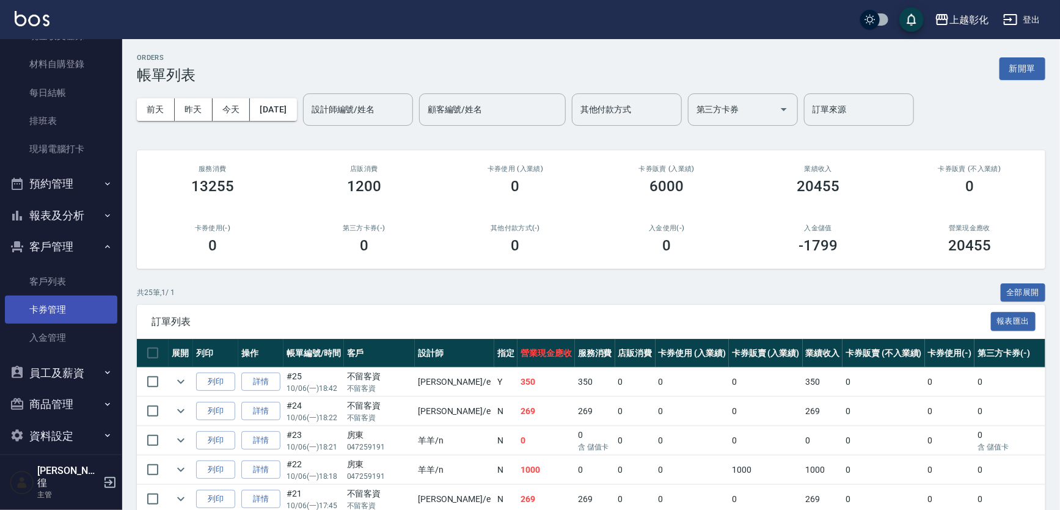
click at [90, 304] on link "卡券管理" at bounding box center [61, 310] width 112 height 28
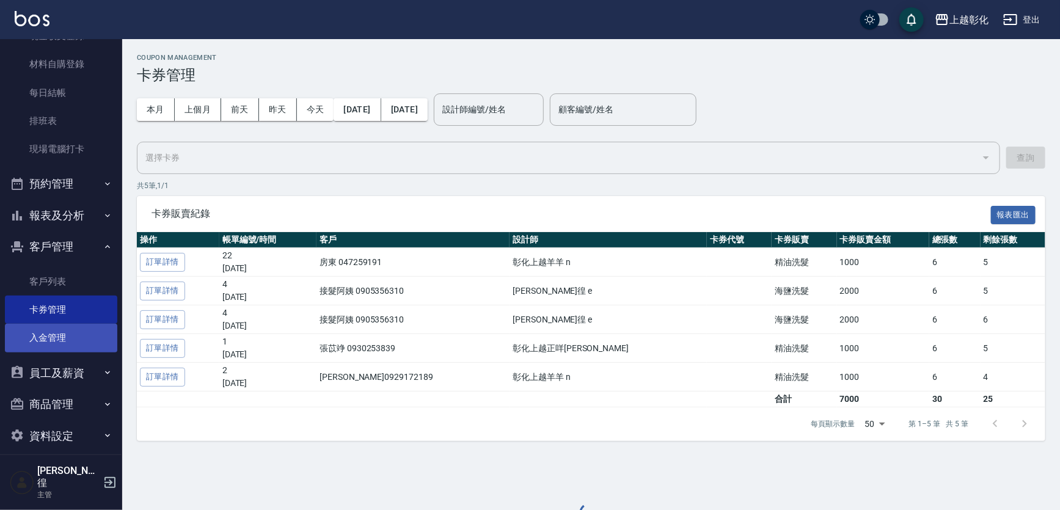
click at [70, 331] on link "入金管理" at bounding box center [61, 338] width 112 height 28
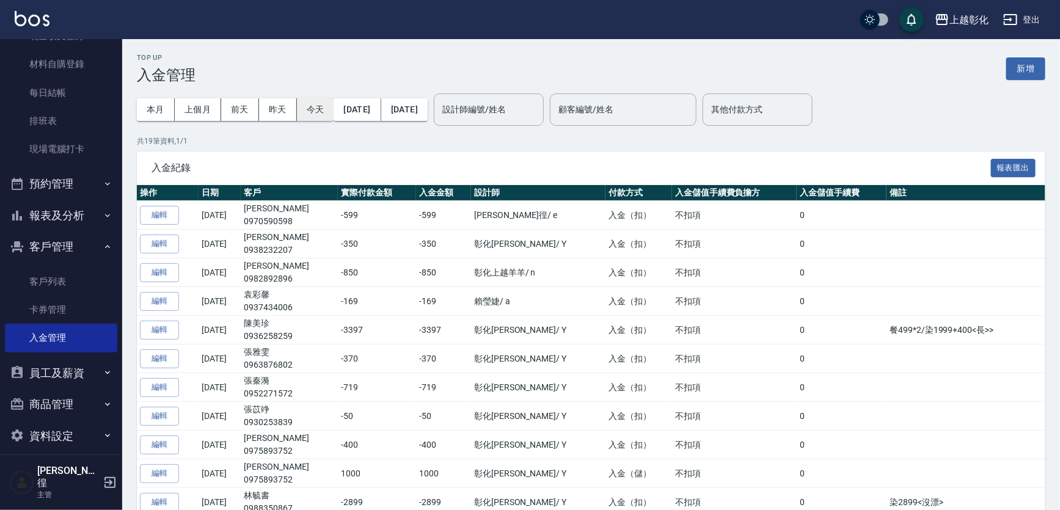
click at [311, 106] on button "今天" at bounding box center [315, 109] width 37 height 23
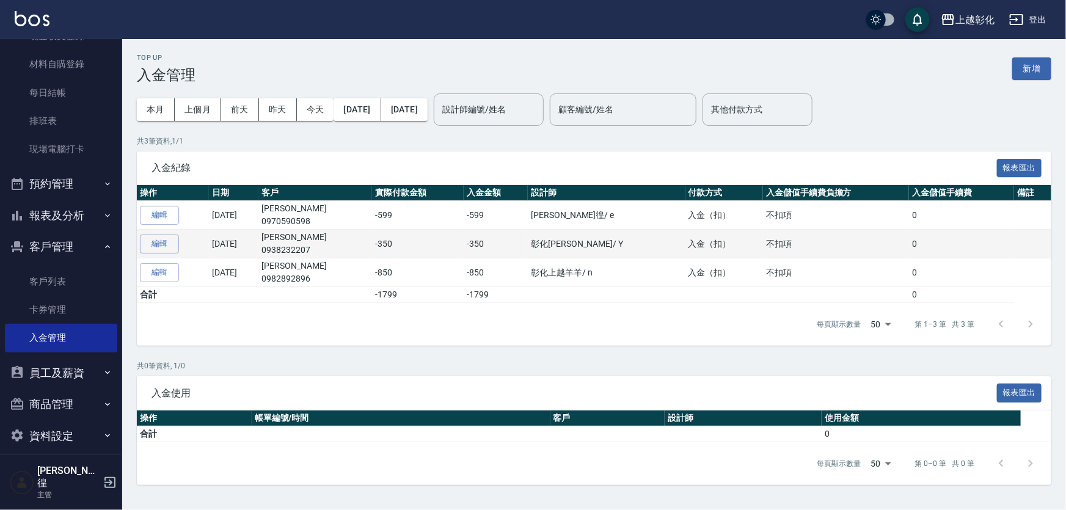
click at [305, 255] on p "0938232207" at bounding box center [316, 250] width 108 height 13
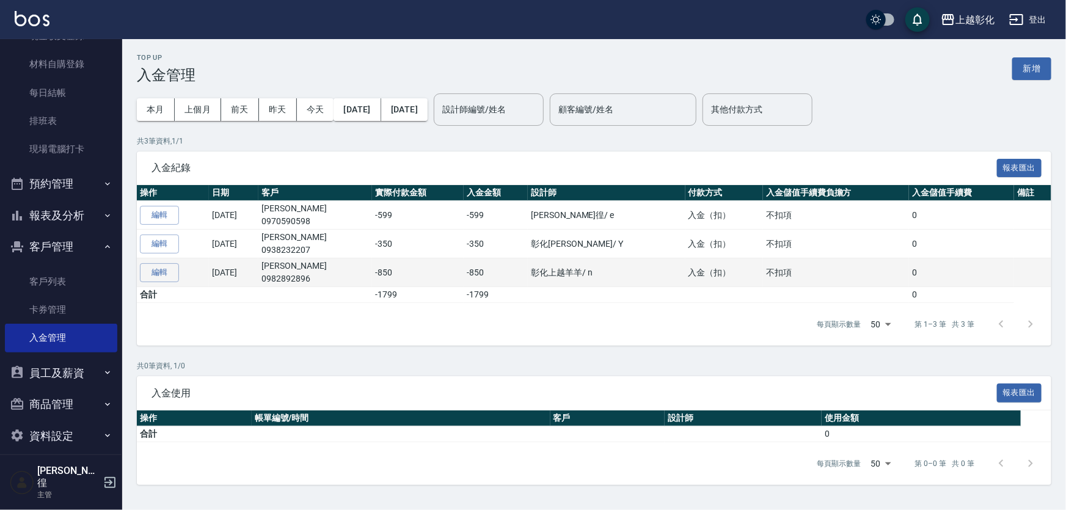
click at [307, 260] on td "楊亞眞 0982892896" at bounding box center [316, 273] width 114 height 29
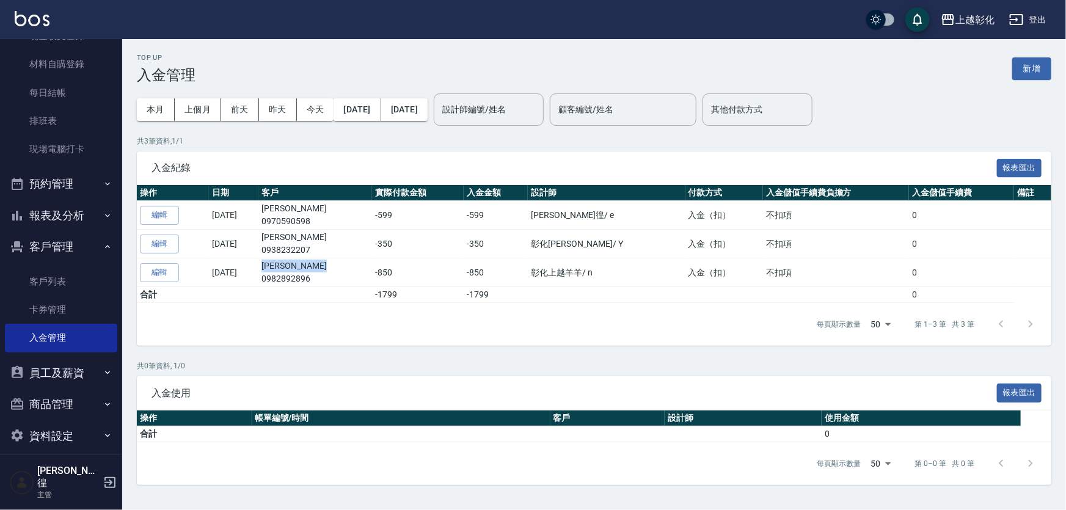
copy td "[PERSON_NAME]"
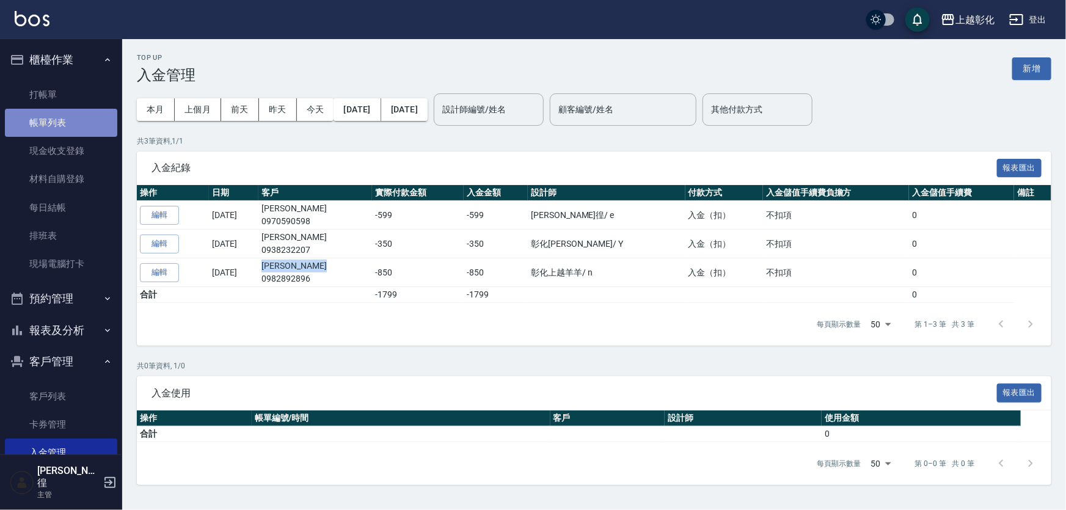
click at [67, 120] on link "帳單列表" at bounding box center [61, 123] width 112 height 28
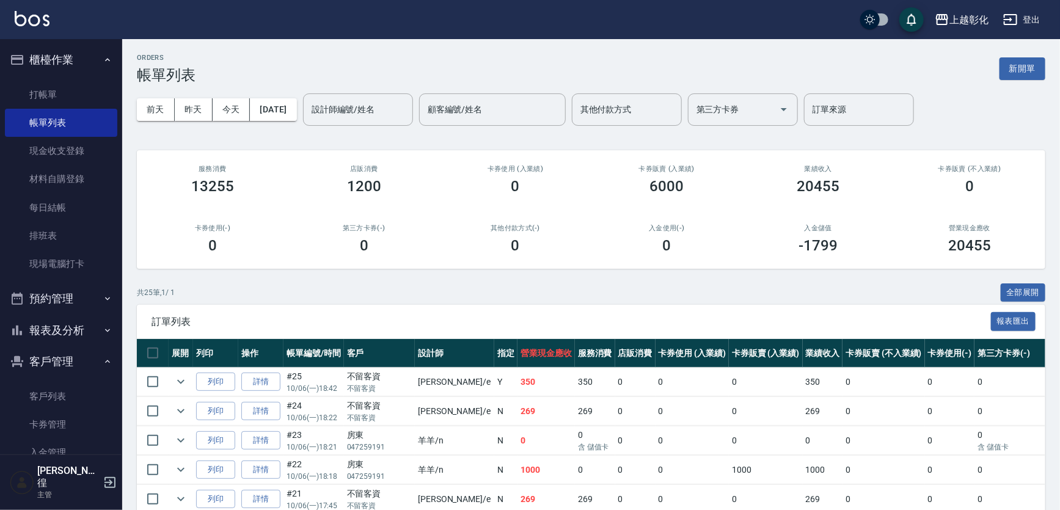
click at [309, 93] on div "前天 昨天 今天 2025/10/06 設計師編號/姓名 設計師編號/姓名 顧客編號/姓名 顧客編號/姓名 其他付款方式 其他付款方式 第三方卡券 第三方卡券…" at bounding box center [591, 110] width 909 height 52
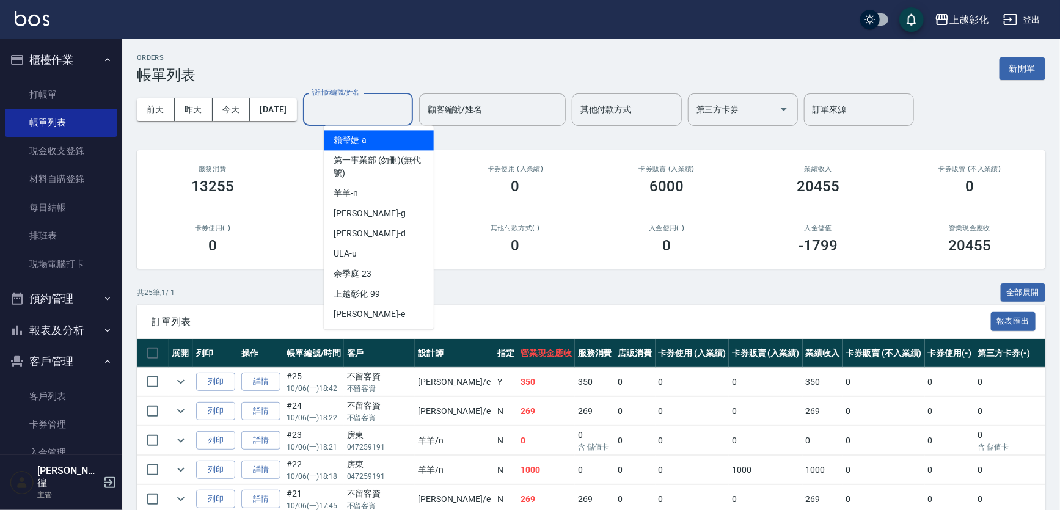
click at [362, 98] on div "設計師編號/姓名 設計師編號/姓名" at bounding box center [358, 110] width 110 height 32
paste input "[PERSON_NAME]"
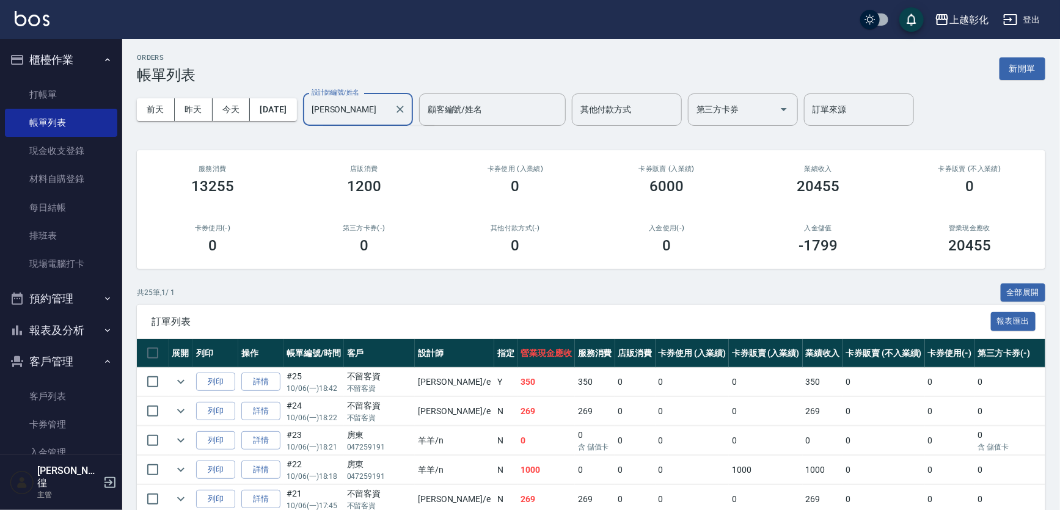
type input "[PERSON_NAME]"
click at [510, 131] on div "前天 昨天 今天 2025/10/06 設計師編號/姓名 設計師編號/姓名 顧客編號/姓名 顧客編號/姓名 其他付款方式 其他付款方式 第三方卡券 第三方卡券…" at bounding box center [591, 110] width 909 height 52
click at [485, 95] on div "顧客編號/姓名" at bounding box center [492, 110] width 147 height 32
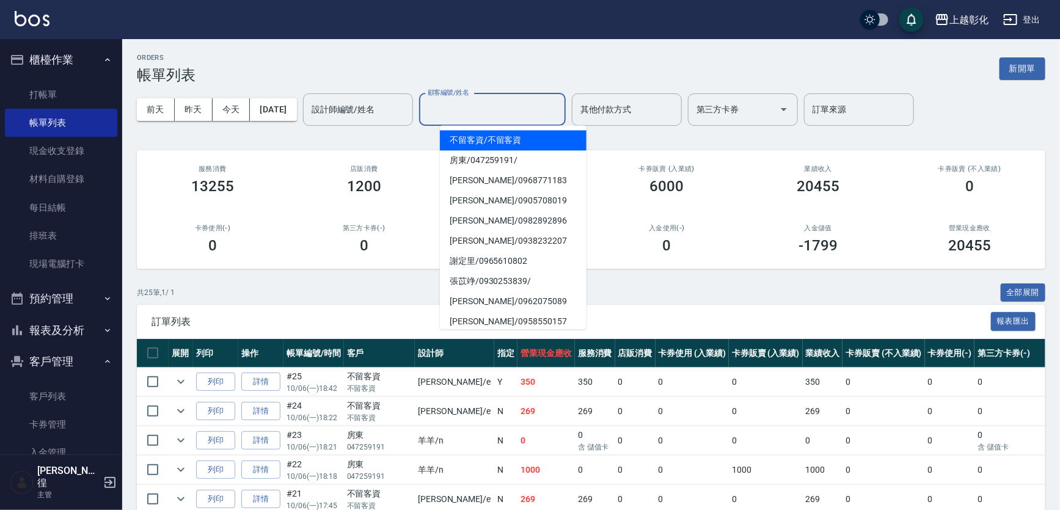
click at [469, 95] on label "顧客編號/姓名" at bounding box center [448, 92] width 41 height 9
click at [485, 99] on input "顧客編號/姓名" at bounding box center [493, 109] width 136 height 21
paste input "[PERSON_NAME]"
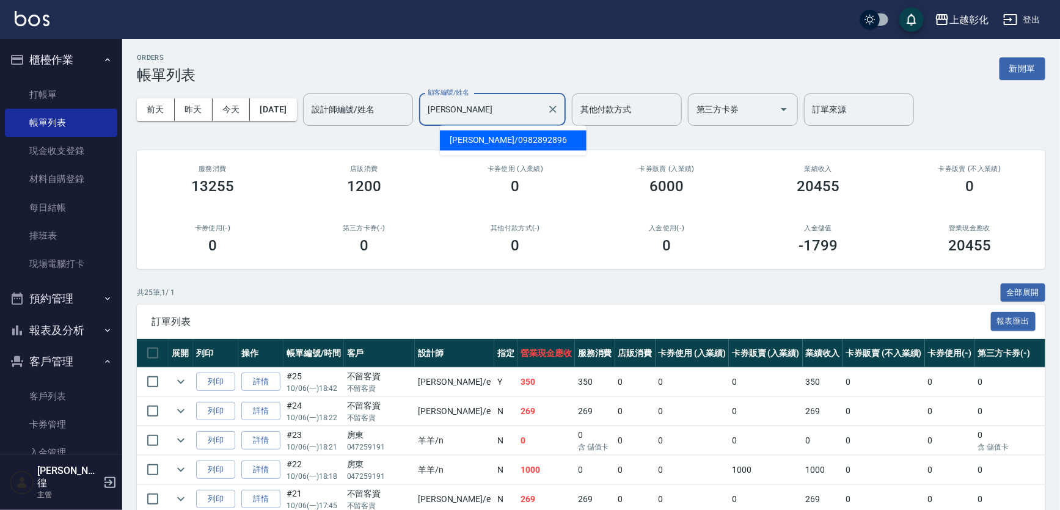
click at [483, 131] on span "楊亞眞 / 0982892896" at bounding box center [513, 140] width 147 height 20
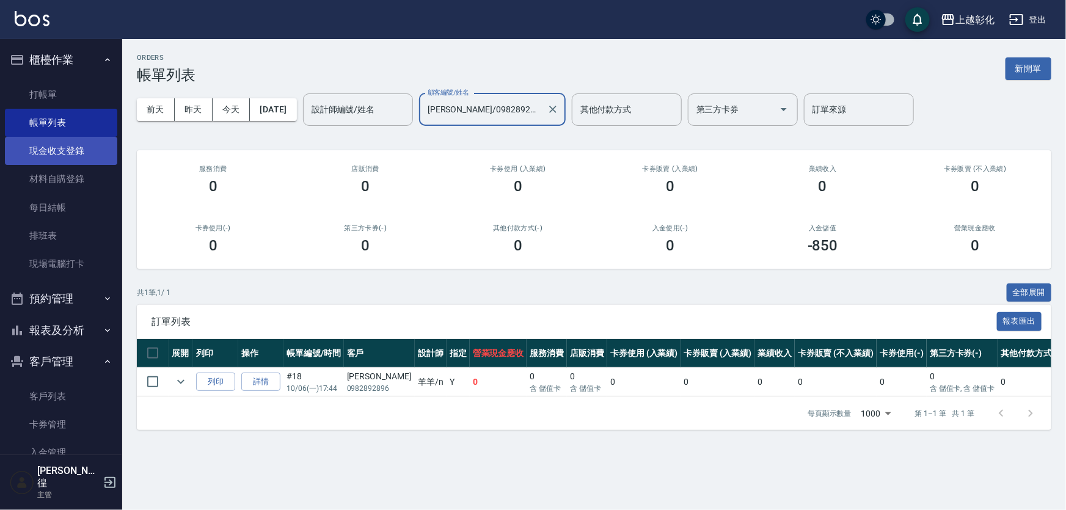
type input "楊亞眞/0982892896"
click at [103, 143] on link "現金收支登錄" at bounding box center [61, 151] width 112 height 28
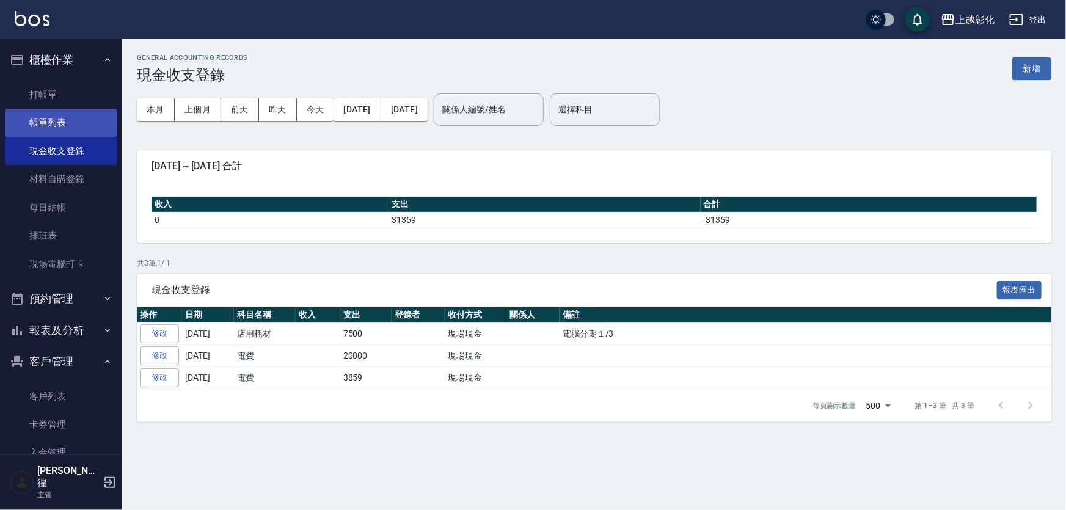
click at [55, 112] on link "帳單列表" at bounding box center [61, 123] width 112 height 28
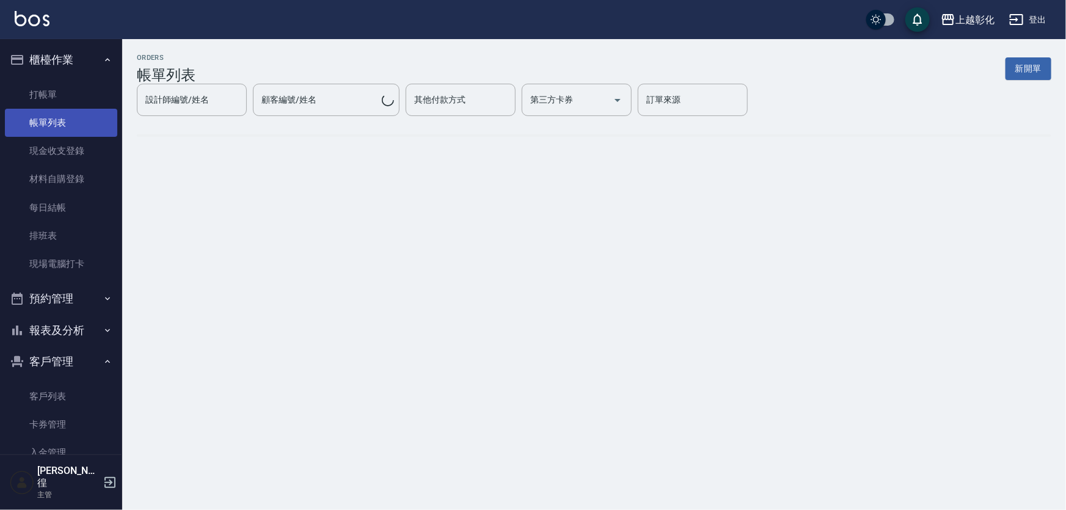
click at [70, 121] on link "帳單列表" at bounding box center [61, 123] width 112 height 28
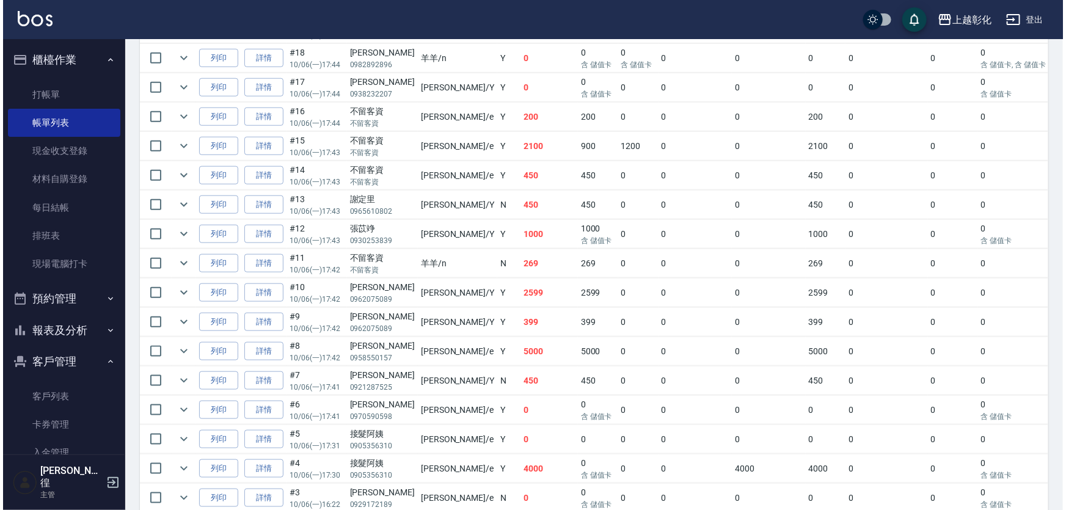
scroll to position [611, 0]
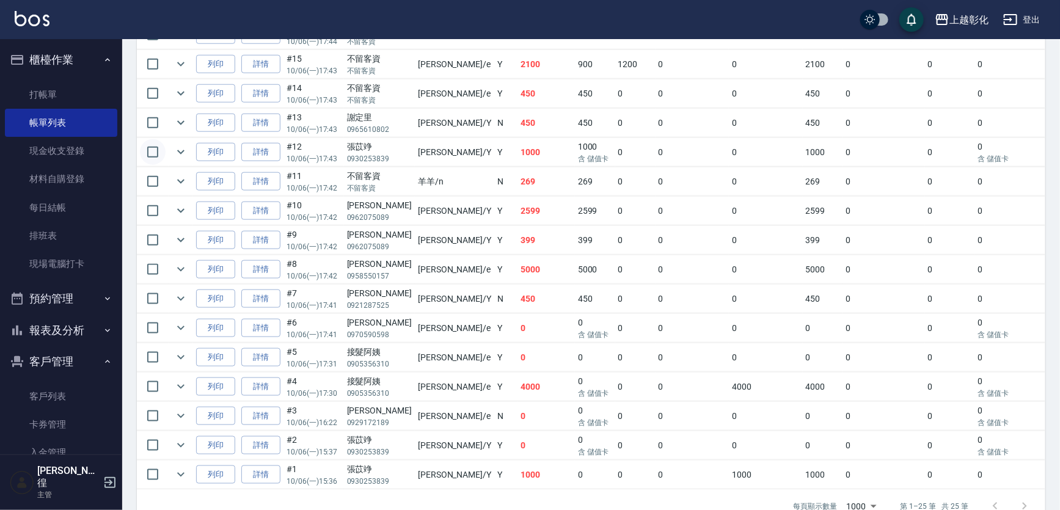
click at [157, 145] on input "checkbox" at bounding box center [153, 152] width 26 height 26
checkbox input "true"
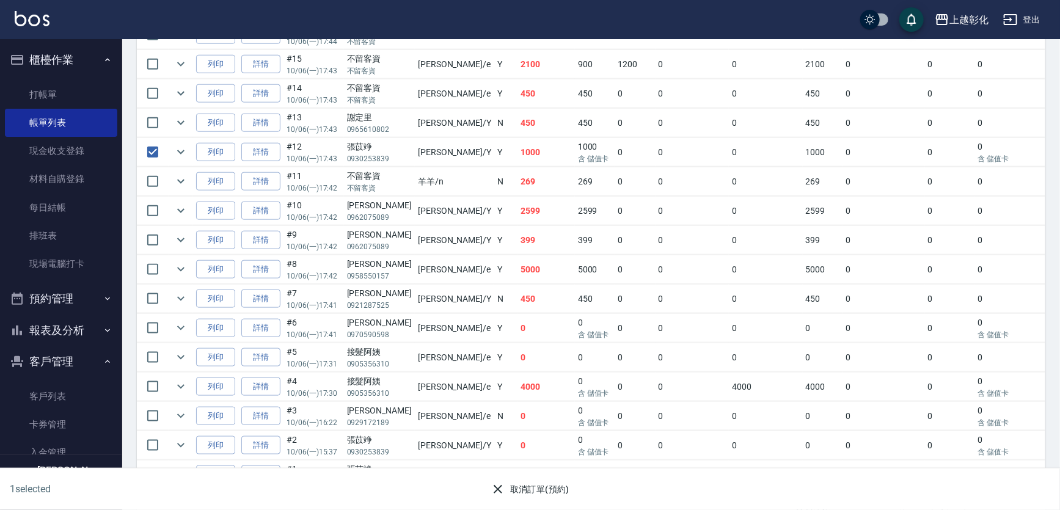
click at [530, 474] on div "取消訂單(預約)" at bounding box center [526, 485] width 526 height 32
click at [534, 485] on button "取消訂單(預約)" at bounding box center [530, 490] width 89 height 23
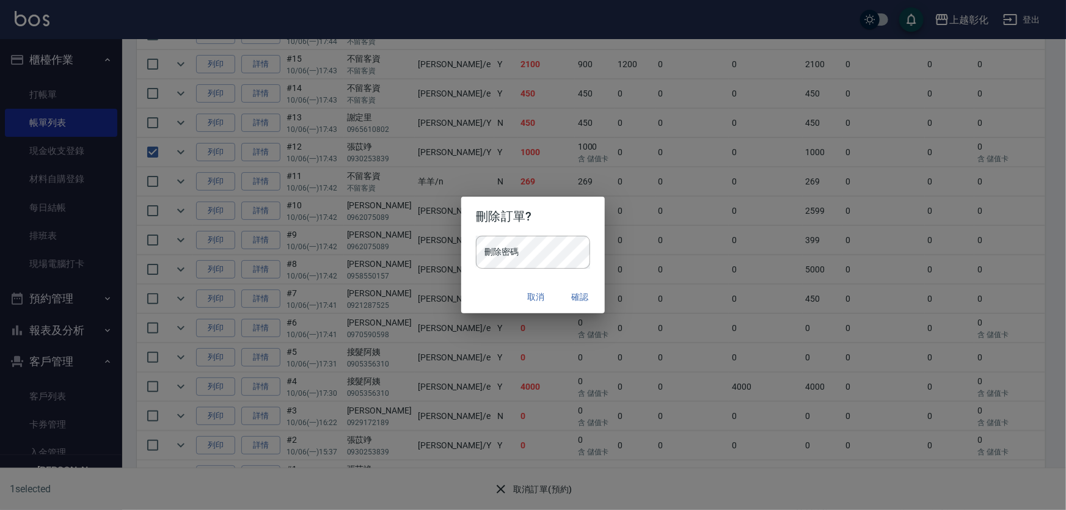
click at [516, 273] on div "刪除密碼 刪除密碼" at bounding box center [532, 258] width 143 height 45
click at [471, 271] on div "刪除密碼 刪除密碼" at bounding box center [532, 258] width 143 height 45
click at [579, 290] on button "確認" at bounding box center [580, 297] width 39 height 23
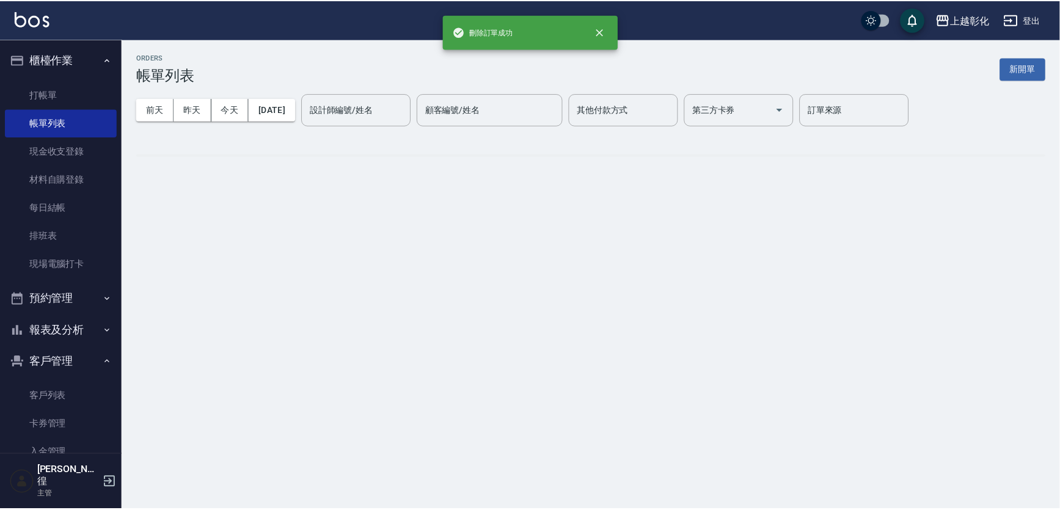
scroll to position [0, 0]
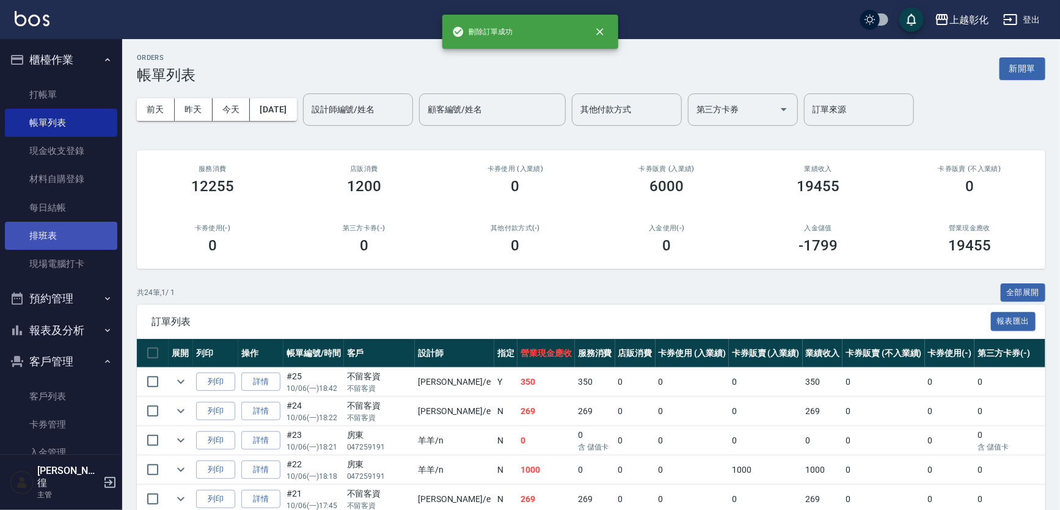
click at [39, 237] on link "排班表" at bounding box center [61, 236] width 112 height 28
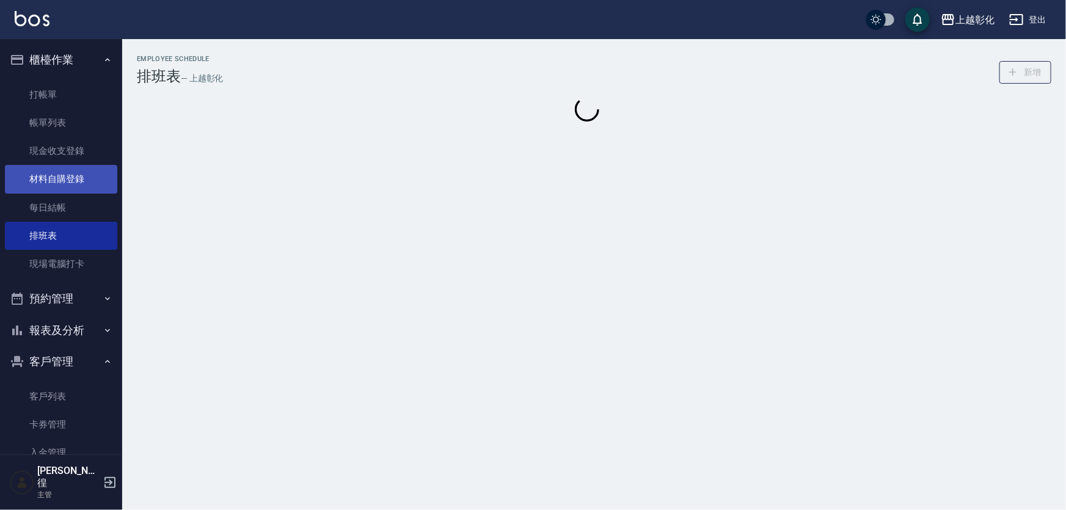
click at [49, 191] on link "材料自購登錄" at bounding box center [61, 179] width 112 height 28
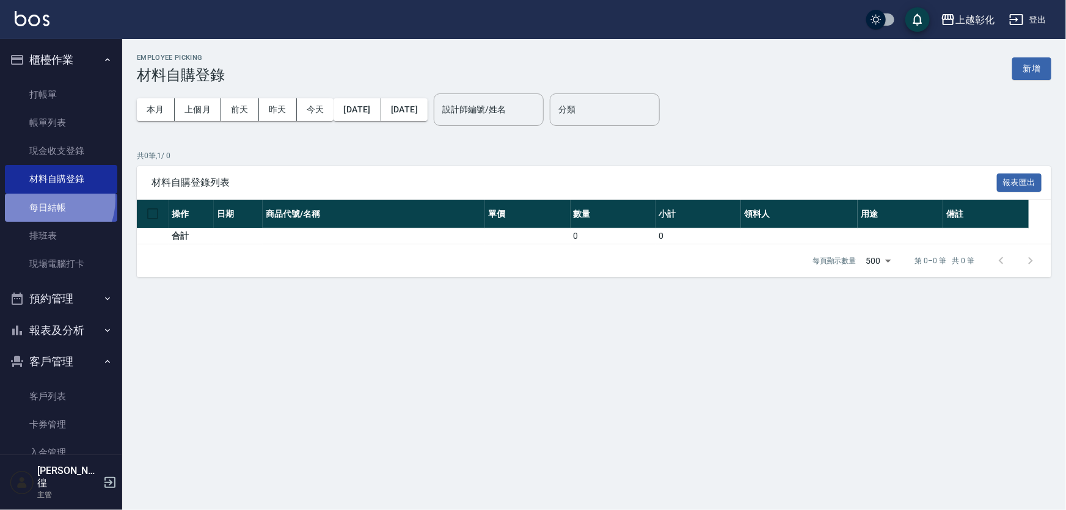
click at [47, 199] on link "每日結帳" at bounding box center [61, 208] width 112 height 28
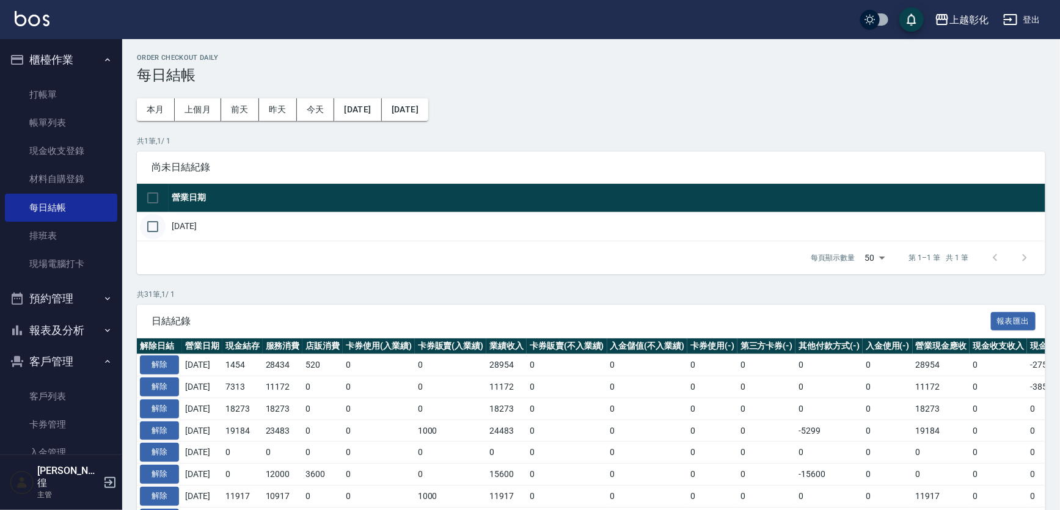
click at [163, 226] on input "checkbox" at bounding box center [153, 227] width 26 height 26
checkbox input "true"
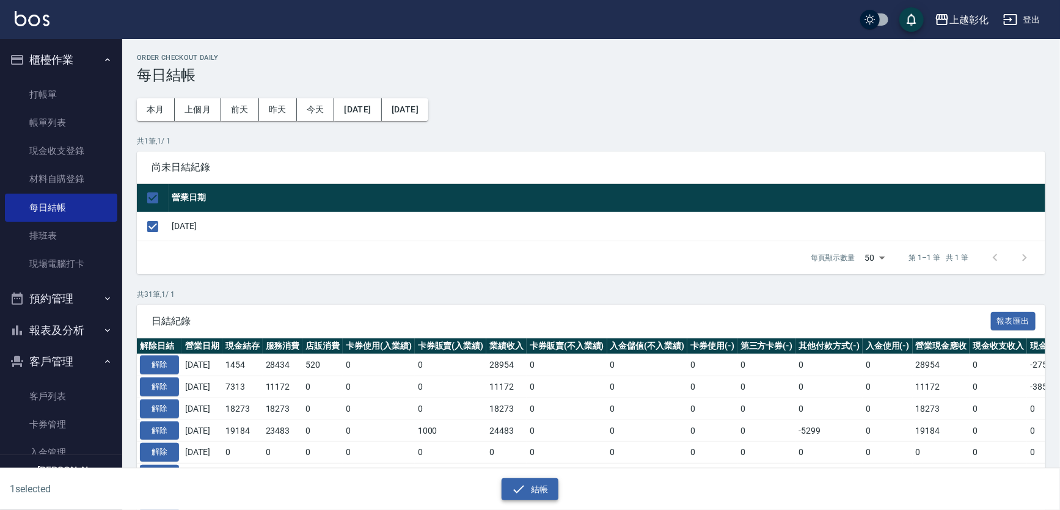
click at [541, 482] on button "結帳" at bounding box center [530, 490] width 57 height 23
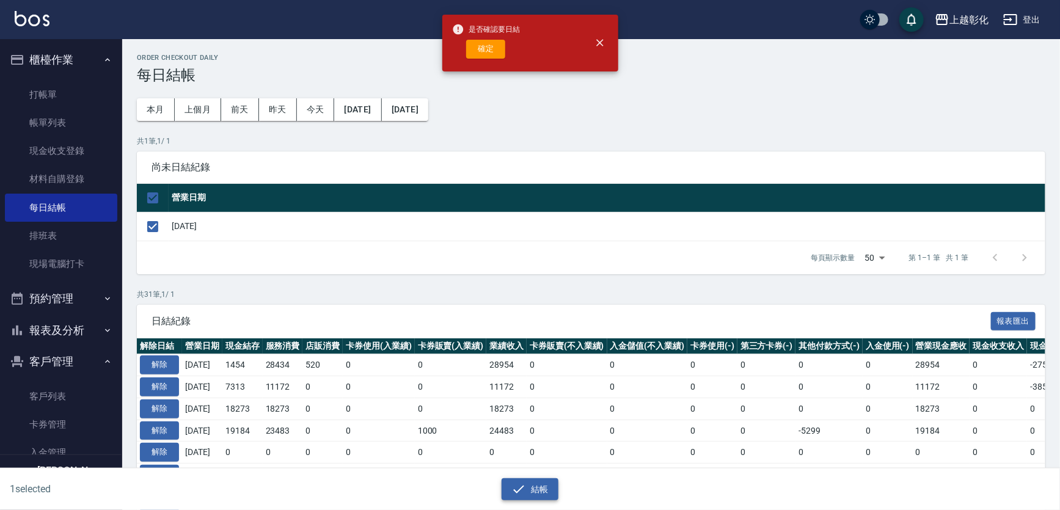
click at [543, 491] on button "結帳" at bounding box center [530, 490] width 57 height 23
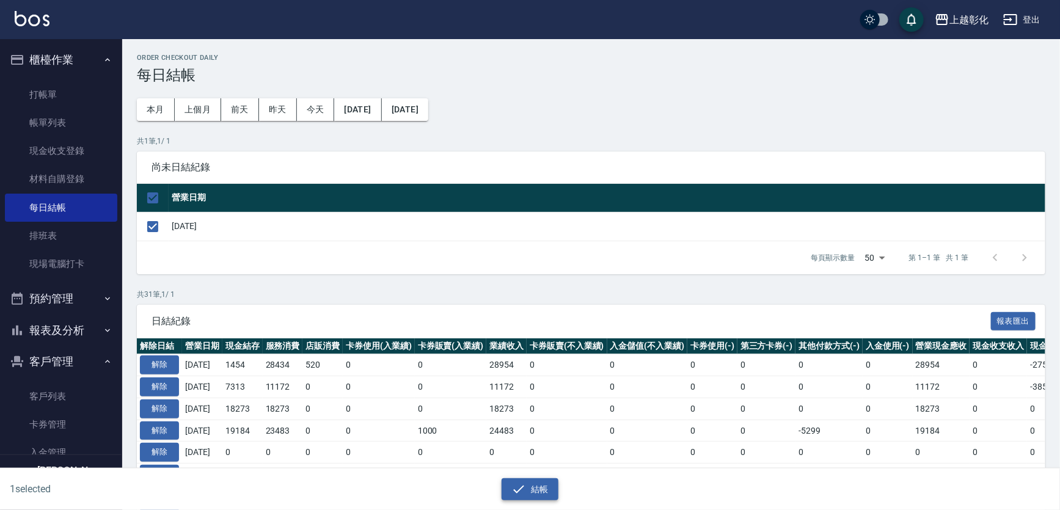
click at [525, 483] on icon "button" at bounding box center [519, 489] width 15 height 15
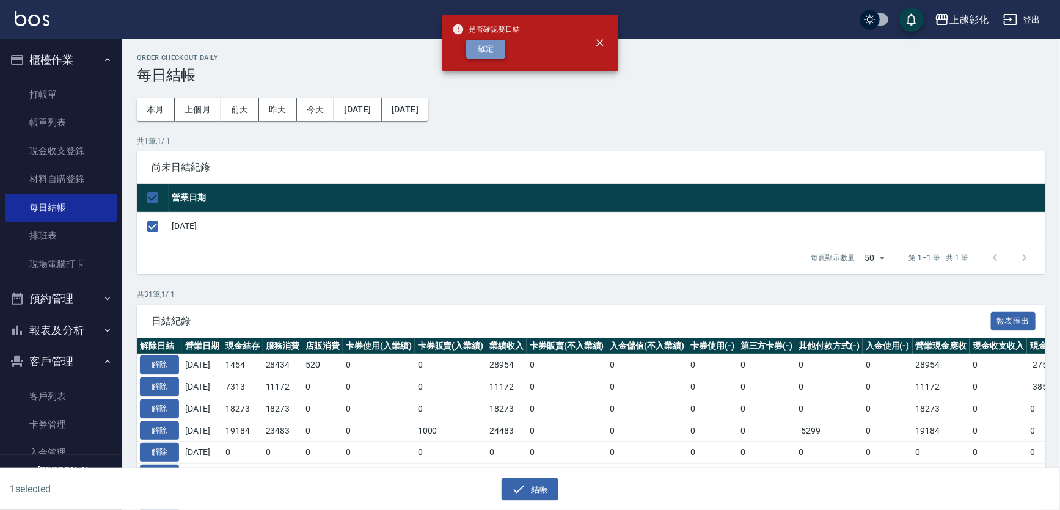
click at [497, 55] on button "確定" at bounding box center [485, 49] width 39 height 19
checkbox input "false"
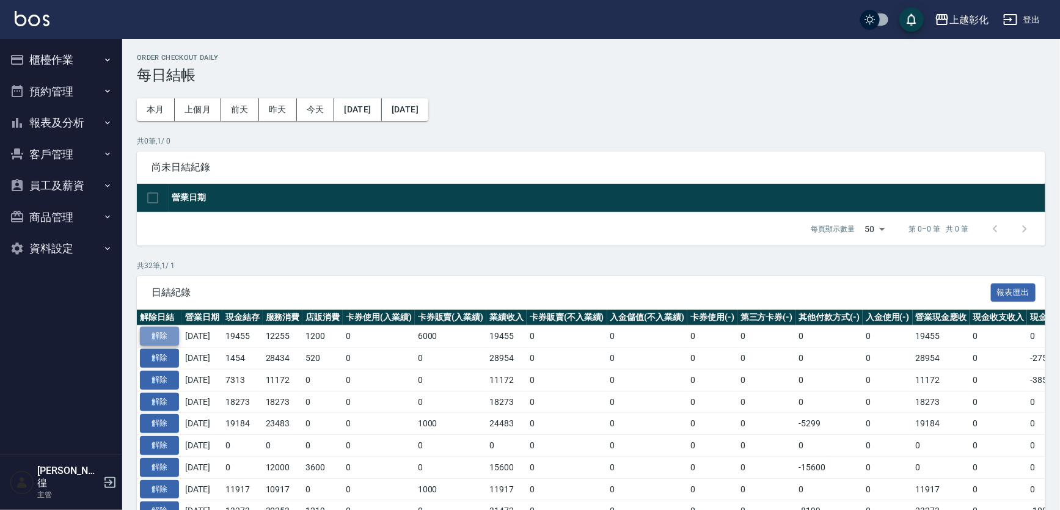
click at [161, 339] on button "解除" at bounding box center [159, 336] width 39 height 19
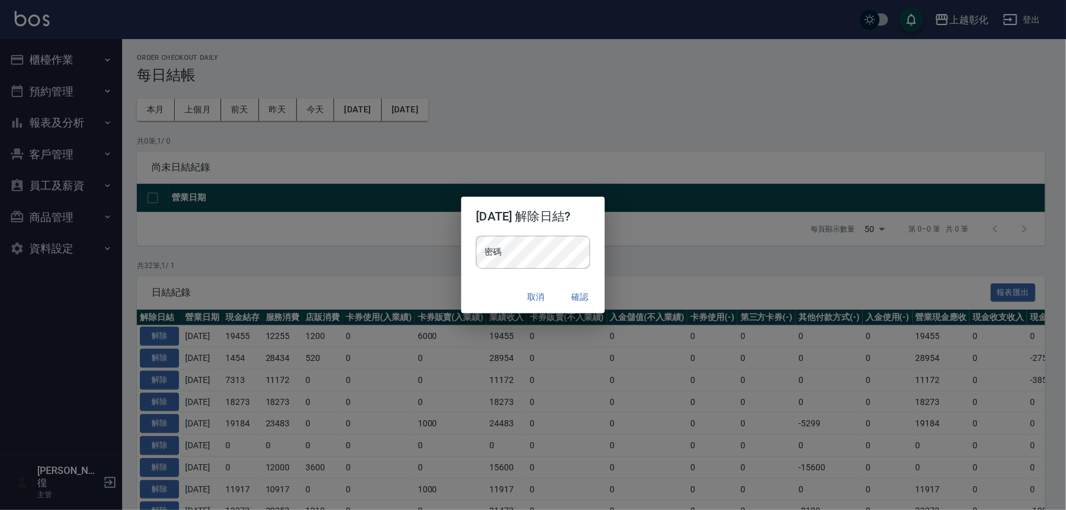
click at [510, 270] on div "密碼 密碼" at bounding box center [532, 258] width 143 height 45
click at [494, 283] on div "取消 確認" at bounding box center [532, 297] width 143 height 32
click at [593, 287] on div "取消 確認" at bounding box center [532, 297] width 143 height 32
click at [535, 293] on button "取消" at bounding box center [536, 297] width 39 height 23
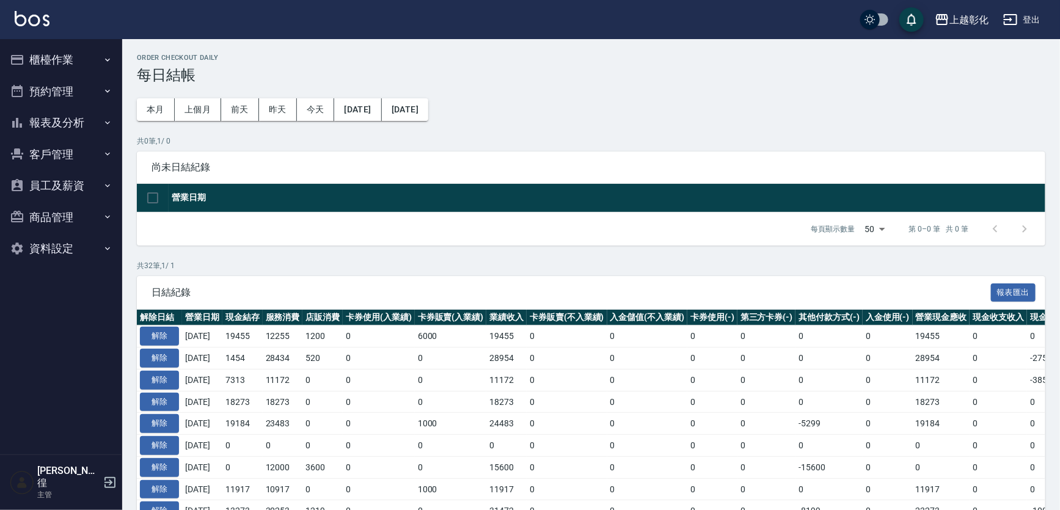
click at [43, 64] on button "櫃檯作業" at bounding box center [61, 60] width 112 height 32
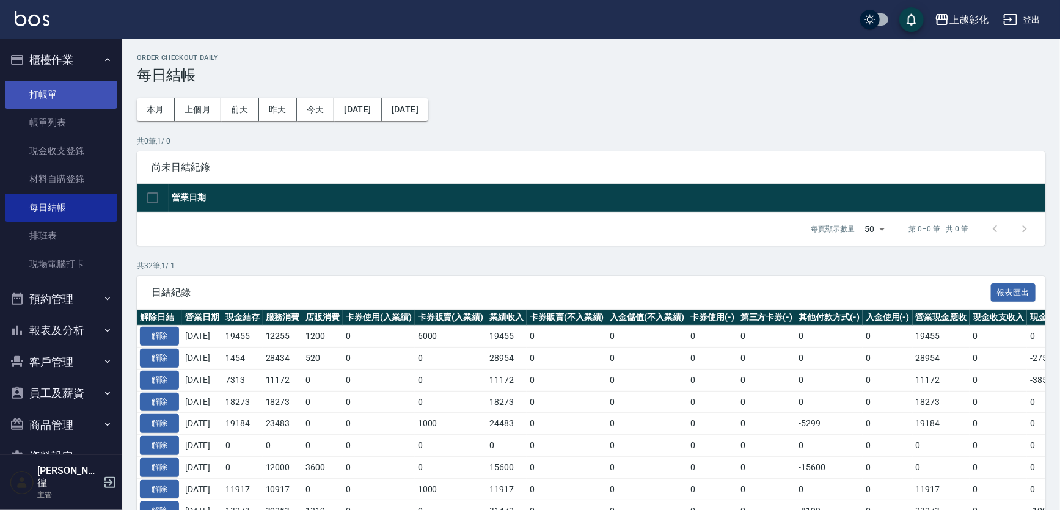
click at [35, 97] on link "打帳單" at bounding box center [61, 95] width 112 height 28
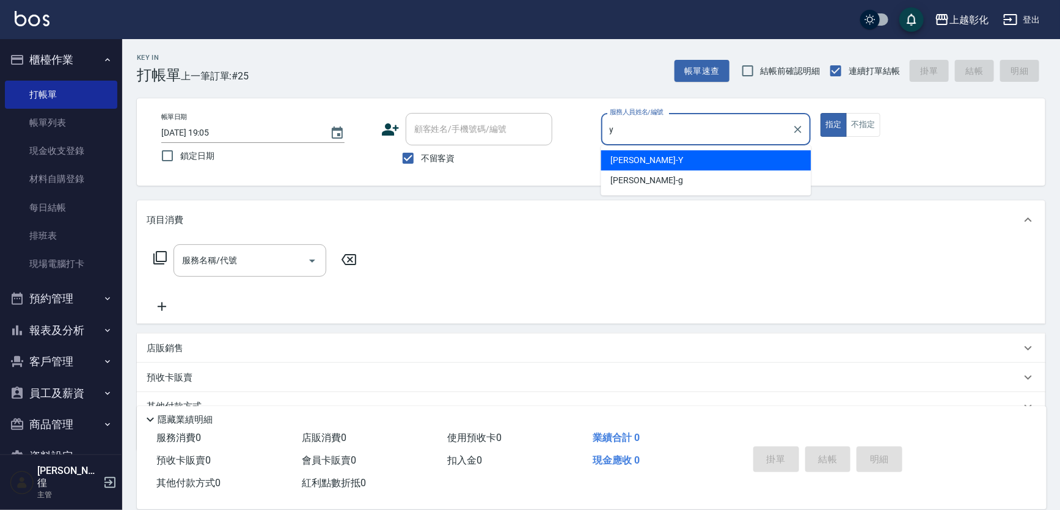
type input "[PERSON_NAME]-Y"
type button "true"
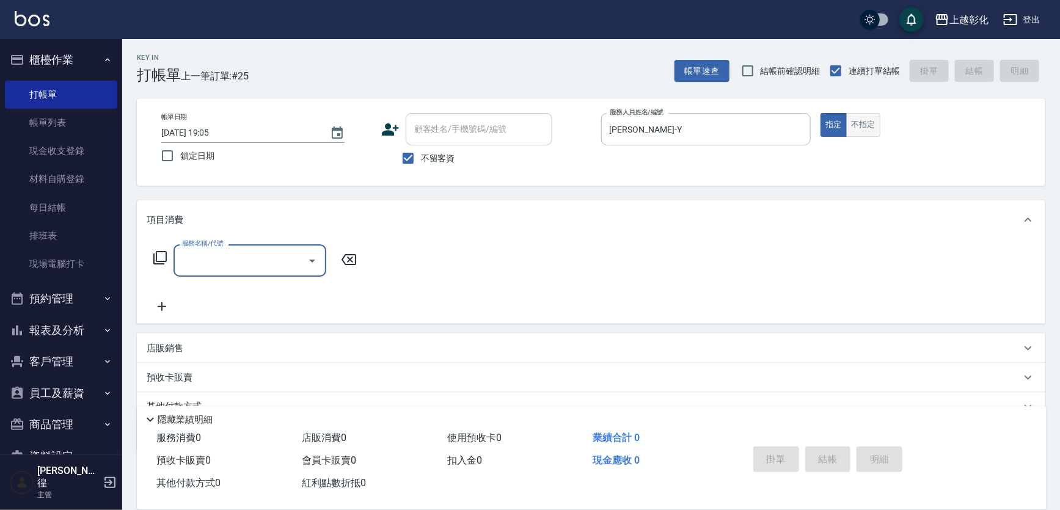
click at [856, 131] on button "不指定" at bounding box center [863, 125] width 34 height 24
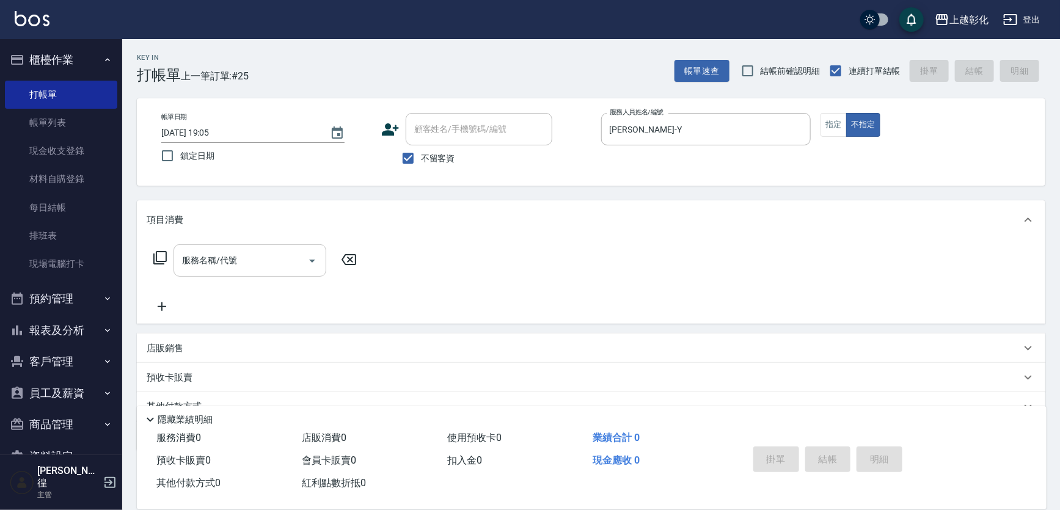
click at [274, 269] on input "服務名稱/代號" at bounding box center [240, 260] width 123 height 21
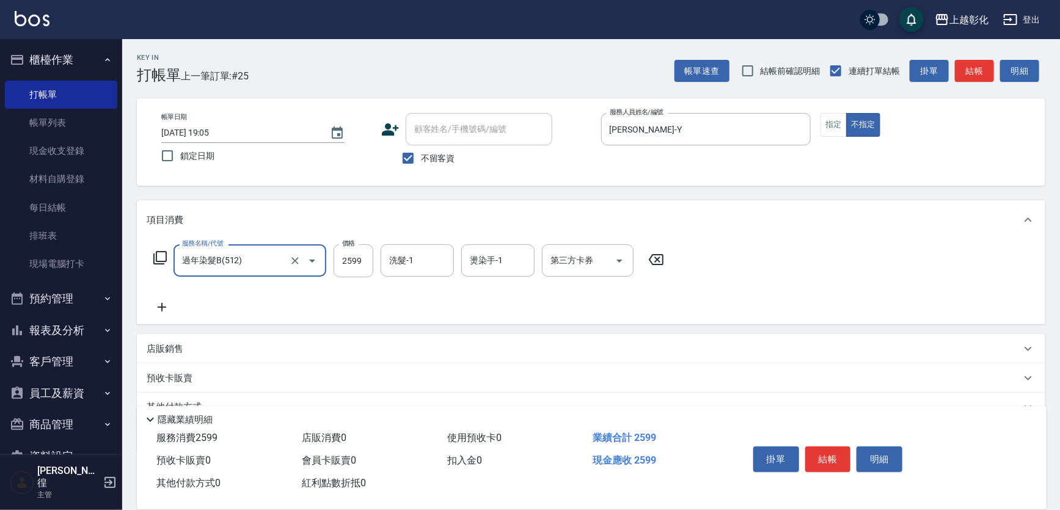
type input "過年染髮B(512)"
type input "2199"
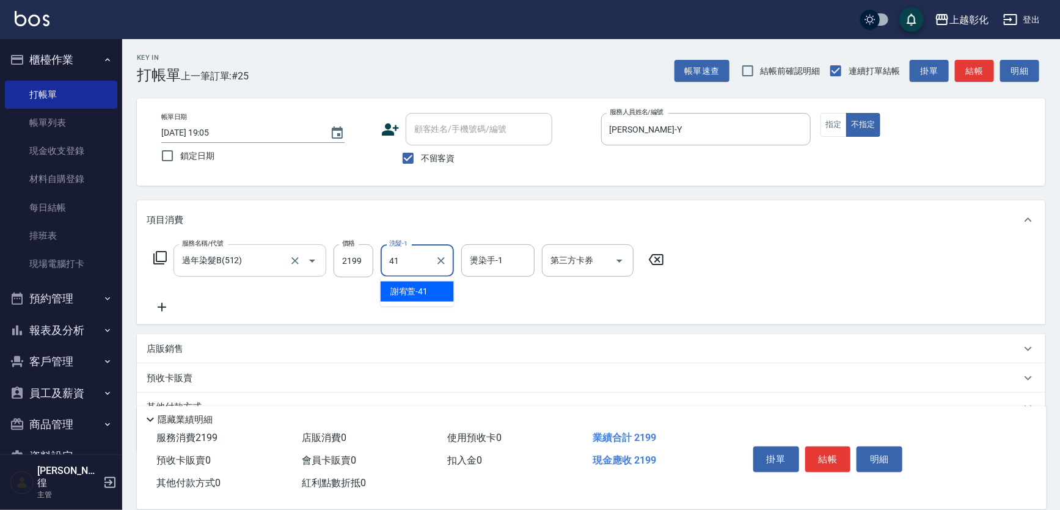
type input "[PERSON_NAME]-41"
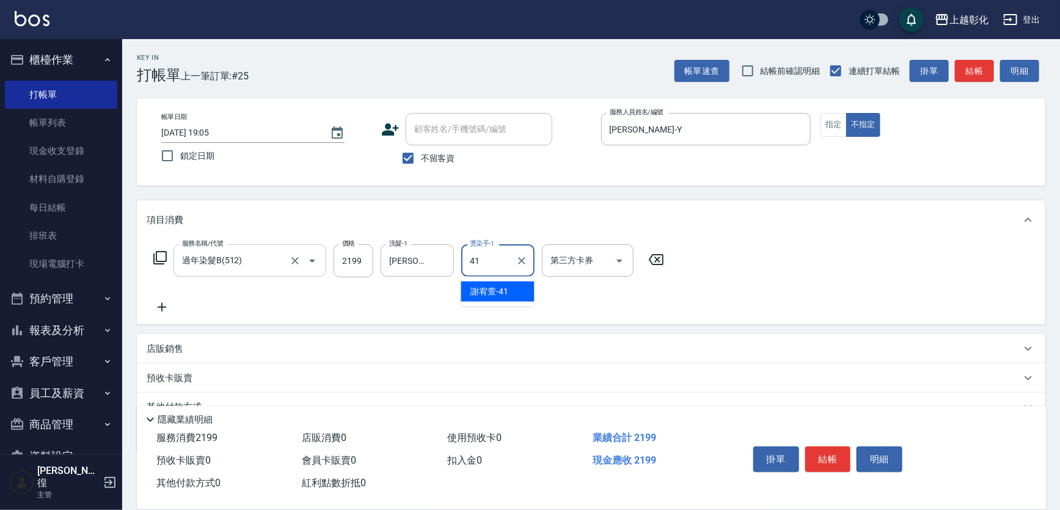
type input "[PERSON_NAME]-41"
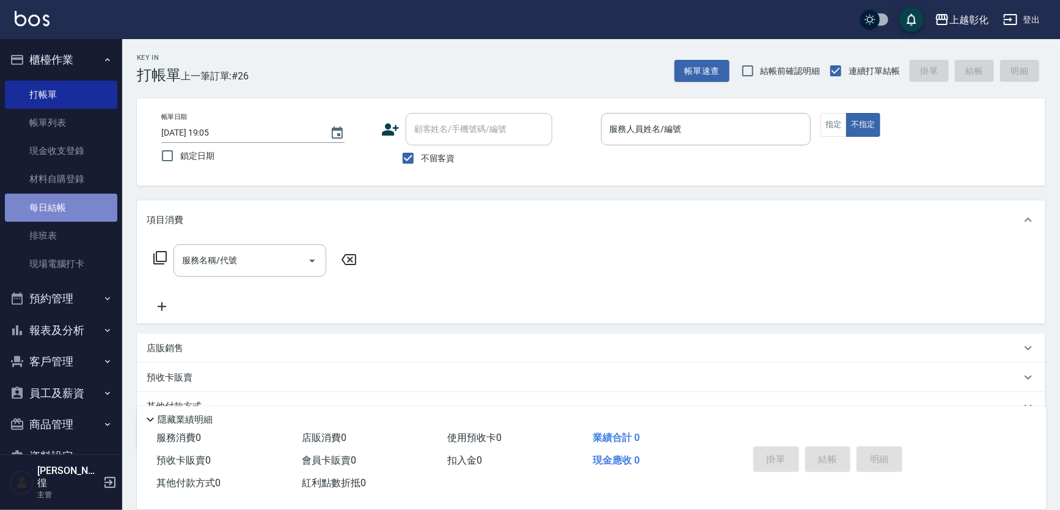
click at [64, 208] on link "每日結帳" at bounding box center [61, 208] width 112 height 28
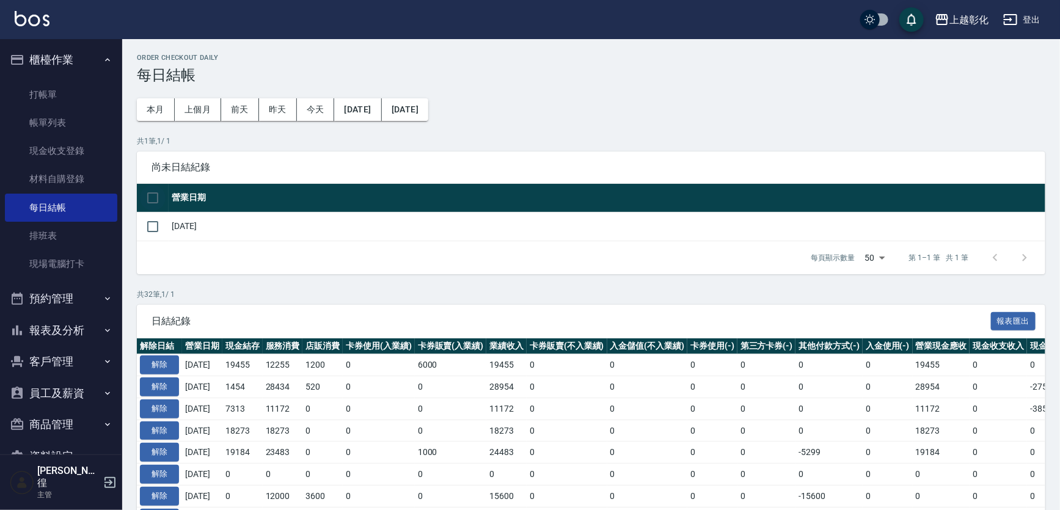
click at [145, 210] on input "checkbox" at bounding box center [153, 198] width 26 height 26
checkbox input "true"
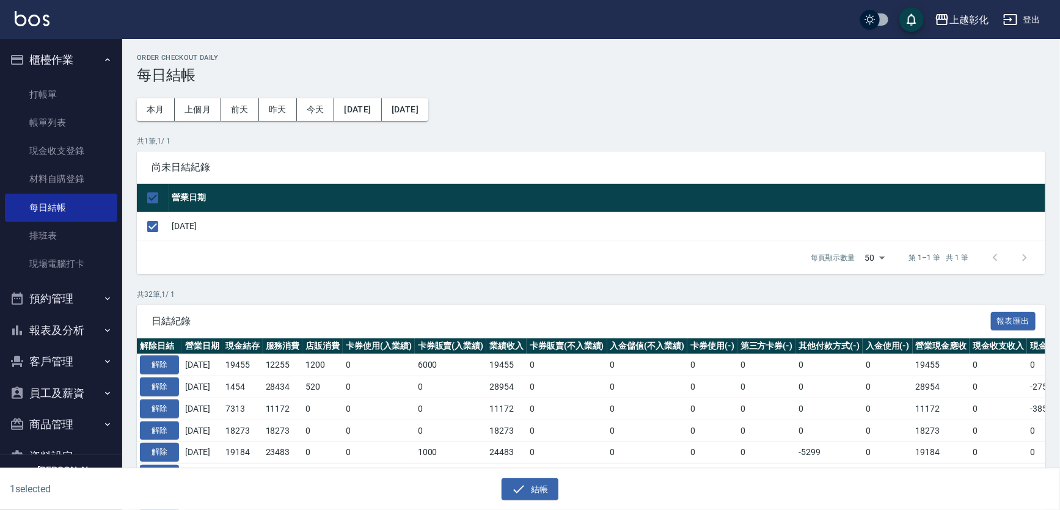
click at [496, 469] on div "結帳" at bounding box center [526, 485] width 526 height 32
click at [537, 495] on button "結帳" at bounding box center [530, 490] width 57 height 23
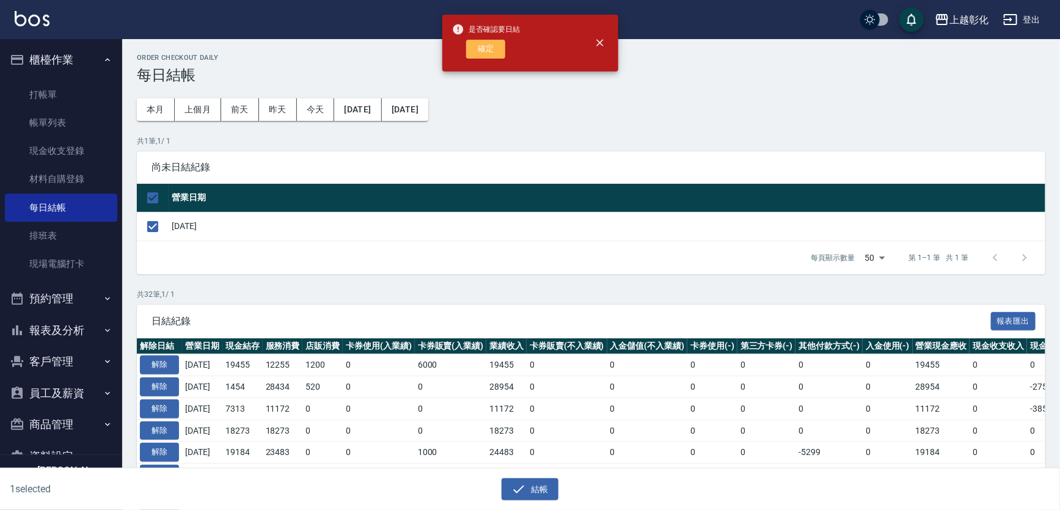
click at [475, 48] on button "確定" at bounding box center [485, 49] width 39 height 19
checkbox input "false"
